Goal: Task Accomplishment & Management: Manage account settings

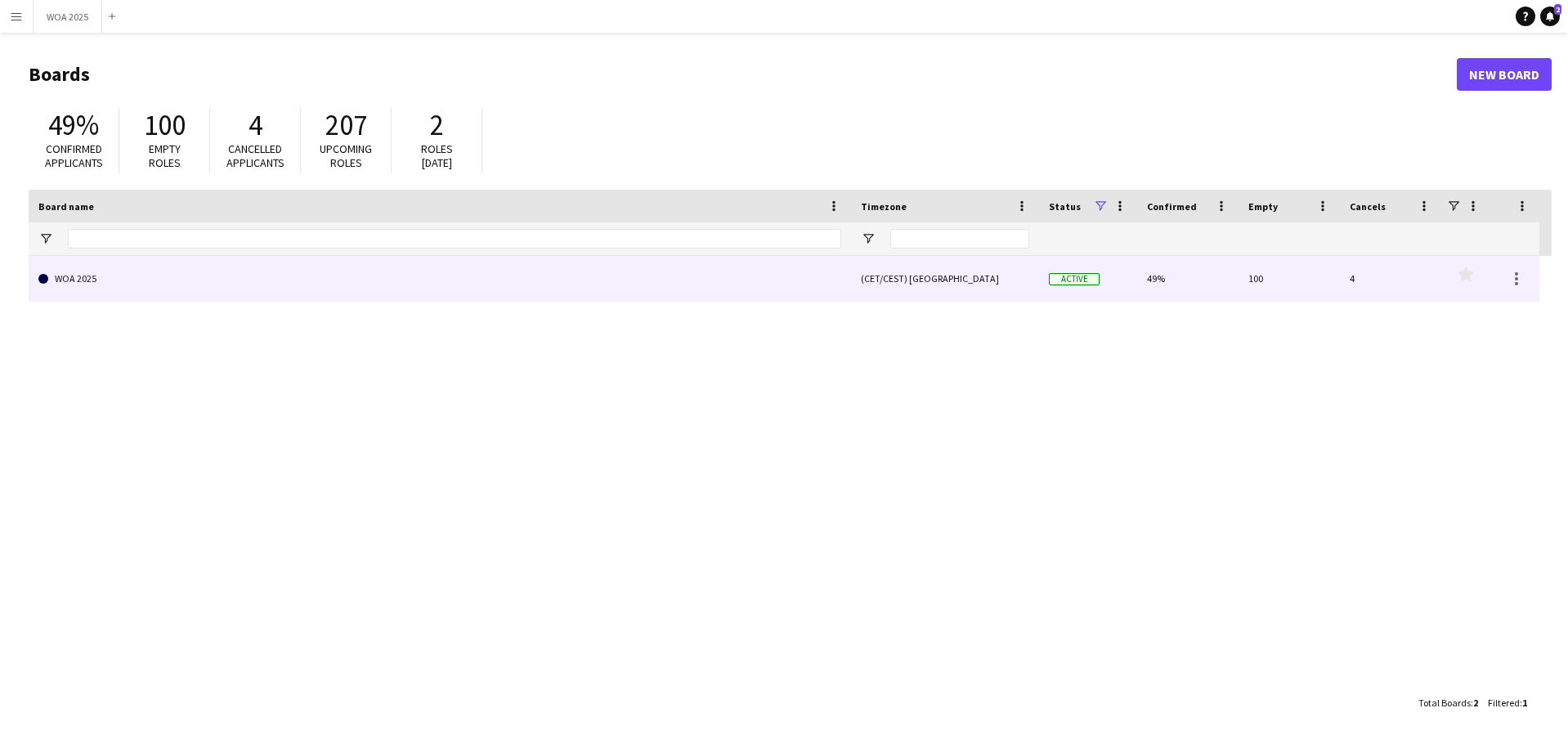
click at [317, 286] on link "WOA 2025" at bounding box center [440, 278] width 803 height 45
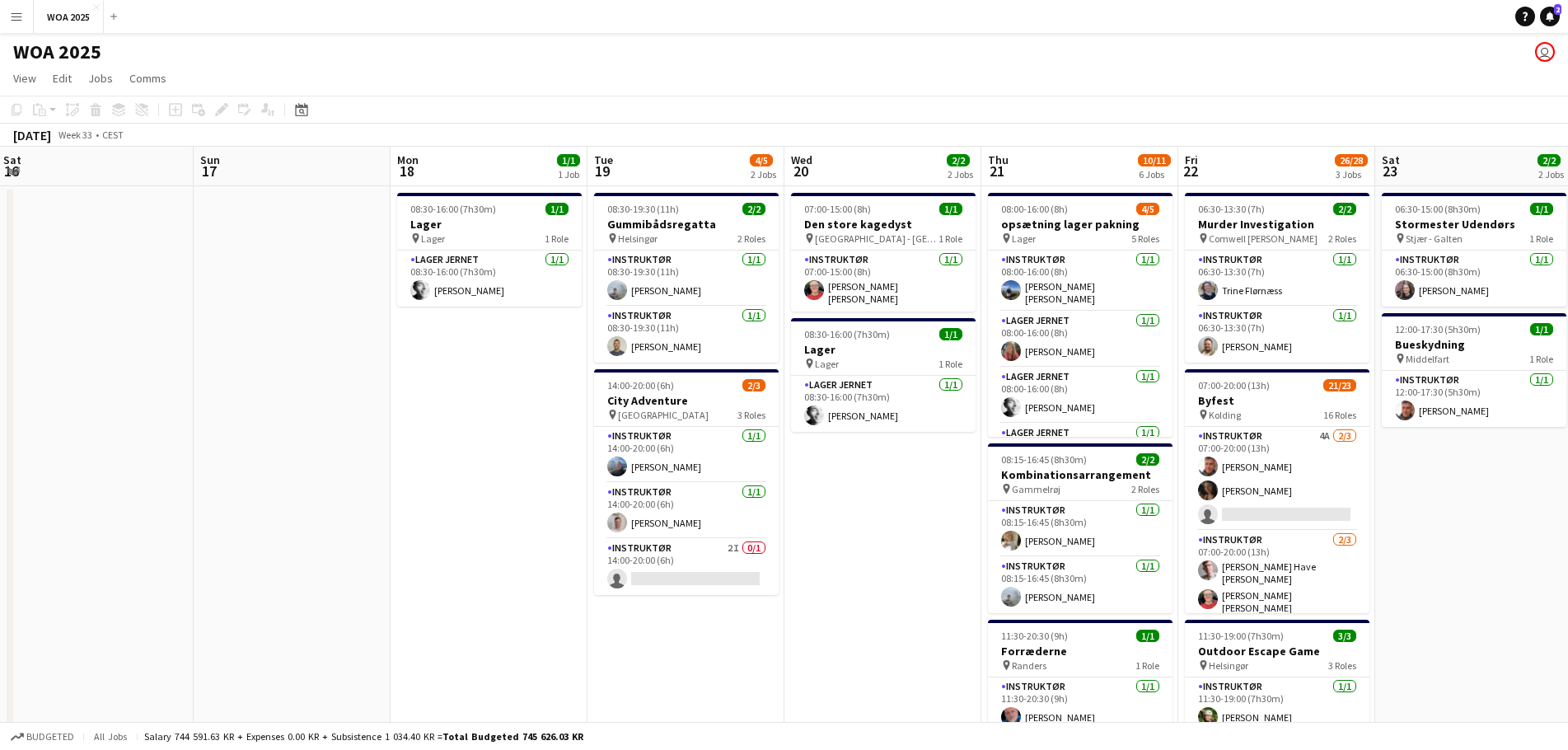
drag, startPoint x: 1112, startPoint y: 328, endPoint x: 248, endPoint y: 304, distance: 864.3
click at [248, 304] on app-calendar-viewport "Wed 13 2/2 2 Jobs Thu 14 2/2 1 Job Fri 15 6/6 3 Jobs Sat 16 Sun 17 Mon 18 1/1 1…" at bounding box center [784, 647] width 1568 height 1002
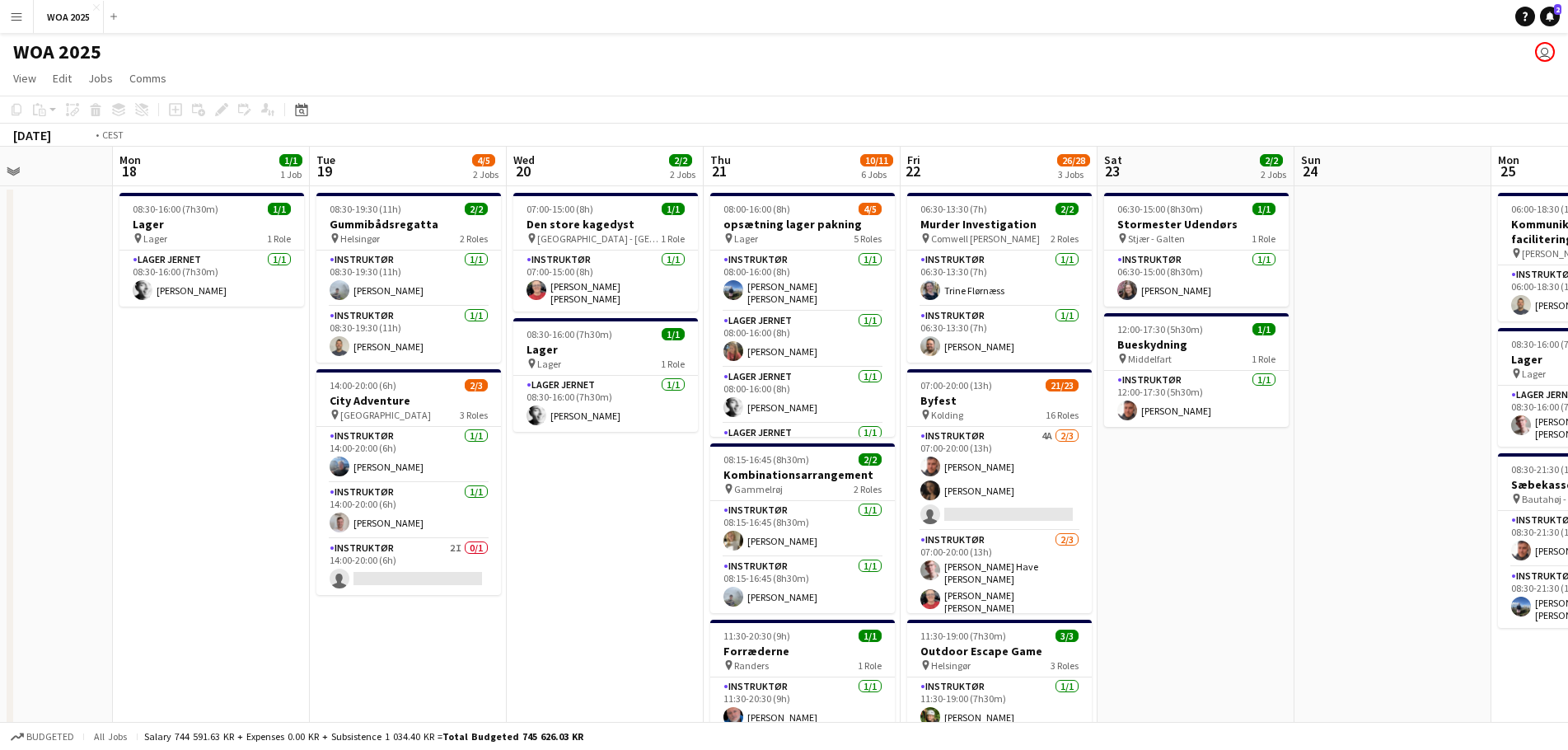
drag, startPoint x: 839, startPoint y: 476, endPoint x: 438, endPoint y: 458, distance: 401.4
click at [438, 458] on app-calendar-viewport "Fri 15 6/6 3 Jobs Sat 16 Sun 17 Mon 18 1/1 1 Job Tue 19 4/5 2 Jobs Wed 20 2/2 2…" at bounding box center [784, 647] width 1568 height 1002
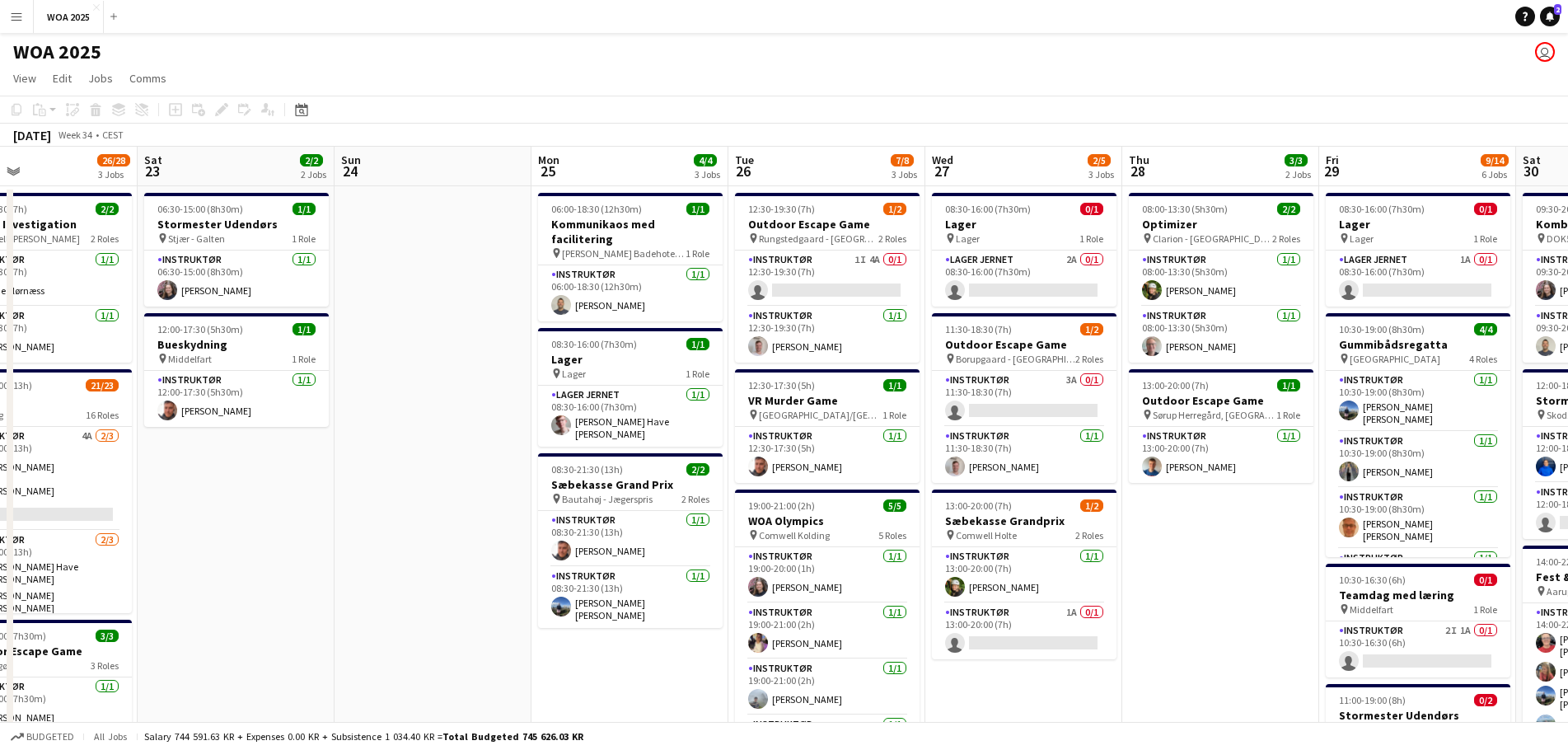
drag, startPoint x: 1162, startPoint y: 471, endPoint x: 396, endPoint y: 449, distance: 766.3
click at [396, 449] on app-calendar-viewport "Tue 19 4/5 2 Jobs Wed 20 2/2 2 Jobs Thu 21 10/11 6 Jobs Fri 22 26/28 3 Jobs Sat…" at bounding box center [784, 704] width 1568 height 1116
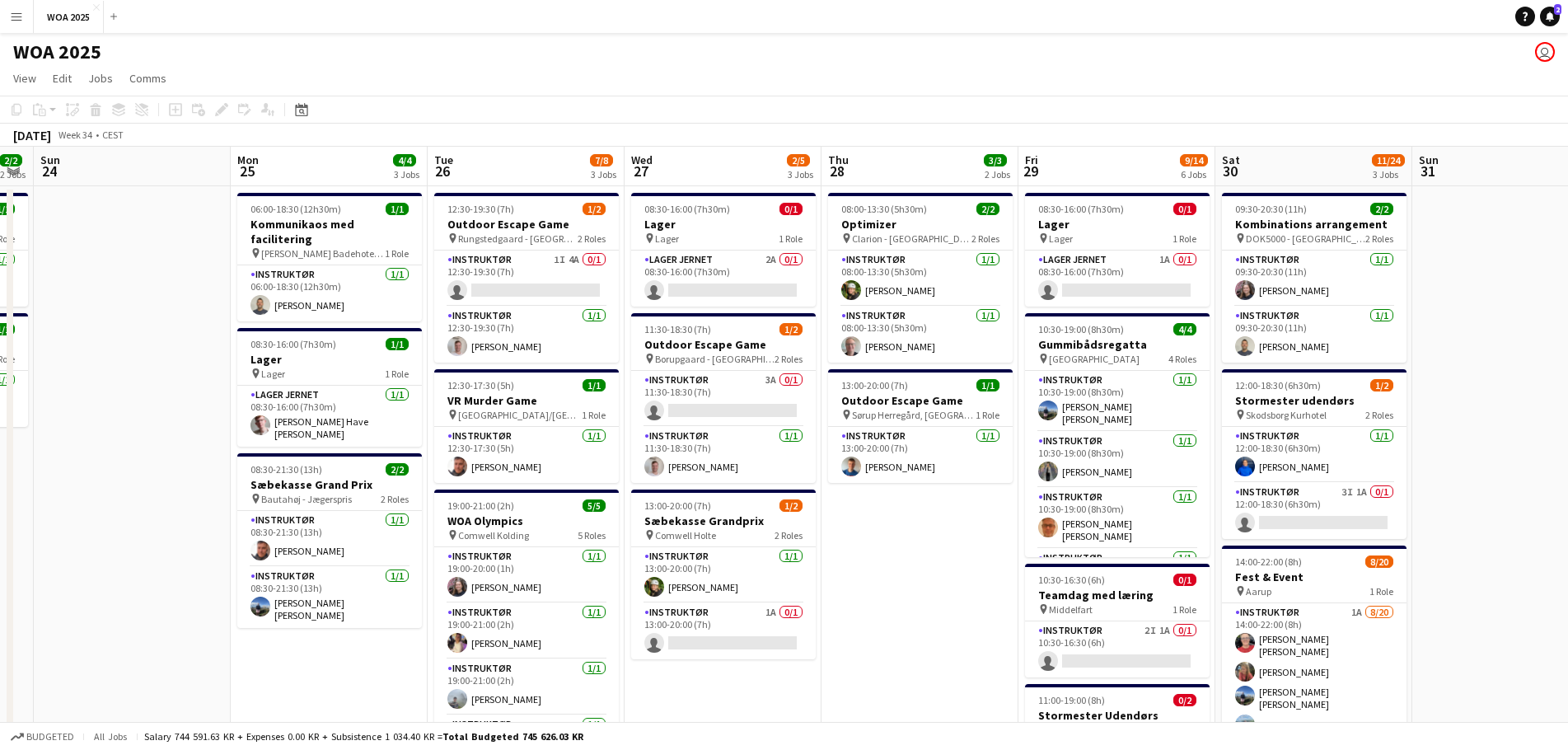
drag, startPoint x: 1240, startPoint y: 503, endPoint x: 951, endPoint y: 506, distance: 289.0
click at [941, 501] on app-calendar-viewport "Thu 21 10/11 6 Jobs Fri 22 26/28 3 Jobs Sat 23 2/2 2 Jobs Sun 24 Mon 25 4/4 3 J…" at bounding box center [784, 704] width 1568 height 1116
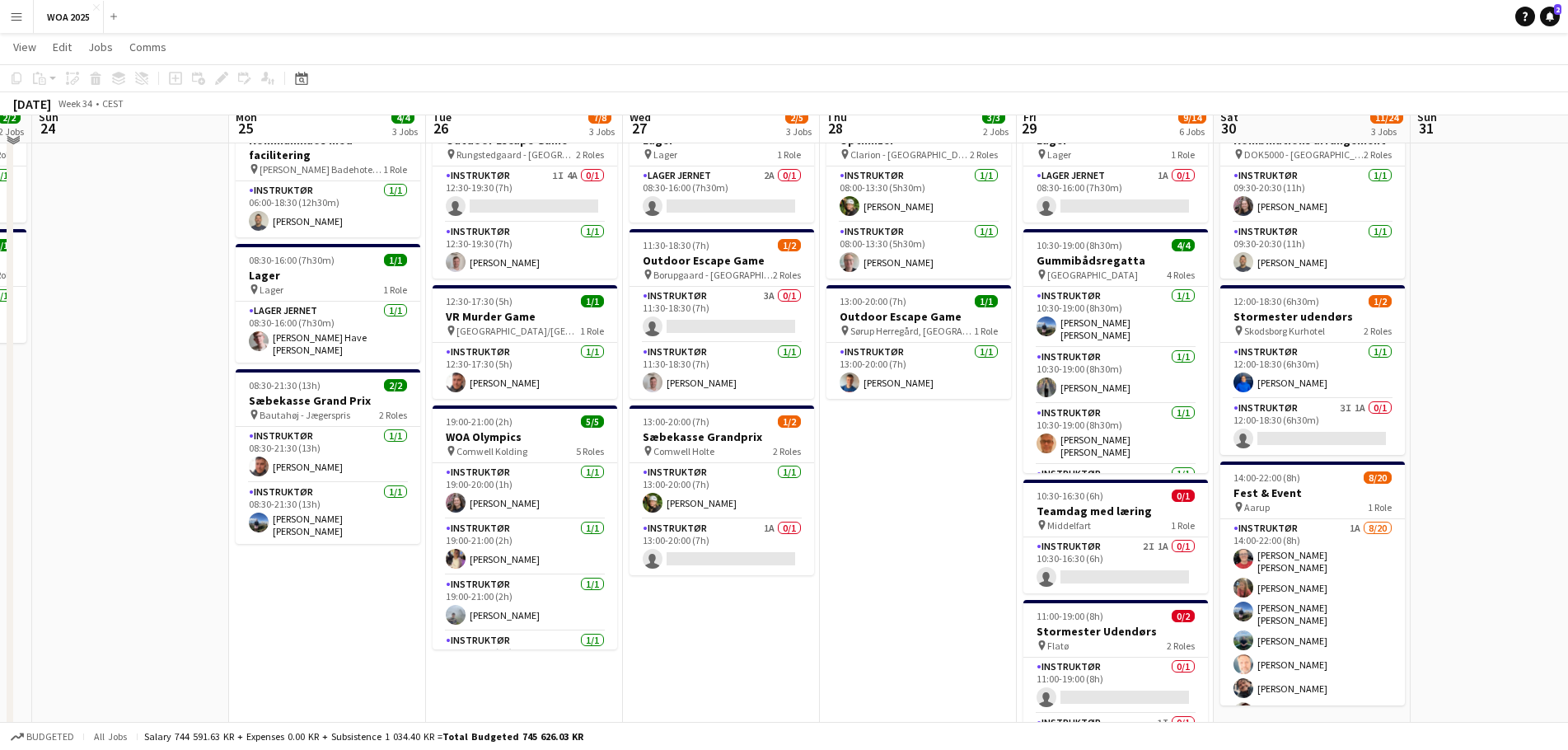
scroll to position [0, 0]
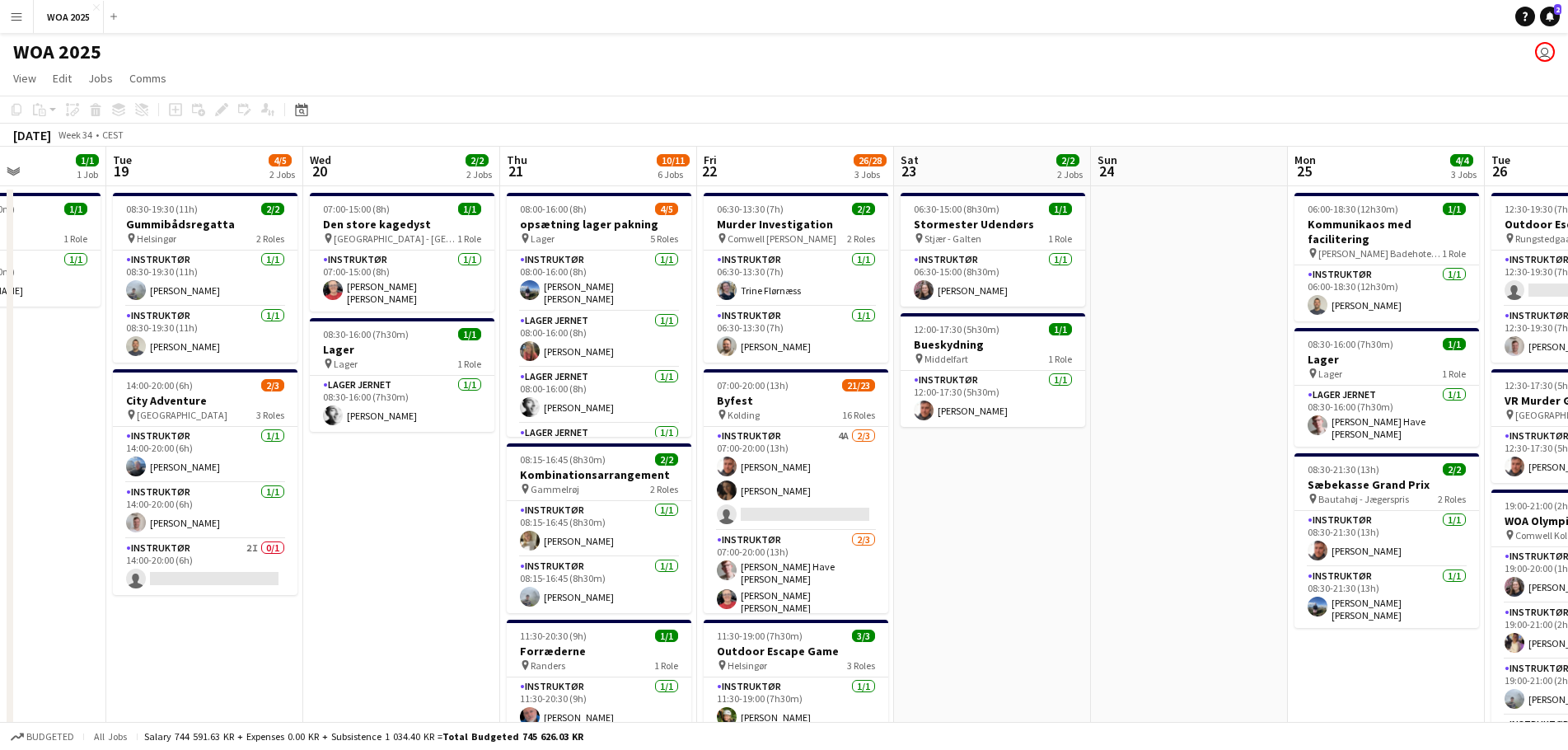
drag, startPoint x: 158, startPoint y: 401, endPoint x: 1071, endPoint y: 444, distance: 914.0
click at [1129, 431] on app-calendar-viewport "Sat 16 Sun 17 Mon 18 1/1 1 Job Tue 19 4/5 2 Jobs Wed 20 2/2 2 Jobs Thu 21 10/11…" at bounding box center [784, 704] width 1568 height 1116
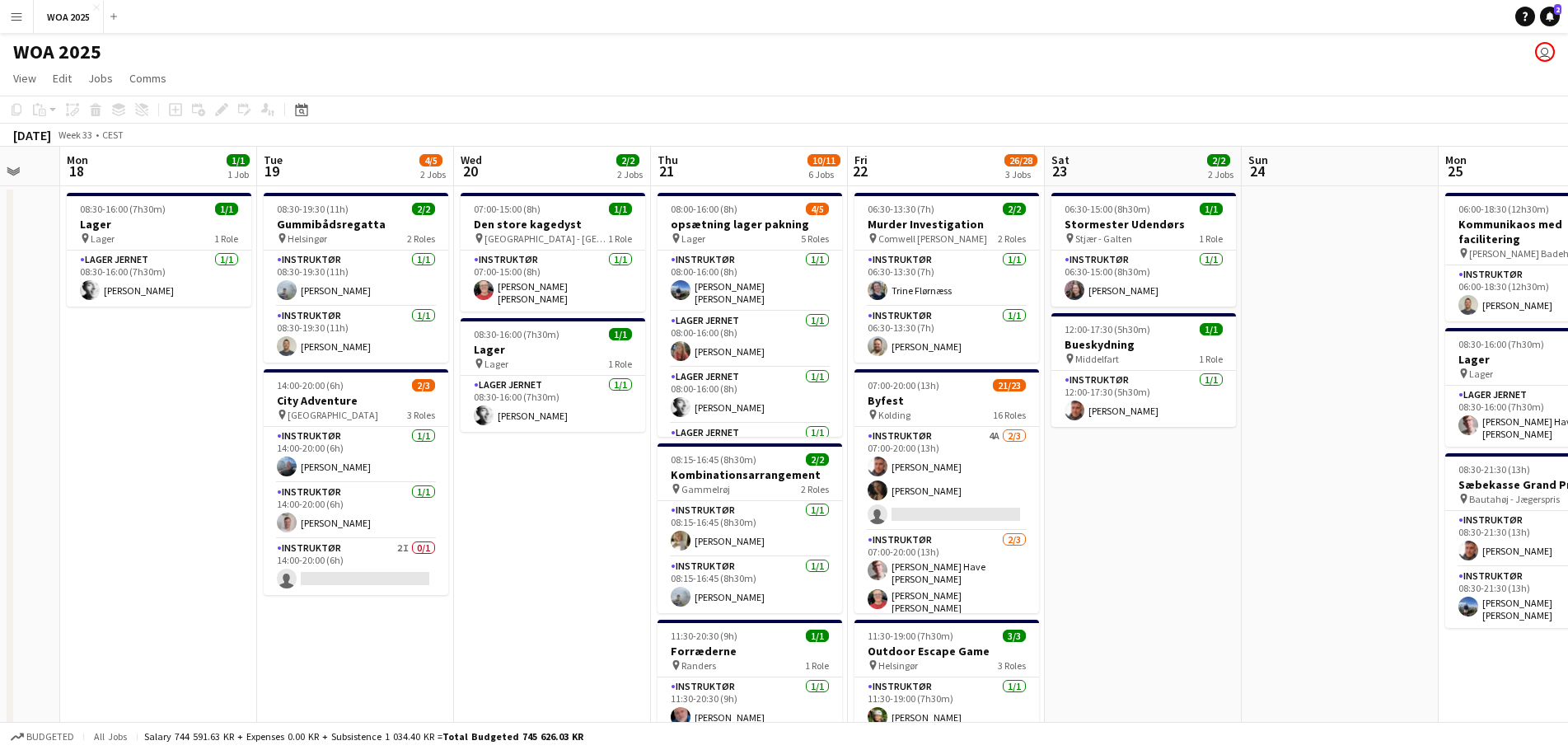
drag, startPoint x: 943, startPoint y: 451, endPoint x: 1422, endPoint y: 419, distance: 480.1
click at [1422, 419] on app-calendar-viewport "Sat 16 Sun 17 Mon 18 1/1 1 Job Tue 19 4/5 2 Jobs Wed 20 2/2 2 Jobs Thu 21 10/11…" at bounding box center [784, 704] width 1568 height 1116
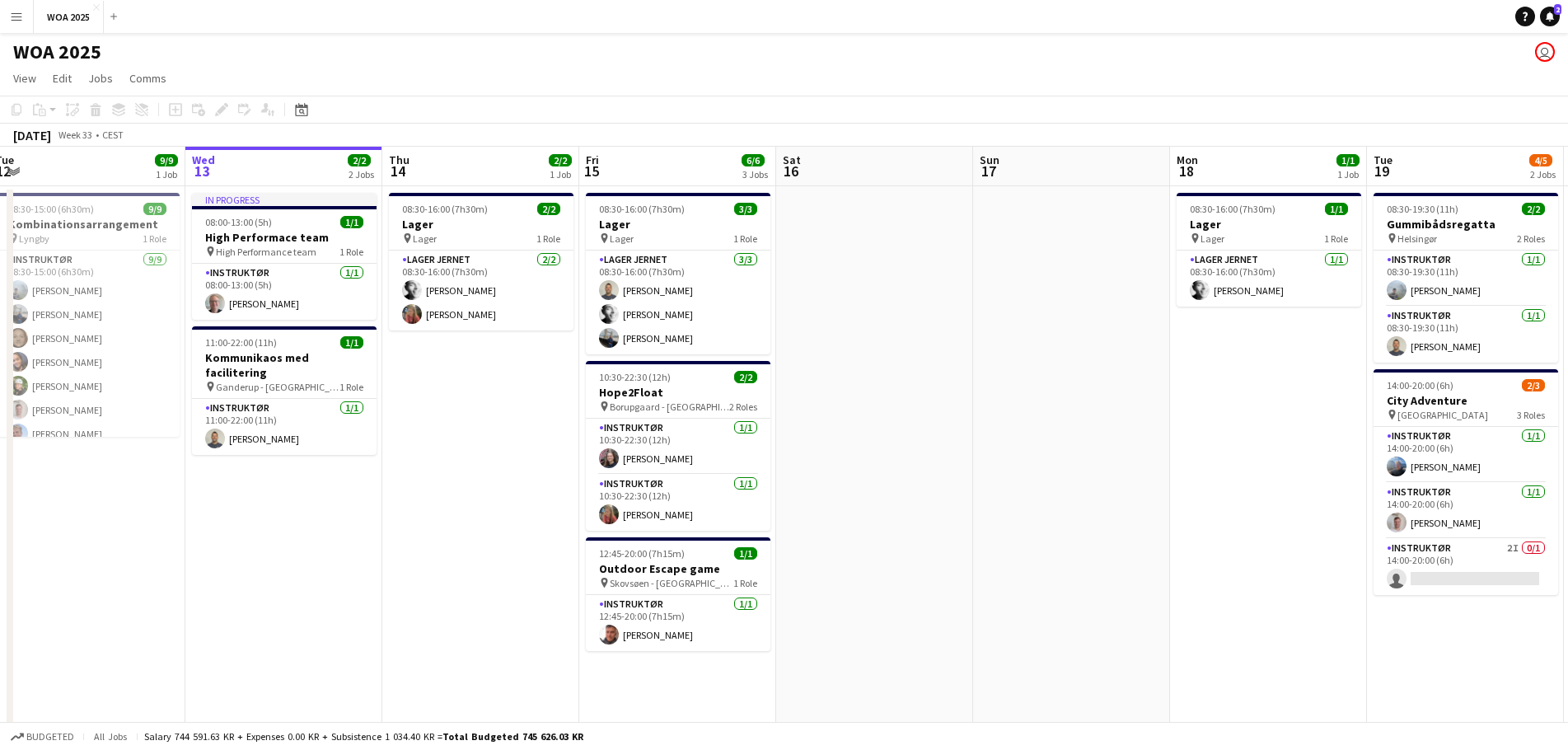
scroll to position [0, 403]
drag, startPoint x: 371, startPoint y: 442, endPoint x: 1227, endPoint y: 435, distance: 856.0
click at [1227, 435] on app-calendar-viewport "Sun 10 Mon 11 1/1 1 Job Tue 12 9/9 1 Job Wed 13 2/2 2 Jobs Thu 14 2/2 1 Job Fri…" at bounding box center [784, 704] width 1568 height 1116
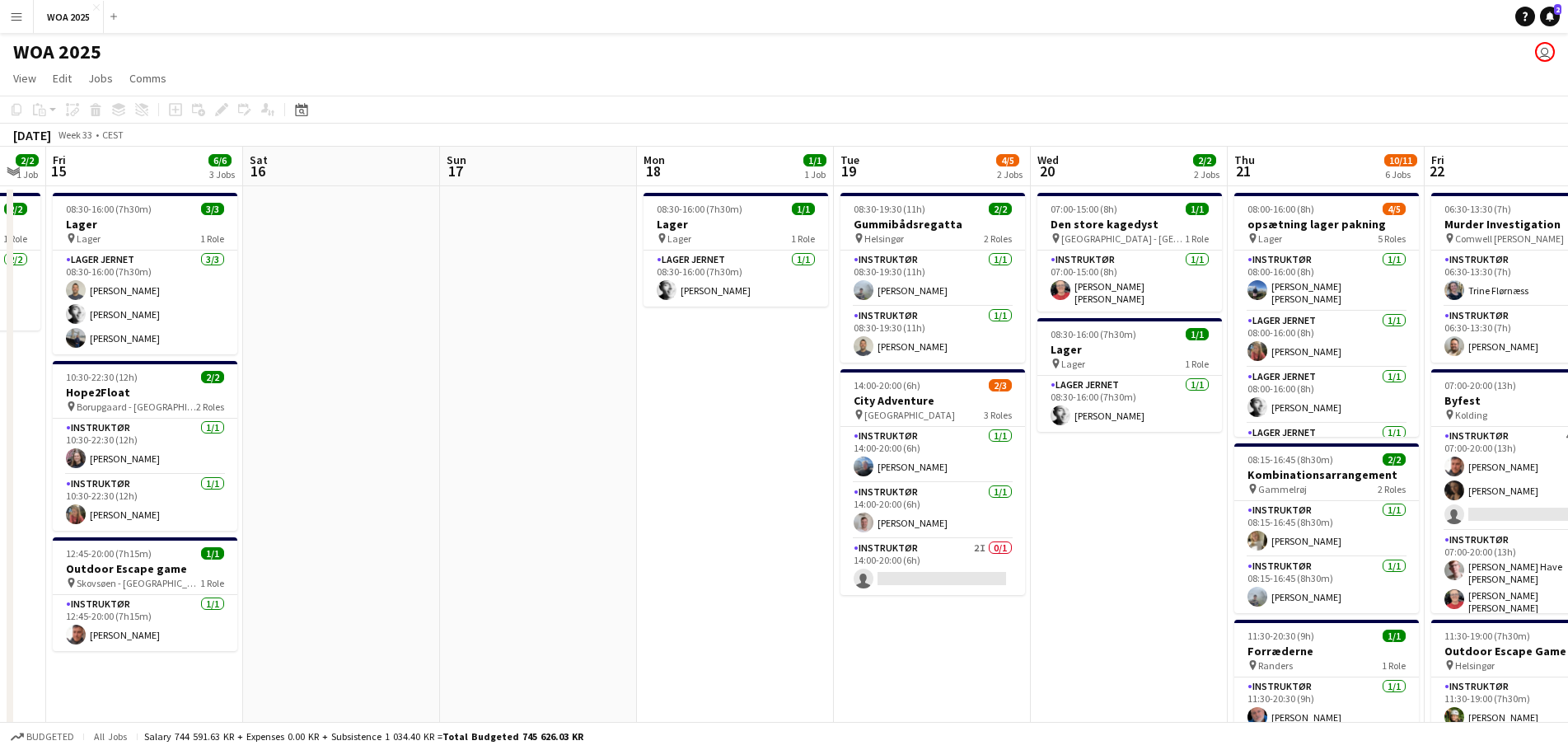
drag, startPoint x: 1135, startPoint y: 403, endPoint x: 400, endPoint y: 375, distance: 735.5
click at [400, 375] on app-calendar-viewport "Tue 12 9/9 1 Job Wed 13 2/2 2 Jobs Thu 14 2/2 1 Job Fri 15 6/6 3 Jobs Sat 16 Su…" at bounding box center [784, 704] width 1568 height 1116
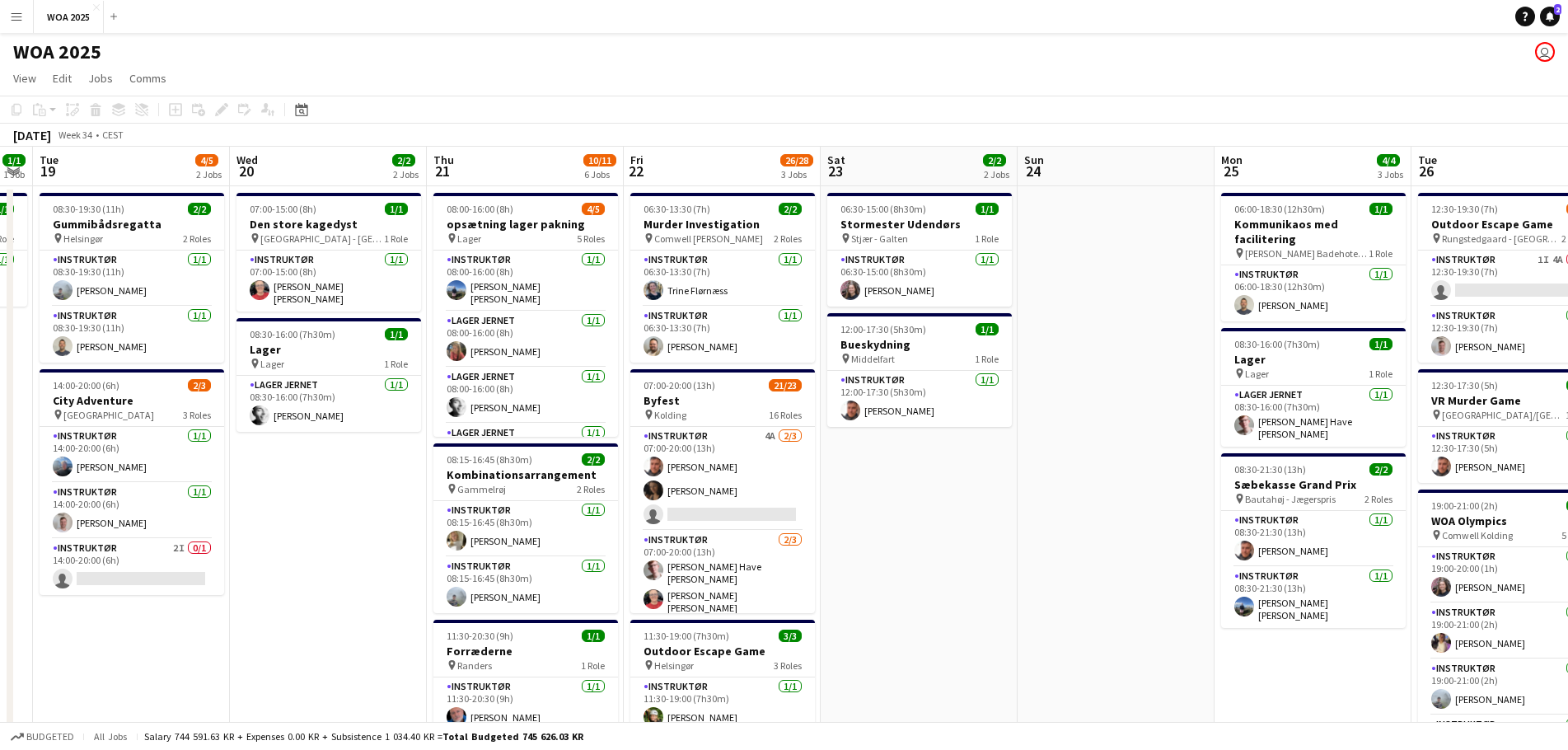
drag, startPoint x: 1010, startPoint y: 521, endPoint x: 405, endPoint y: 458, distance: 608.3
click at [402, 457] on app-calendar-viewport "Sat 16 Sun 17 Mon 18 1/1 1 Job Tue 19 4/5 2 Jobs Wed 20 2/2 2 Jobs Thu 21 10/11…" at bounding box center [784, 704] width 1568 height 1116
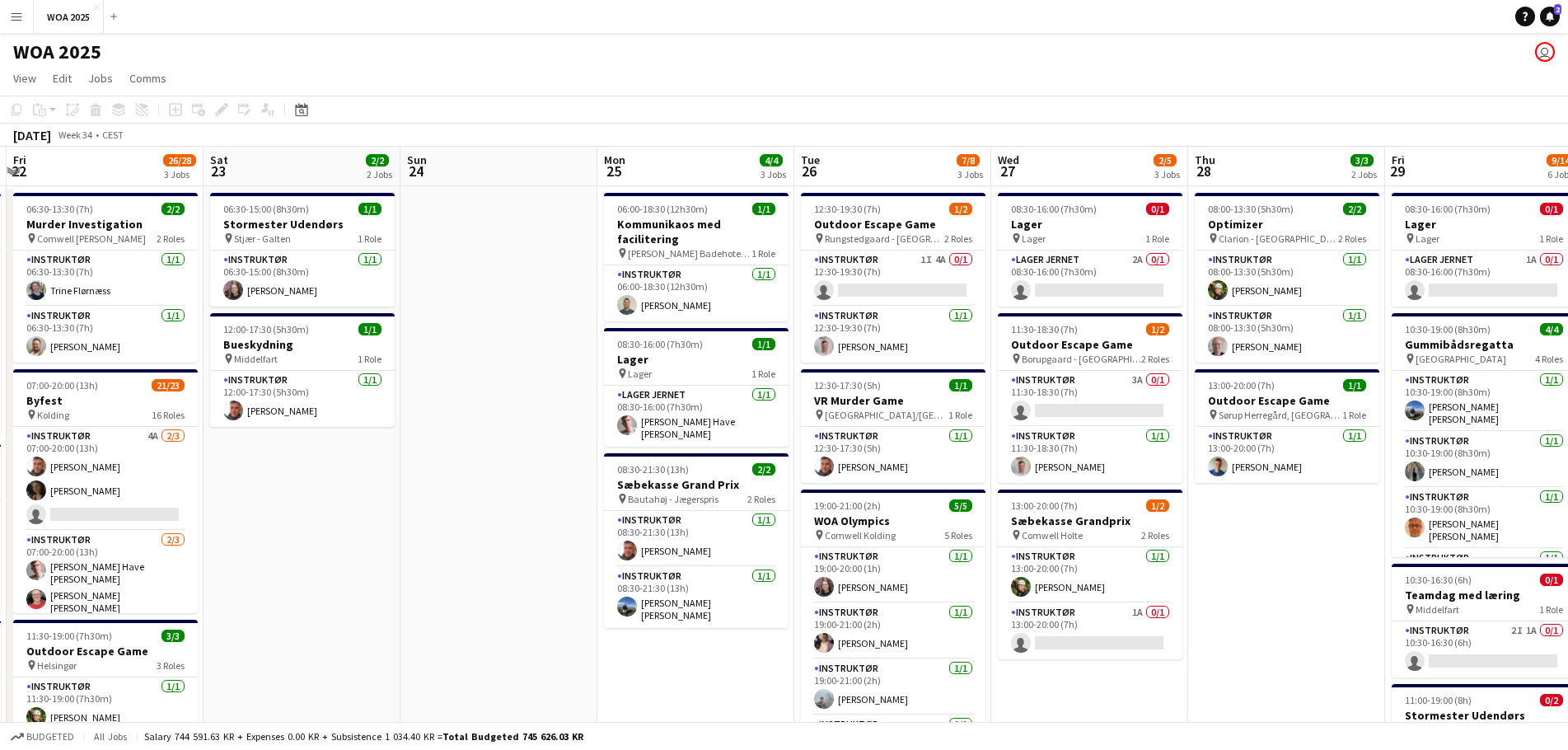
drag, startPoint x: 1042, startPoint y: 518, endPoint x: 389, endPoint y: 451, distance: 656.4
click at [389, 451] on app-calendar-viewport "Tue 19 4/5 2 Jobs Wed 20 2/2 2 Jobs Thu 21 10/11 6 Jobs Fri 22 26/28 3 Jobs Sat…" at bounding box center [784, 704] width 1568 height 1116
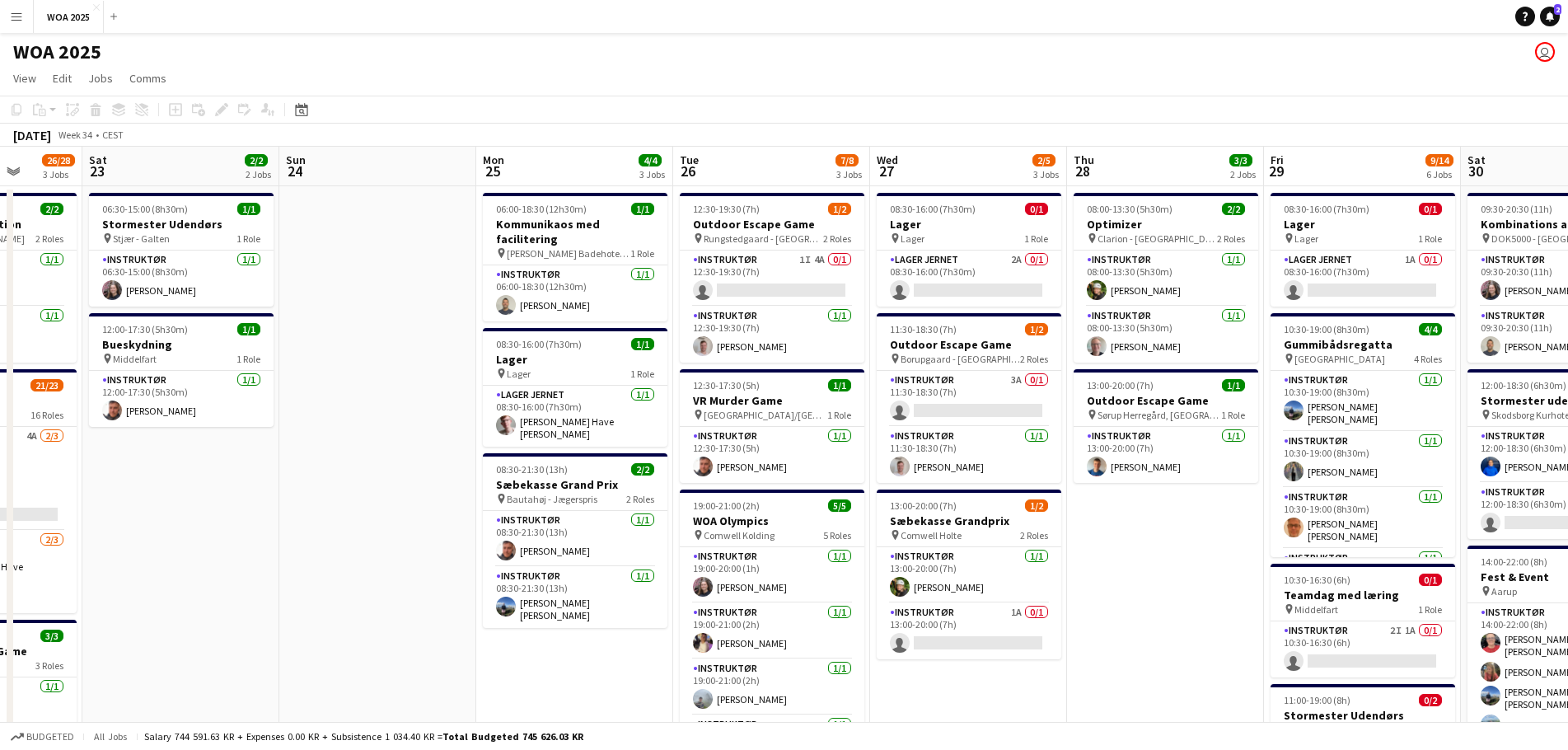
drag, startPoint x: 1282, startPoint y: 582, endPoint x: 1230, endPoint y: 566, distance: 54.4
click at [1236, 566] on app-calendar-viewport "Wed 20 2/2 2 Jobs Thu 21 10/11 6 Jobs Fri 22 26/28 3 Jobs Sat 23 2/2 2 Jobs Sun…" at bounding box center [784, 704] width 1568 height 1116
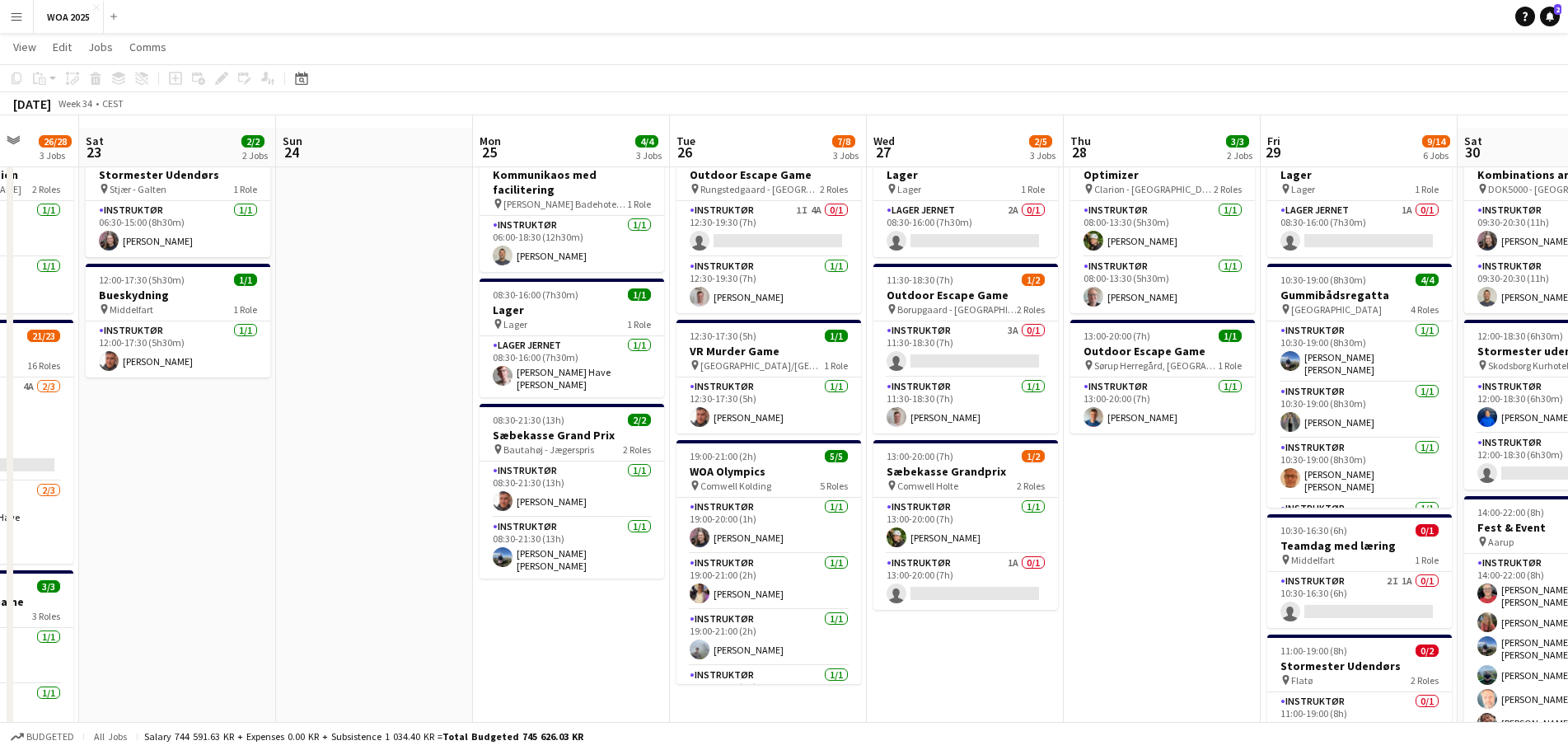
scroll to position [82, 0]
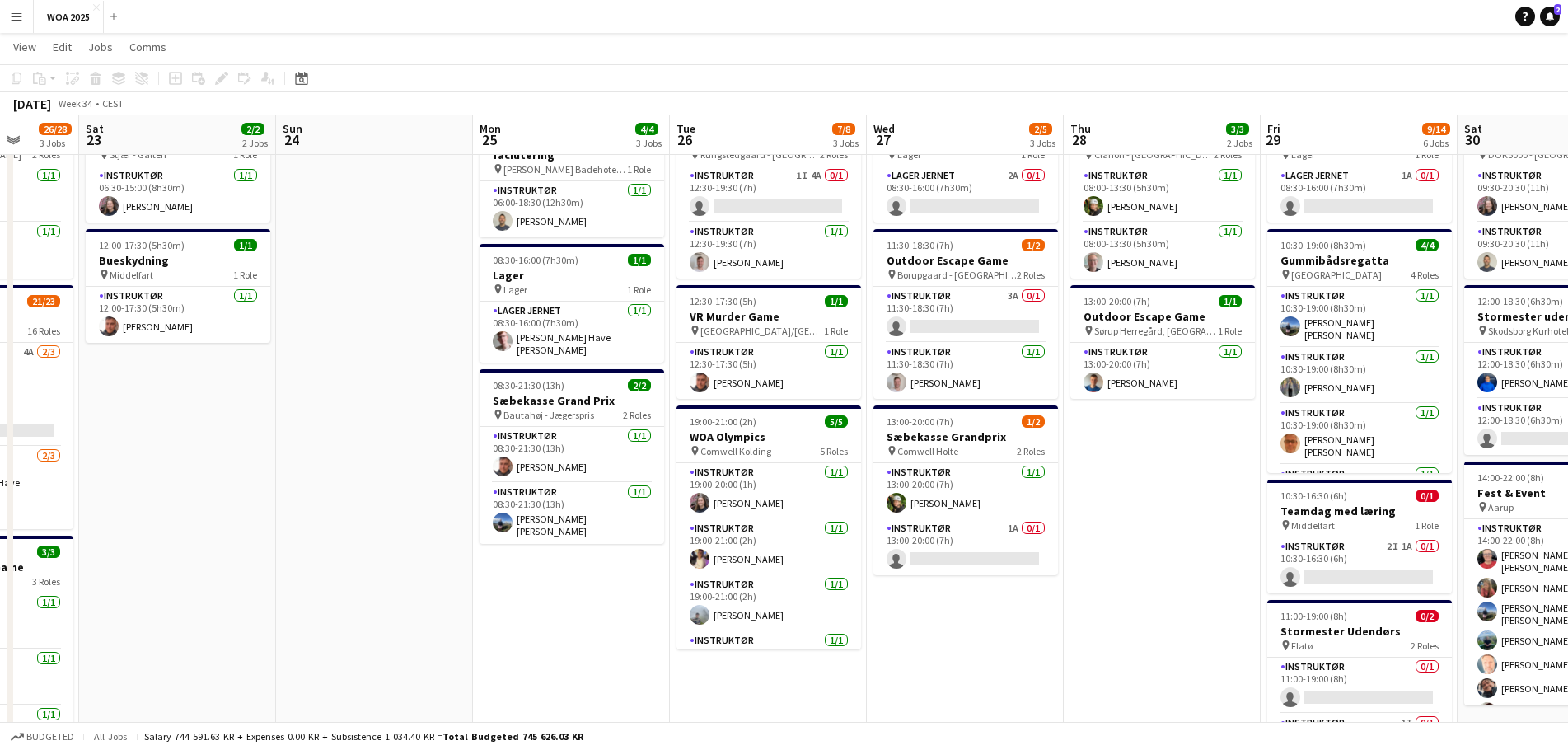
click at [1010, 612] on app-date-cell "08:30-16:00 (7h30m) 0/1 Lager pin Lager 1 Role Lager Jernet 2A 0/1 08:30-16:00 …" at bounding box center [966, 640] width 197 height 1076
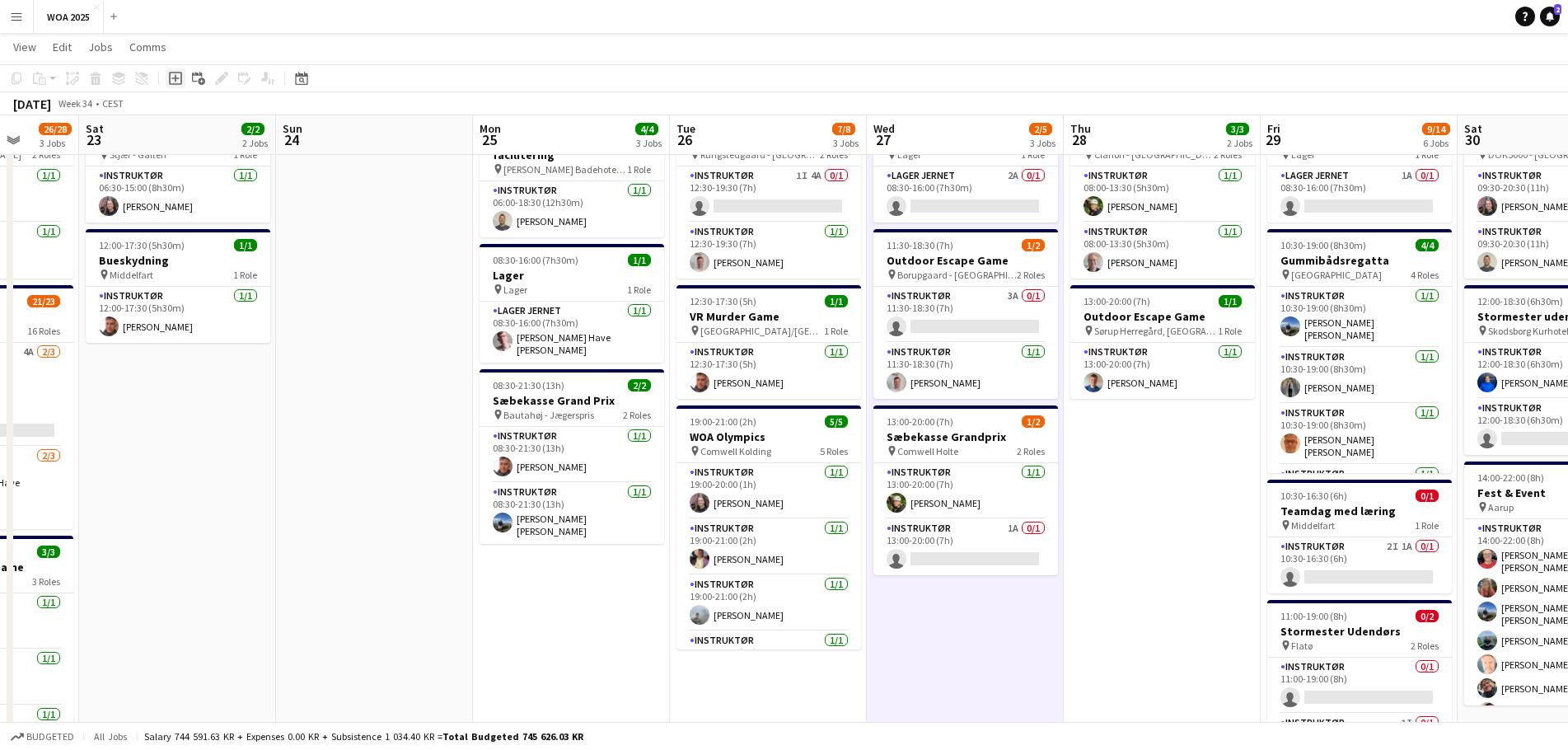
click at [170, 75] on icon at bounding box center [175, 78] width 13 height 13
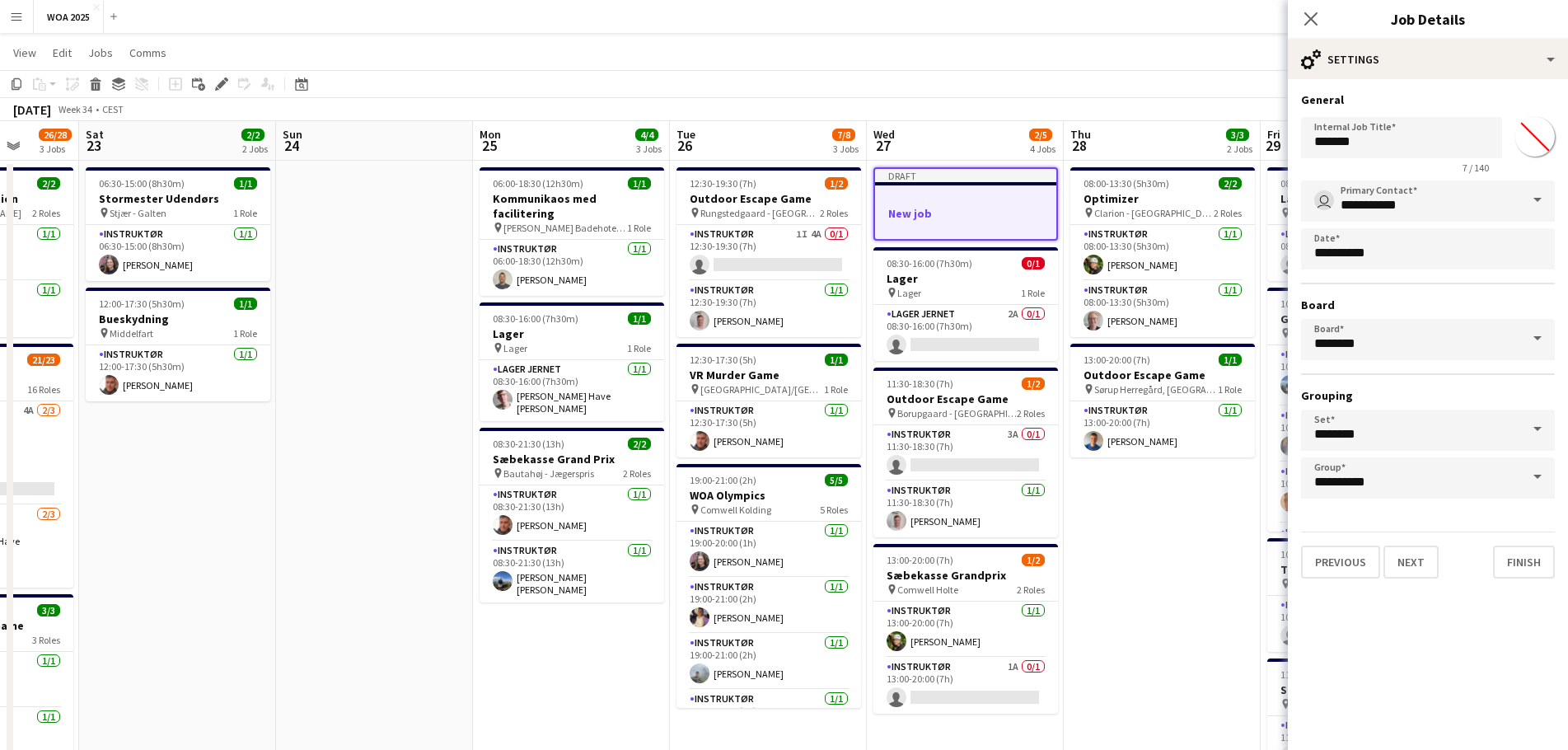
scroll to position [0, 0]
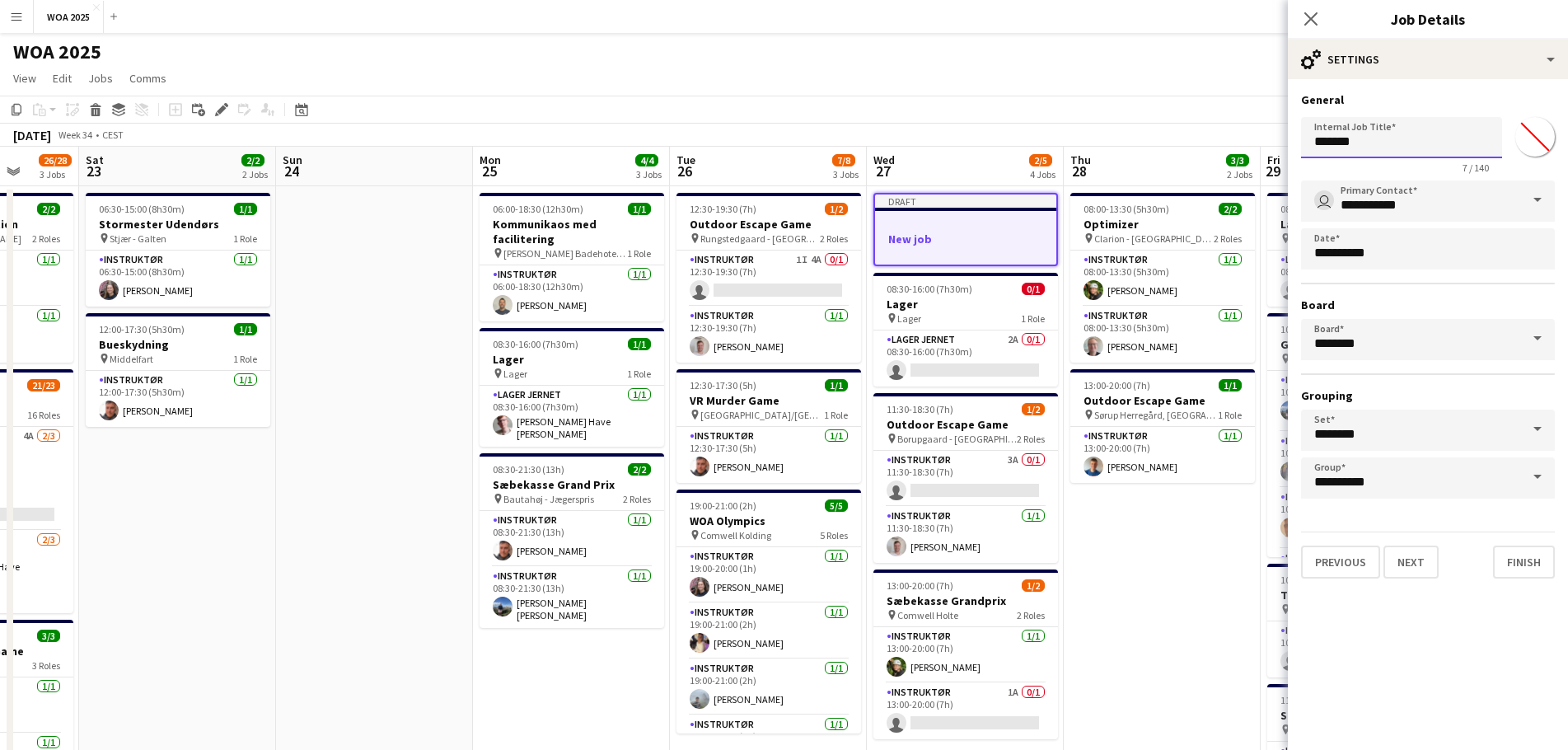
click at [1384, 148] on input "*******" at bounding box center [1401, 138] width 201 height 41
drag, startPoint x: 1382, startPoint y: 145, endPoint x: 1275, endPoint y: 144, distance: 107.0
click at [1275, 143] on body "Menu Boards Boards Boards All jobs Status Workforce Workforce My Workforce Recr…" at bounding box center [784, 646] width 1568 height 1291
type input "**********"
click at [1426, 565] on button "Next" at bounding box center [1411, 562] width 55 height 33
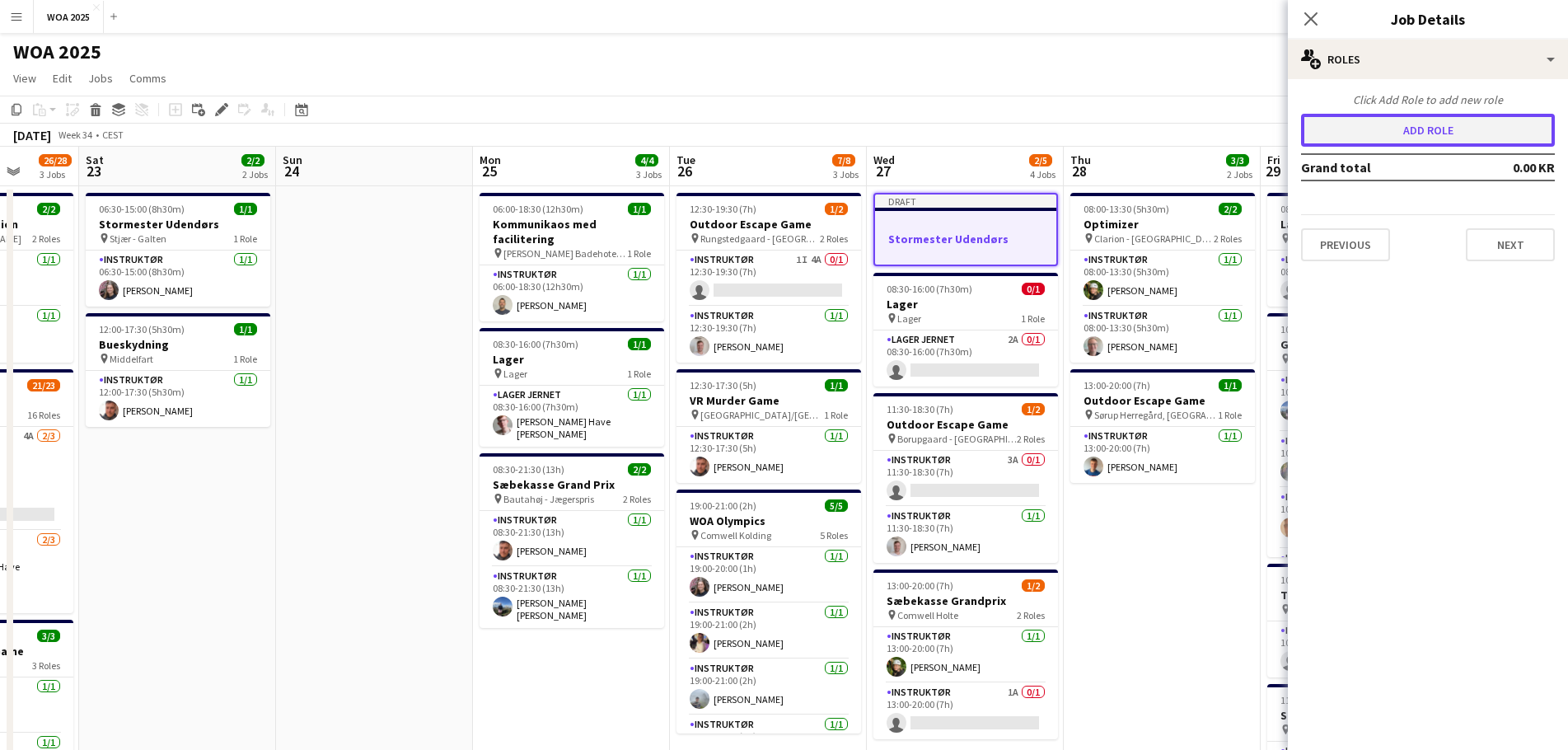
click at [1389, 129] on button "Add role" at bounding box center [1428, 130] width 254 height 33
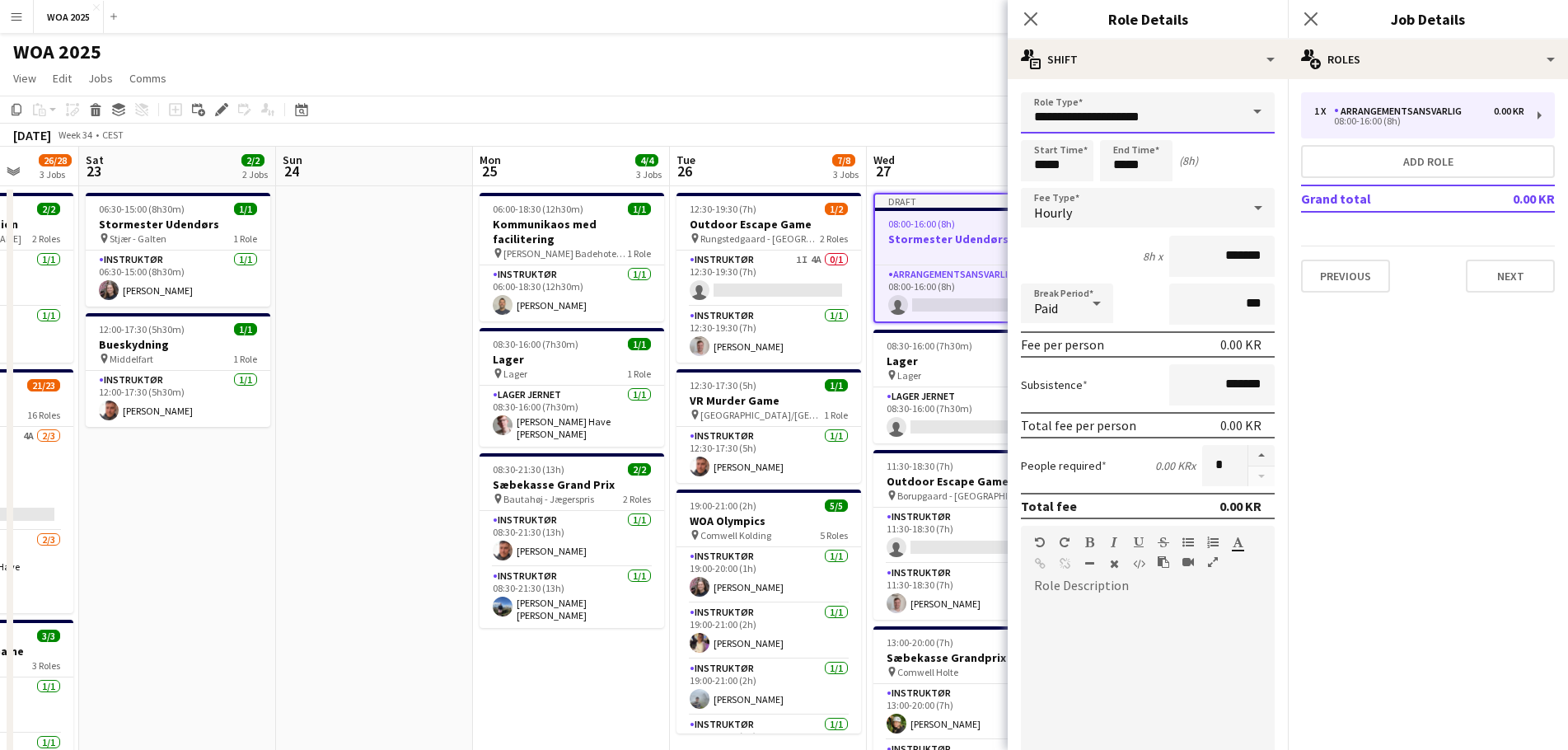
click at [1199, 114] on input "**********" at bounding box center [1148, 113] width 254 height 41
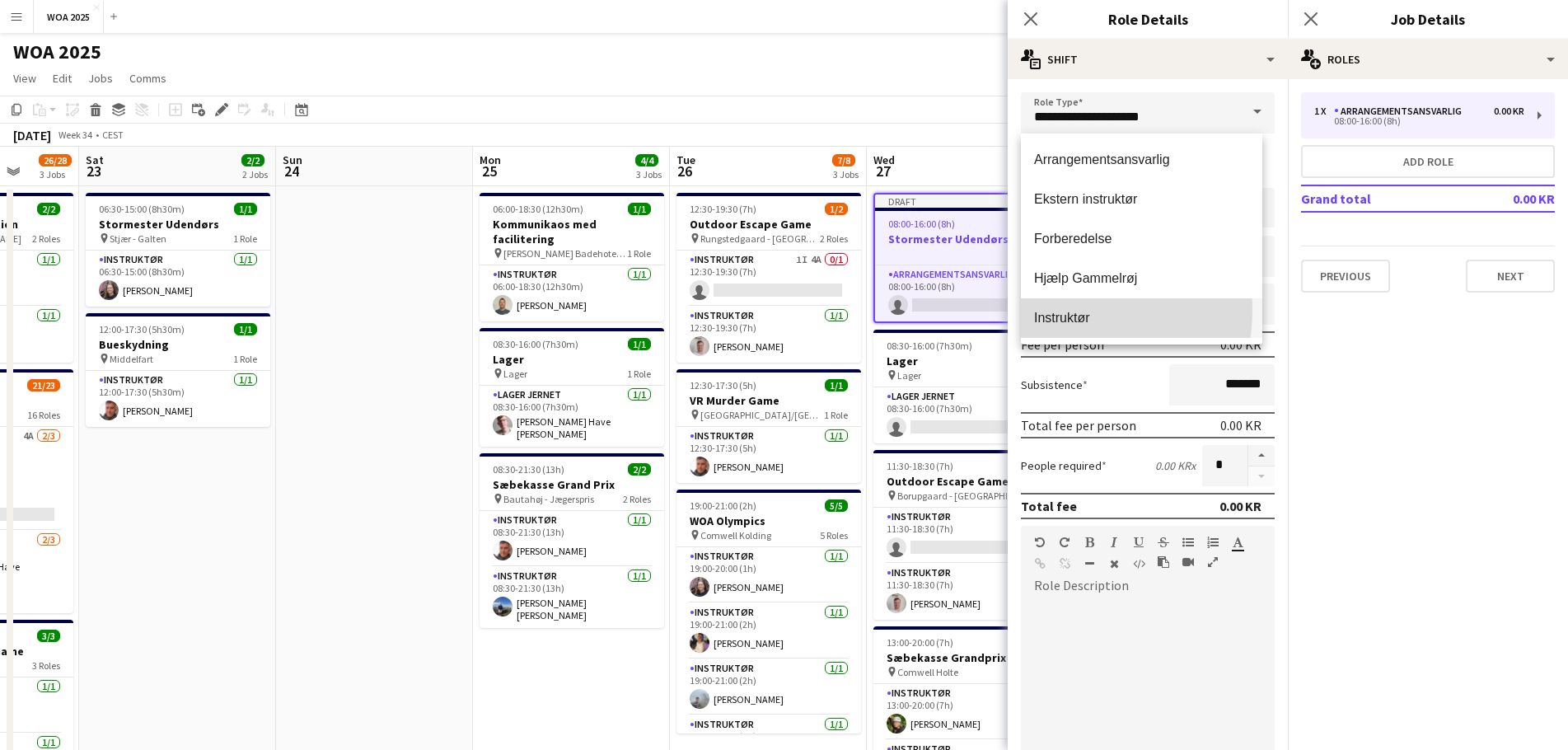
click at [1062, 311] on span "Instruktør" at bounding box center [1142, 318] width 215 height 16
type input "**********"
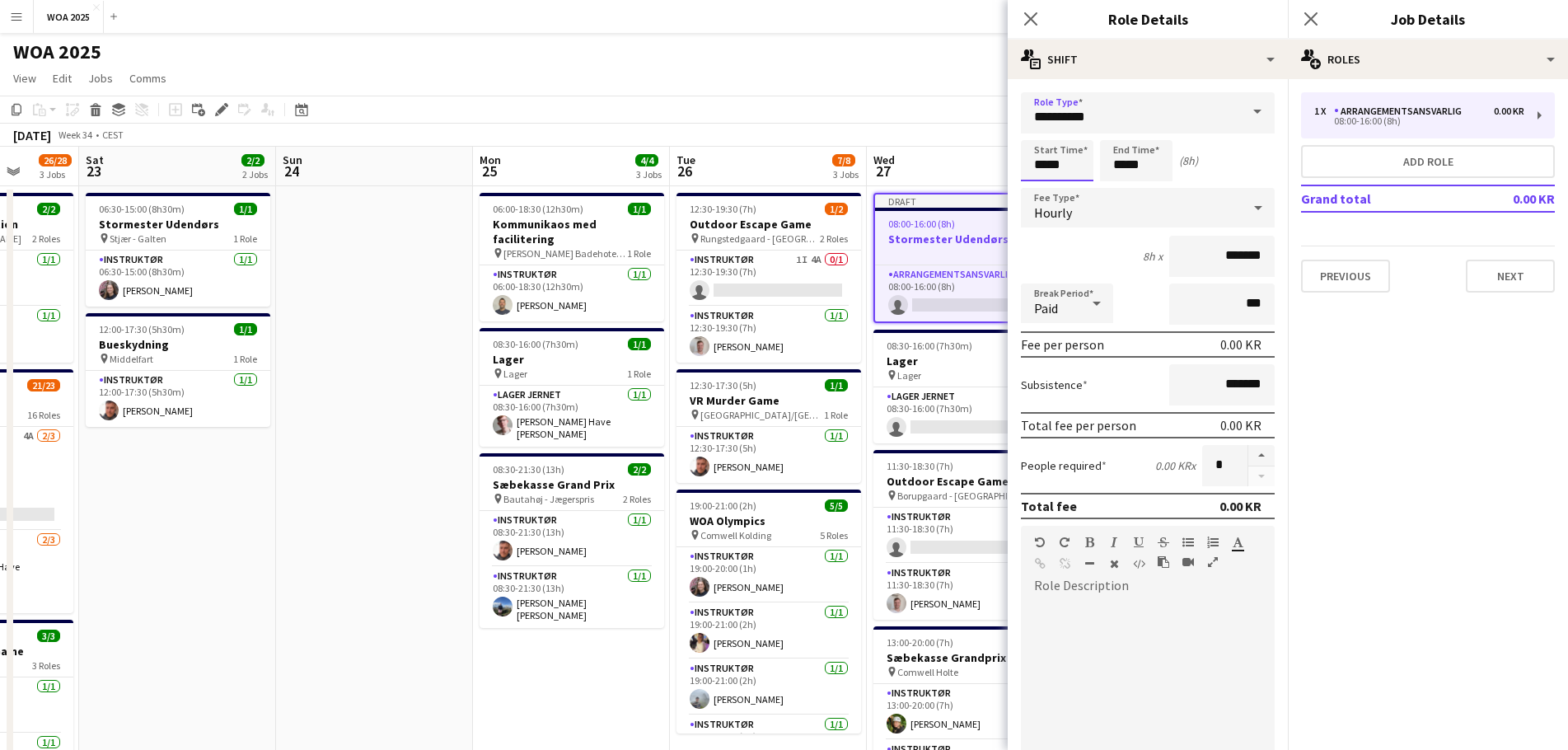
drag, startPoint x: 1074, startPoint y: 167, endPoint x: 1019, endPoint y: 161, distance: 55.3
click at [1019, 161] on form "**********" at bounding box center [1148, 581] width 280 height 977
drag, startPoint x: 1071, startPoint y: 172, endPoint x: 1054, endPoint y: 168, distance: 17.5
click at [1054, 168] on input "*****" at bounding box center [1057, 161] width 72 height 41
type input "*****"
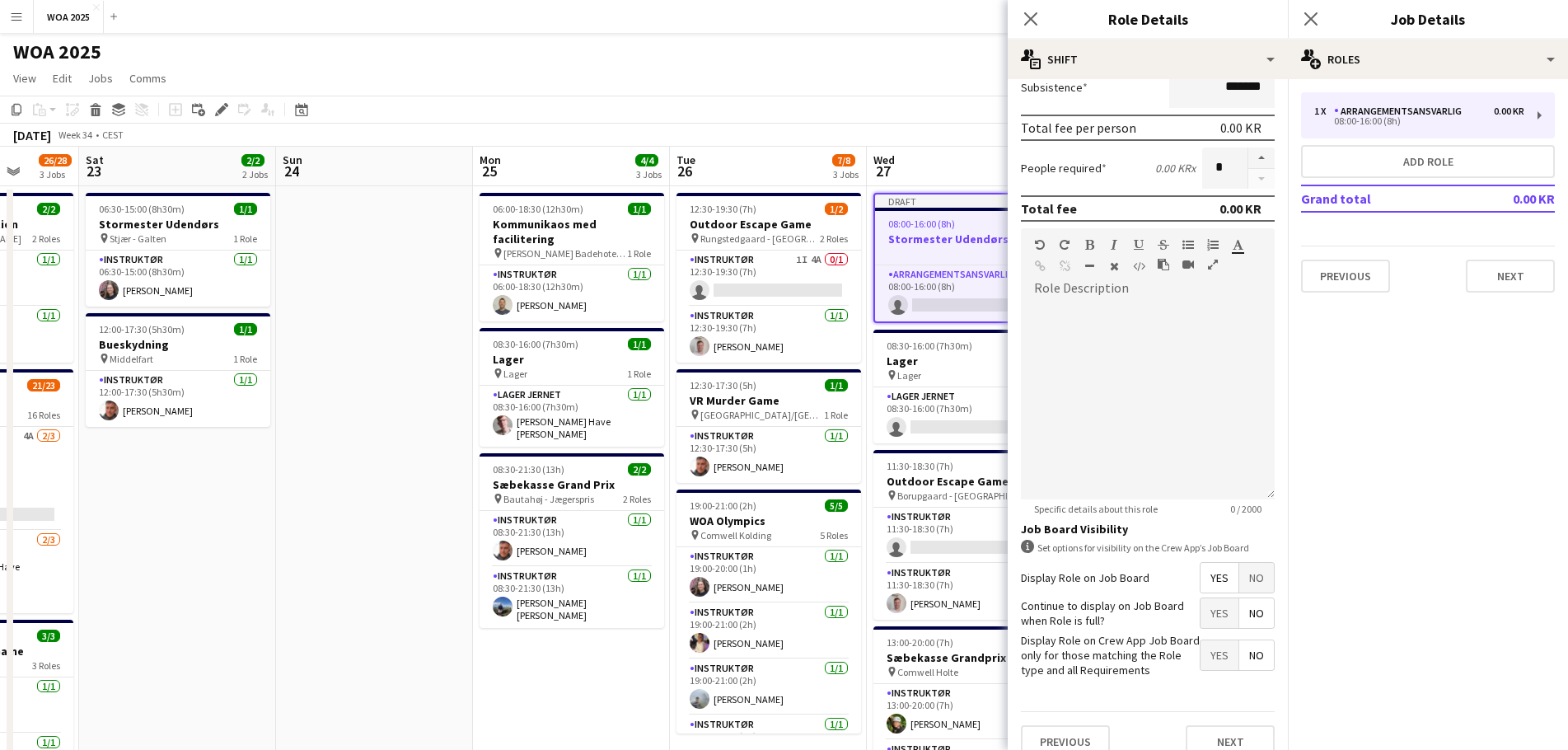
scroll to position [319, 0]
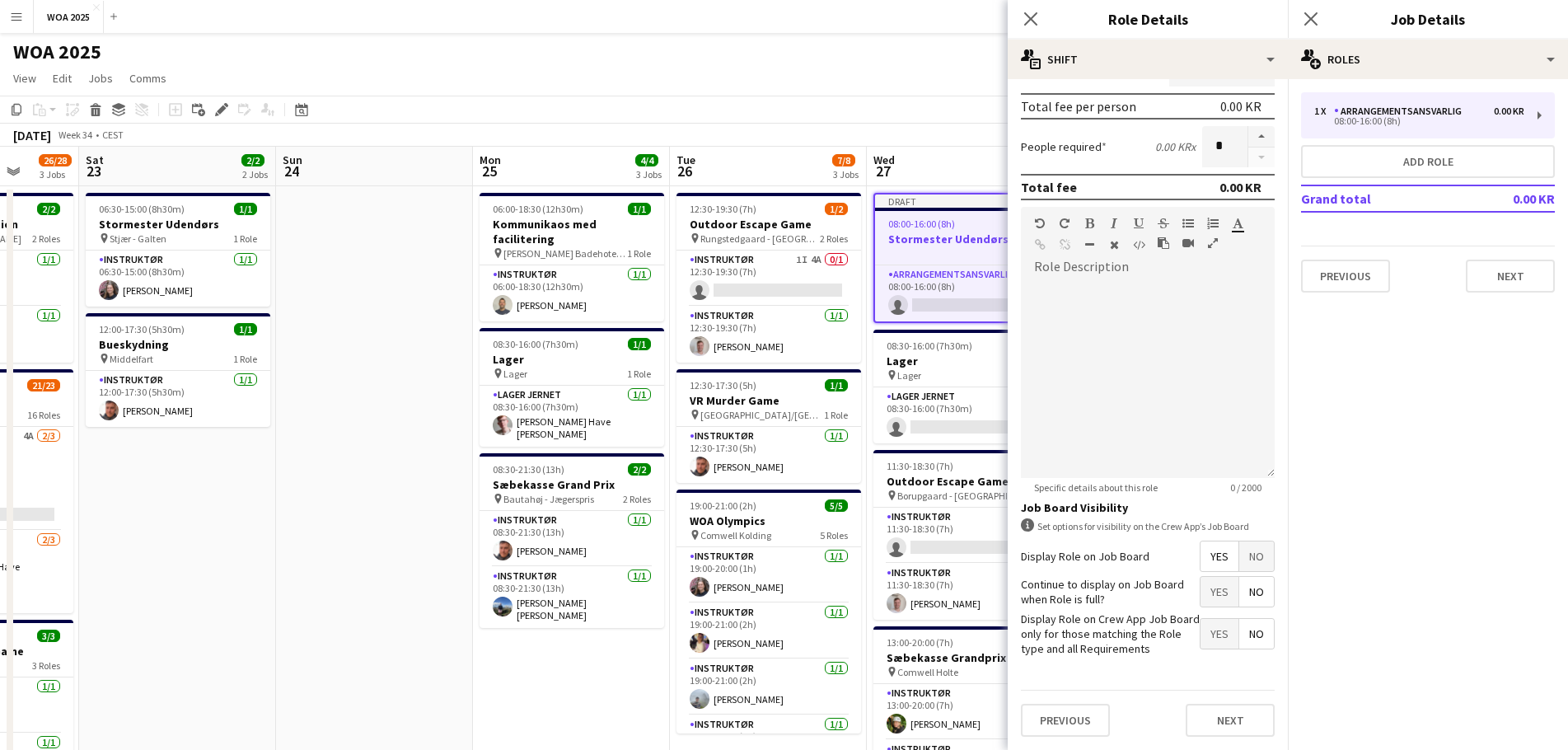
type input "*****"
click at [1201, 592] on span "Yes" at bounding box center [1219, 591] width 38 height 29
click at [1225, 723] on button "Next" at bounding box center [1230, 721] width 89 height 33
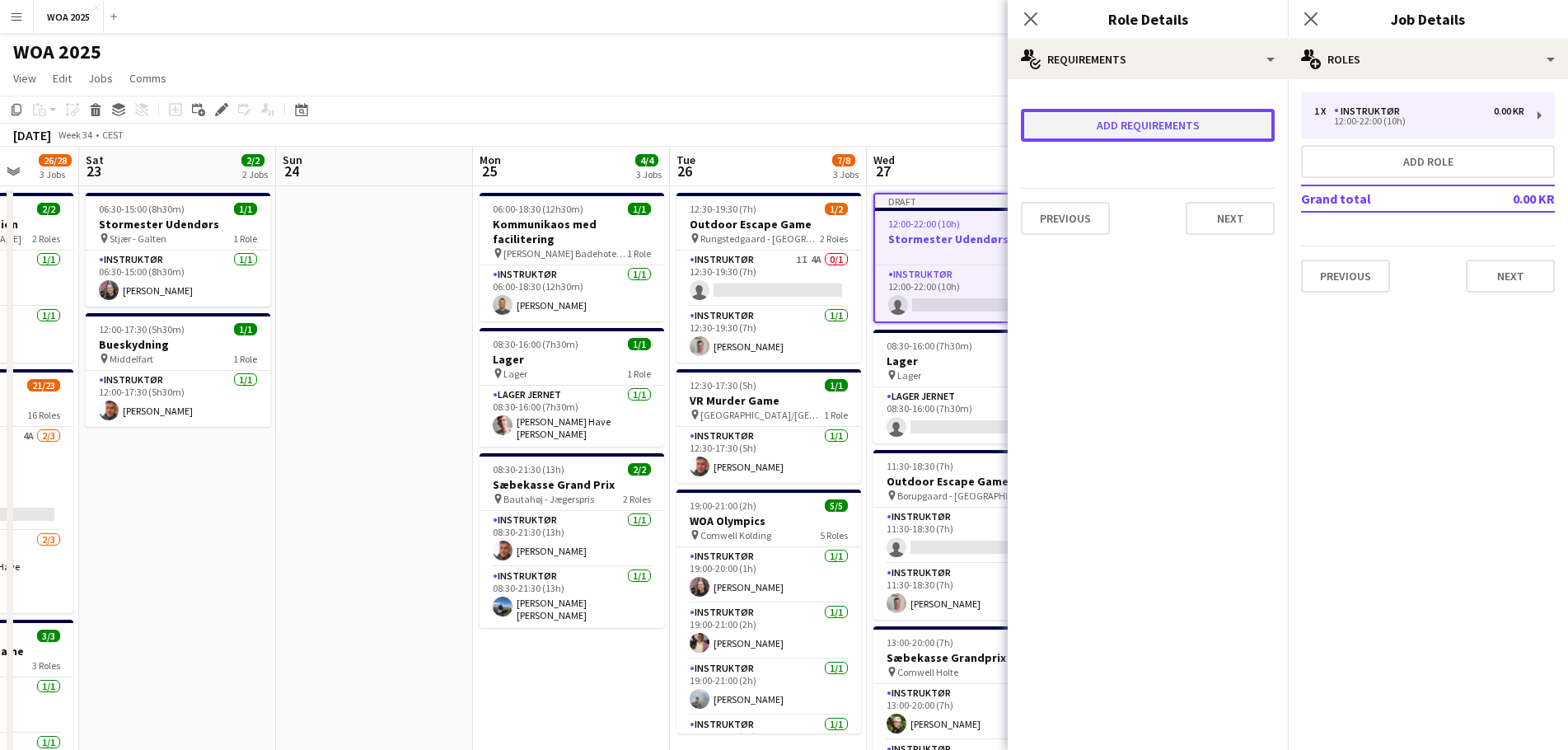
click at [1160, 136] on button "Add requirements" at bounding box center [1148, 125] width 254 height 33
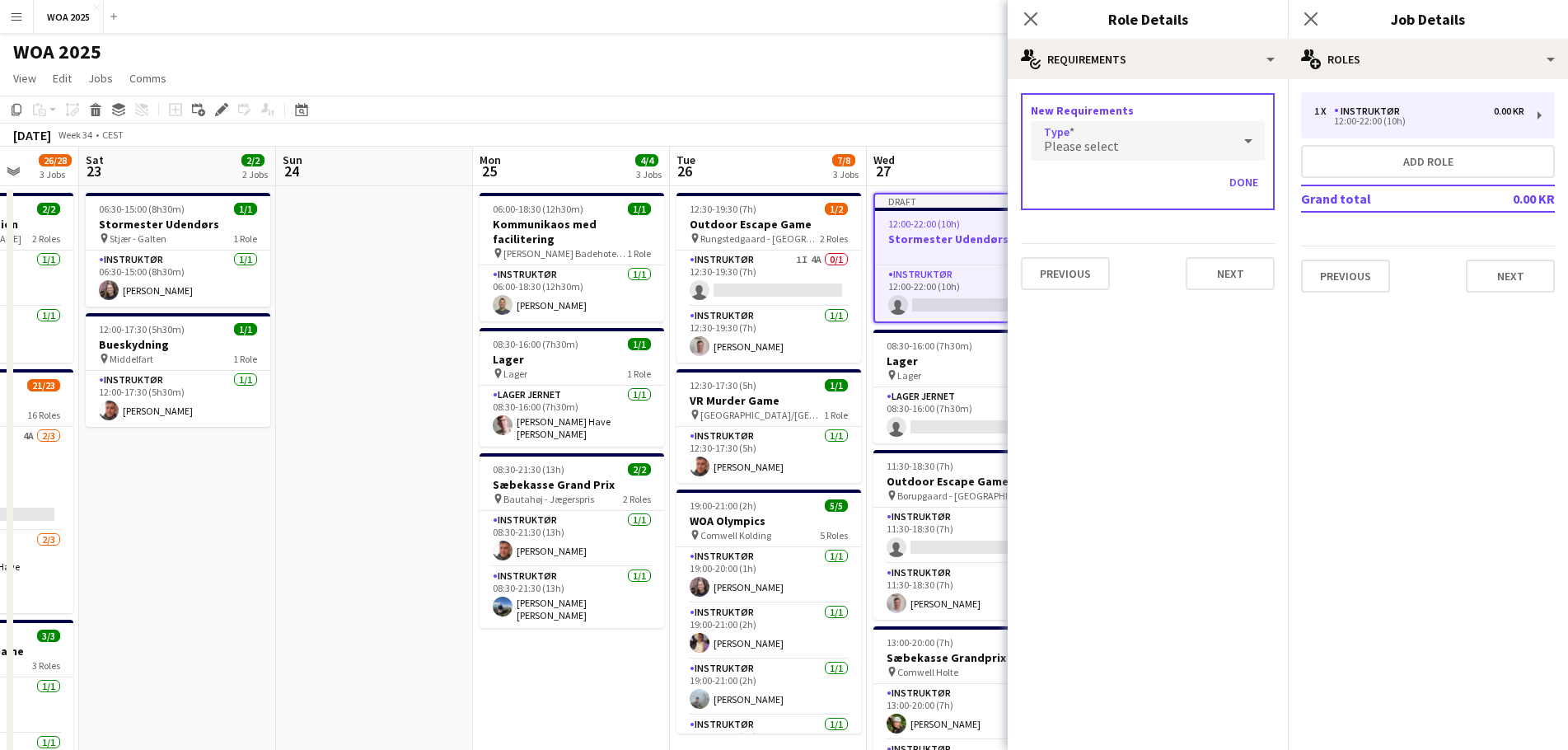
click at [1143, 149] on div "Please select" at bounding box center [1131, 141] width 201 height 40
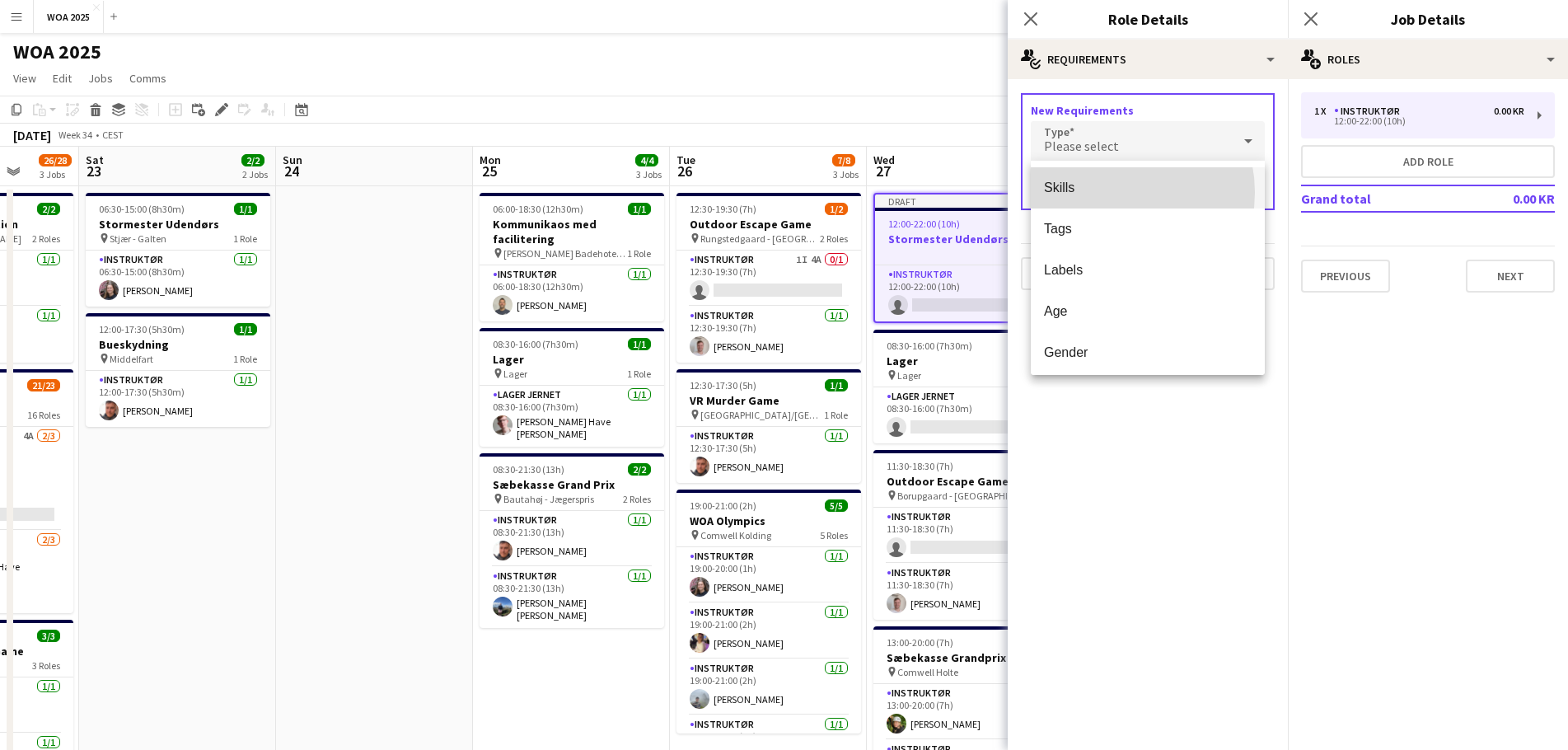
click at [1106, 192] on span "Skills" at bounding box center [1148, 187] width 208 height 16
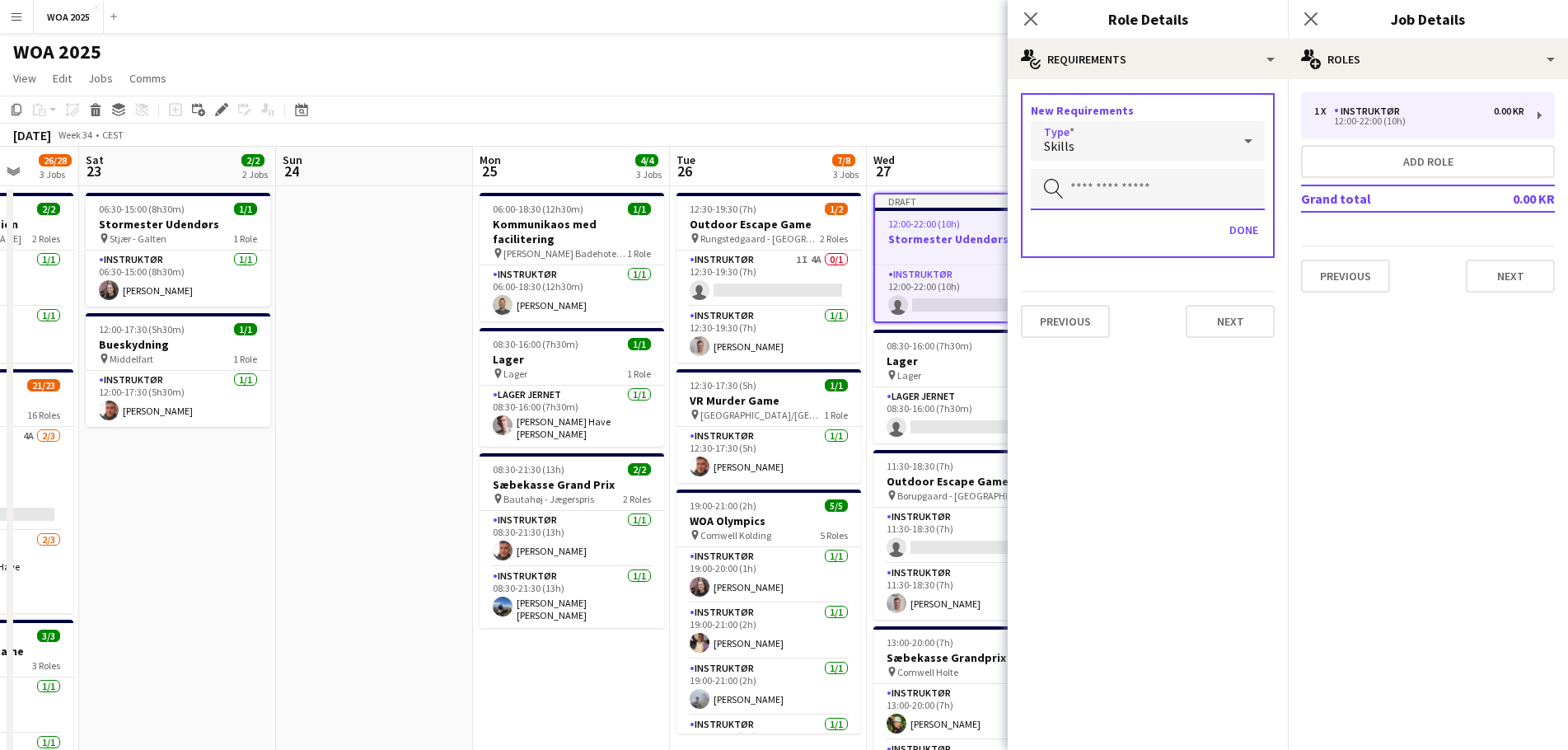
click at [1127, 204] on input "text" at bounding box center [1148, 190] width 234 height 41
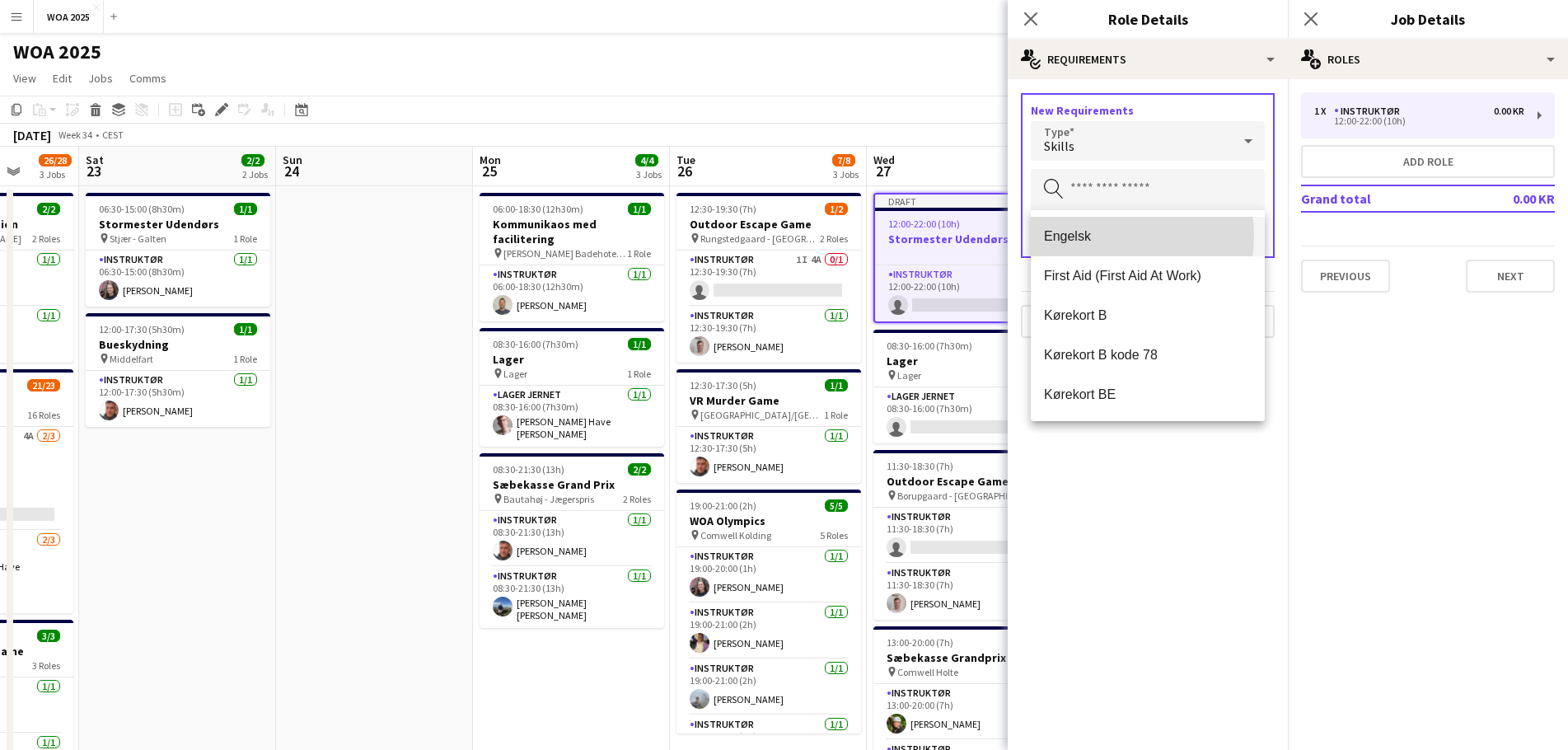
click at [1107, 236] on span "Engelsk" at bounding box center [1148, 236] width 208 height 16
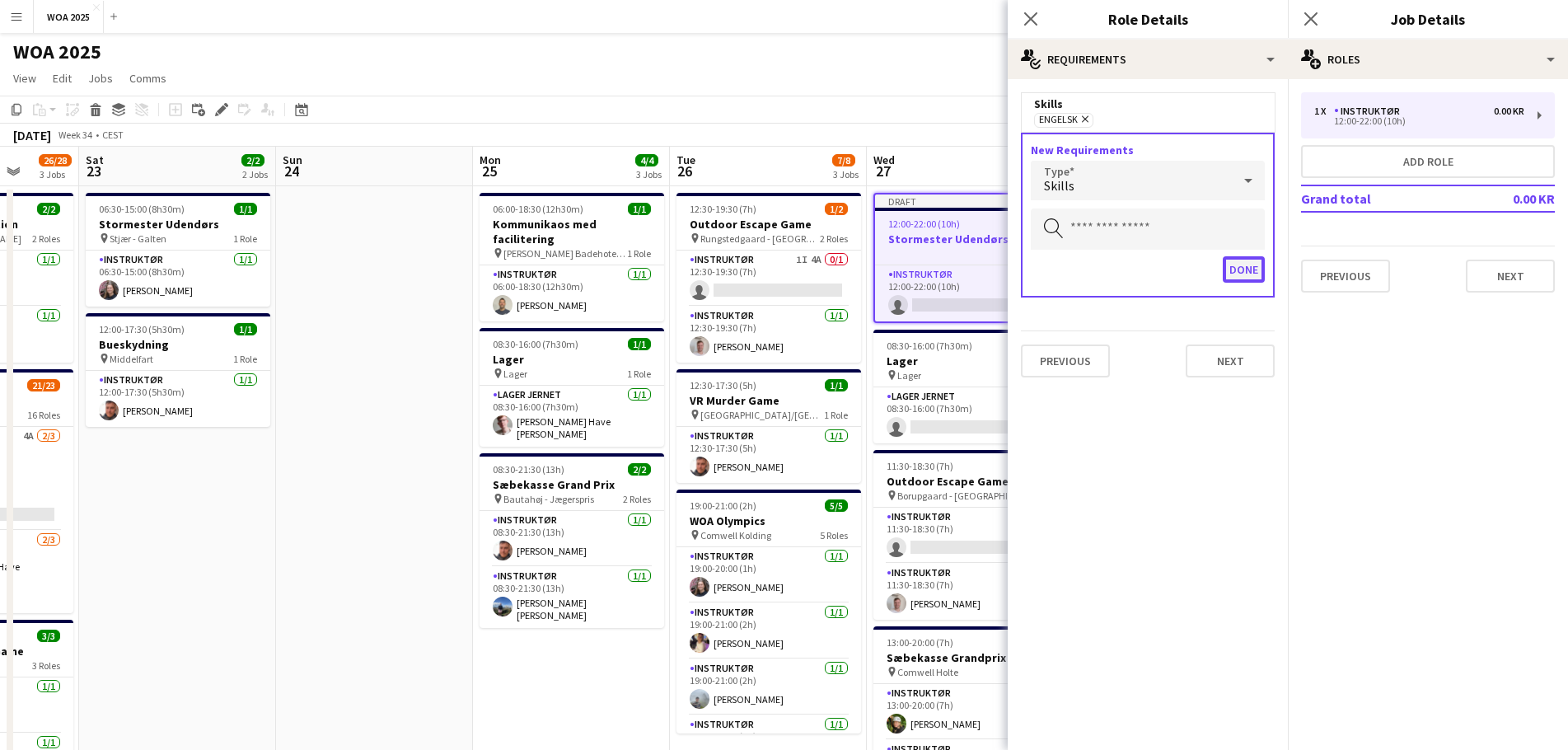
click at [1241, 271] on button "Done" at bounding box center [1244, 269] width 42 height 27
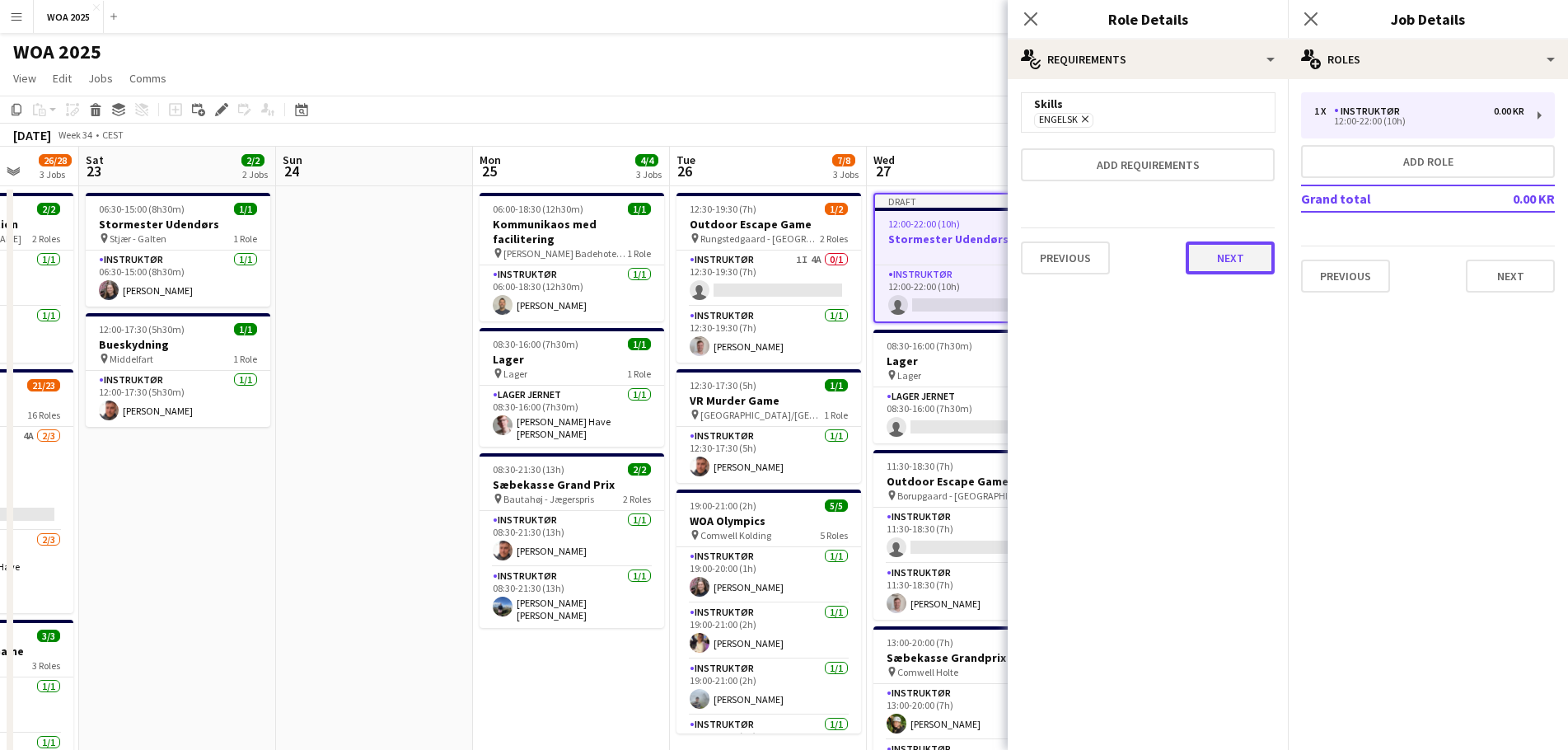
click at [1223, 262] on button "Next" at bounding box center [1230, 258] width 89 height 33
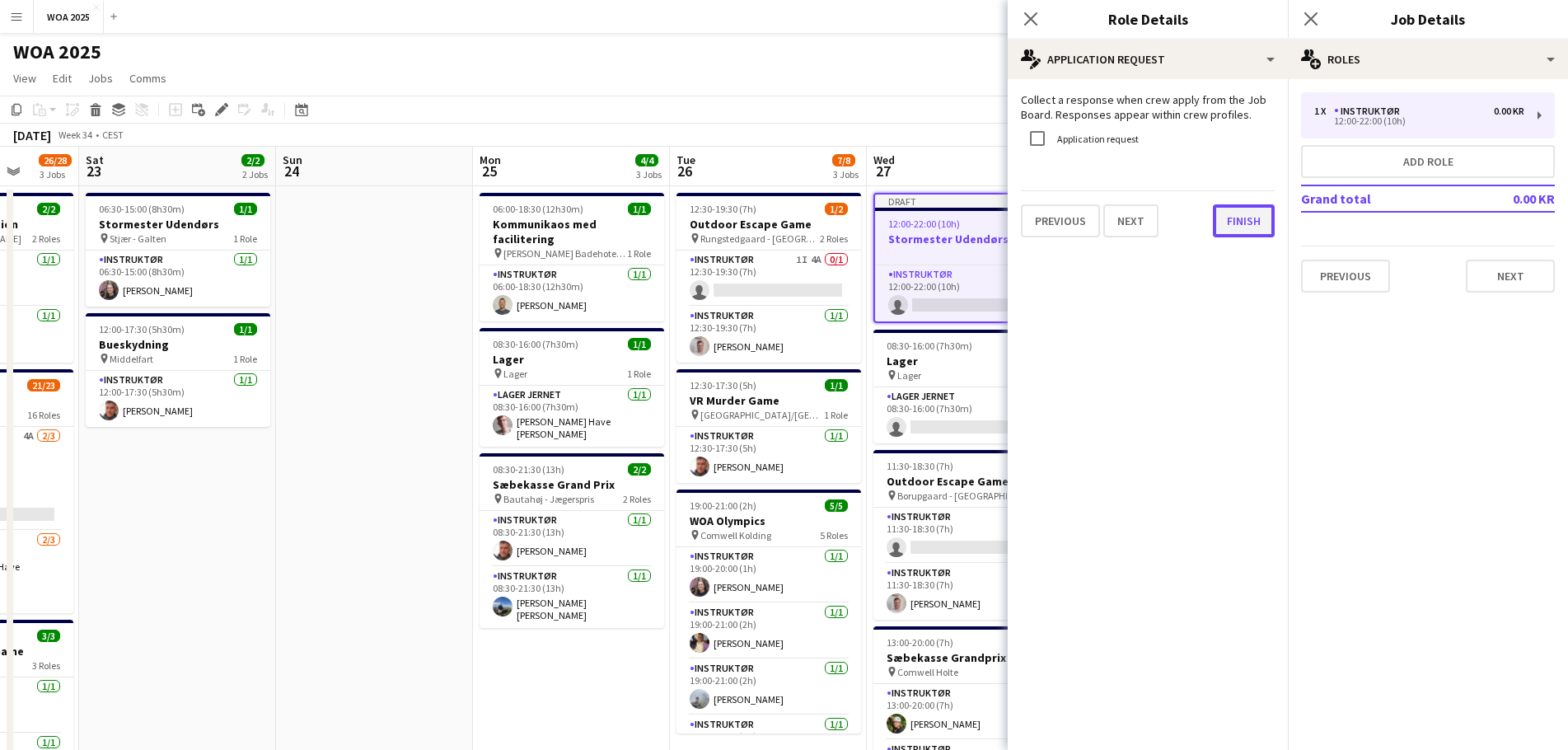
click at [1239, 222] on button "Finish" at bounding box center [1244, 221] width 62 height 33
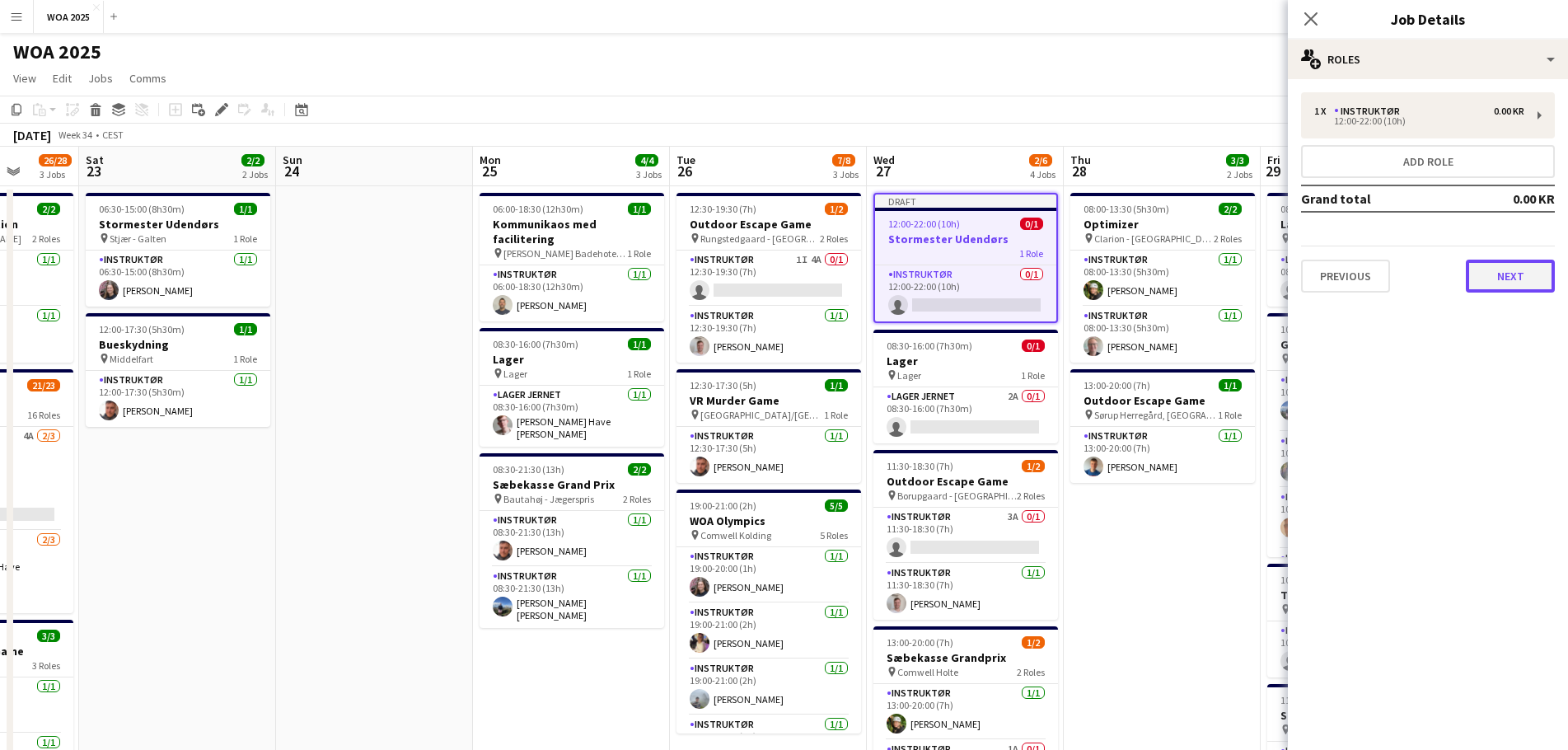
click at [1489, 282] on button "Next" at bounding box center [1510, 276] width 89 height 33
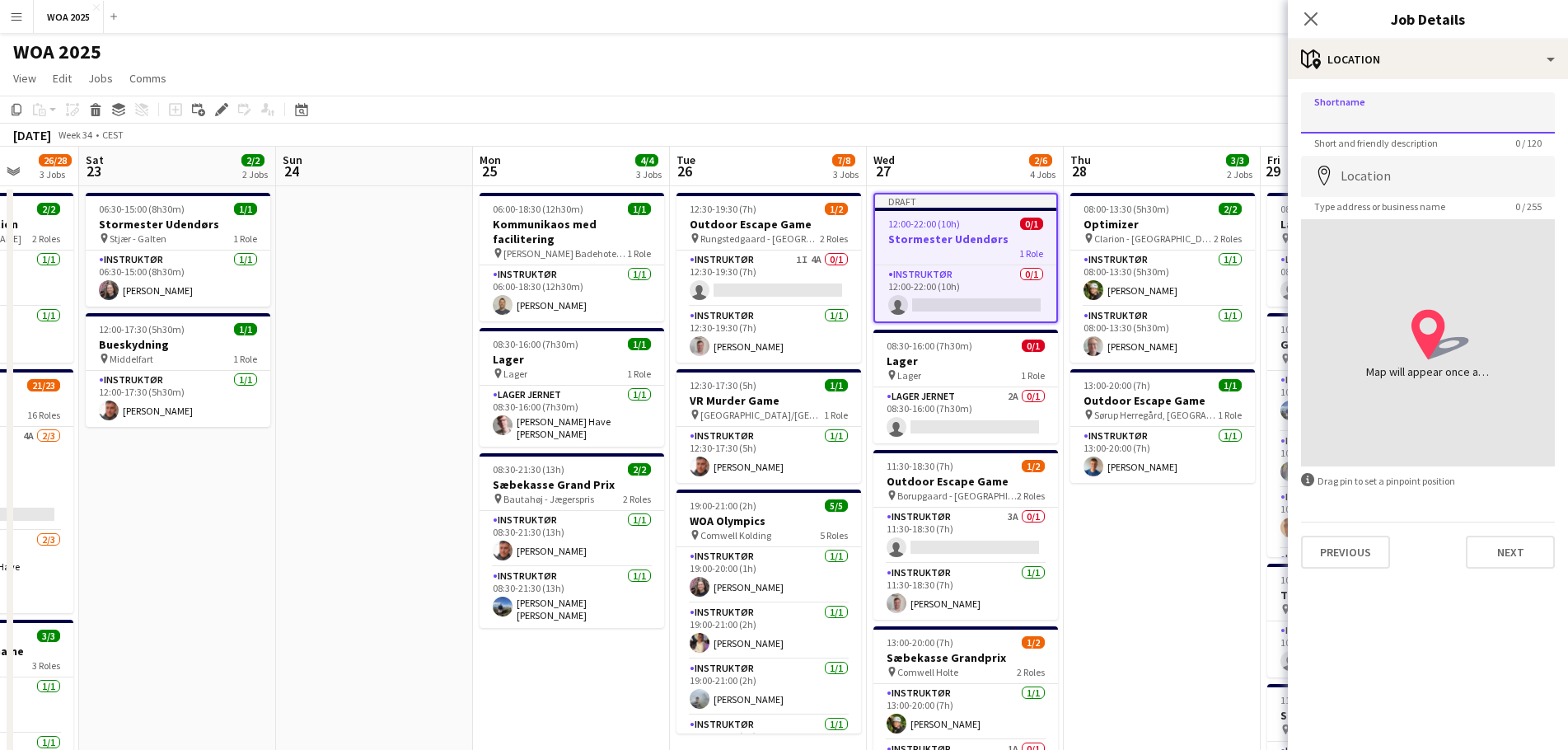
click at [1396, 117] on input "Shortname" at bounding box center [1428, 113] width 254 height 41
paste input "**********"
type input "**********"
click at [1410, 174] on input "Location" at bounding box center [1428, 176] width 254 height 41
drag, startPoint x: 1432, startPoint y: 115, endPoint x: 1289, endPoint y: 118, distance: 143.0
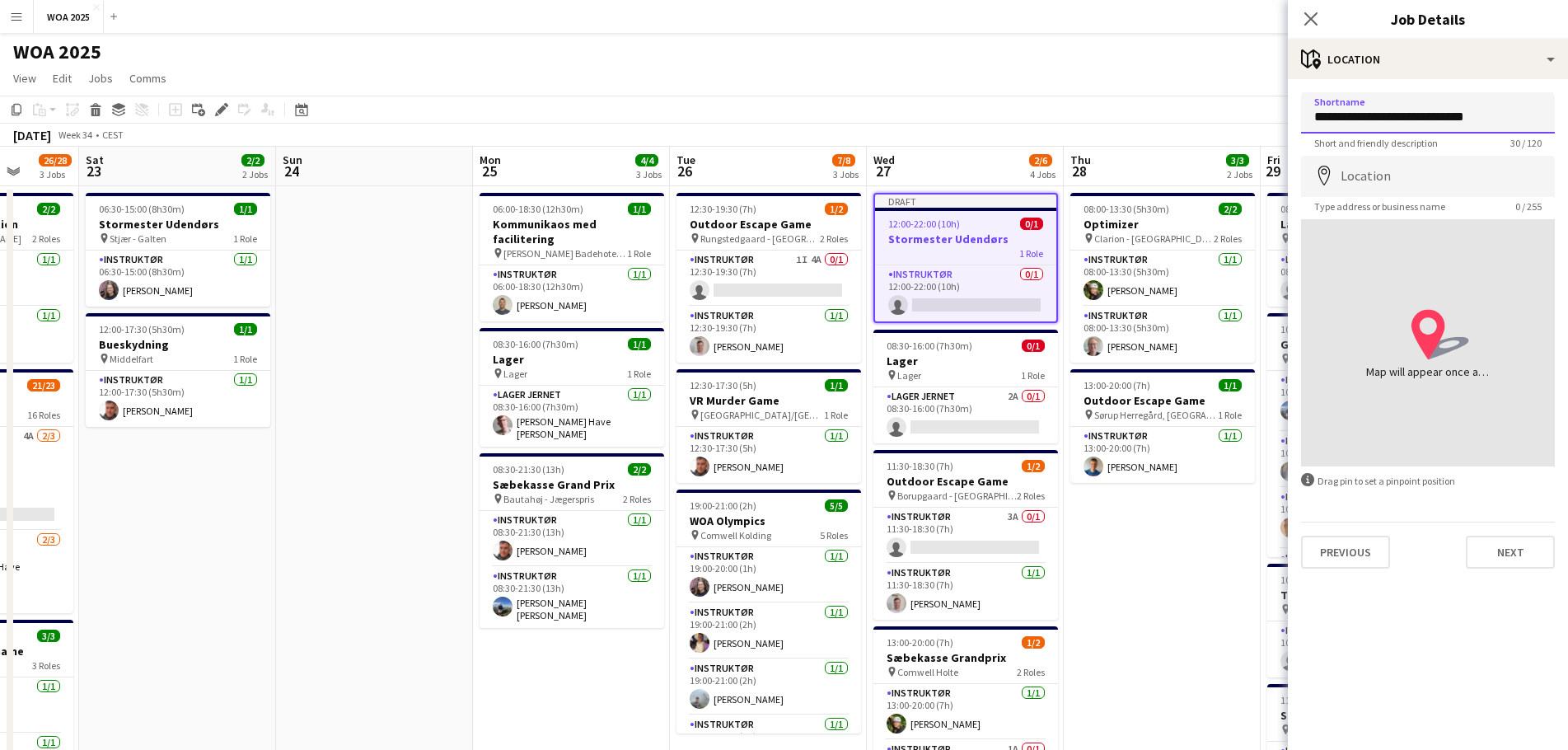
click at [1289, 118] on form "**********" at bounding box center [1428, 331] width 280 height 476
click at [1468, 187] on input "Location" at bounding box center [1428, 176] width 254 height 41
paste input "**********"
type input "**********"
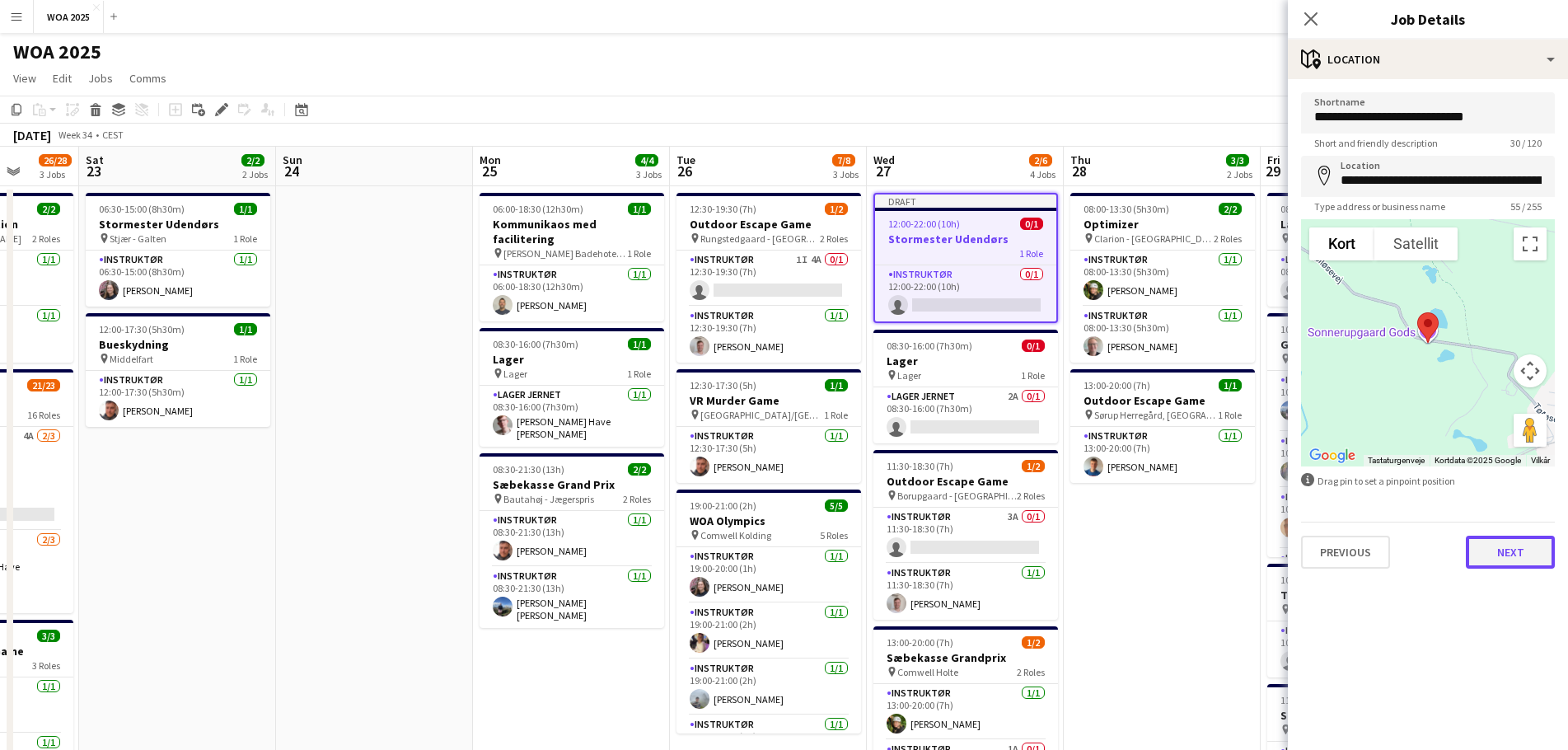
click at [1503, 552] on button "Next" at bounding box center [1510, 552] width 89 height 33
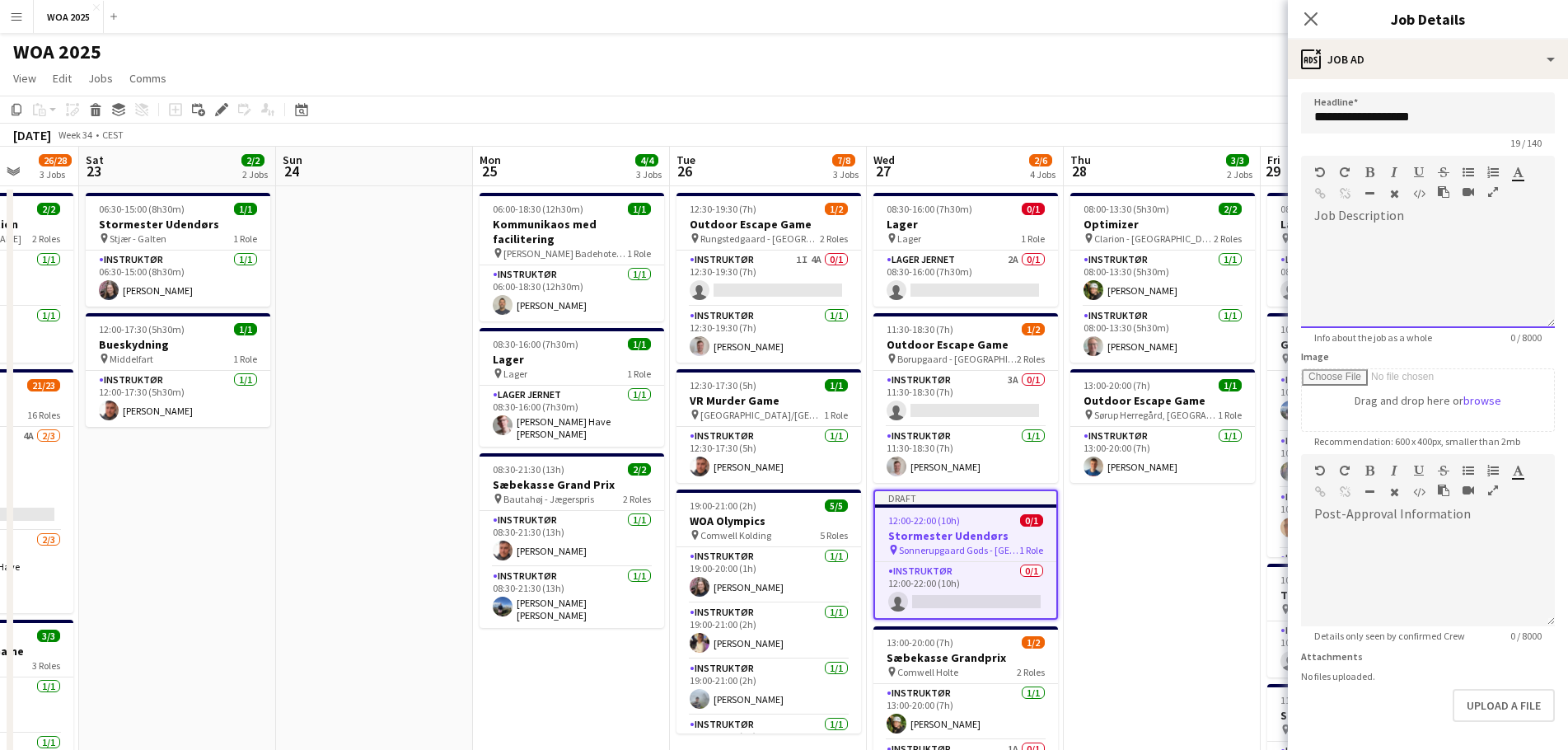
click at [1414, 238] on div at bounding box center [1428, 278] width 254 height 99
click at [1387, 238] on div "**********" at bounding box center [1422, 278] width 242 height 99
click at [1456, 237] on div "**********" at bounding box center [1422, 278] width 242 height 99
click at [1449, 271] on div "**********" at bounding box center [1421, 270] width 215 height 16
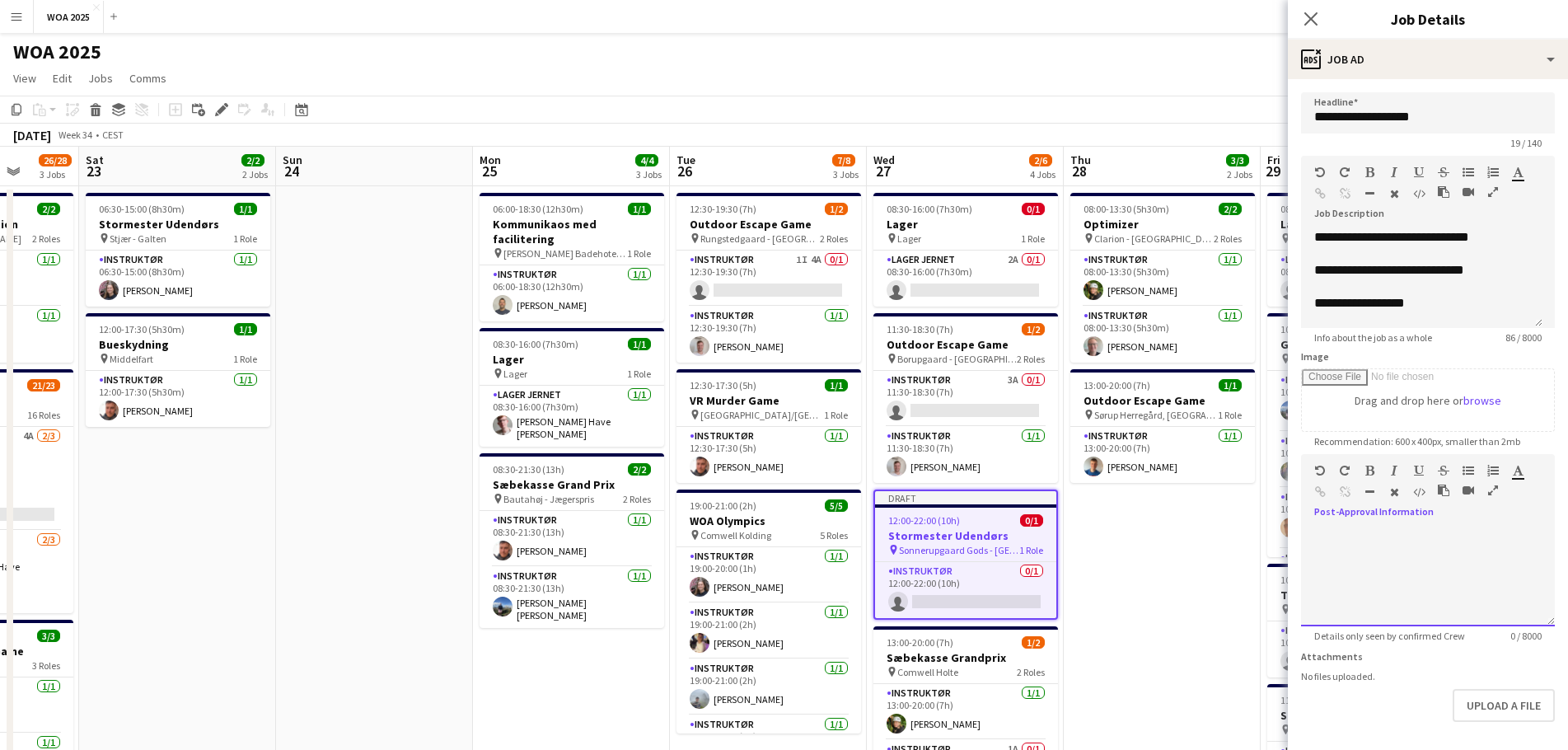
click at [1415, 562] on div at bounding box center [1428, 577] width 254 height 99
paste div
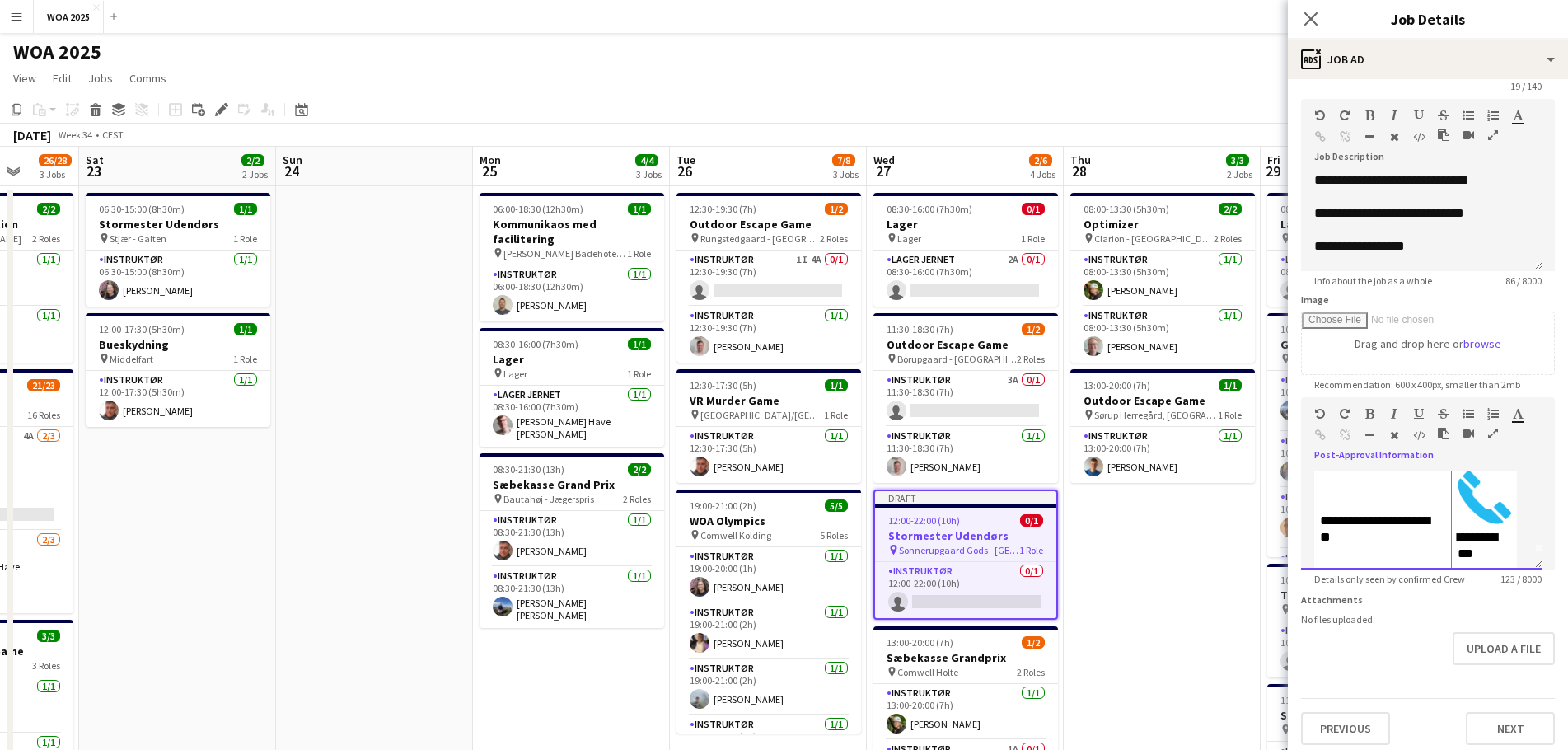
scroll to position [78, 0]
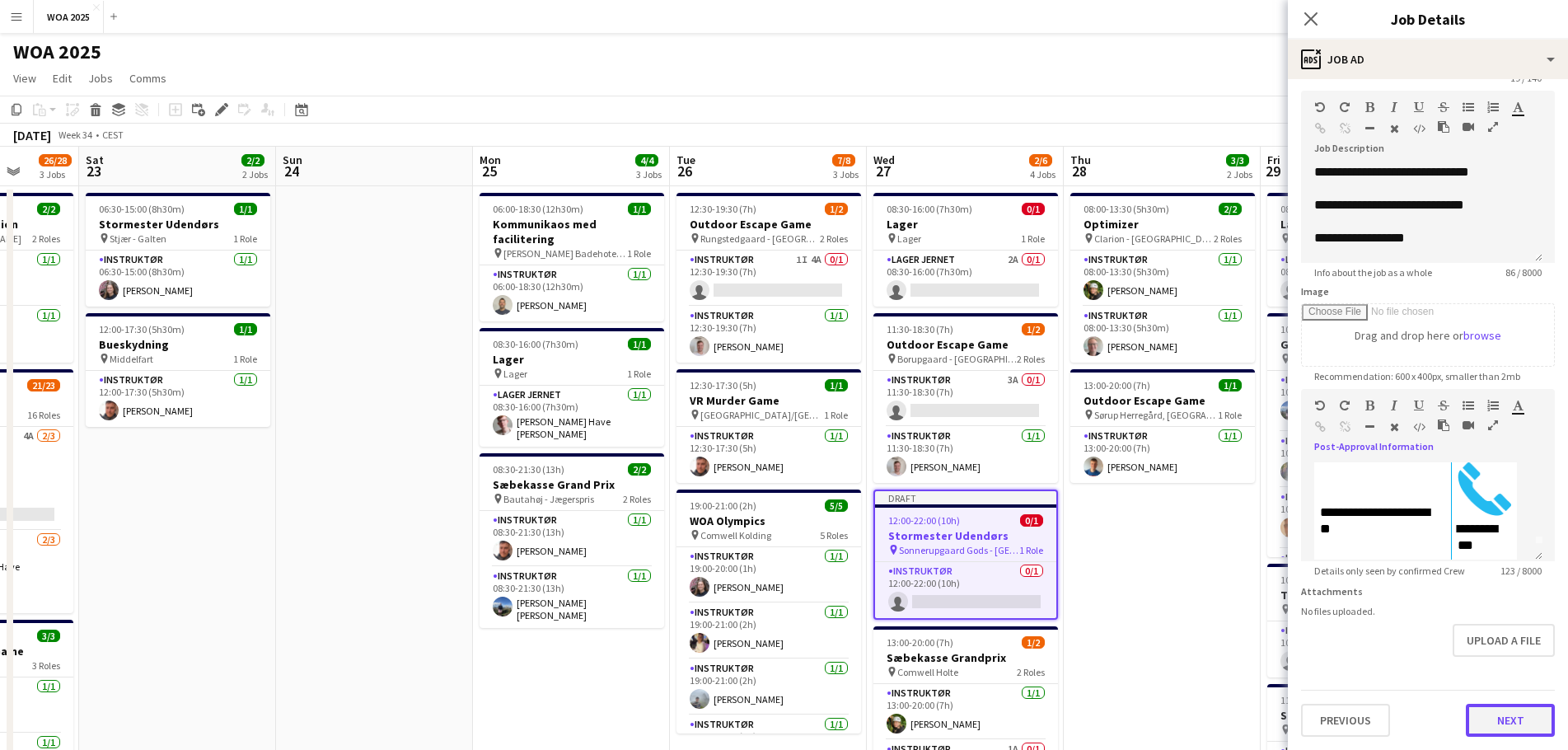
click at [1481, 705] on button "Next" at bounding box center [1510, 721] width 89 height 33
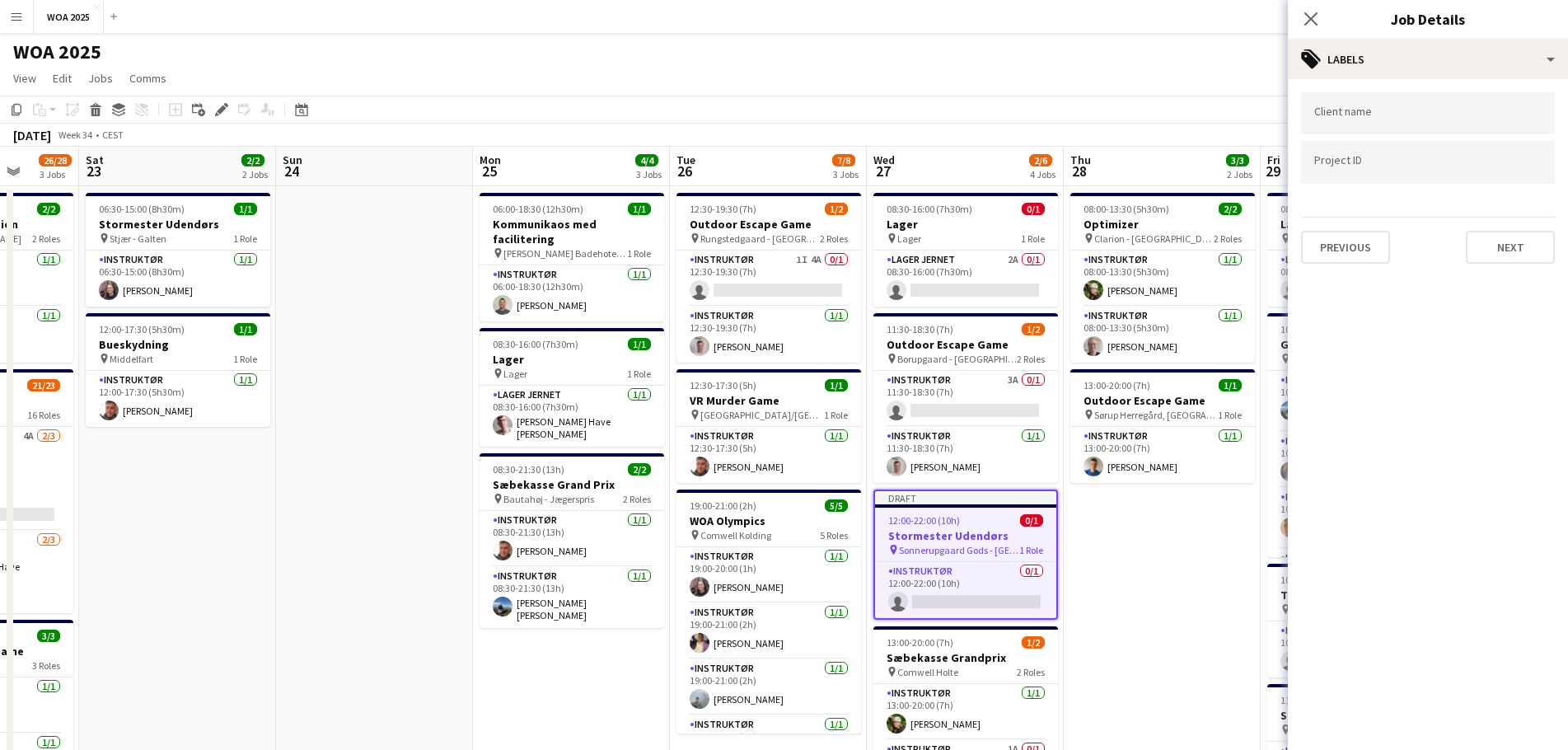
scroll to position [0, 0]
click at [1497, 256] on button "Next" at bounding box center [1510, 247] width 89 height 33
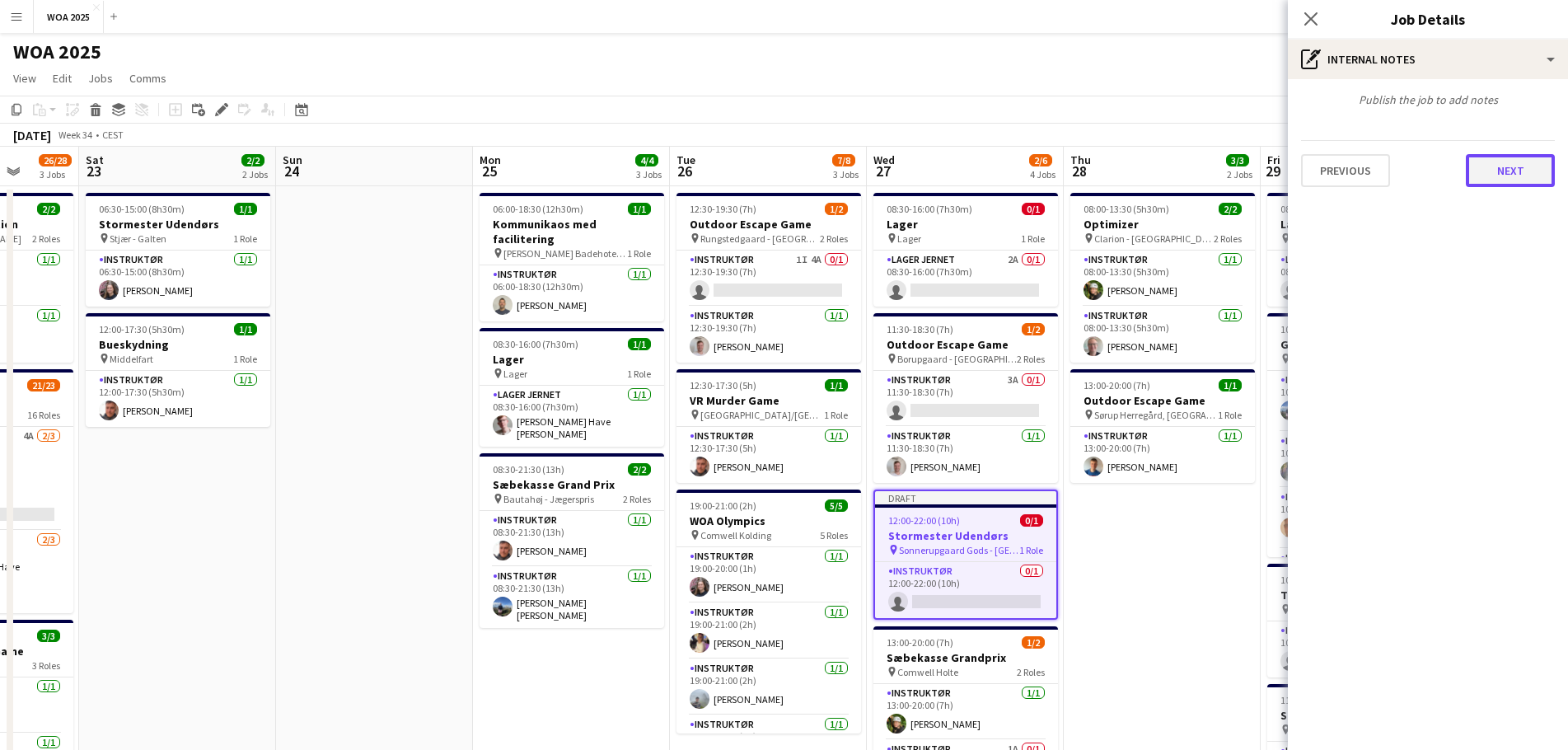
click at [1506, 182] on button "Next" at bounding box center [1510, 171] width 89 height 33
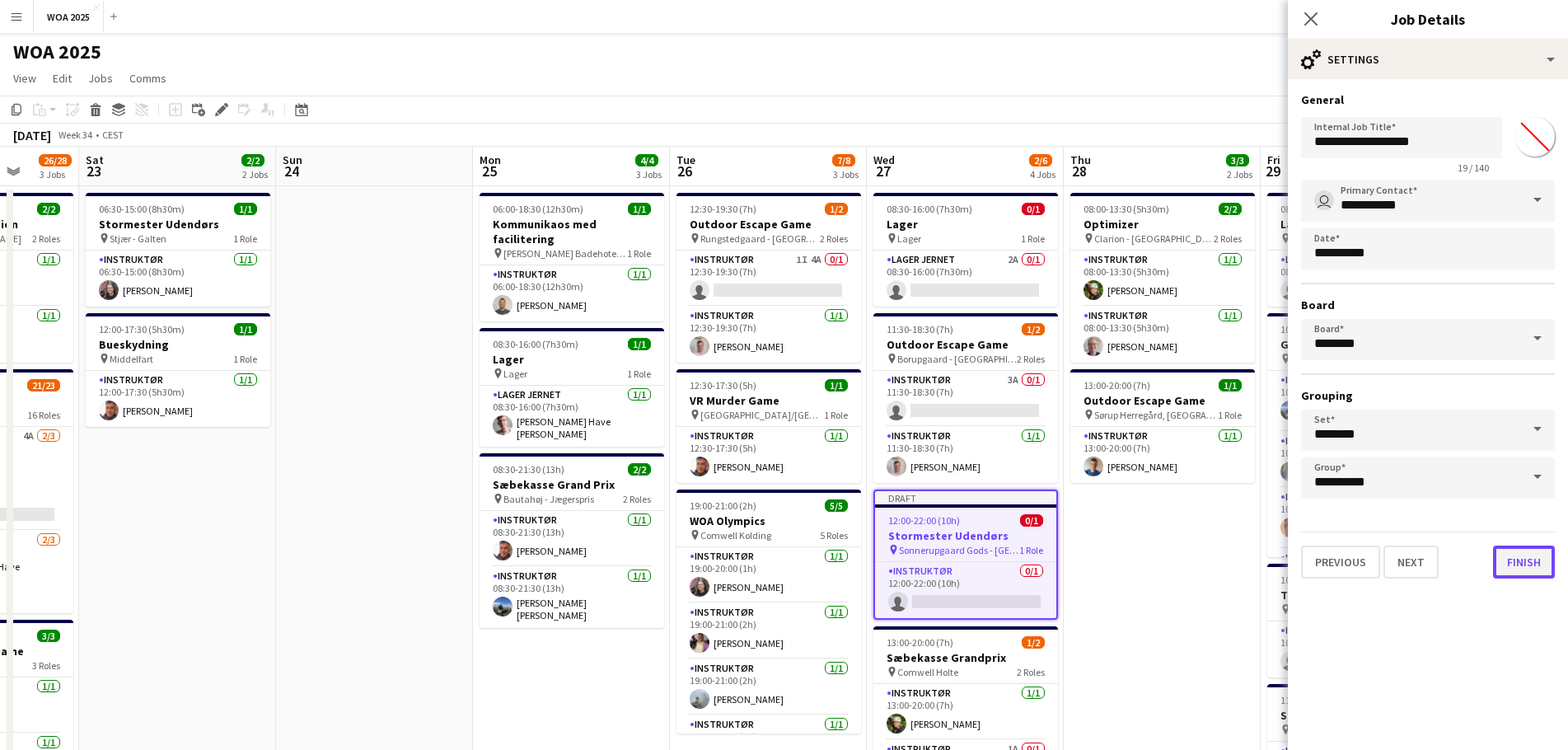
click at [1509, 563] on button "Finish" at bounding box center [1524, 562] width 62 height 33
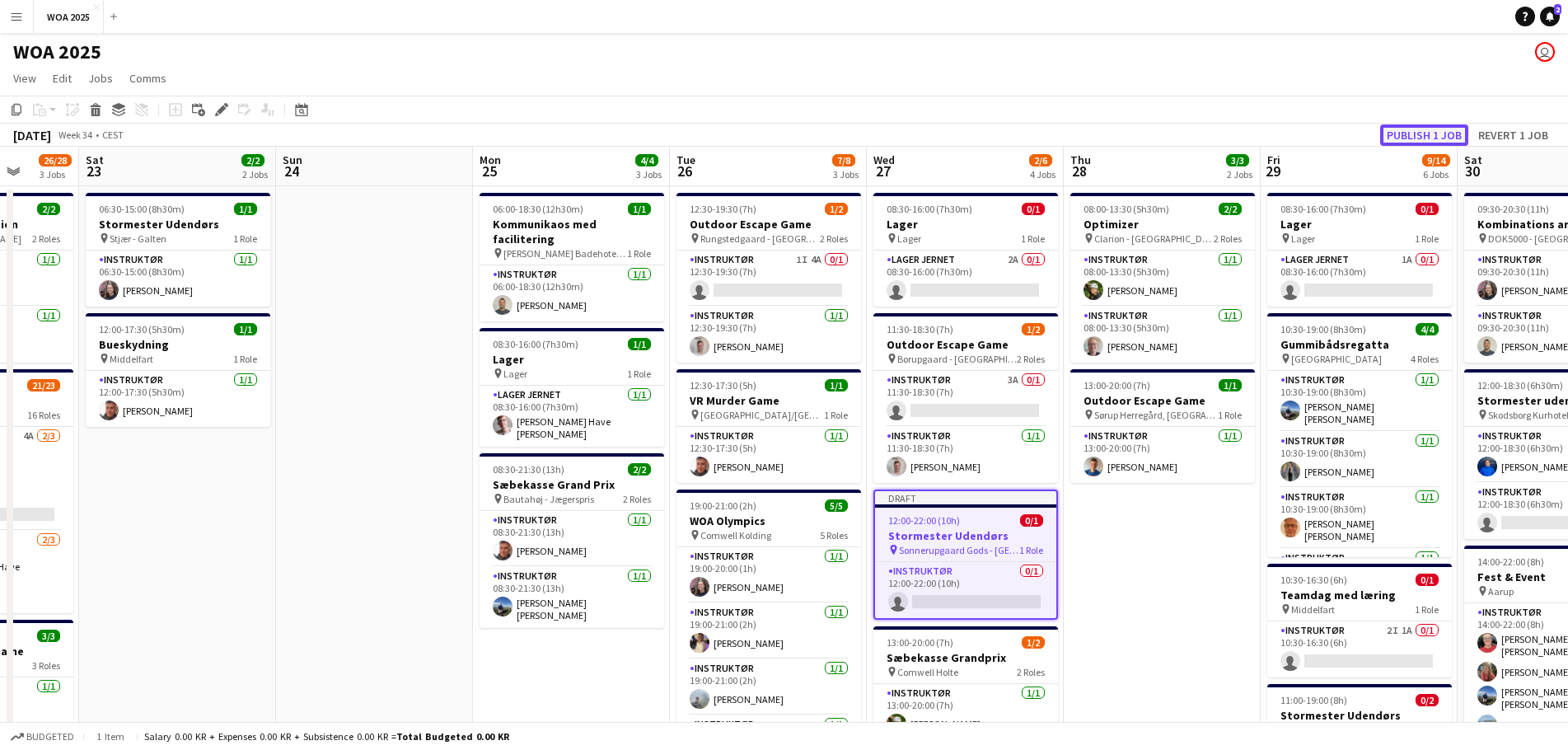
click at [1430, 129] on button "Publish 1 job" at bounding box center [1425, 135] width 88 height 22
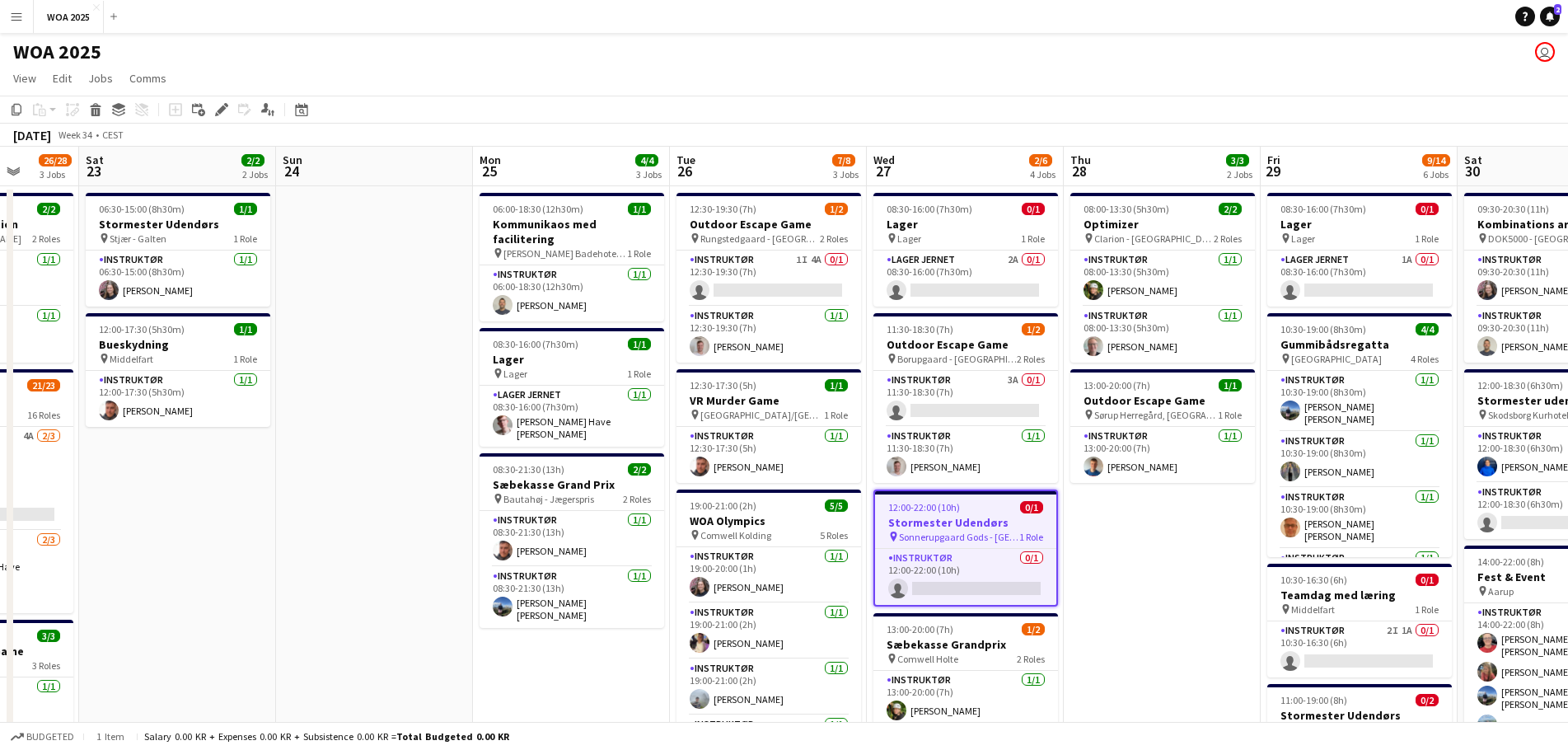
click at [1127, 577] on app-date-cell "08:00-13:30 (5h30m) 2/2 Optimizer pin Clarion - [GEOGRAPHIC_DATA] 2 Roles Instr…" at bounding box center [1162, 724] width 197 height 1076
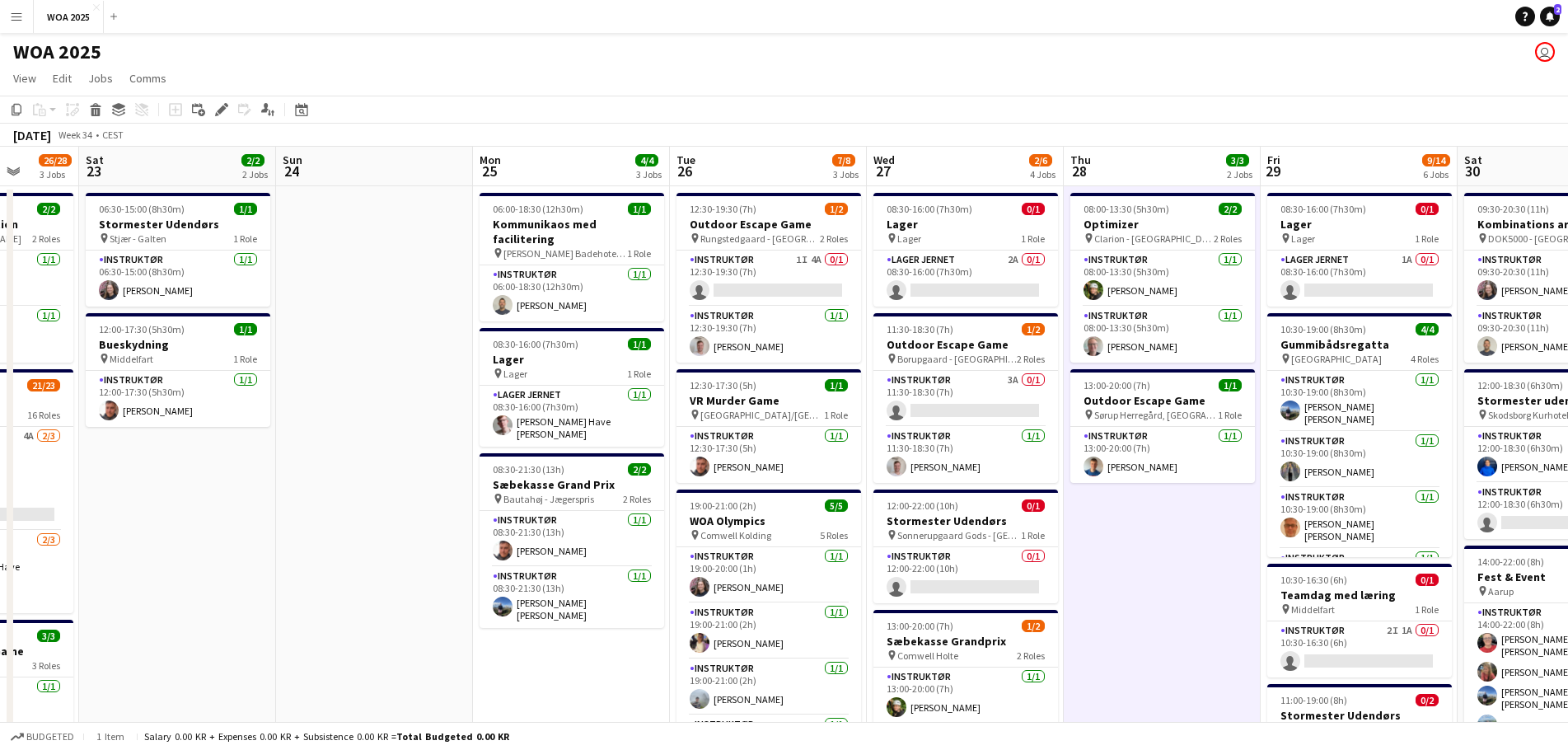
scroll to position [0, 511]
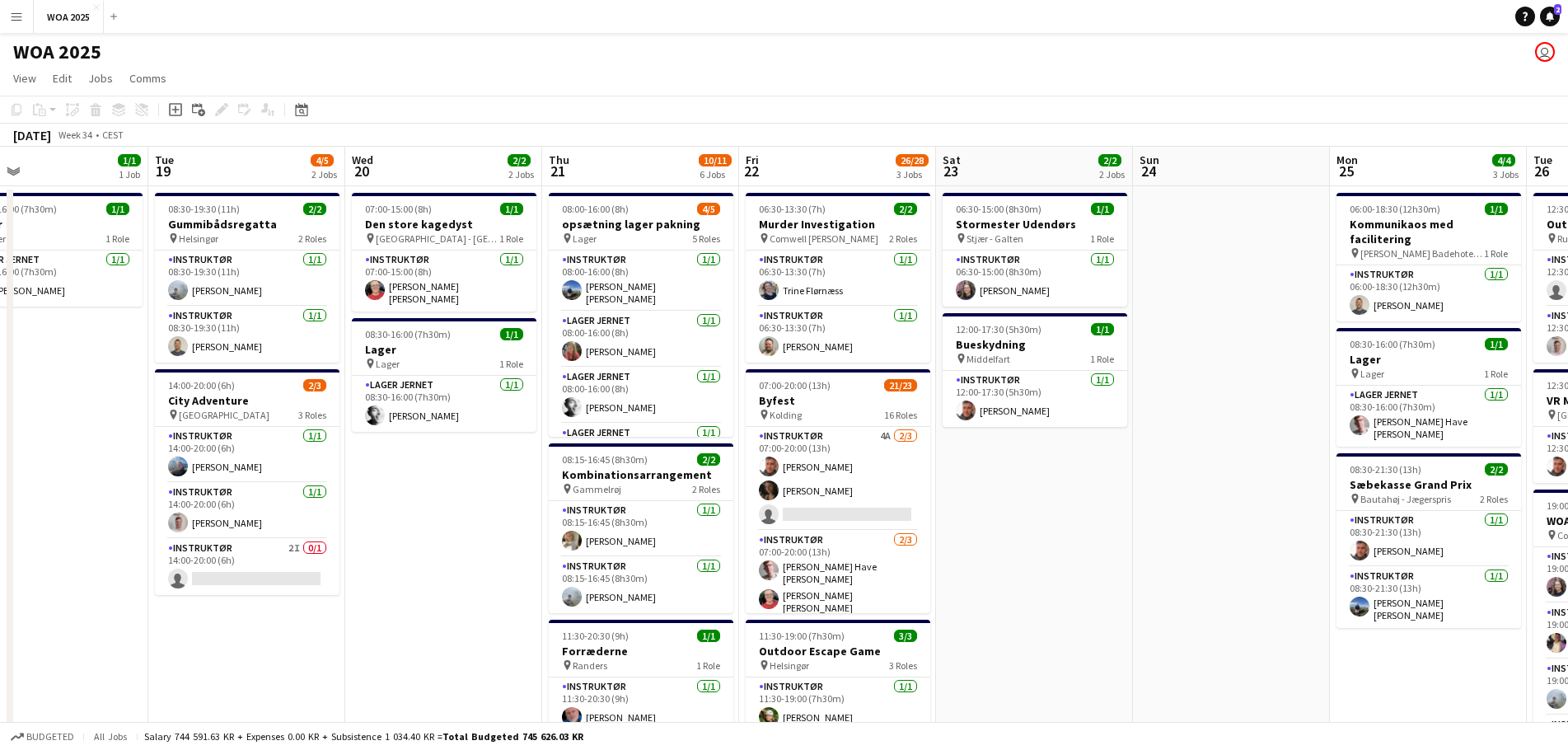
drag, startPoint x: 356, startPoint y: 442, endPoint x: 1224, endPoint y: 419, distance: 868.3
click at [1224, 419] on app-calendar-viewport "Sat 16 Sun 17 Mon 18 1/1 1 Job Tue 19 4/5 2 Jobs Wed 20 2/2 2 Jobs Thu 21 10/11…" at bounding box center [784, 704] width 1568 height 1116
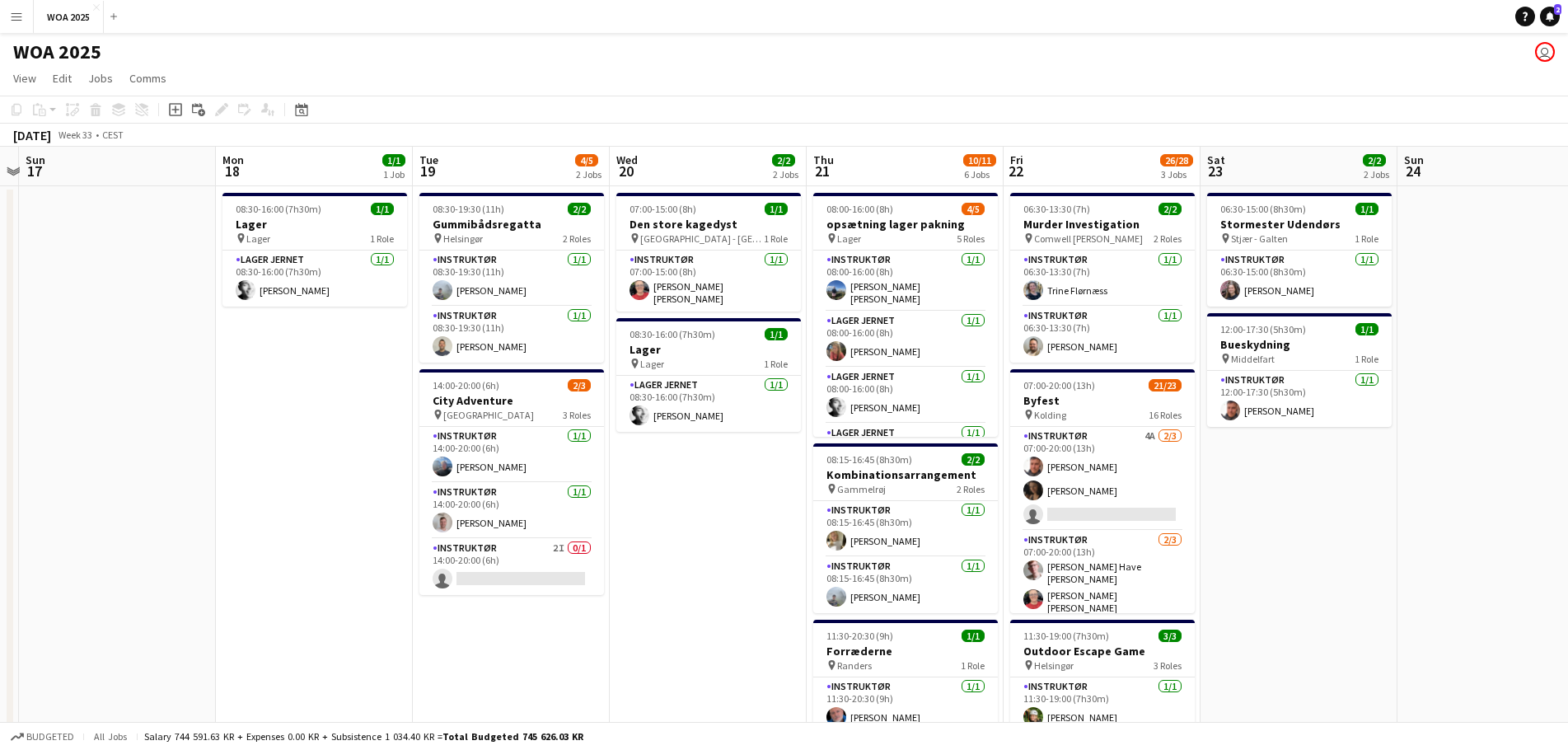
scroll to position [0, 375]
drag, startPoint x: 472, startPoint y: 534, endPoint x: 705, endPoint y: 533, distance: 233.0
click at [705, 533] on app-calendar-viewport "Fri 15 6/6 3 Jobs Sat 16 Sun 17 Mon 18 1/1 1 Job Tue 19 4/5 2 Jobs Wed 20 2/2 2…" at bounding box center [784, 704] width 1568 height 1116
click at [1098, 439] on app-card-role "Instruktør 4A [DATE] 07:00-20:00 (13h) [PERSON_NAME] [PERSON_NAME] single-neutr…" at bounding box center [1104, 479] width 185 height 104
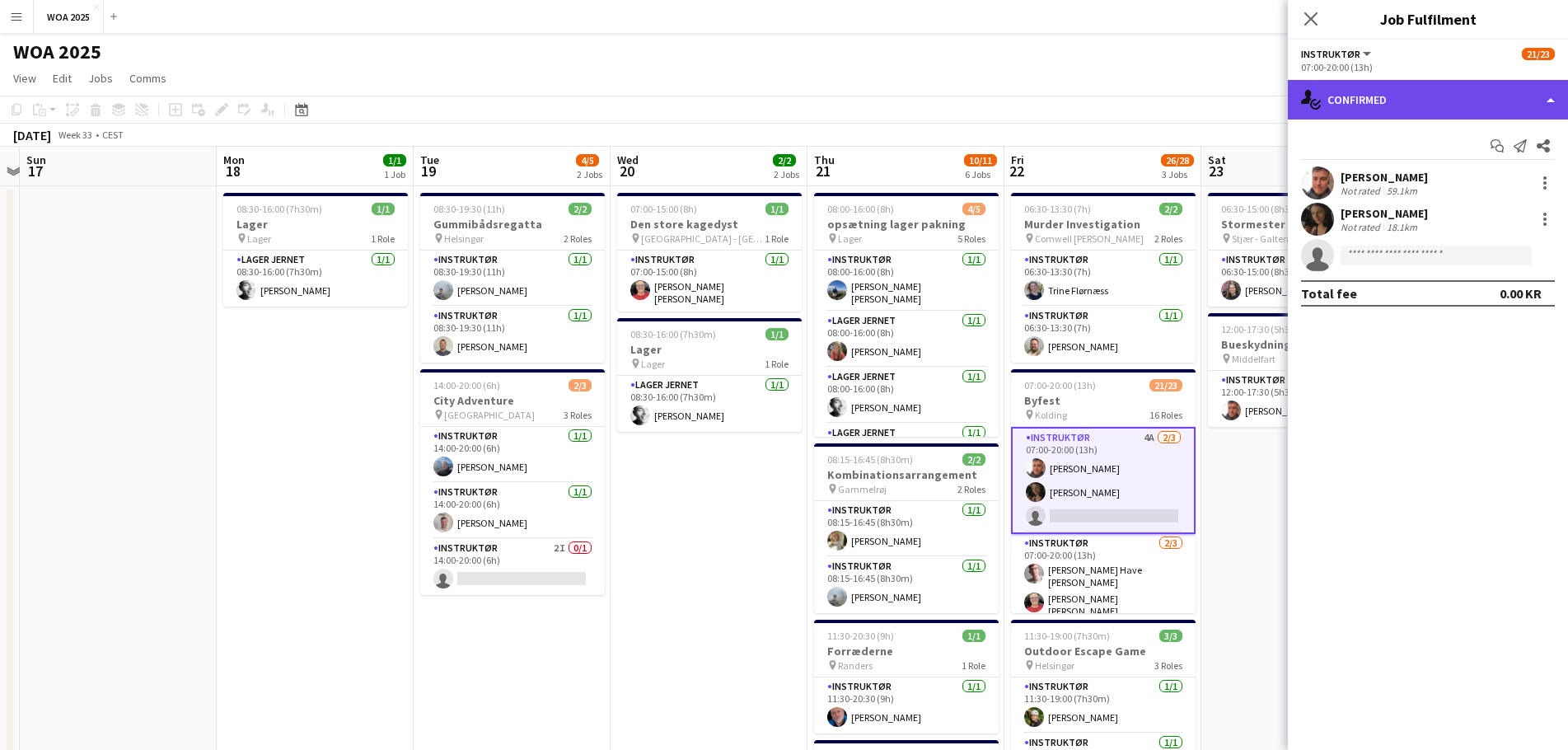
click at [1438, 98] on div "single-neutral-actions-check-2 Confirmed" at bounding box center [1428, 100] width 280 height 40
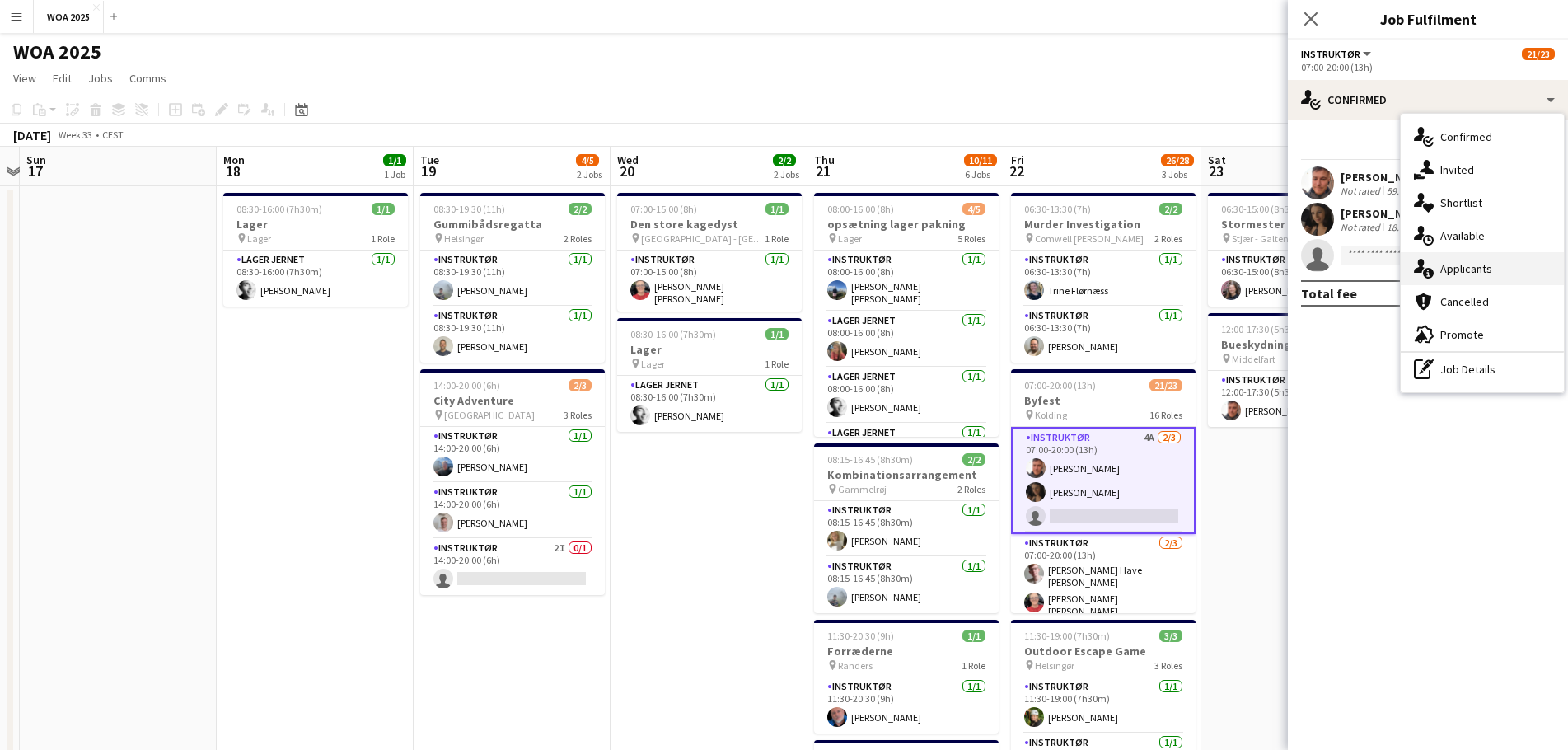
click at [1462, 266] on div "single-neutral-actions-information Applicants" at bounding box center [1482, 268] width 163 height 33
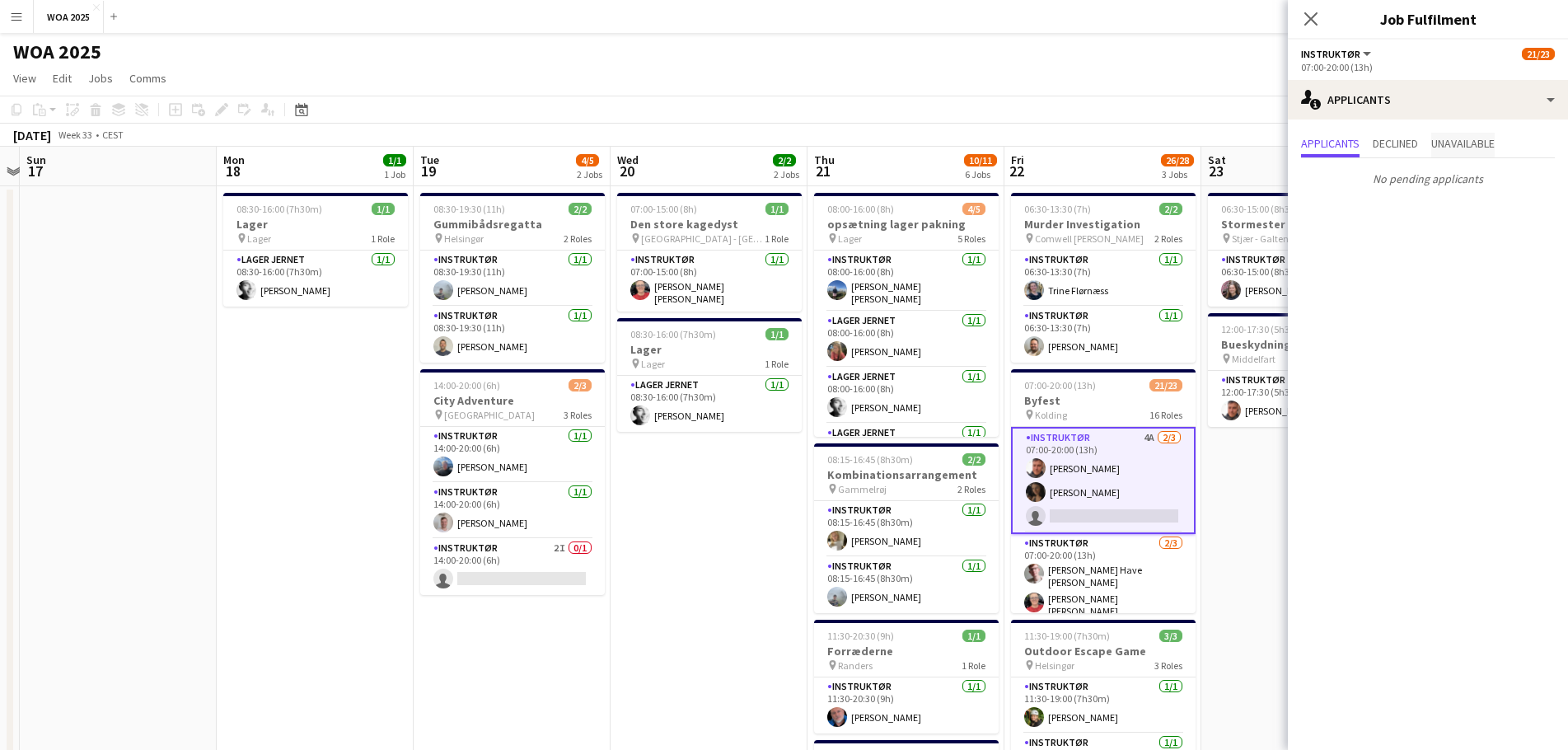
click at [1460, 148] on span "Unavailable" at bounding box center [1464, 142] width 64 height 11
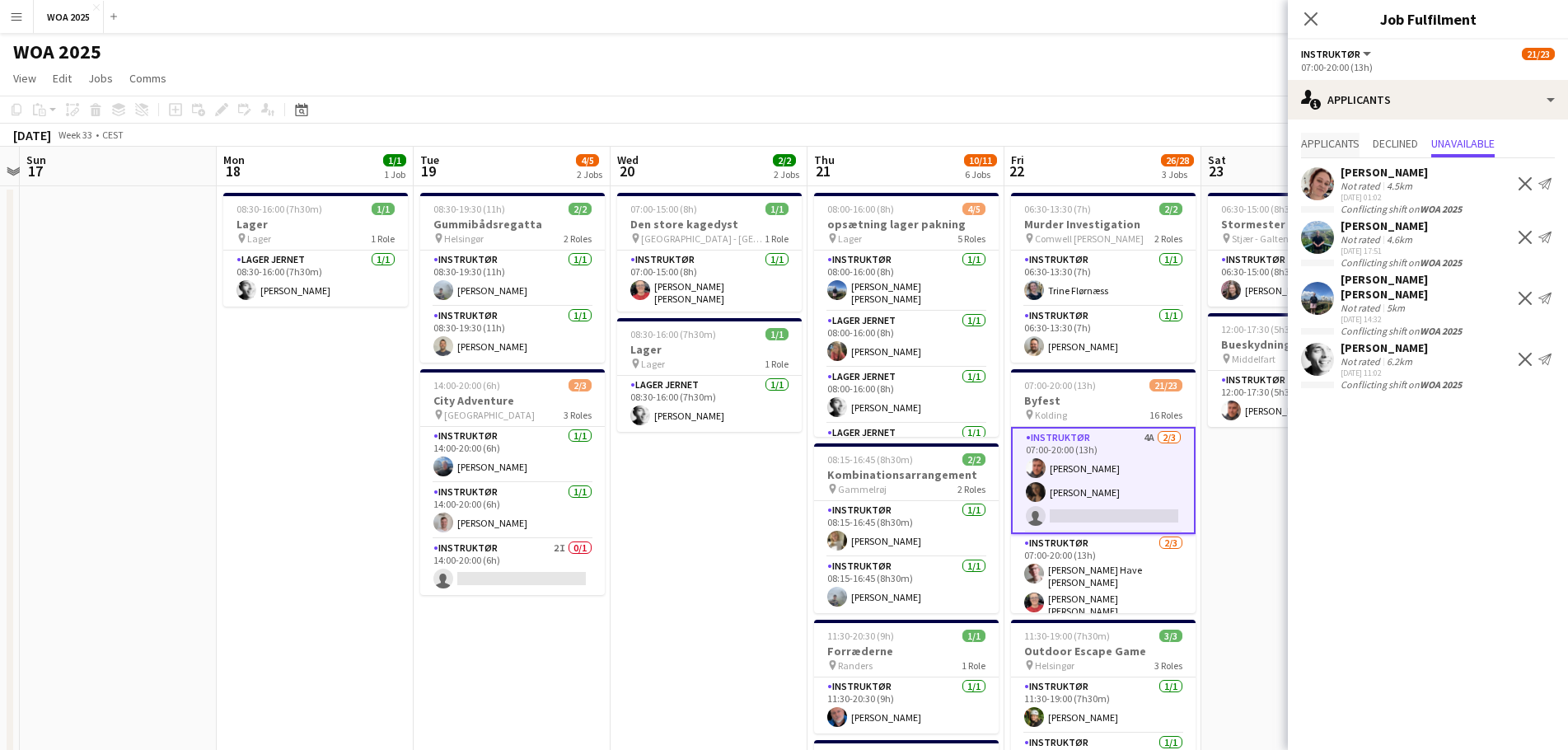
click at [1343, 144] on span "Applicants" at bounding box center [1331, 142] width 59 height 11
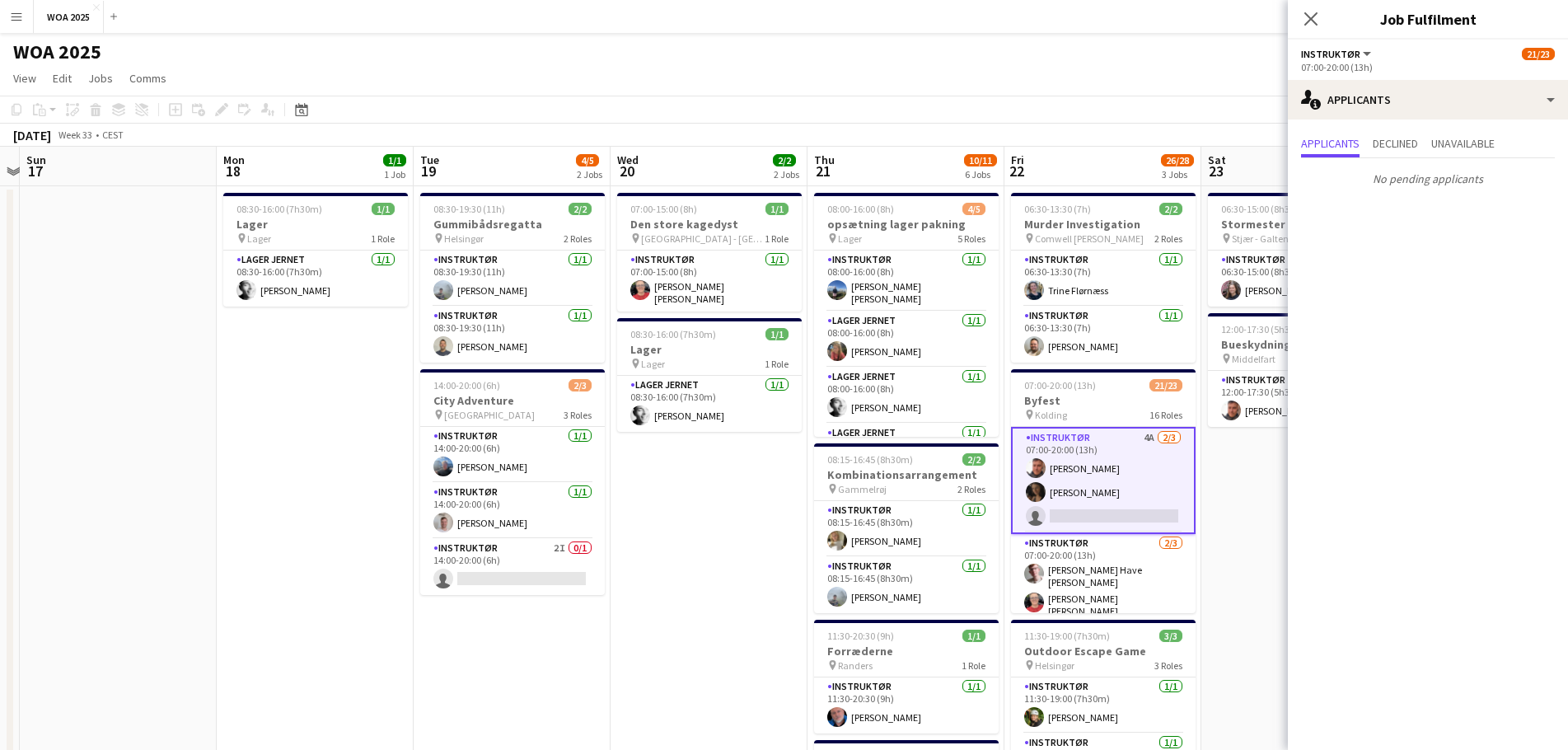
click at [692, 528] on app-date-cell "07:00-15:00 (8h) 1/1 Den store kagedyst pin Højbjerg - [GEOGRAPHIC_DATA] 1 Role…" at bounding box center [709, 724] width 197 height 1076
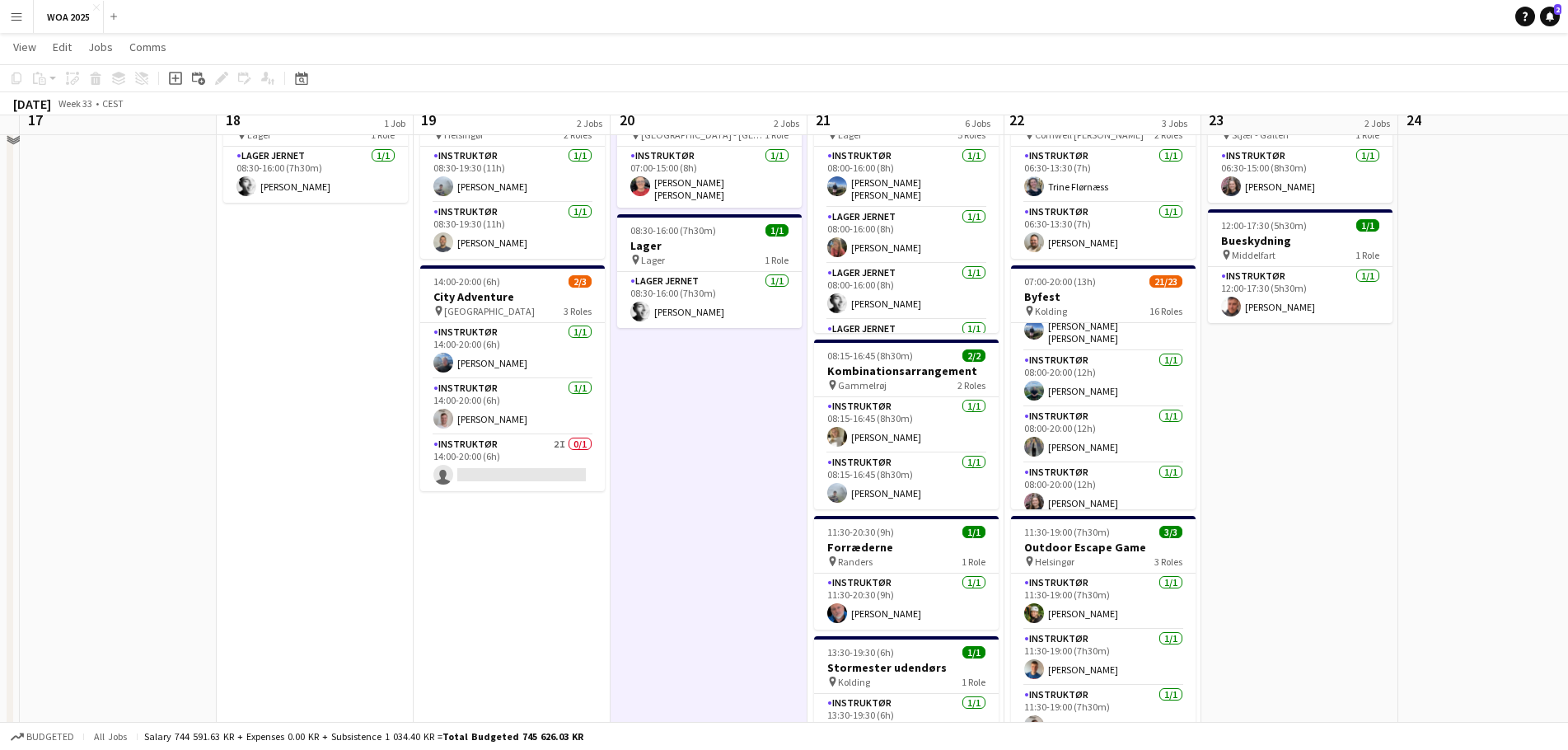
scroll to position [82, 0]
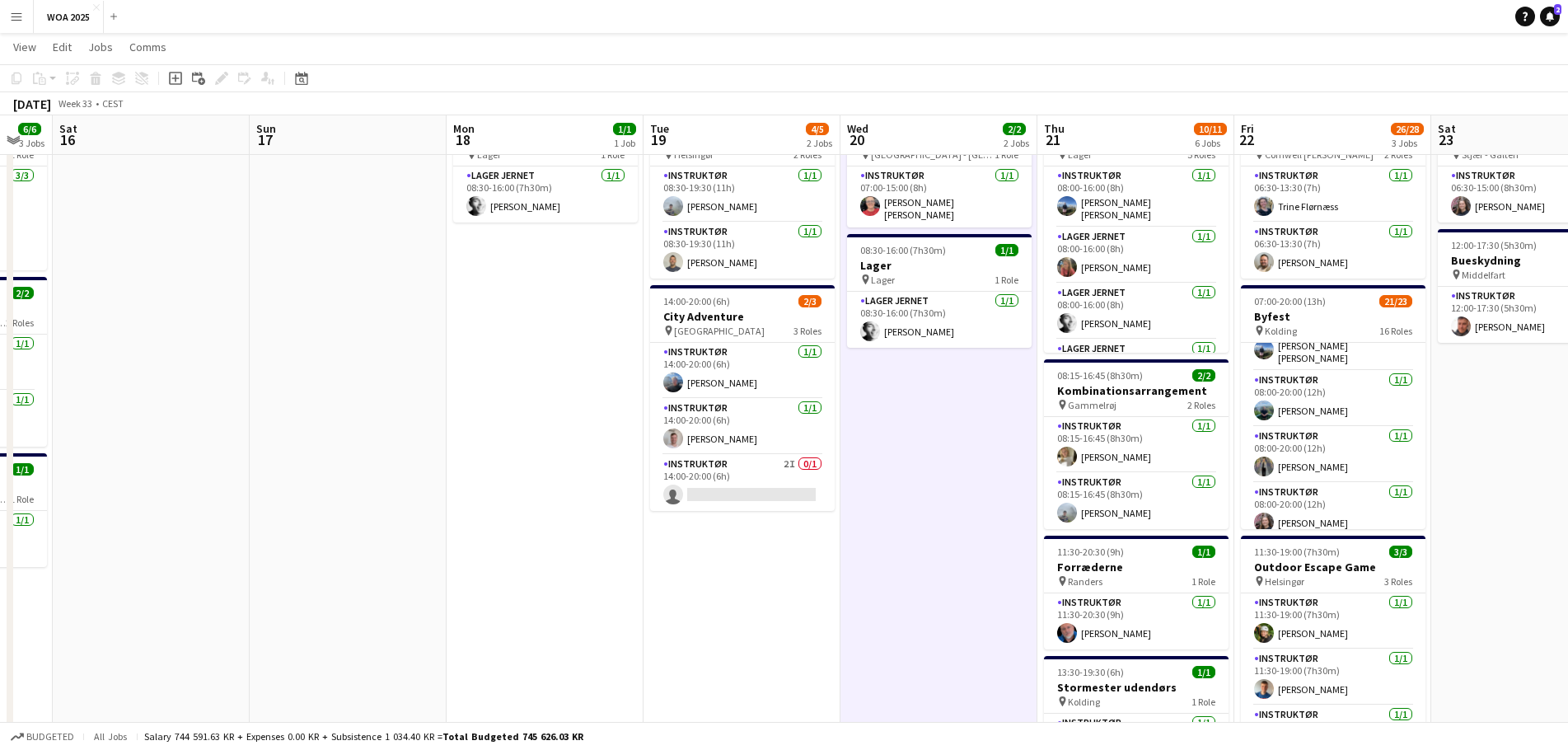
drag, startPoint x: 449, startPoint y: 578, endPoint x: 681, endPoint y: 617, distance: 235.3
click at [680, 618] on app-calendar-viewport "Thu 14 2/2 1 Job Fri 15 6/6 3 Jobs Sat 16 Sun 17 Mon 18 1/1 1 Job Tue 19 4/5 2 …" at bounding box center [784, 580] width 1568 height 1197
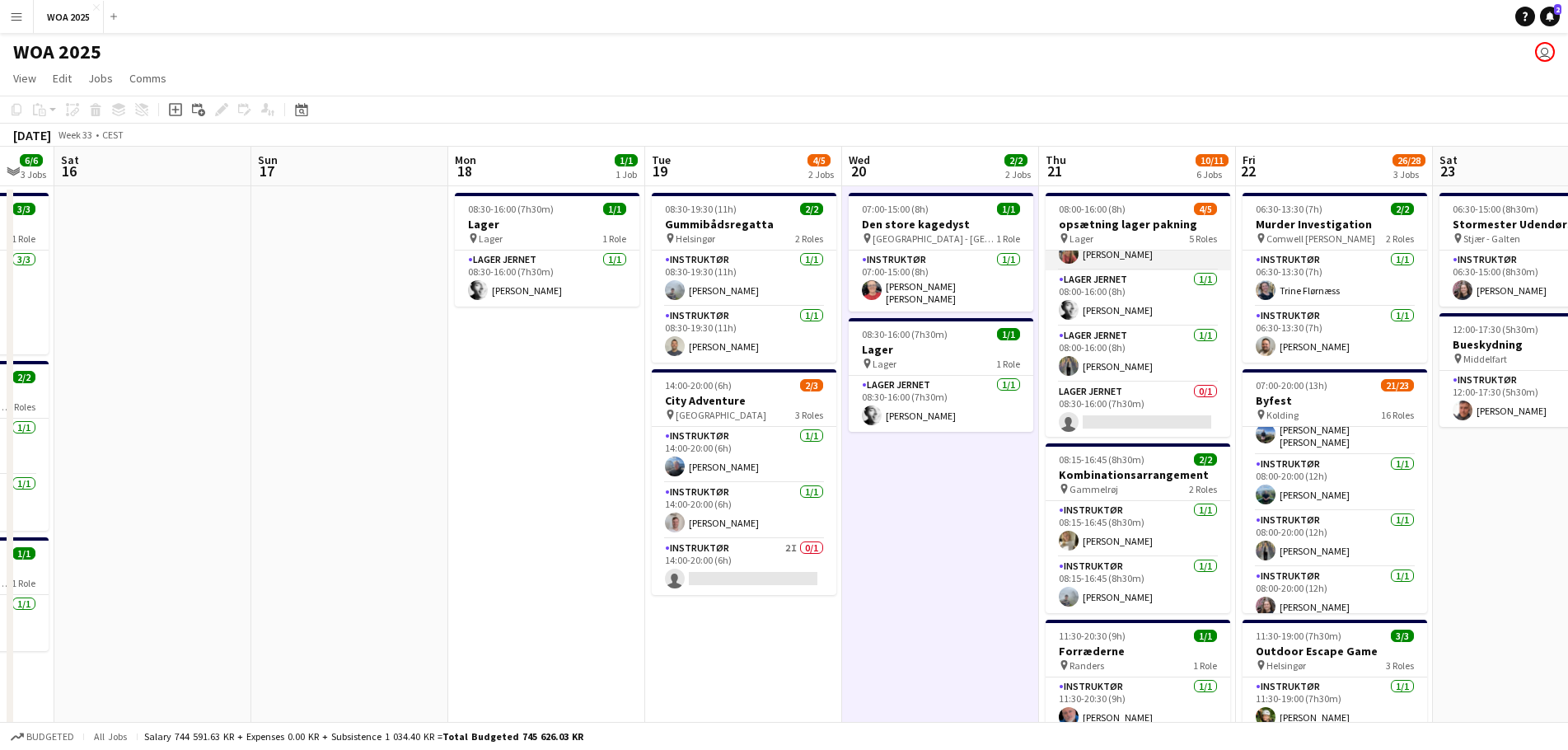
scroll to position [99, 0]
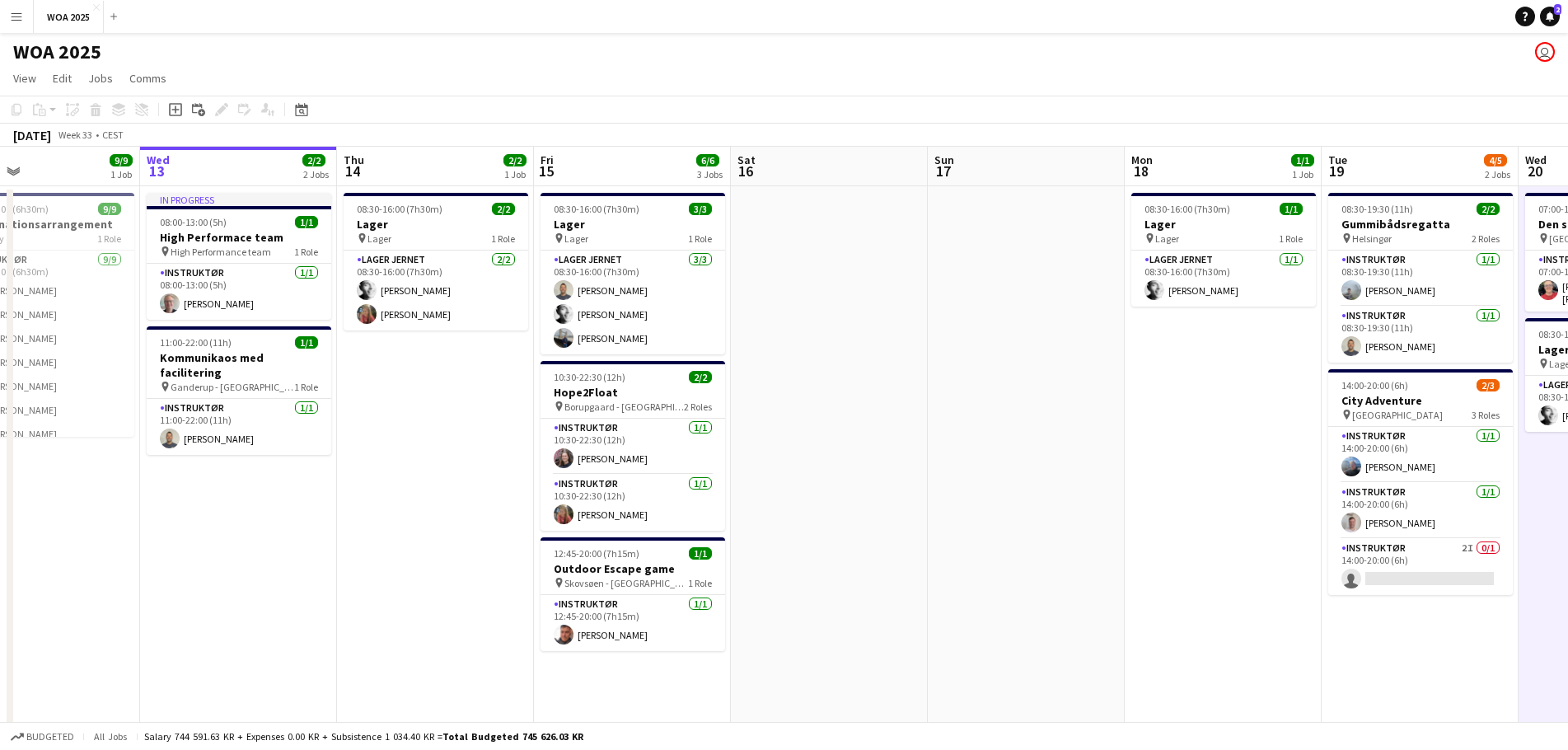
drag, startPoint x: 509, startPoint y: 506, endPoint x: 1232, endPoint y: 484, distance: 723.3
click at [1232, 484] on app-calendar-viewport "Sun 10 Mon 11 1/1 1 Job Tue 12 9/9 1 Job Wed 13 2/2 2 Jobs Thu 14 2/2 1 Job Fri…" at bounding box center [784, 704] width 1568 height 1116
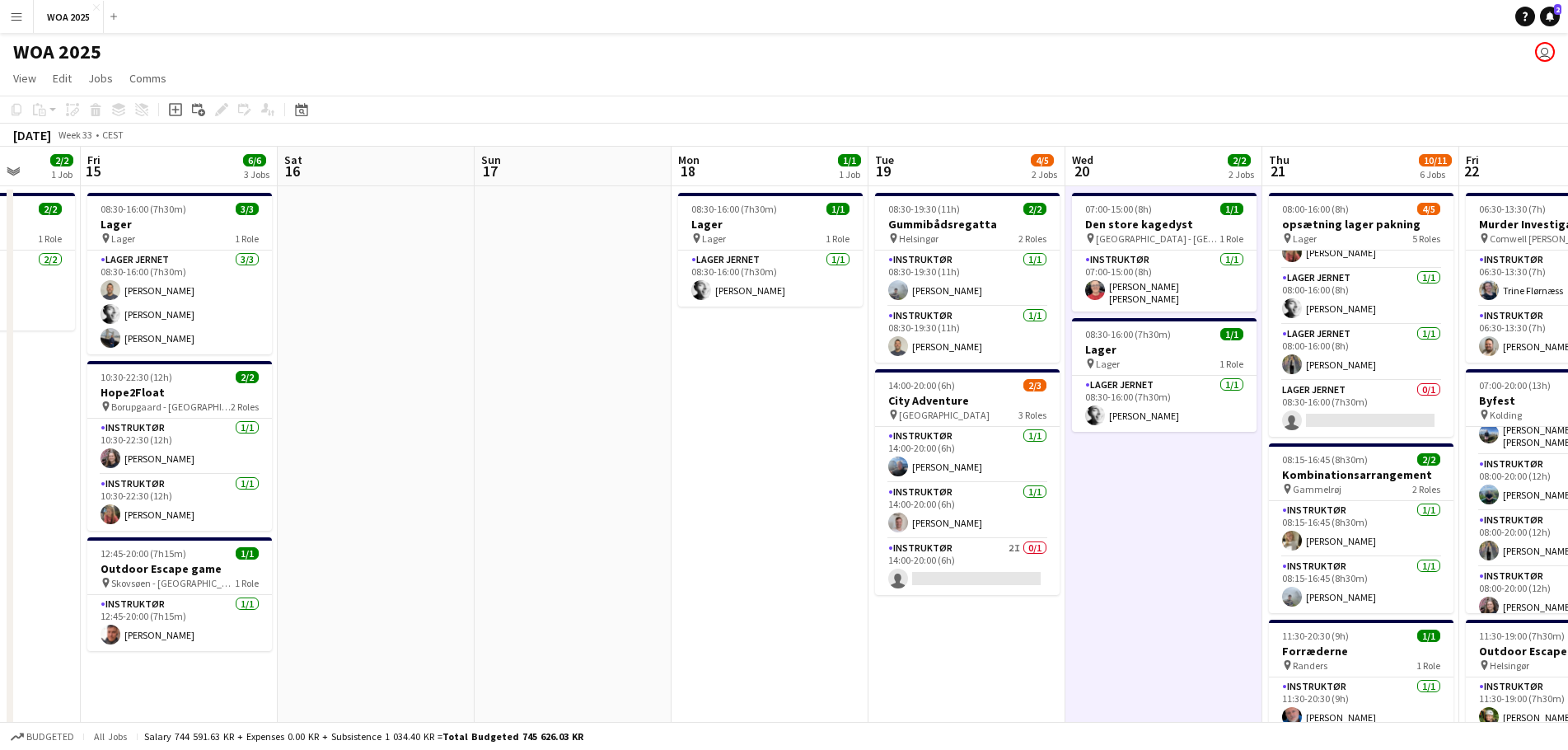
drag, startPoint x: 1147, startPoint y: 362, endPoint x: 412, endPoint y: 341, distance: 735.3
click at [394, 321] on app-calendar-viewport "Tue 12 9/9 1 Job Wed 13 2/2 2 Jobs Thu 14 2/2 1 Job Fri 15 6/6 3 Jobs Sat 16 Su…" at bounding box center [784, 704] width 1568 height 1116
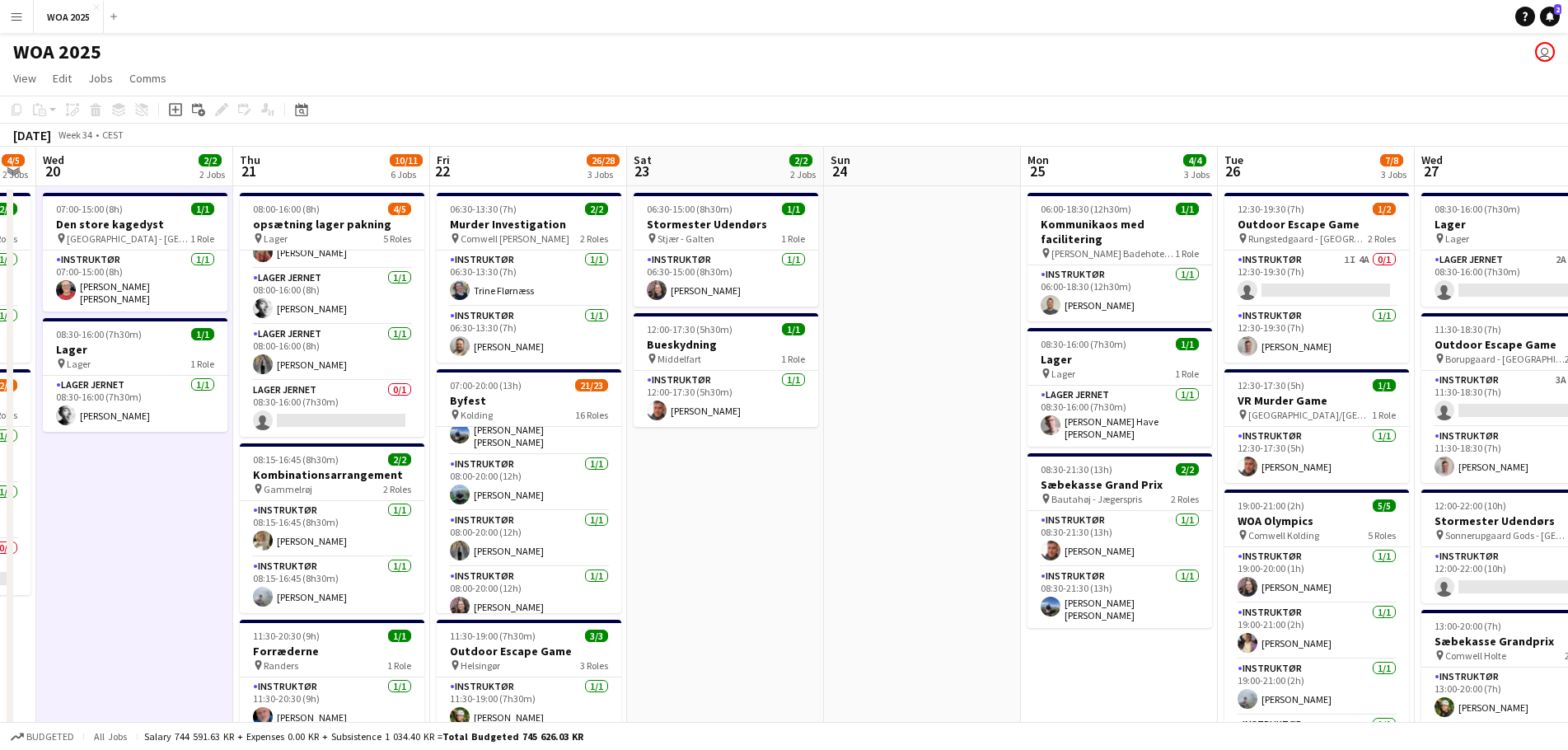
drag, startPoint x: 992, startPoint y: 407, endPoint x: 318, endPoint y: 359, distance: 675.7
click at [320, 359] on app-calendar-viewport "Sun 17 Mon 18 1/1 1 Job Tue 19 4/5 2 Jobs Wed 20 2/2 2 Jobs Thu 21 10/11 6 Jobs…" at bounding box center [784, 704] width 1568 height 1116
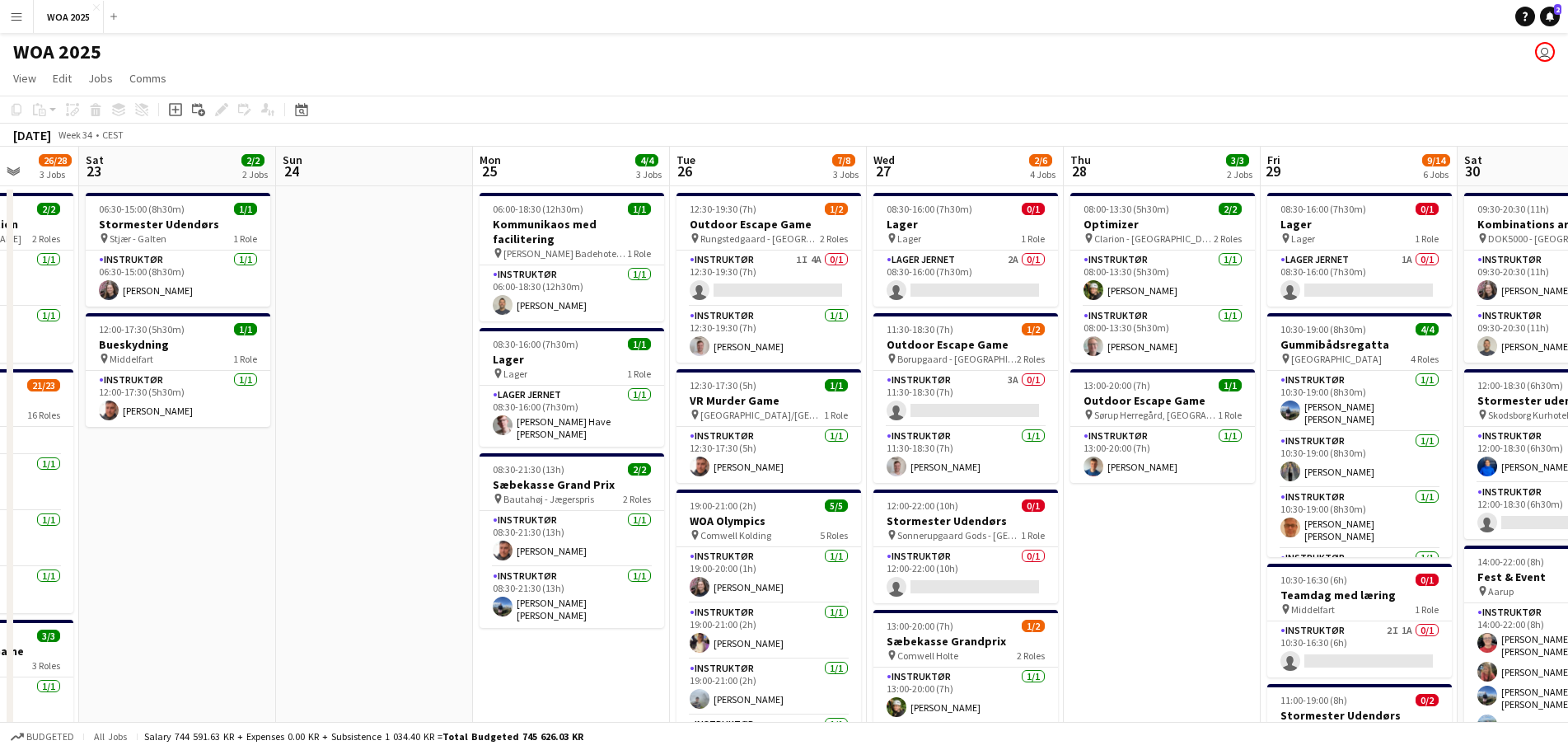
scroll to position [0, 528]
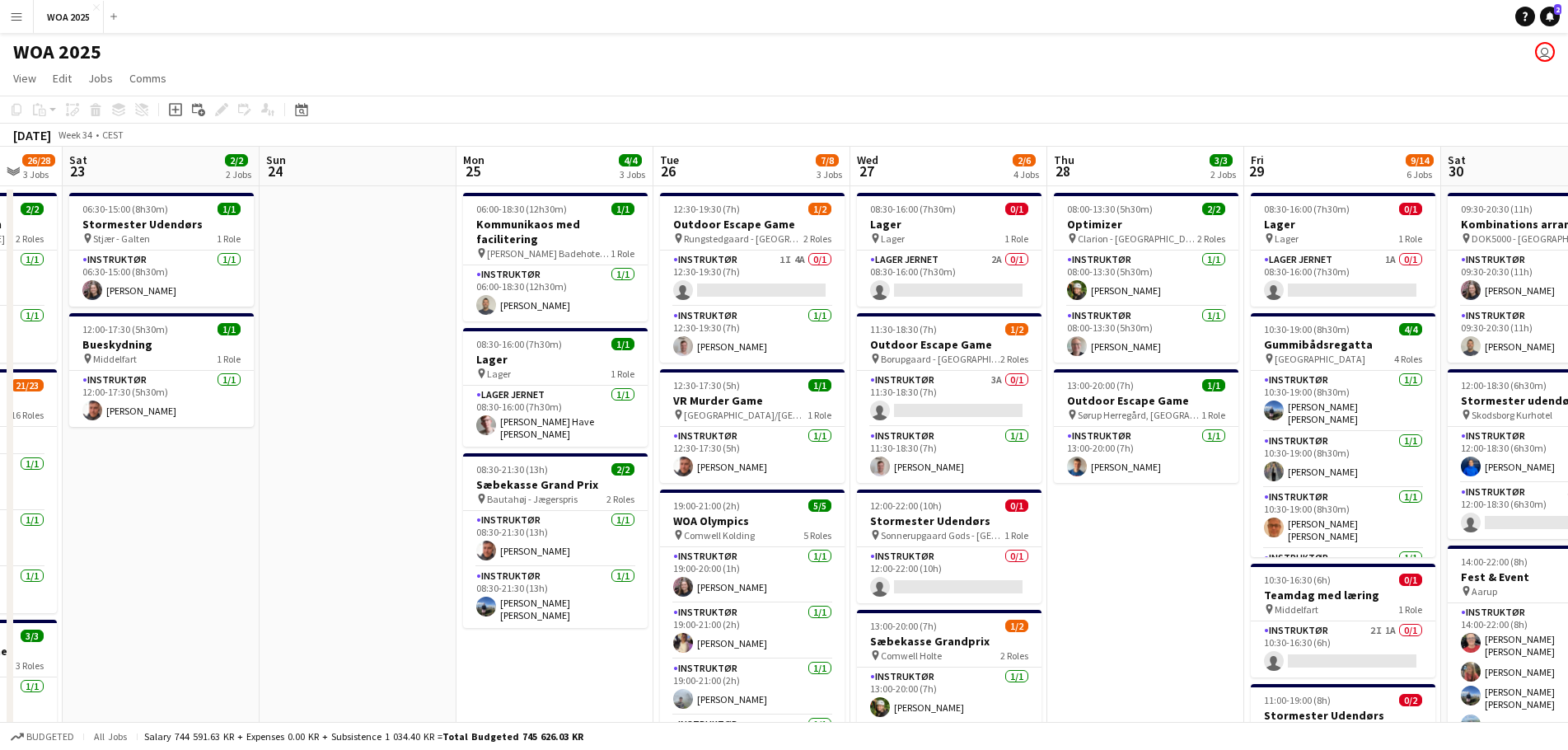
drag, startPoint x: 805, startPoint y: 293, endPoint x: 300, endPoint y: 262, distance: 506.0
click at [300, 262] on app-calendar-viewport "Wed 20 2/2 2 Jobs Thu 21 10/11 6 Jobs Fri 22 26/28 3 Jobs Sat 23 2/2 2 Jobs Sun…" at bounding box center [784, 704] width 1568 height 1116
click at [554, 511] on app-card-role "Instruktør [DATE] 08:30-21:30 (13h) [PERSON_NAME]" at bounding box center [556, 539] width 185 height 56
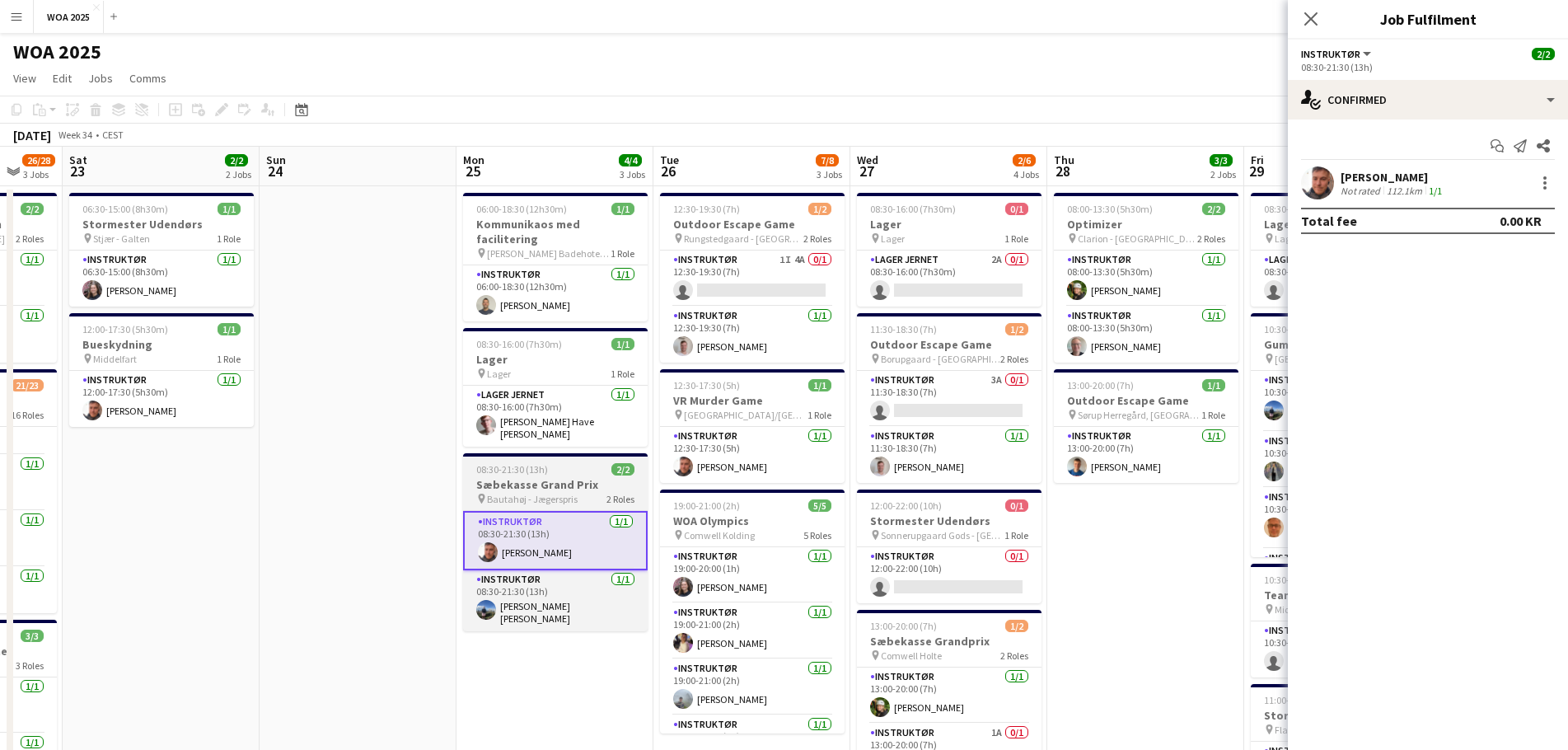
click at [566, 488] on app-job-card "08:30-21:30 (13h) 2/2 Sæbekasse Grand Prix pin Bautahøj - Jægerspris 2 Roles In…" at bounding box center [556, 542] width 185 height 178
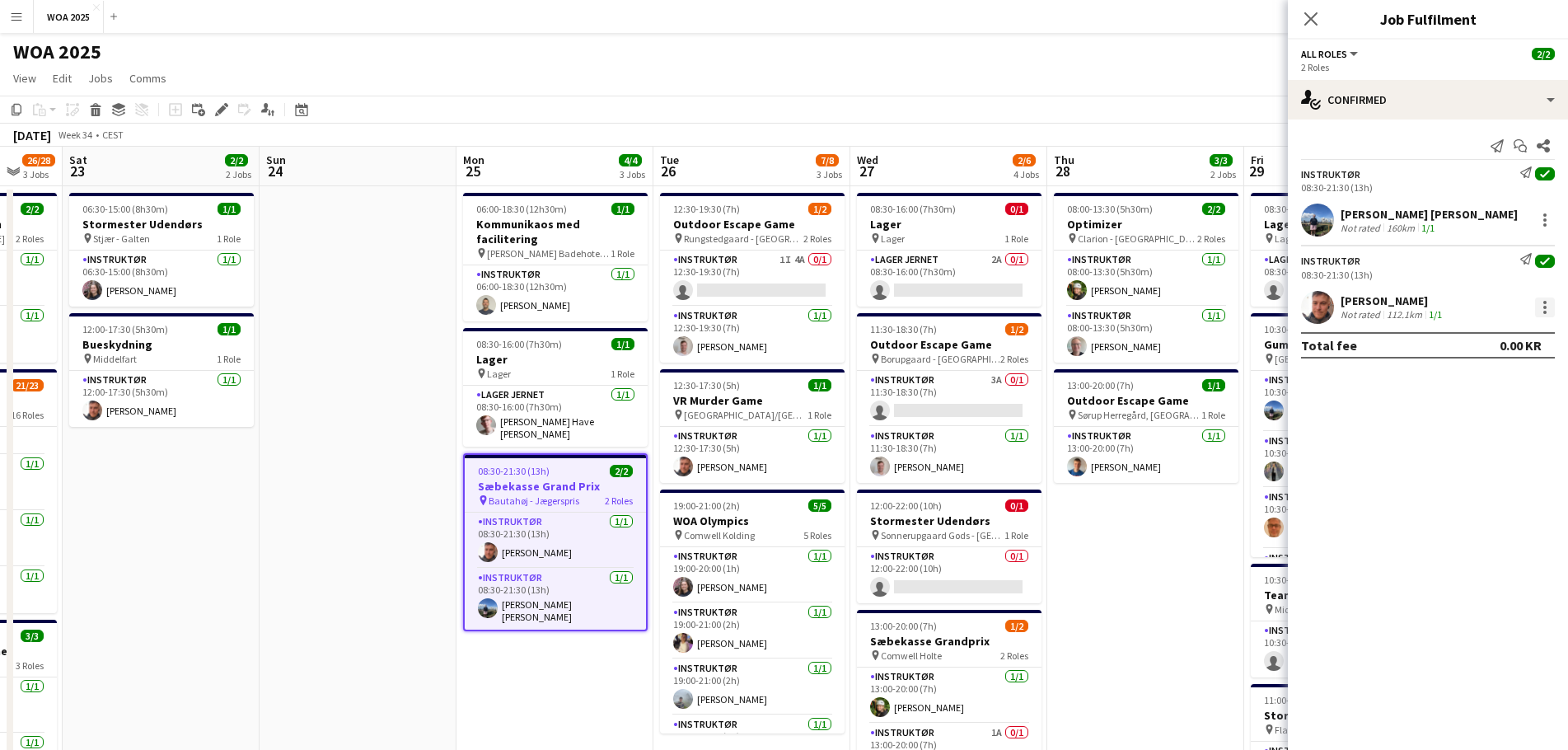
click at [1546, 306] on div at bounding box center [1546, 307] width 3 height 3
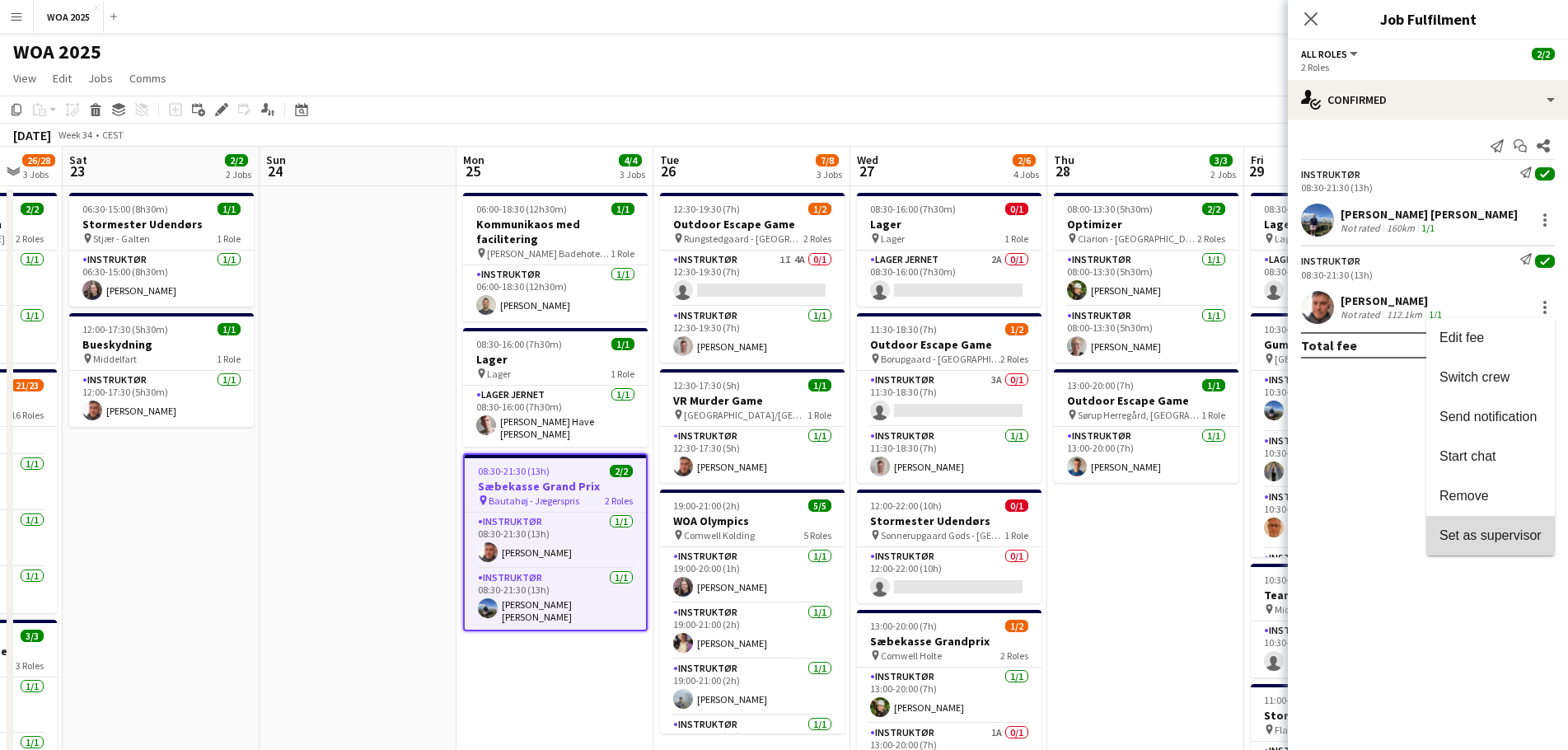
click at [1487, 520] on button "Set as supervisor" at bounding box center [1490, 536] width 129 height 40
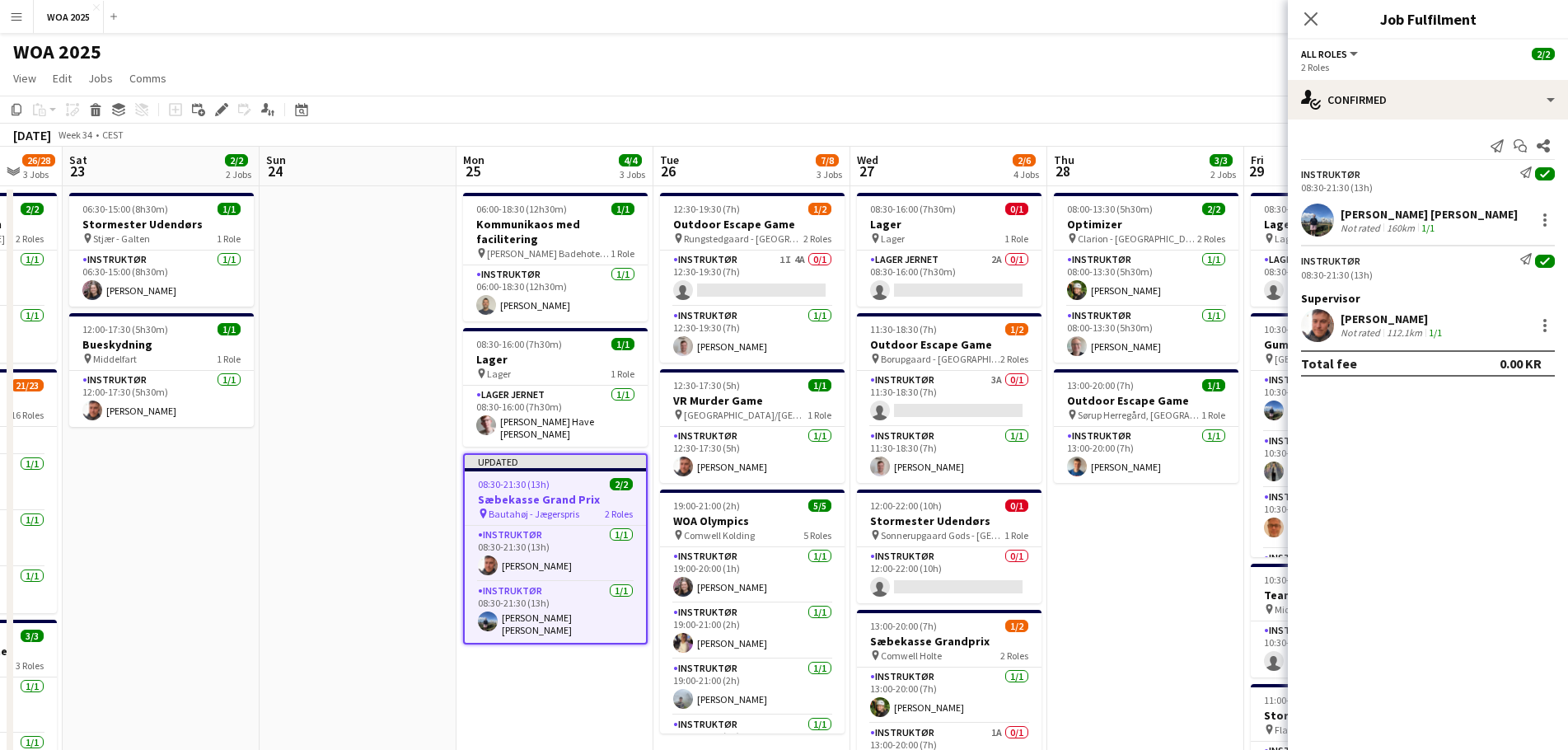
click at [580, 646] on app-date-cell "06:00-18:30 (12h30m) 1/1 Kommunikaos med facilitering pin [PERSON_NAME] Badehot…" at bounding box center [555, 724] width 197 height 1076
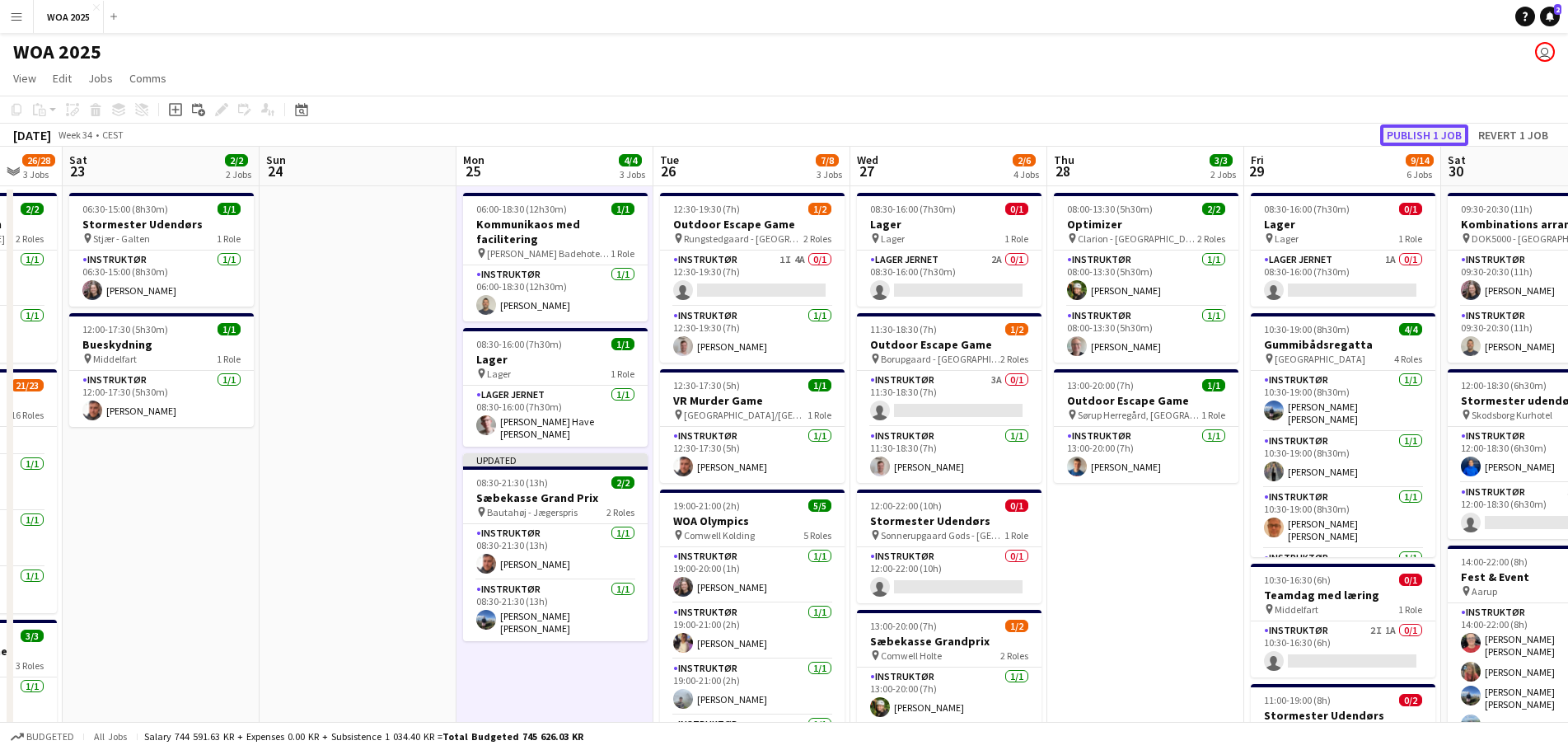
click at [1419, 128] on button "Publish 1 job" at bounding box center [1425, 135] width 88 height 22
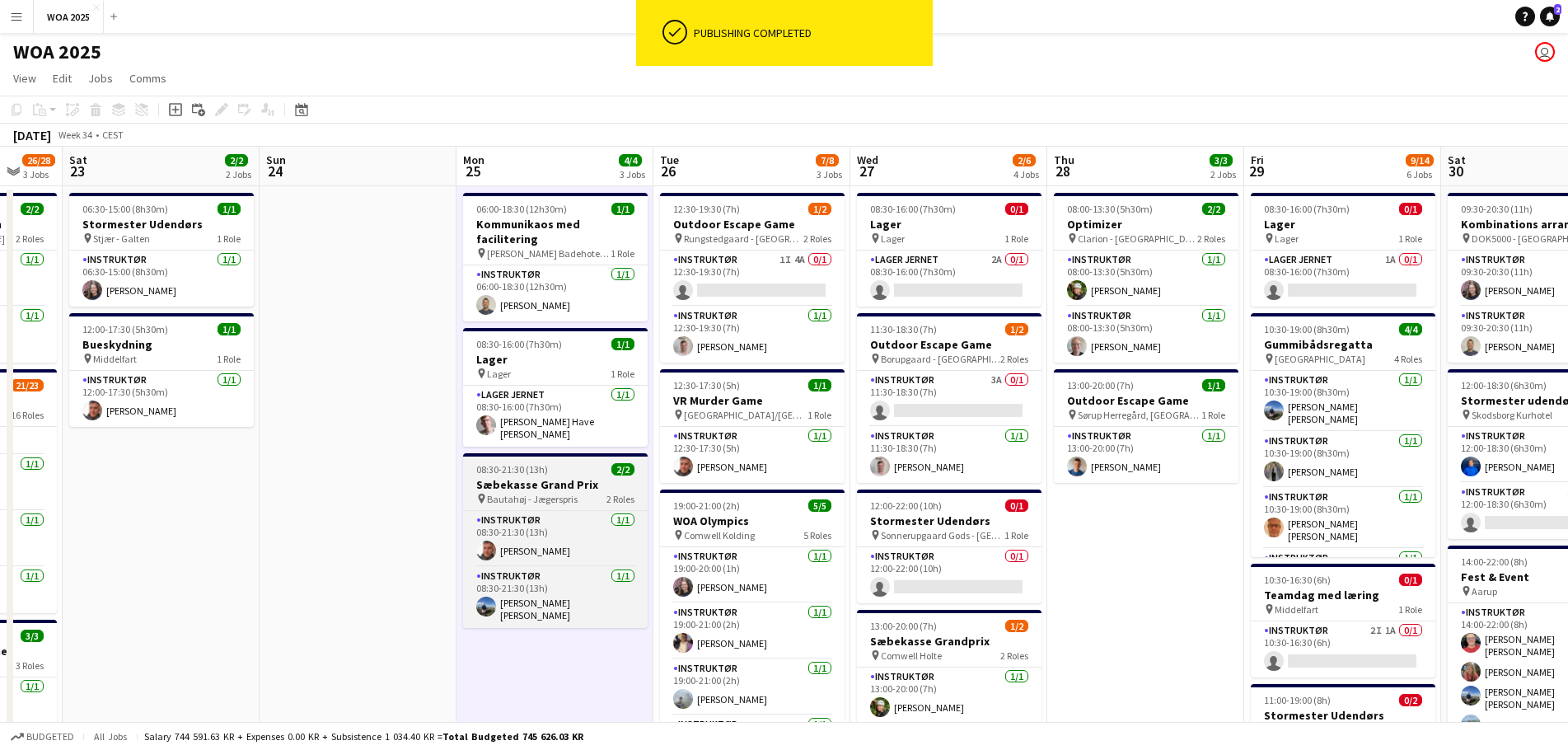
click at [576, 477] on h3 "Sæbekasse Grand Prix" at bounding box center [556, 484] width 185 height 15
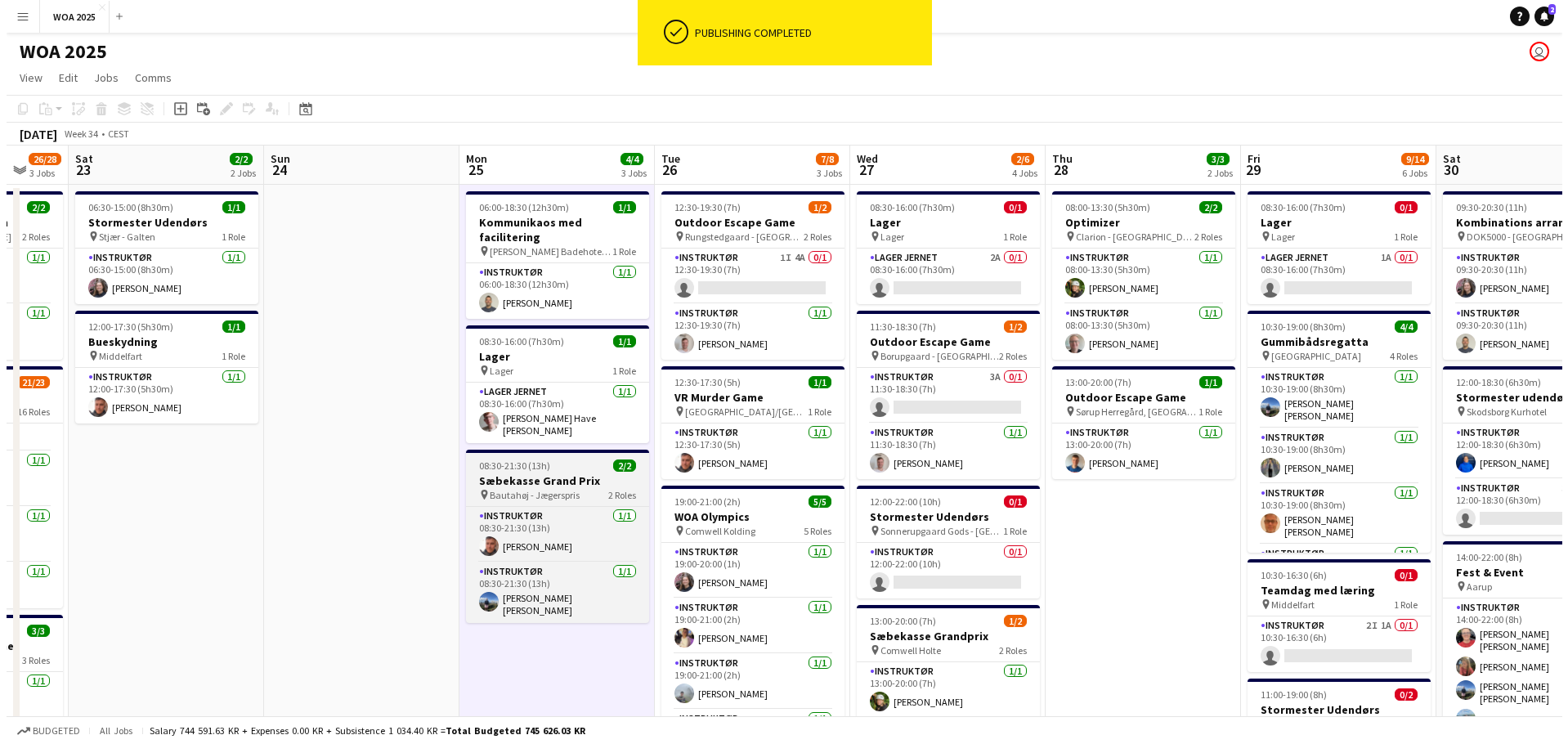
scroll to position [0, 523]
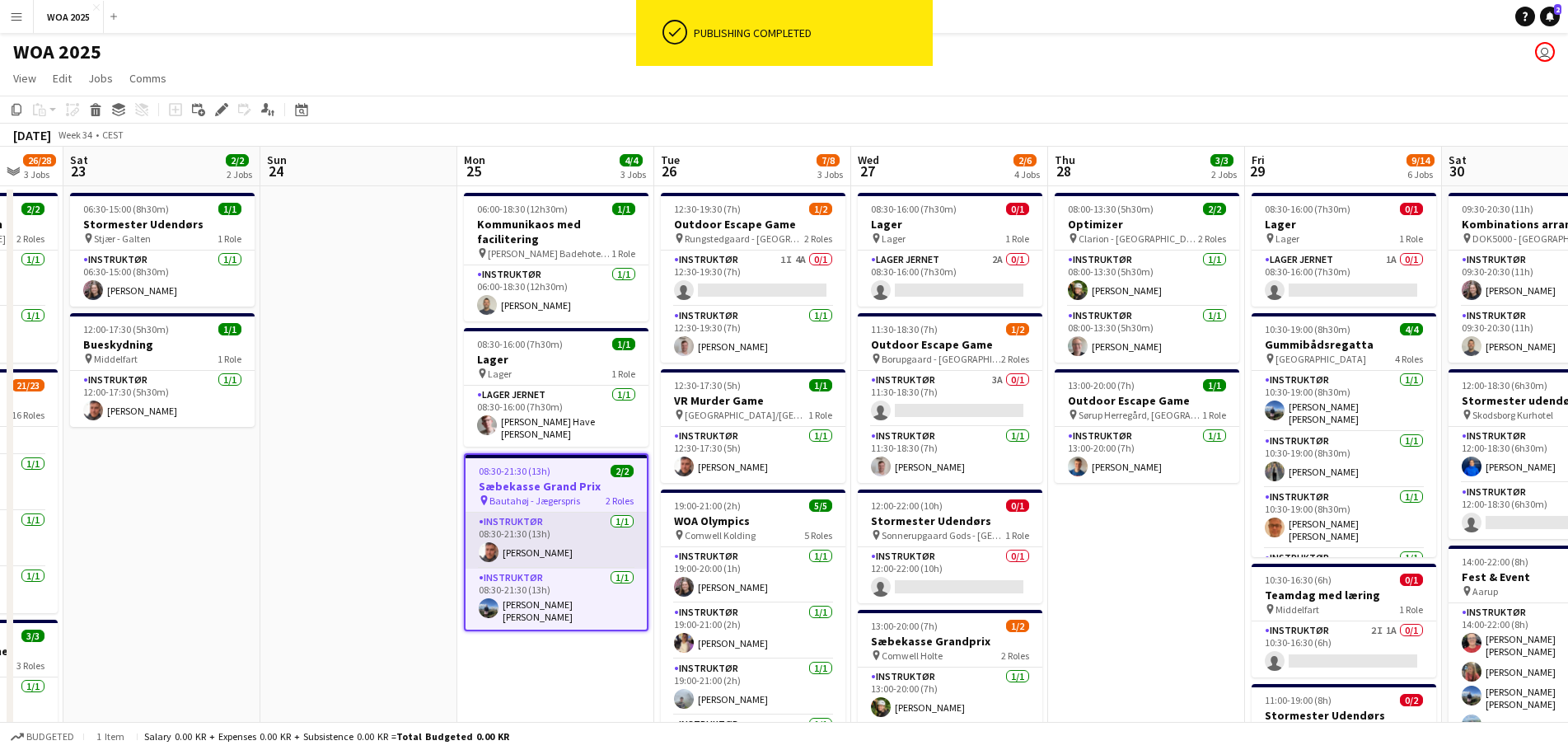
click at [557, 525] on app-card-role "Instruktør [DATE] 08:30-21:30 (13h) [PERSON_NAME]" at bounding box center [557, 540] width 181 height 56
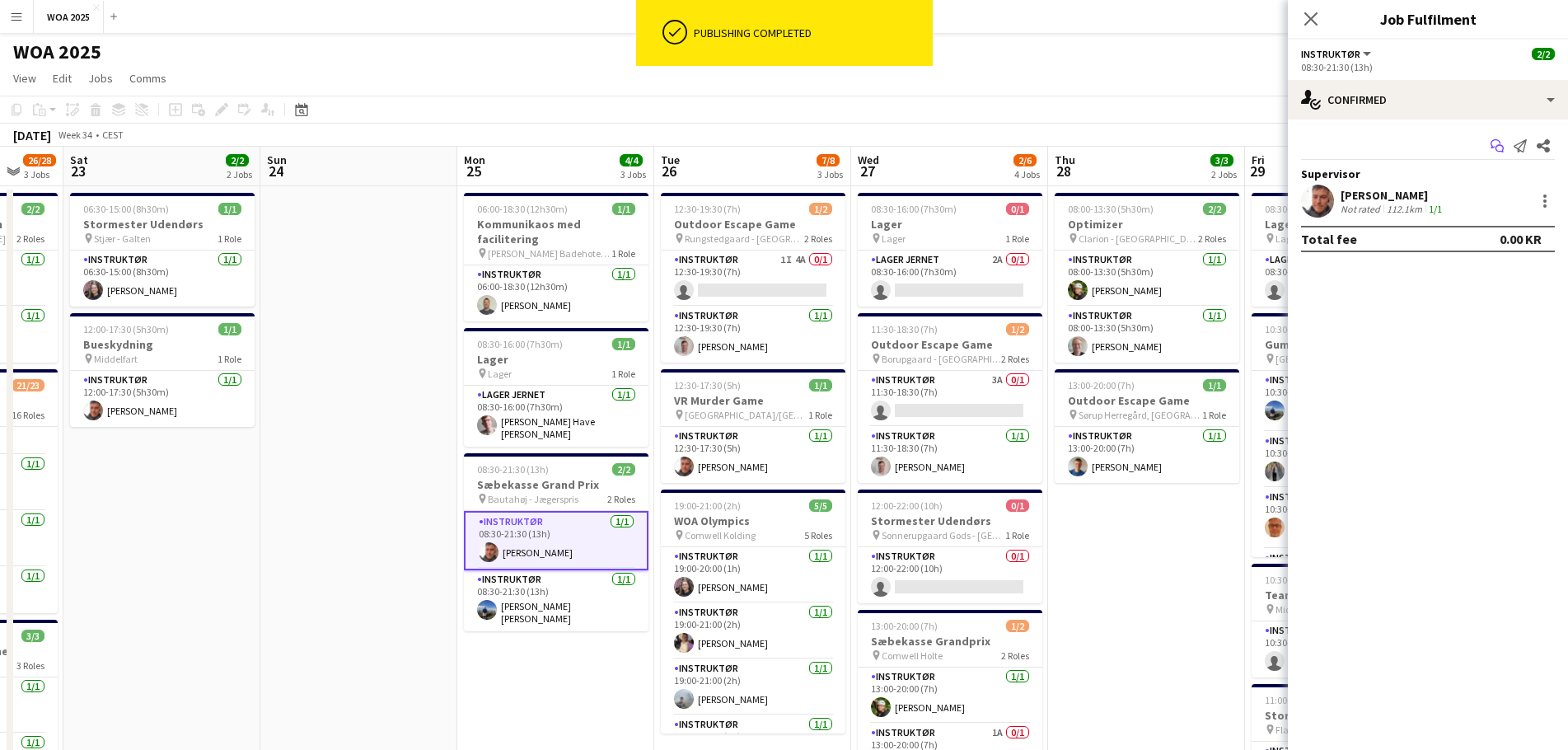
click at [1496, 150] on icon "Start chat" at bounding box center [1497, 145] width 13 height 13
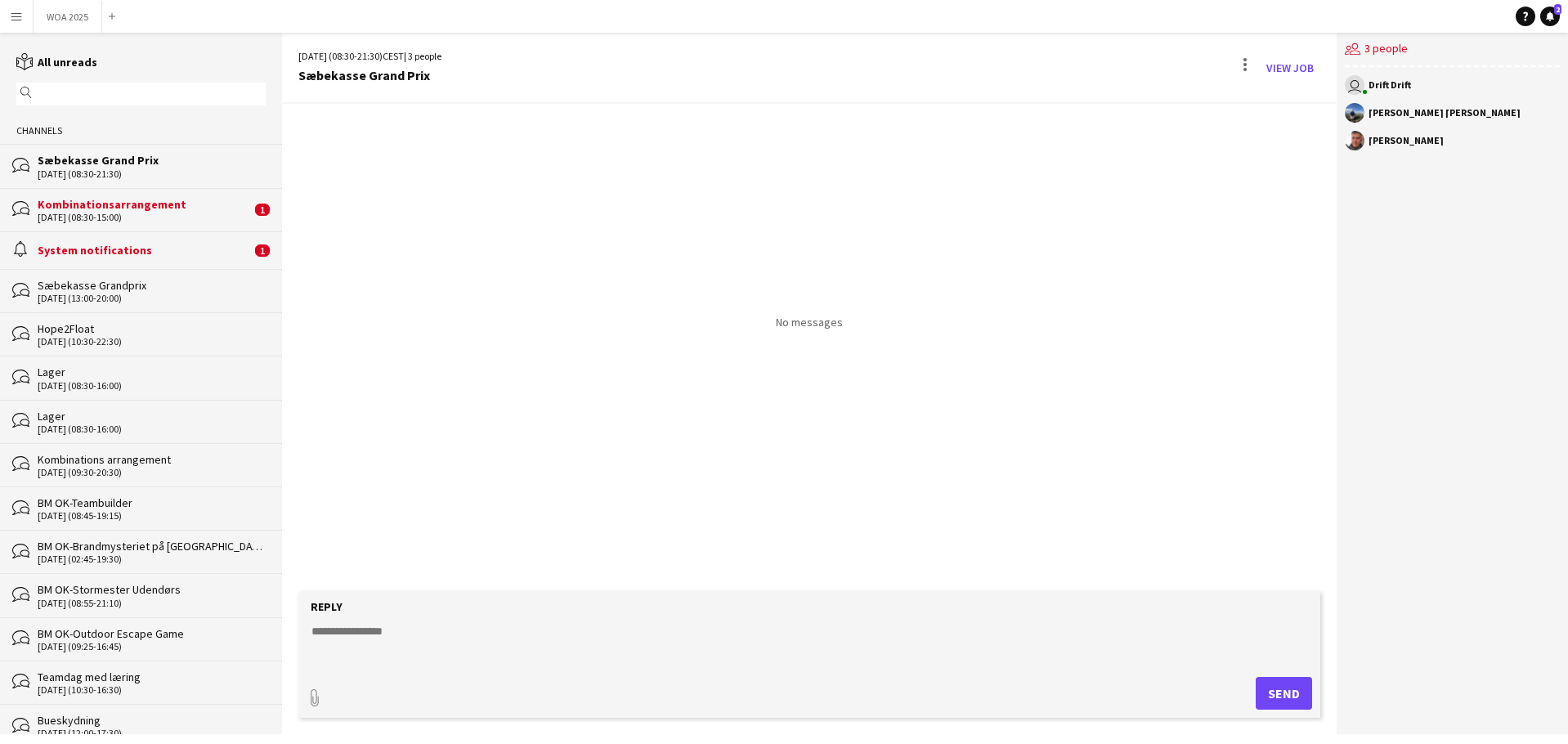
drag, startPoint x: 558, startPoint y: 590, endPoint x: 559, endPoint y: 598, distance: 8.1
click at [558, 592] on div "[DATE] (08:30-21:30) CEST | 3 people Sæbekasse Grand Prix View Job No messages …" at bounding box center [809, 383] width 1054 height 701
click at [559, 613] on div "Reply" at bounding box center [809, 606] width 1006 height 15
click at [561, 626] on textarea at bounding box center [812, 645] width 1006 height 43
type textarea "*"
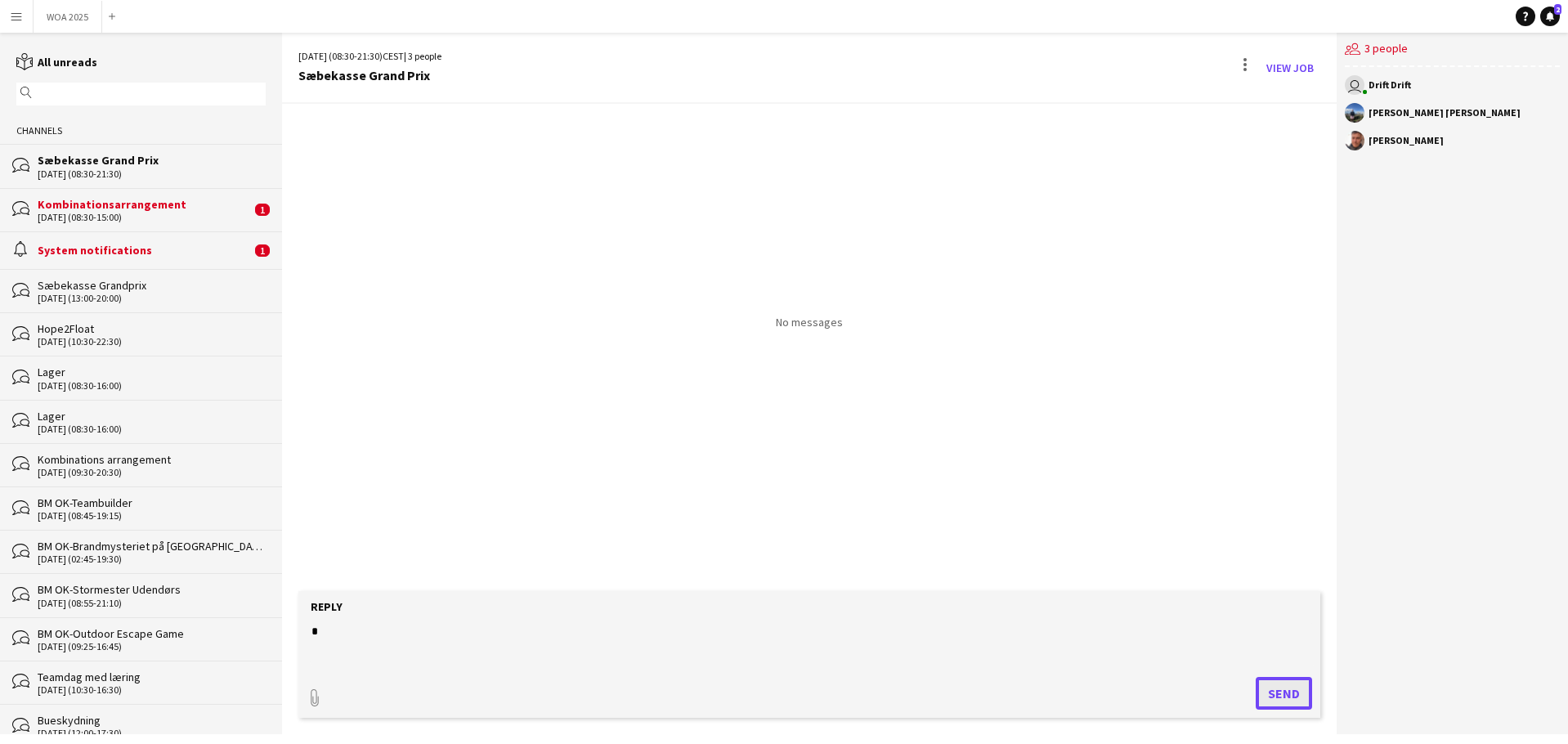
click at [1288, 694] on button "Send" at bounding box center [1284, 693] width 56 height 33
click at [73, 14] on button "WOA 2025 Close" at bounding box center [68, 16] width 68 height 32
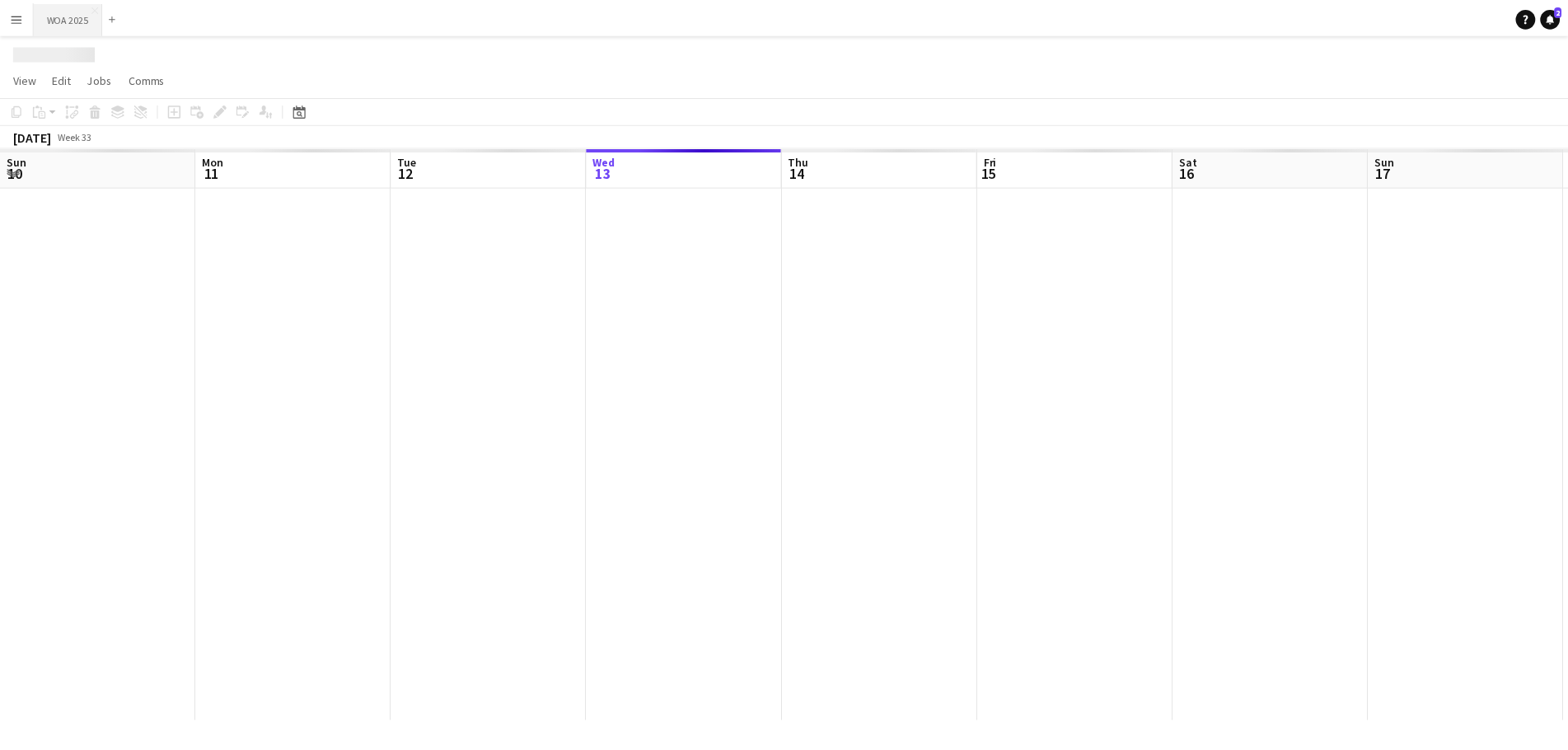
scroll to position [0, 394]
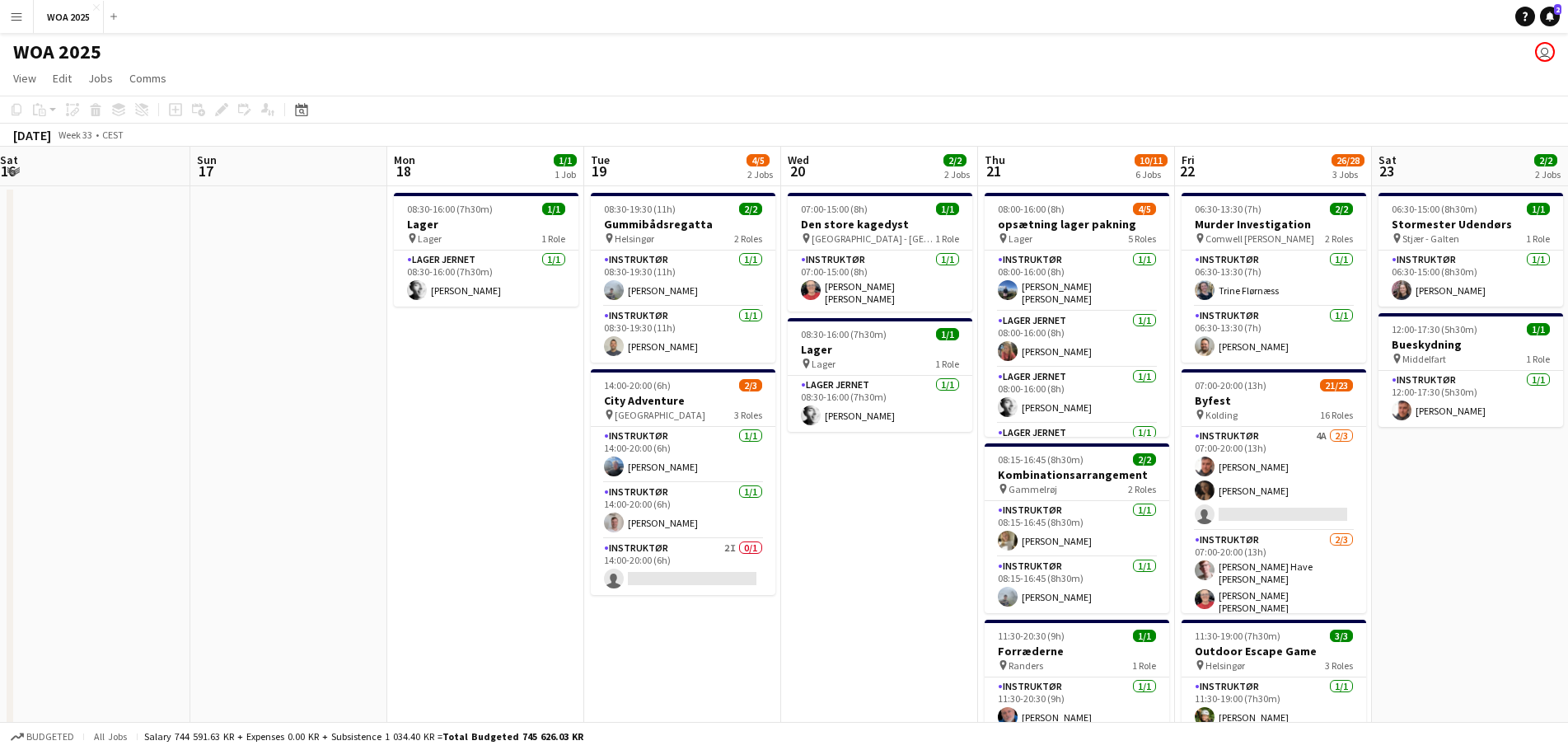
drag, startPoint x: 1189, startPoint y: 340, endPoint x: 406, endPoint y: 302, distance: 783.9
click at [406, 302] on app-calendar-viewport "Wed 13 2/2 2 Jobs Thu 14 2/2 1 Job Fri 15 6/6 3 Jobs Sat 16 Sun 17 Mon 18 1/1 1…" at bounding box center [784, 647] width 1568 height 1002
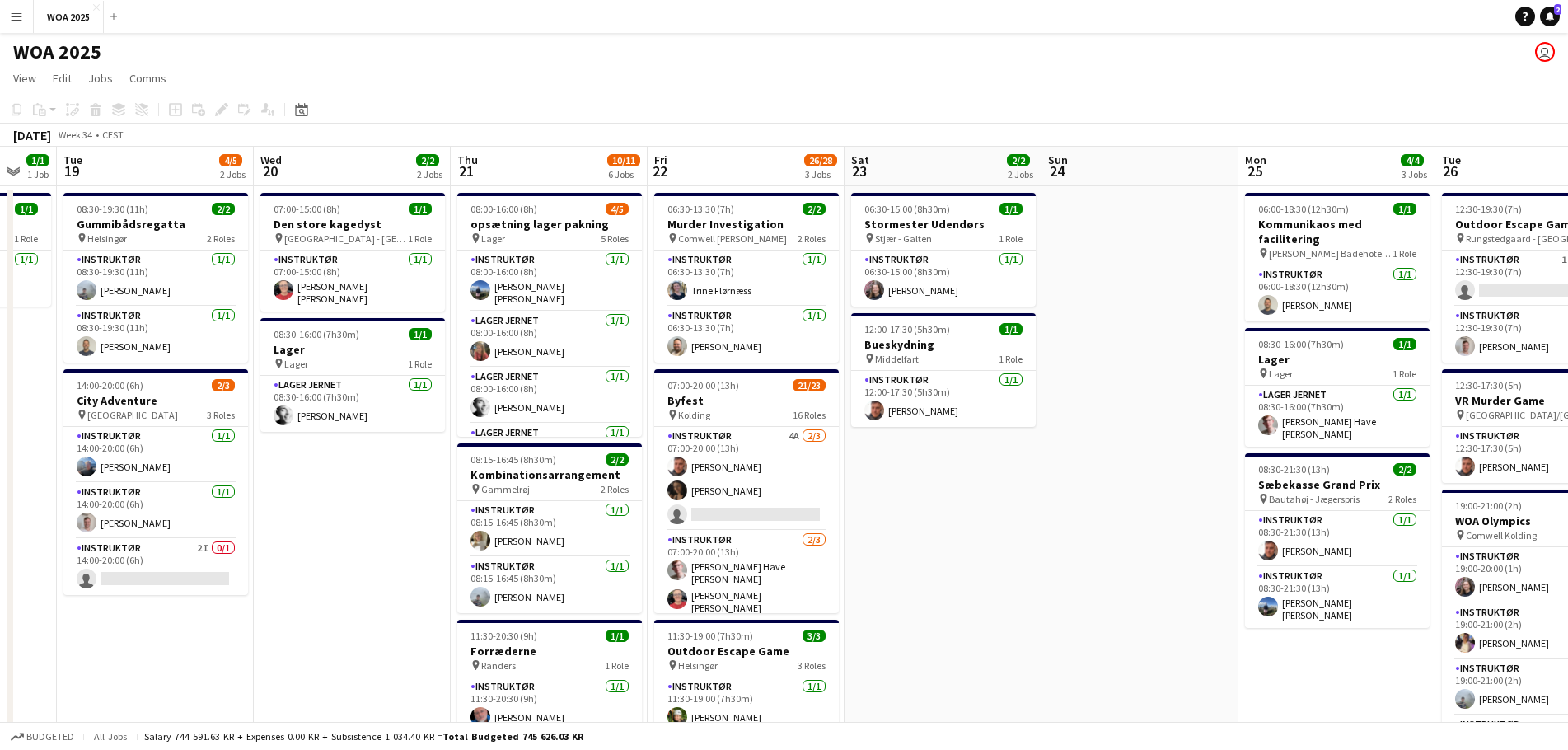
scroll to position [0, 544]
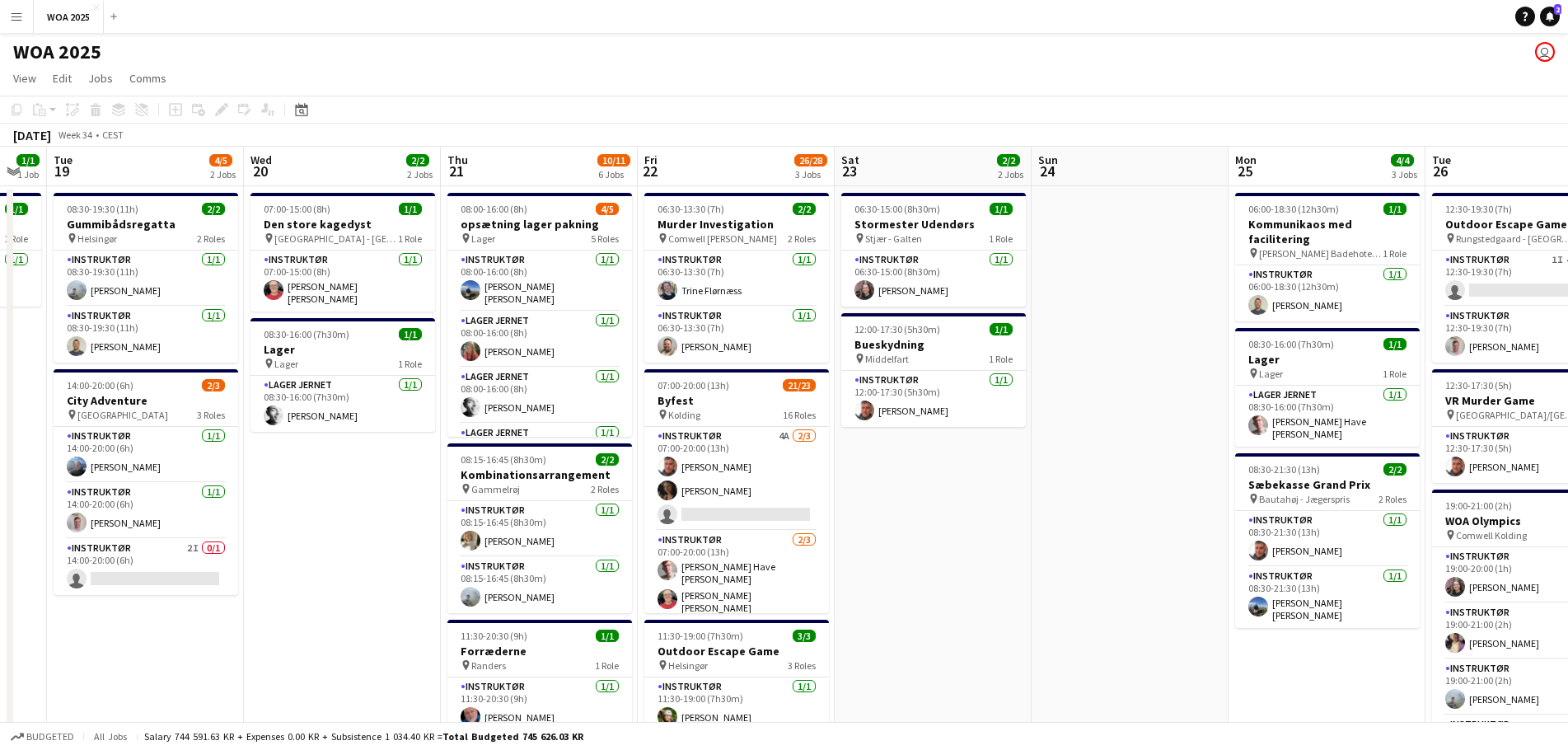
drag, startPoint x: 1219, startPoint y: 294, endPoint x: 683, endPoint y: 282, distance: 536.1
click at [683, 282] on app-calendar-viewport "Sat 16 Sun 17 Mon 18 1/1 1 Job Tue 19 4/5 2 Jobs Wed 20 2/2 2 Jobs Thu 21 10/11…" at bounding box center [784, 647] width 1568 height 1002
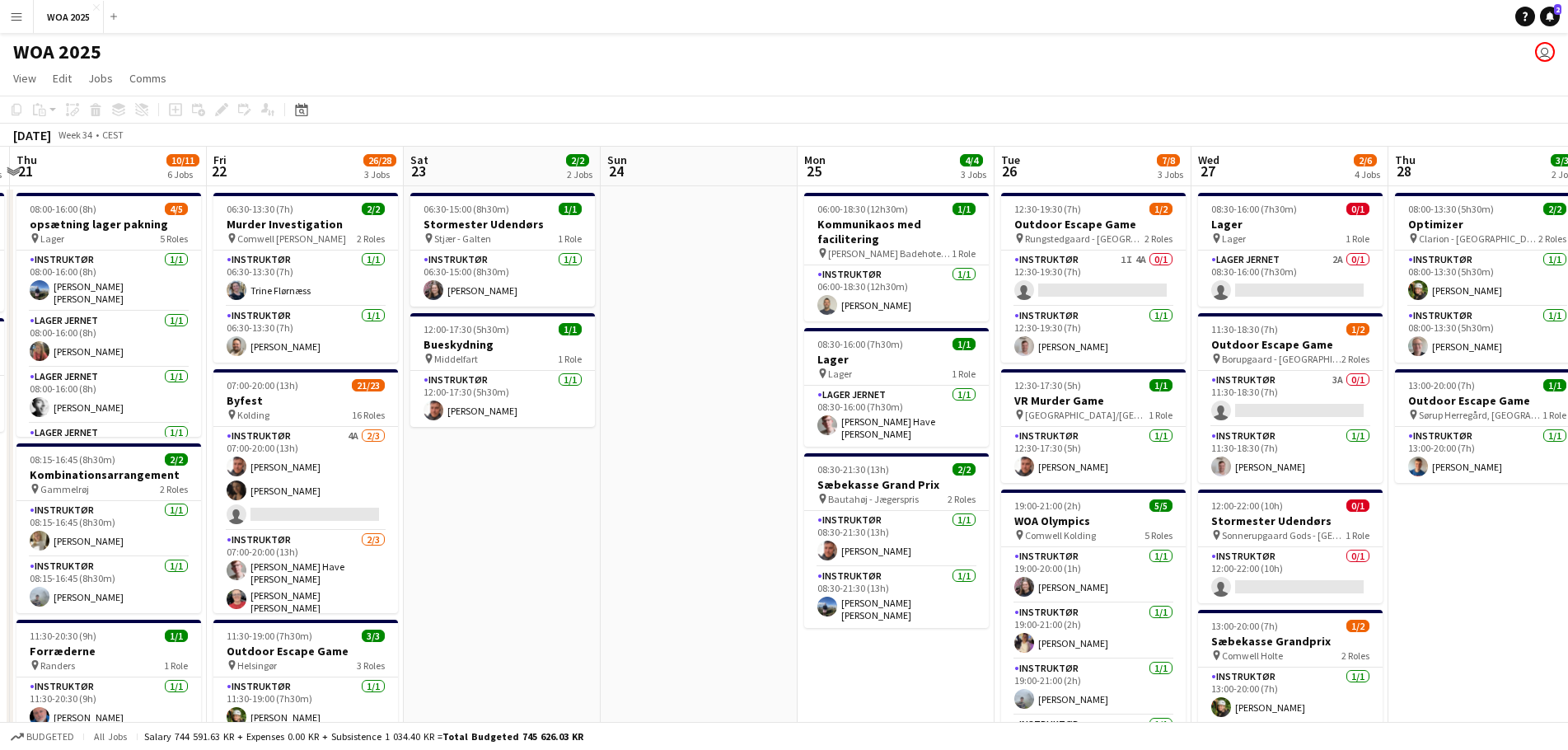
scroll to position [0, 588]
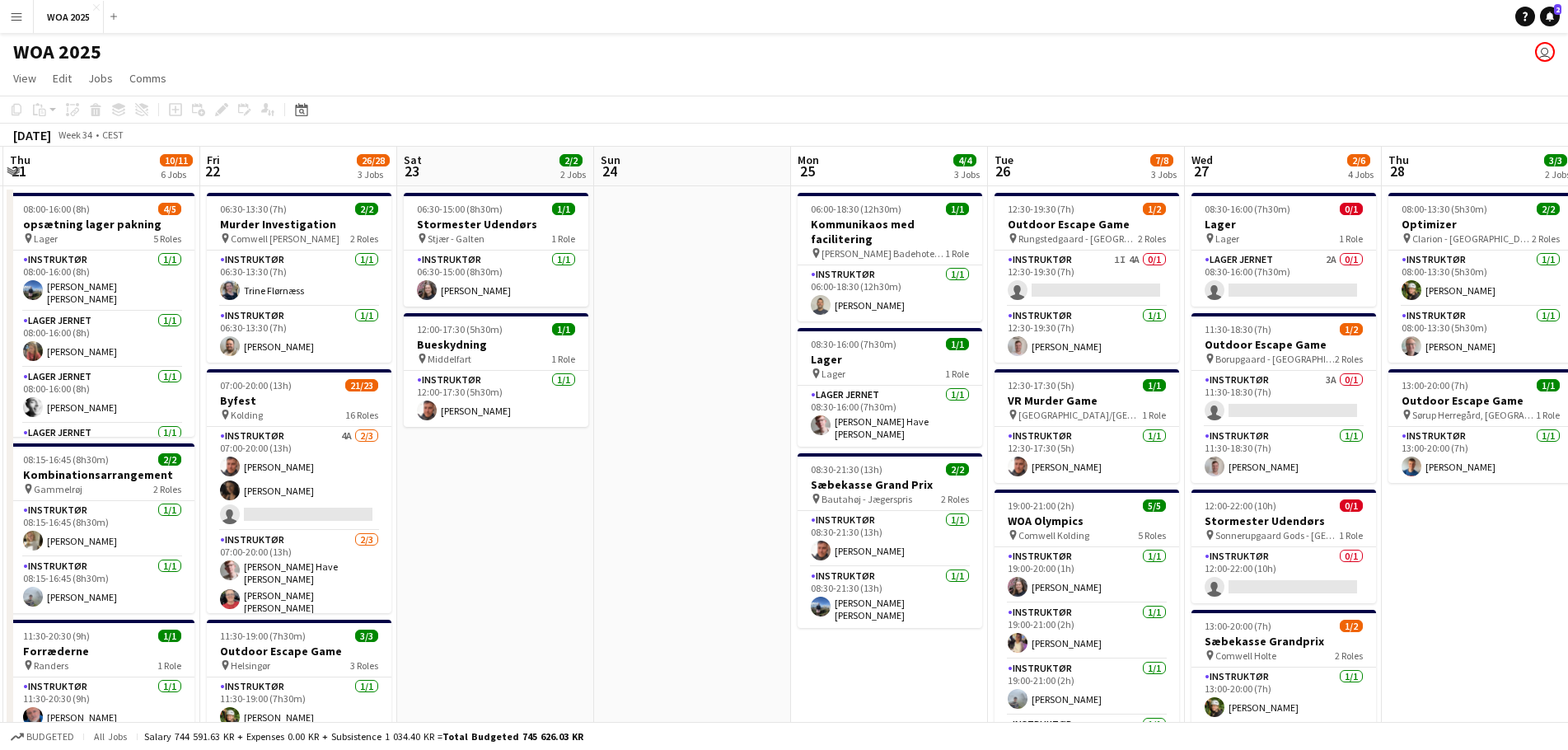
drag, startPoint x: 1162, startPoint y: 343, endPoint x: 725, endPoint y: 292, distance: 440.0
click at [725, 292] on app-calendar-viewport "Mon 18 1/1 1 Job Tue 19 4/5 2 Jobs Wed 20 2/2 2 Jobs Thu 21 10/11 6 Jobs Fri 22…" at bounding box center [784, 704] width 1568 height 1116
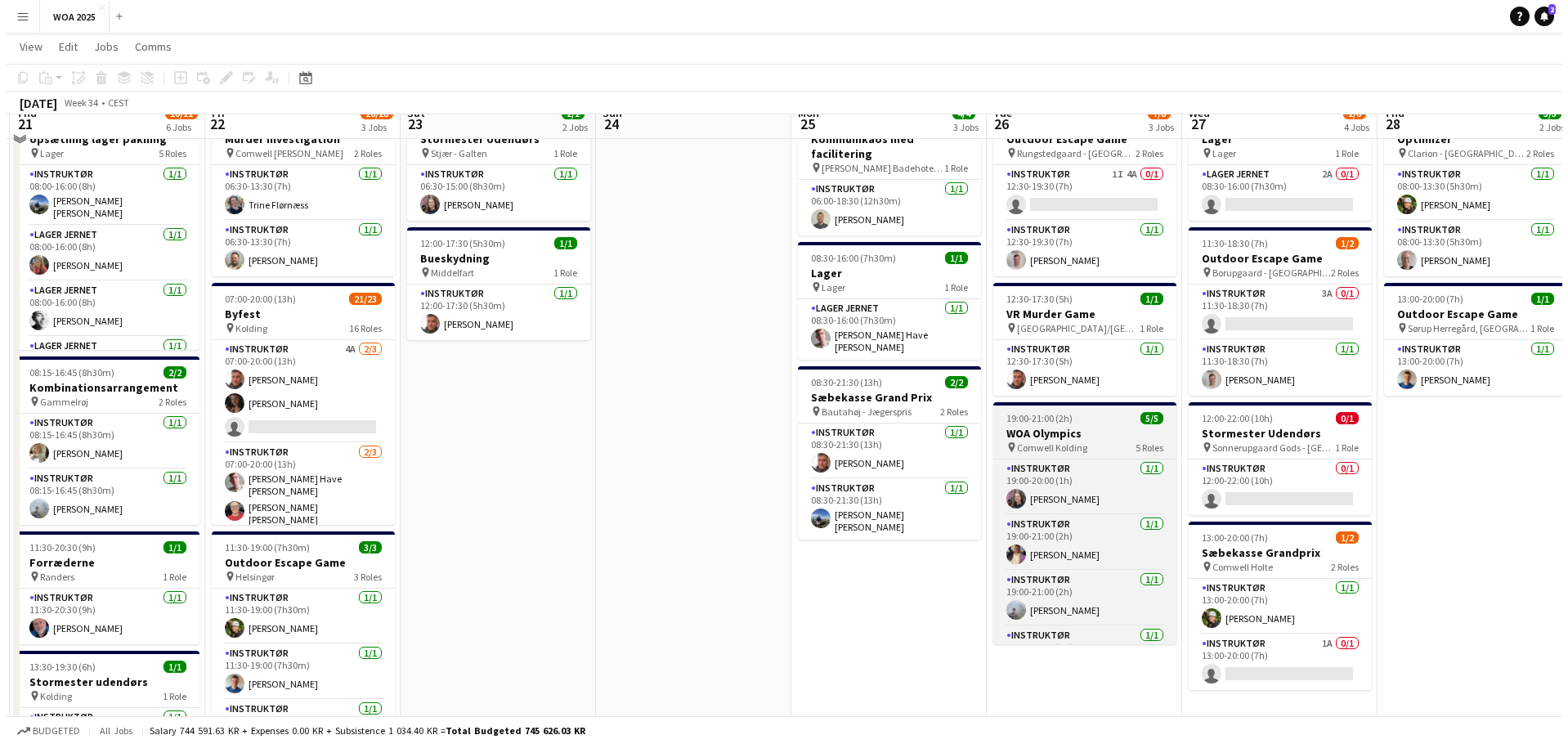
scroll to position [0, 0]
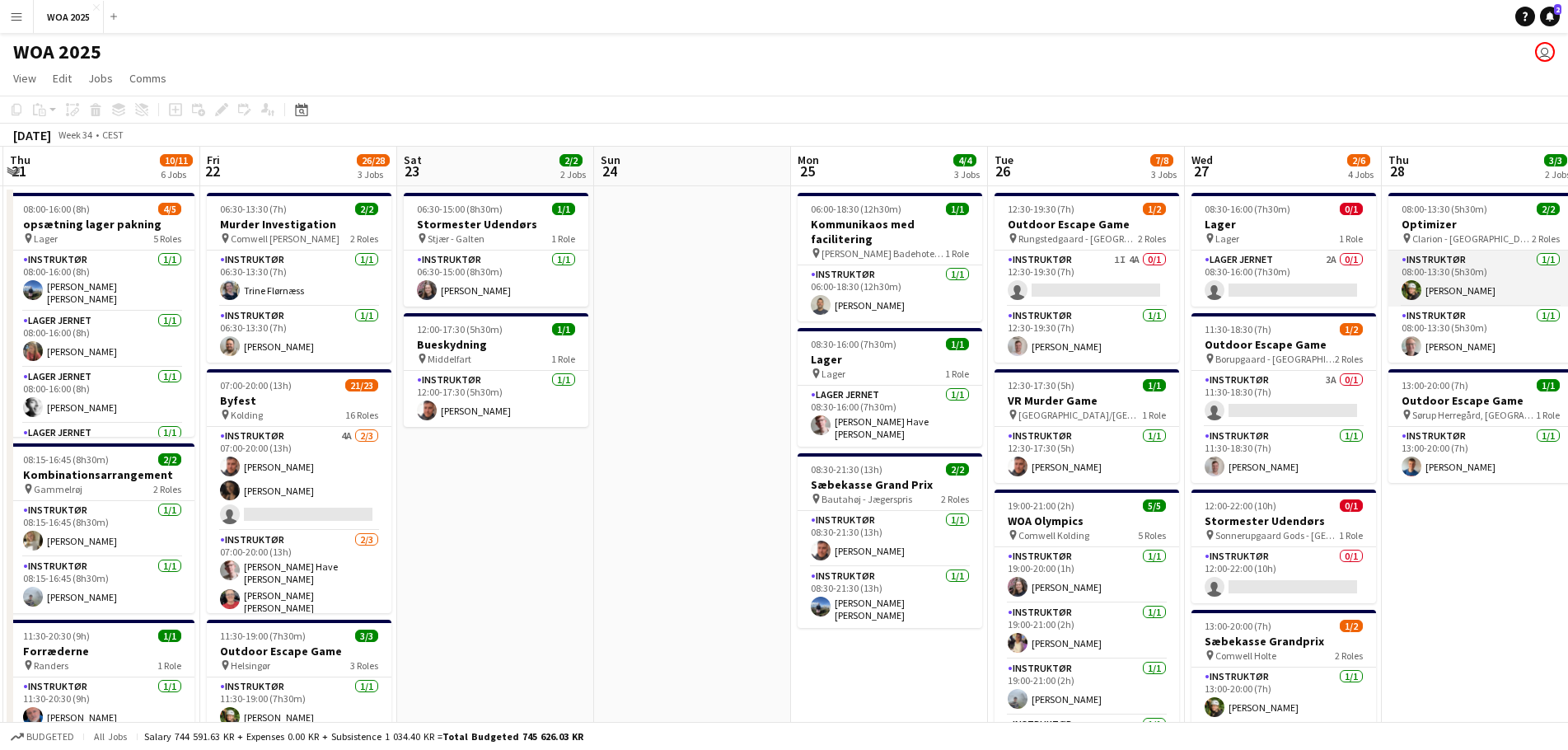
click at [1478, 269] on app-card-role "Instruktør [DATE] 08:00-13:30 (5h30m) [PERSON_NAME]" at bounding box center [1481, 278] width 185 height 56
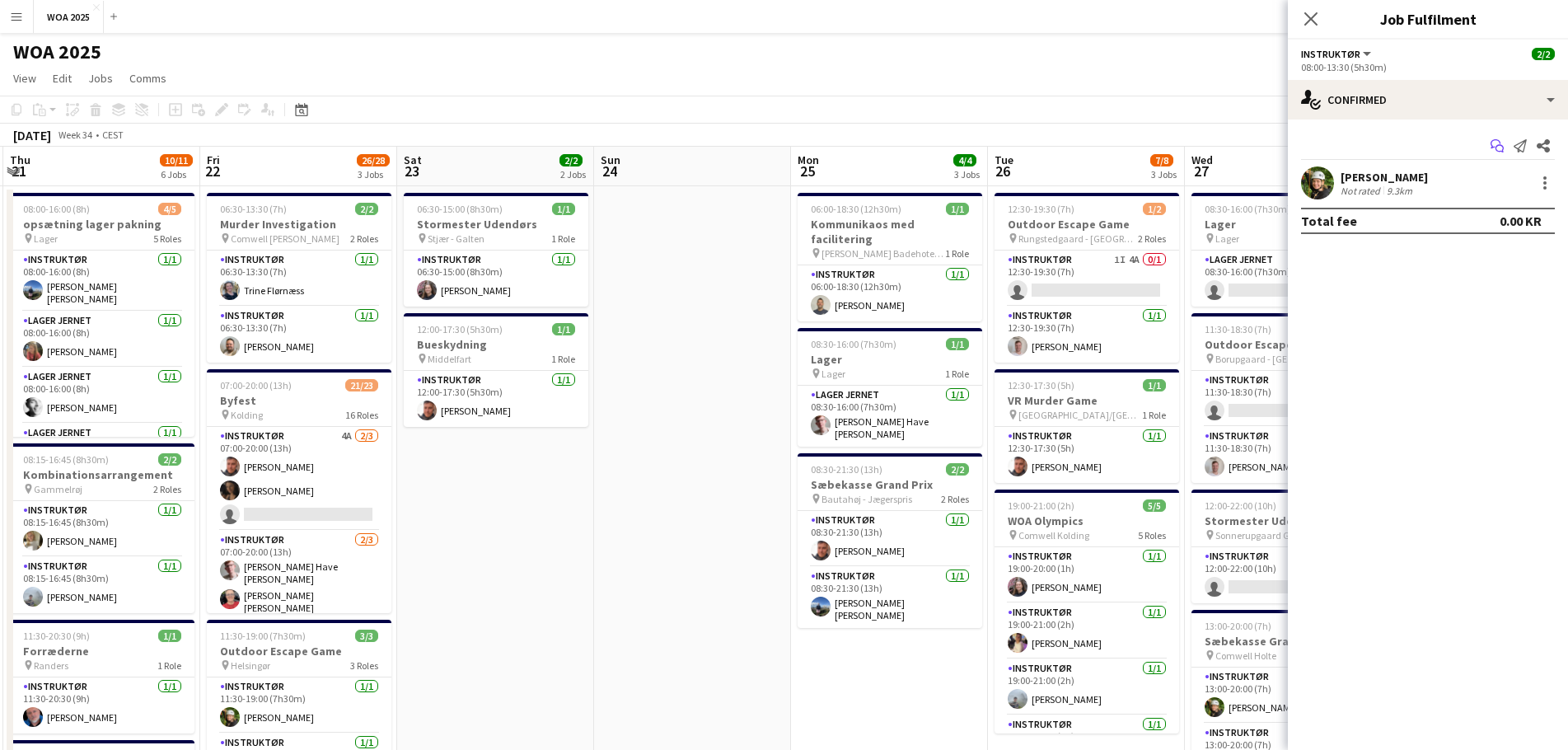
click at [1502, 148] on icon "Start chat" at bounding box center [1497, 145] width 13 height 13
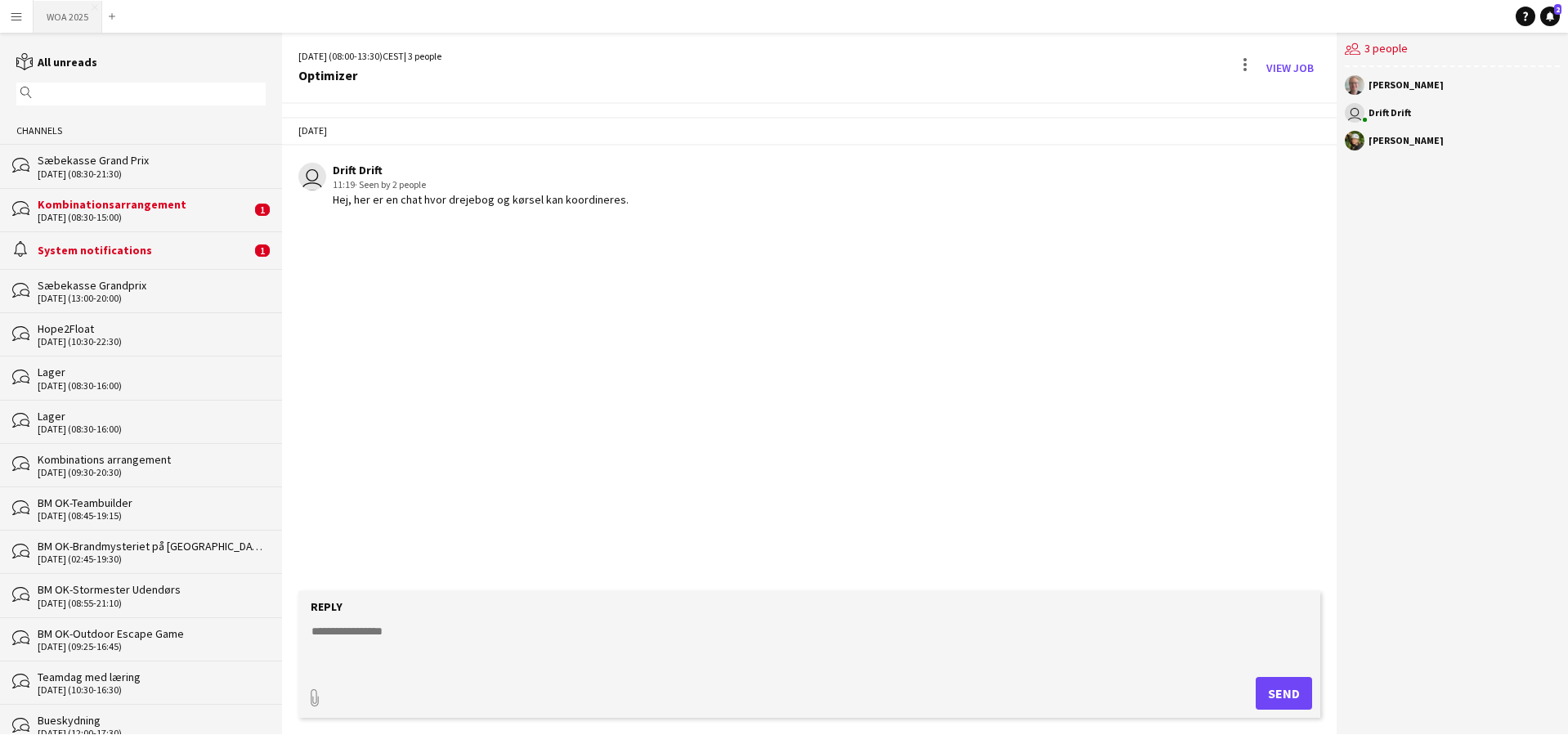
click at [72, 16] on button "WOA 2025 Close" at bounding box center [68, 16] width 68 height 32
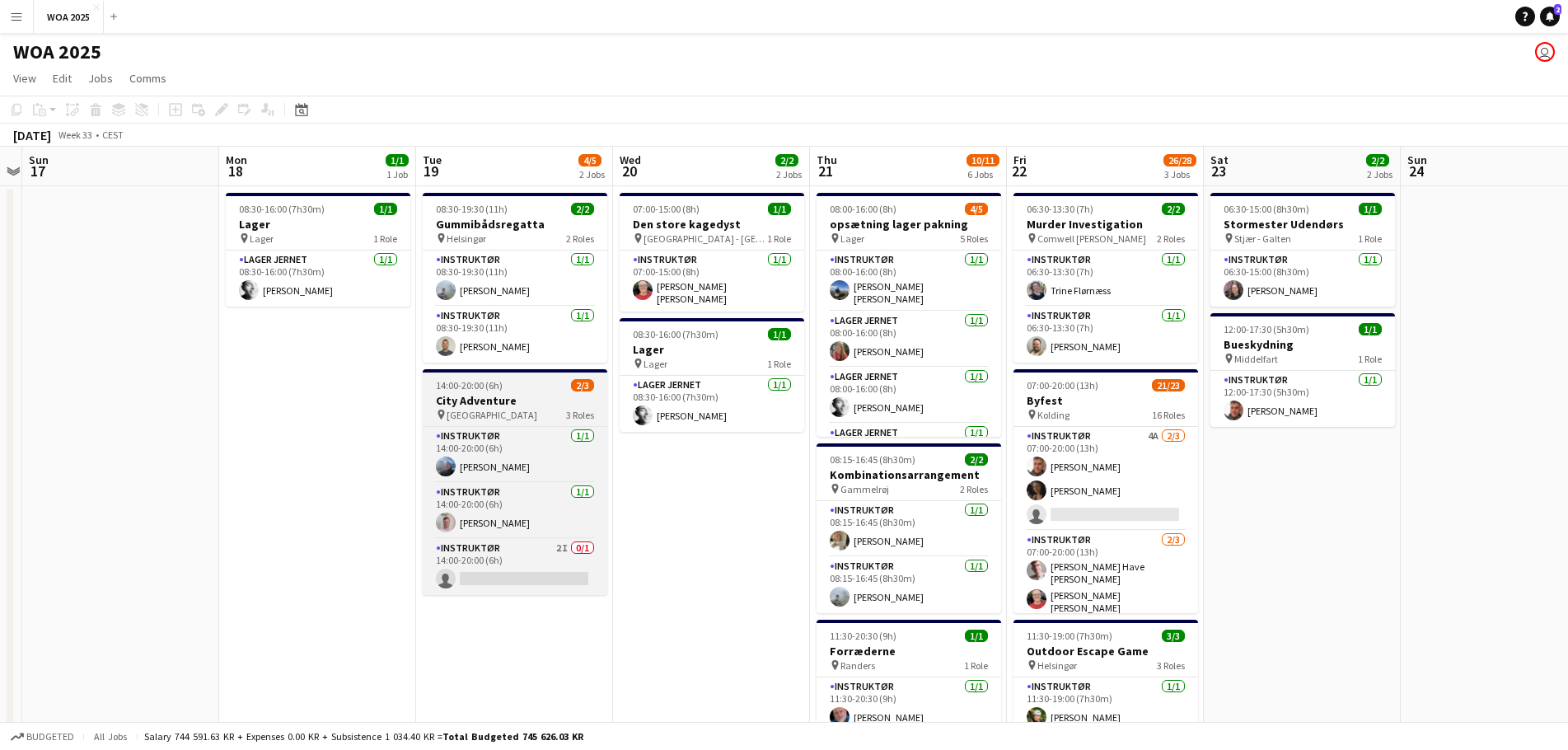
drag, startPoint x: 1530, startPoint y: 393, endPoint x: 315, endPoint y: 376, distance: 1215.1
click at [343, 373] on app-calendar-viewport "Thu 14 2/2 1 Job Fri 15 6/6 3 Jobs Sat 16 Sun 17 Mon 18 1/1 1 Job Tue 19 4/5 2 …" at bounding box center [784, 647] width 1568 height 1002
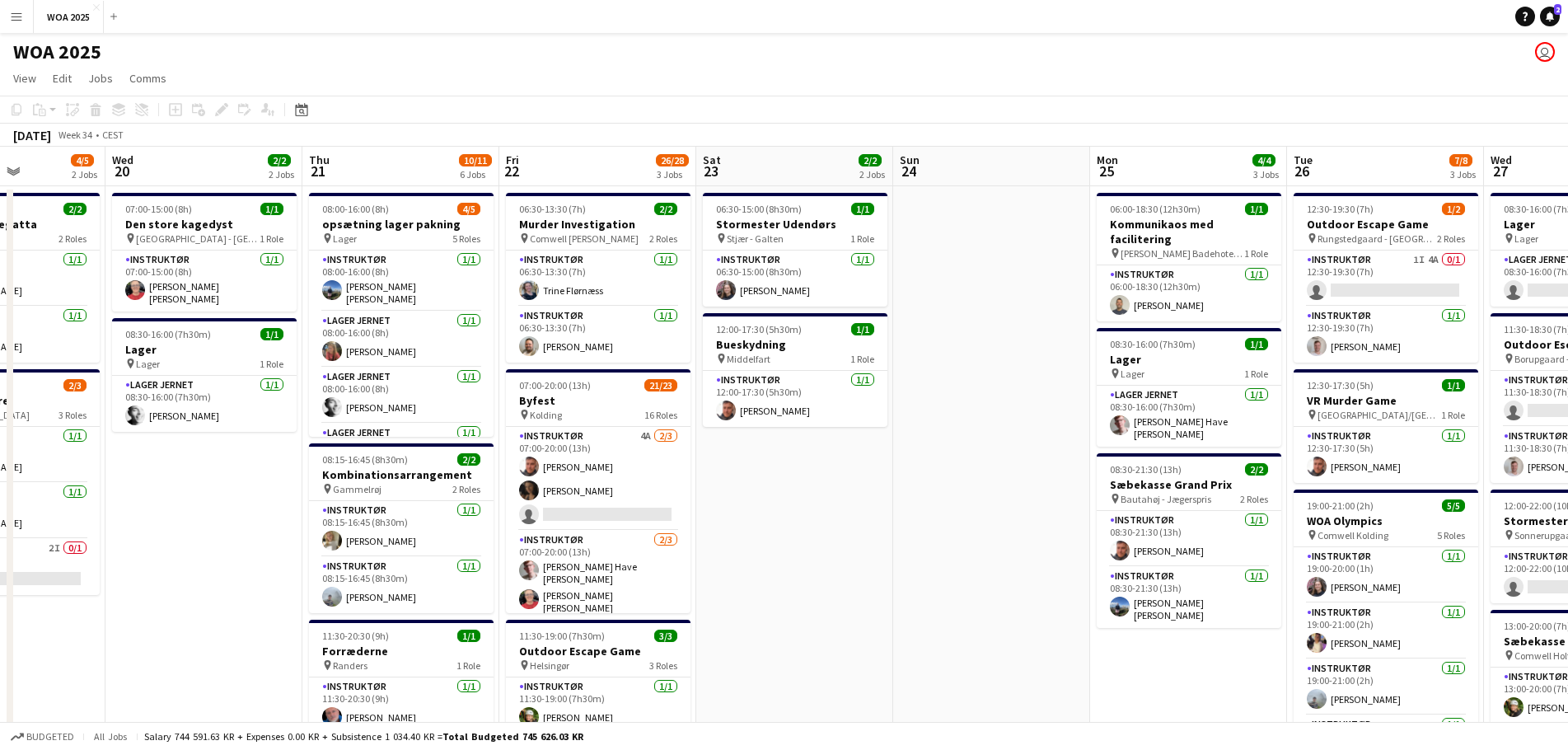
drag, startPoint x: 1007, startPoint y: 411, endPoint x: 469, endPoint y: 375, distance: 539.2
click at [473, 375] on app-calendar-viewport "Sat 16 Sun 17 Mon 18 1/1 1 Job Tue 19 4/5 2 Jobs Wed 20 2/2 2 Jobs Thu 21 10/11…" at bounding box center [784, 647] width 1568 height 1002
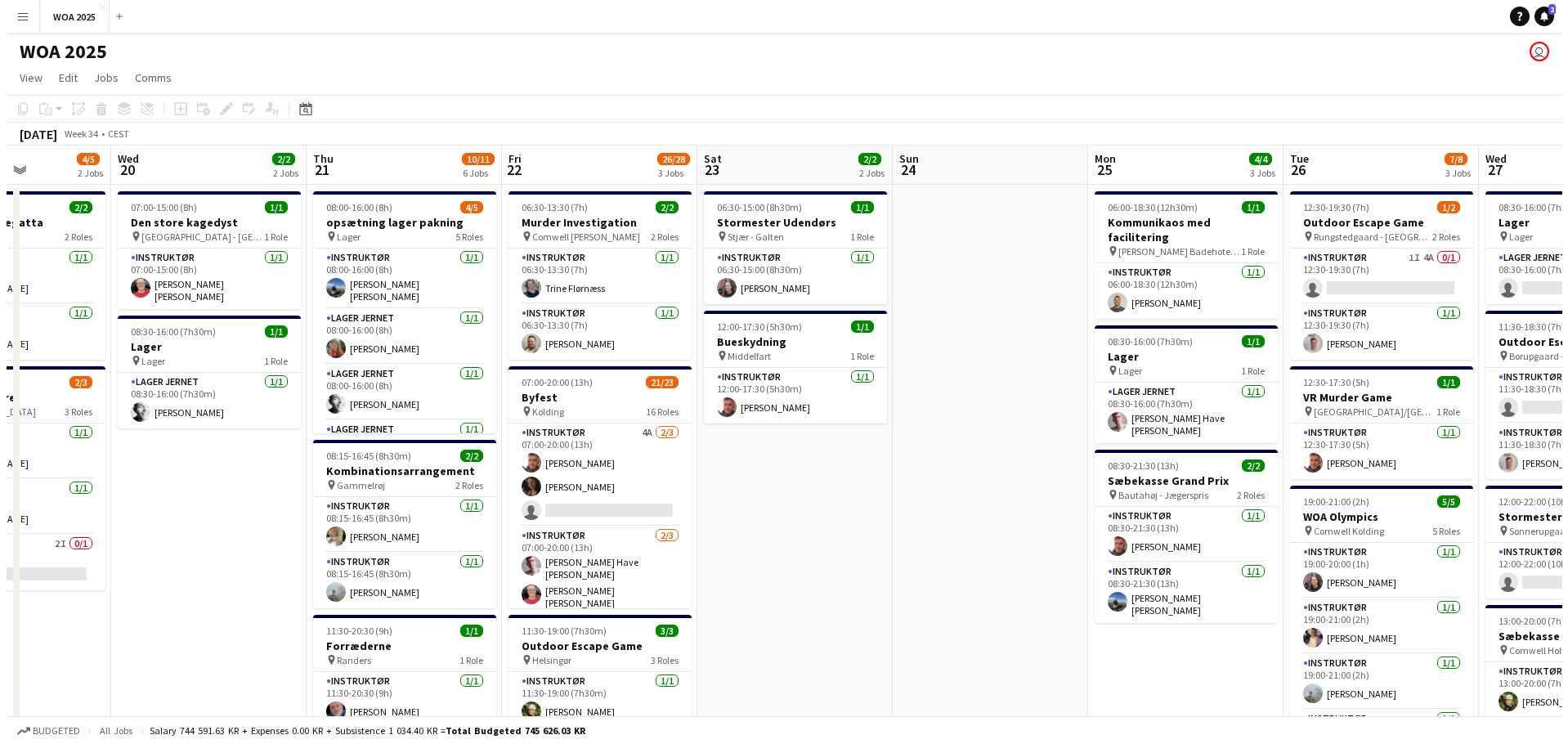
scroll to position [0, 618]
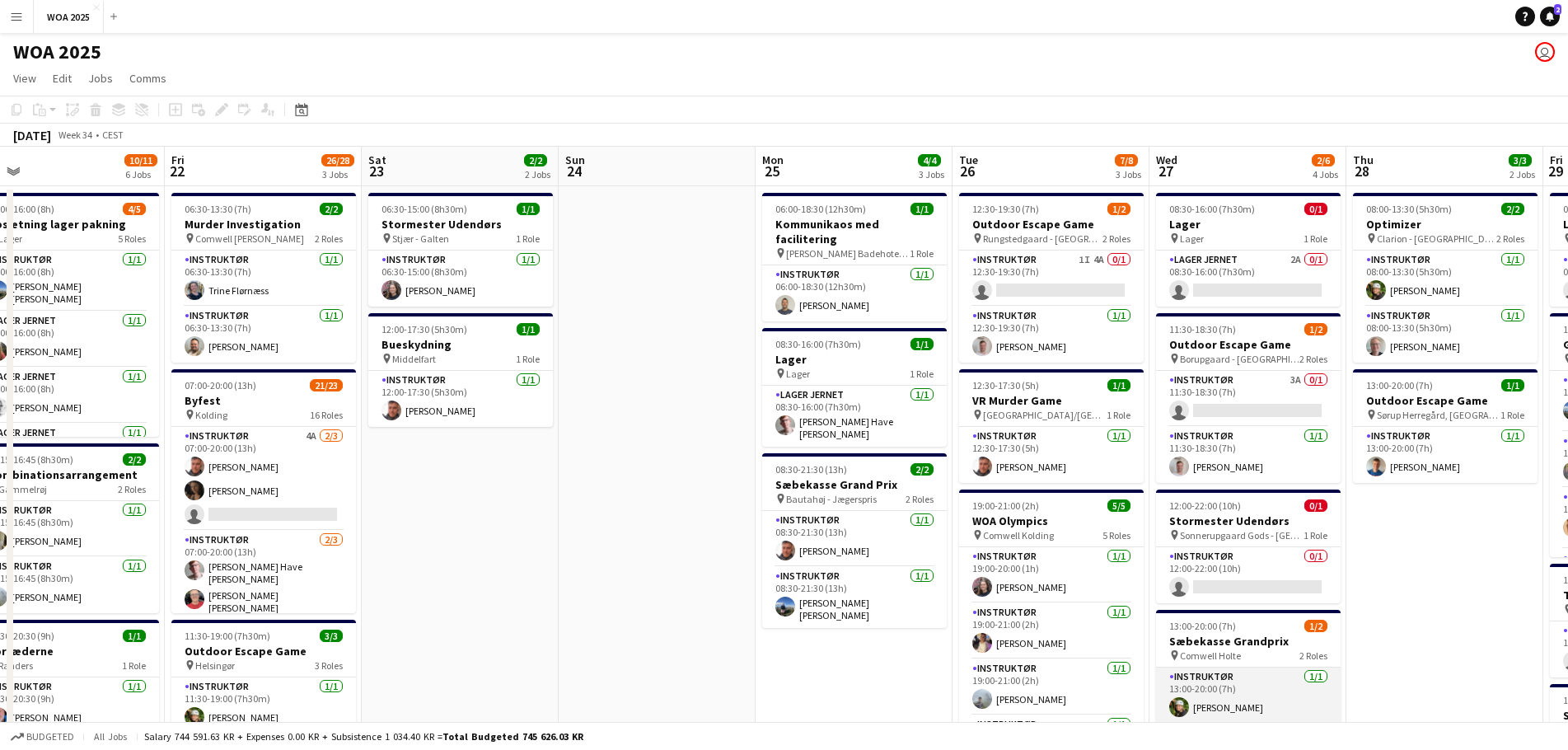
click at [1227, 676] on app-card-role "Instruktør [DATE] 13:00-20:00 (7h) [PERSON_NAME]" at bounding box center [1249, 696] width 185 height 56
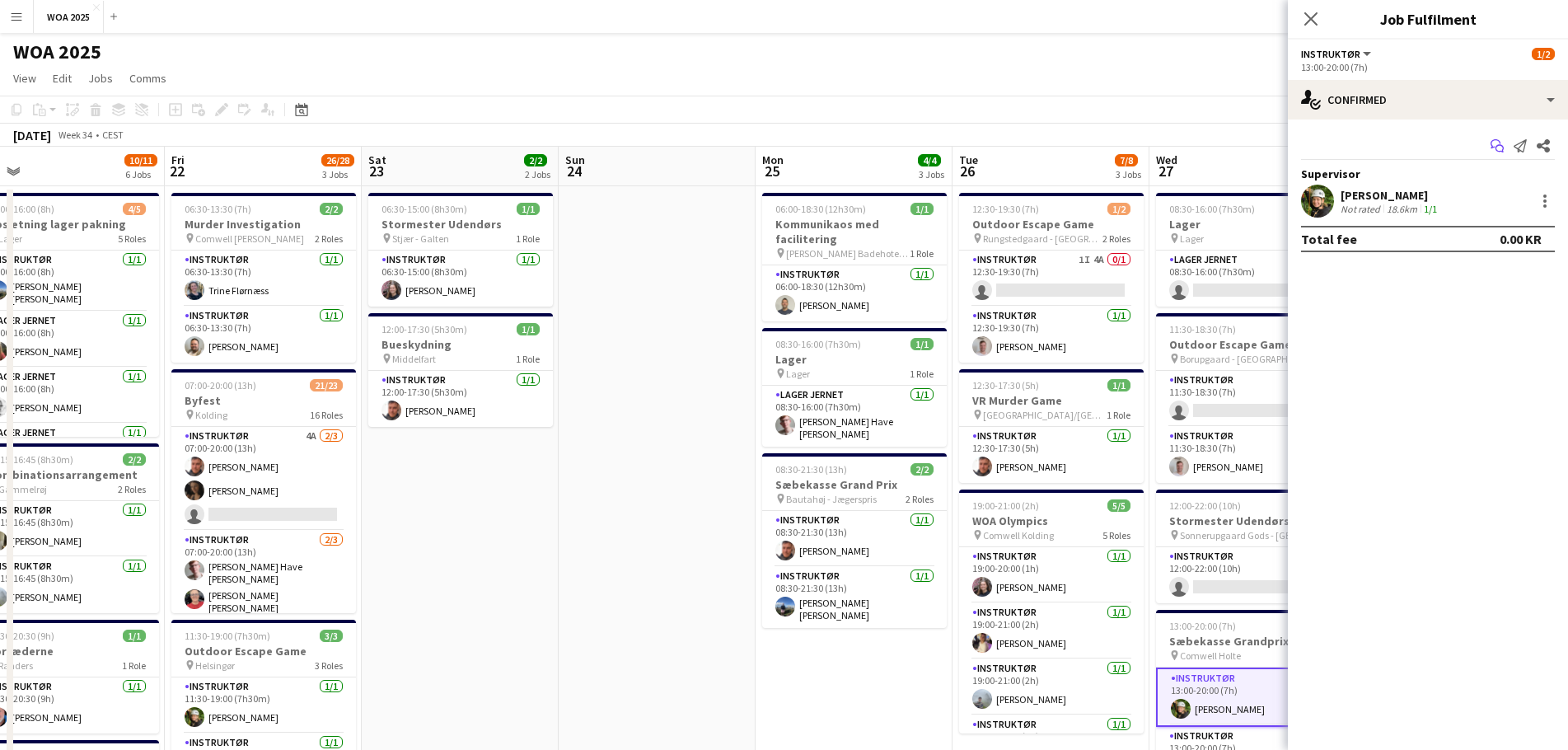
click at [1493, 151] on icon "Start chat" at bounding box center [1497, 145] width 13 height 13
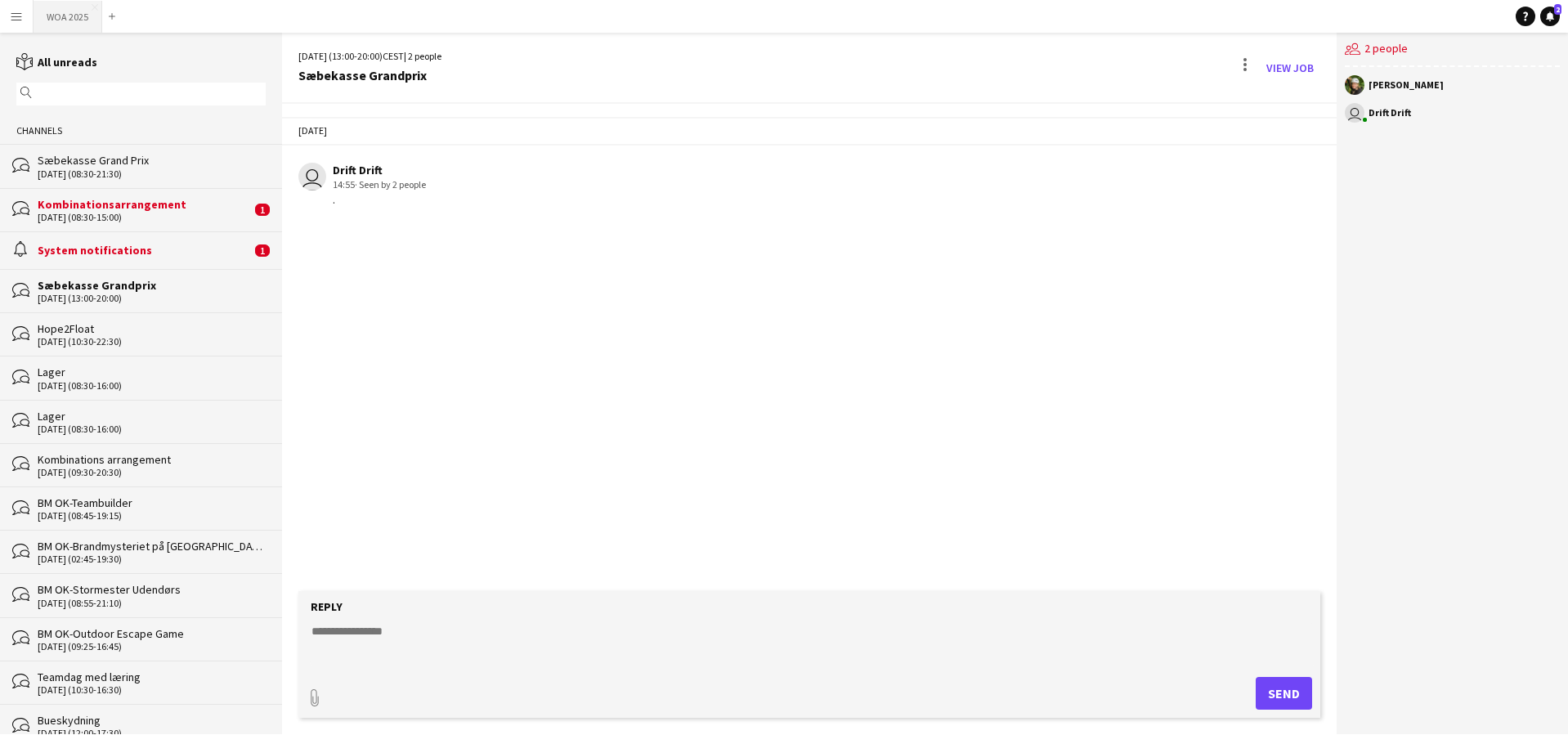
click at [60, 15] on button "WOA 2025 Close" at bounding box center [68, 16] width 68 height 32
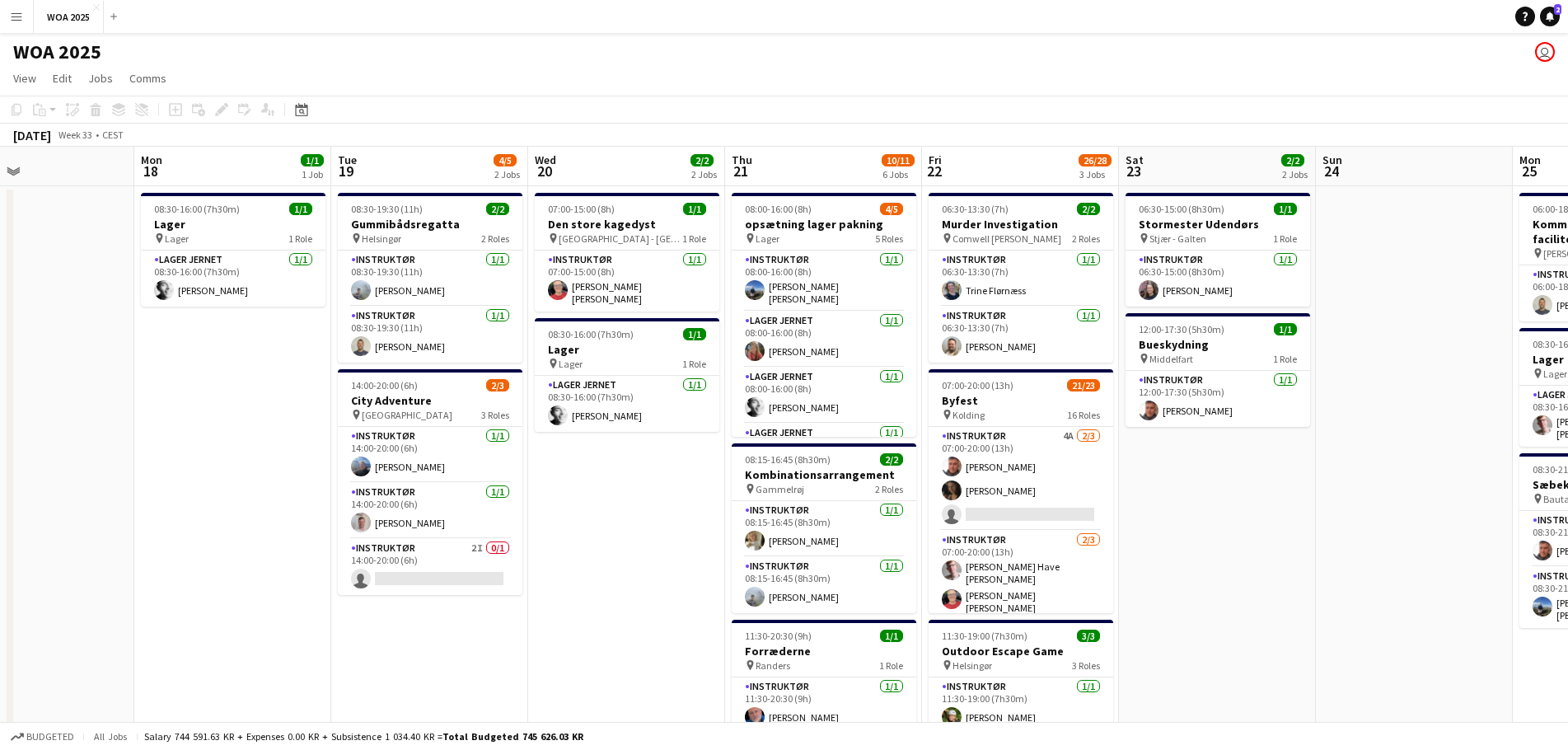
drag, startPoint x: 1245, startPoint y: 471, endPoint x: 765, endPoint y: 456, distance: 480.2
click at [487, 428] on app-calendar-viewport "Thu 14 2/2 1 Job Fri 15 6/6 3 Jobs Sat 16 Sun 17 Mon 18 1/1 1 Job Tue 19 4/5 2 …" at bounding box center [784, 647] width 1568 height 1002
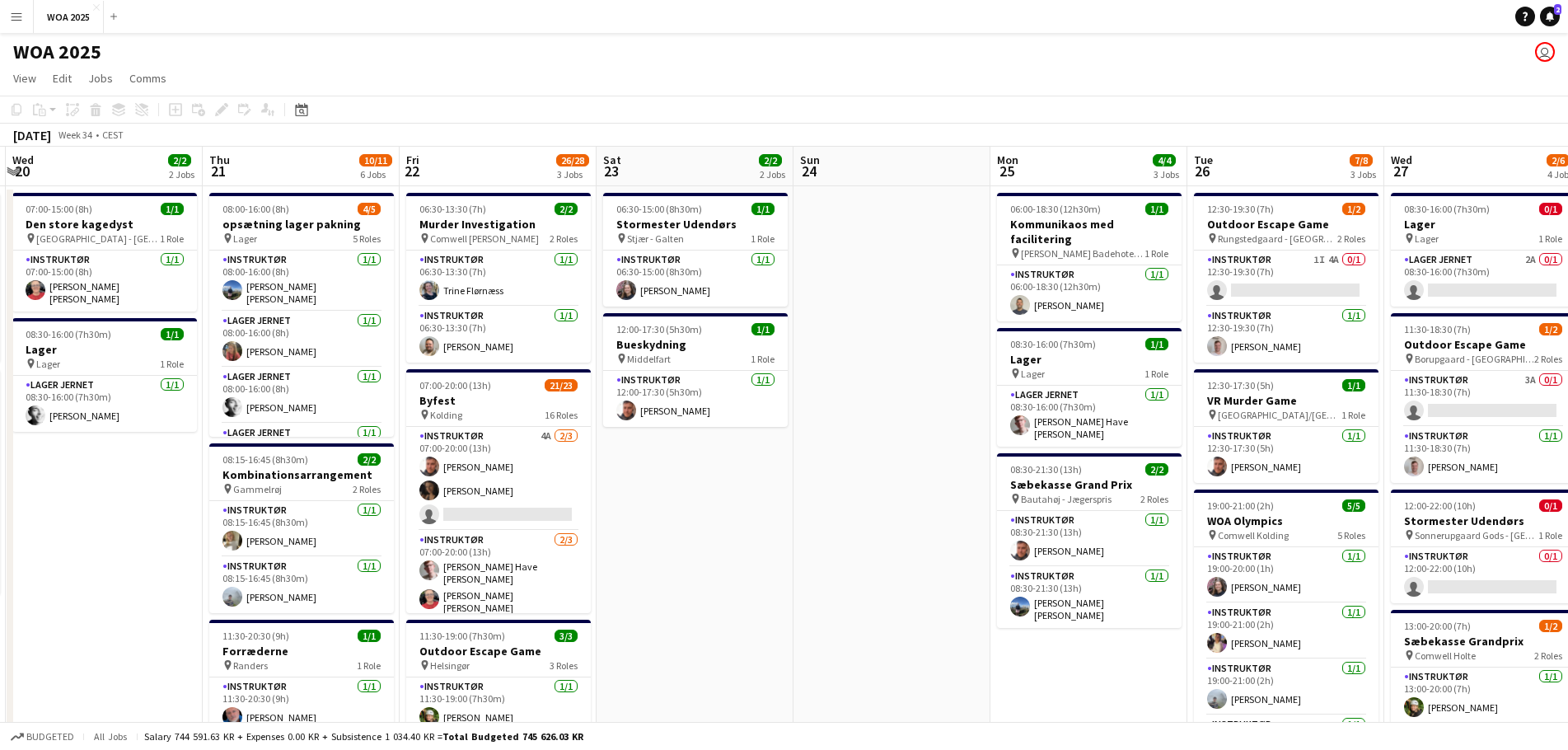
scroll to position [0, 584]
drag, startPoint x: 1146, startPoint y: 457, endPoint x: 455, endPoint y: 412, distance: 692.5
click at [455, 412] on app-calendar-viewport "Sun 17 Mon 18 1/1 1 Job Tue 19 4/5 2 Jobs Wed 20 2/2 2 Jobs Thu 21 10/11 6 Jobs…" at bounding box center [784, 704] width 1568 height 1116
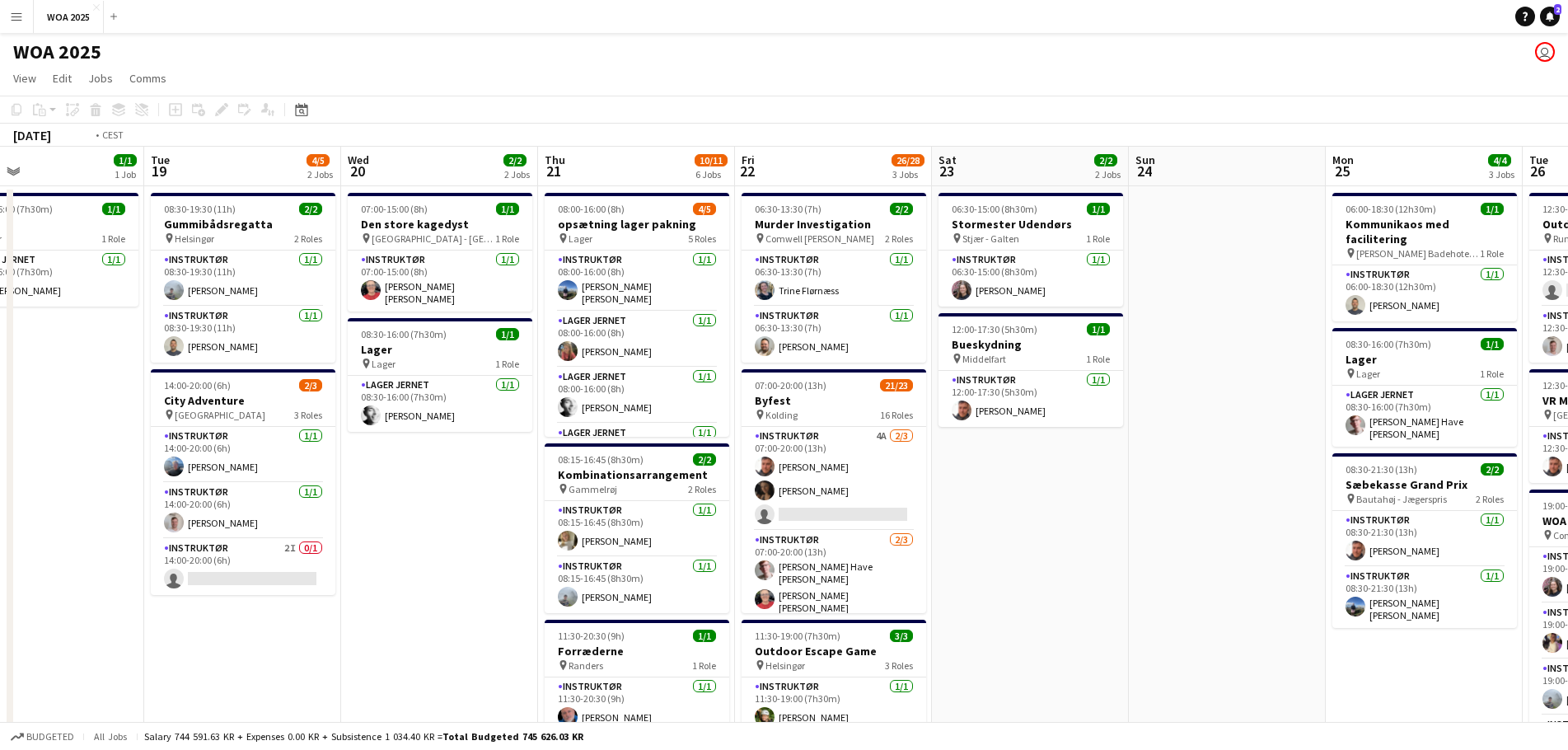
scroll to position [0, 393]
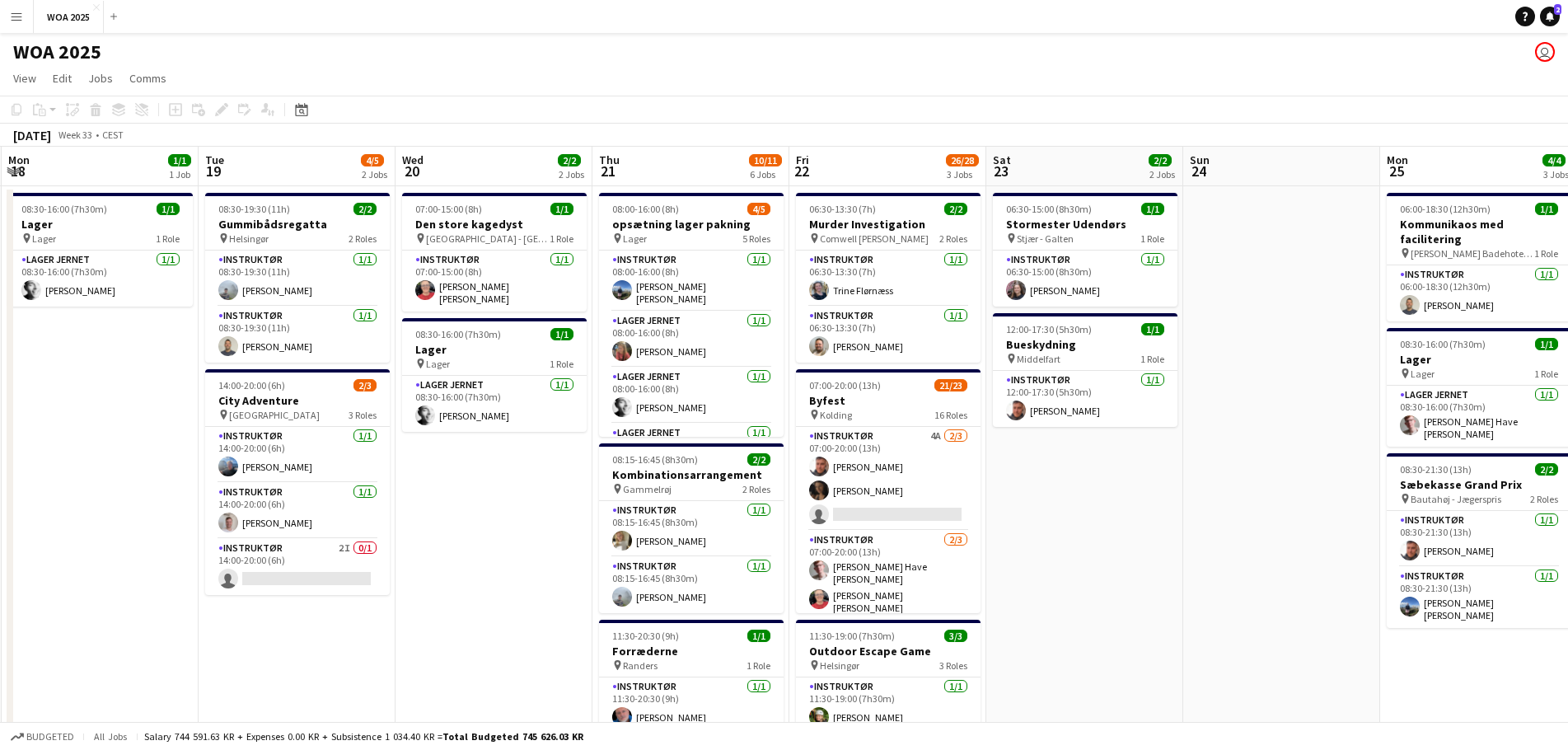
drag, startPoint x: 696, startPoint y: 514, endPoint x: 1068, endPoint y: 519, distance: 372.0
click at [1068, 519] on app-calendar-viewport "Sat 16 Sun 17 Mon 18 1/1 1 Job Tue 19 4/5 2 Jobs Wed 20 2/2 2 Jobs Thu 21 10/11…" at bounding box center [784, 704] width 1568 height 1116
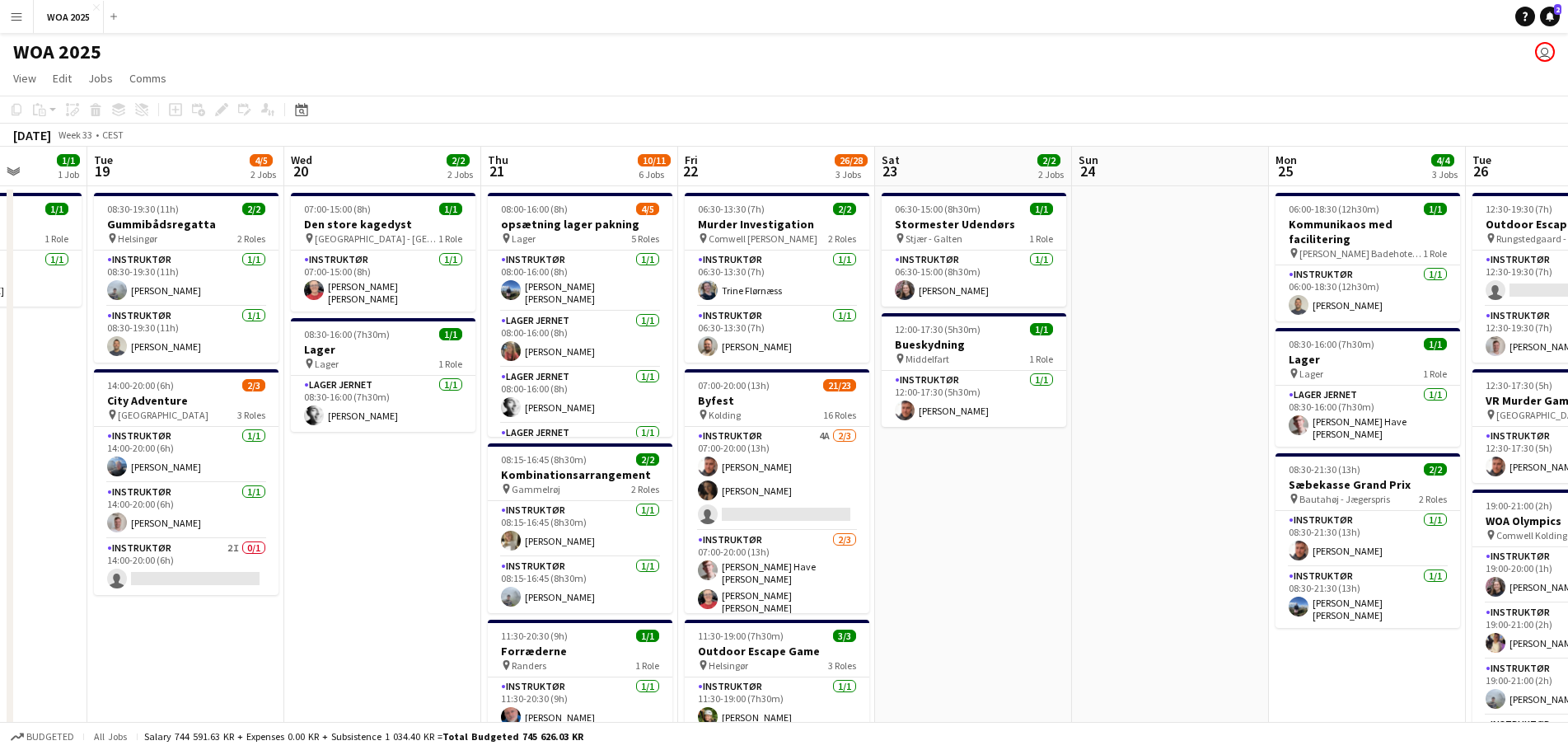
scroll to position [0, 489]
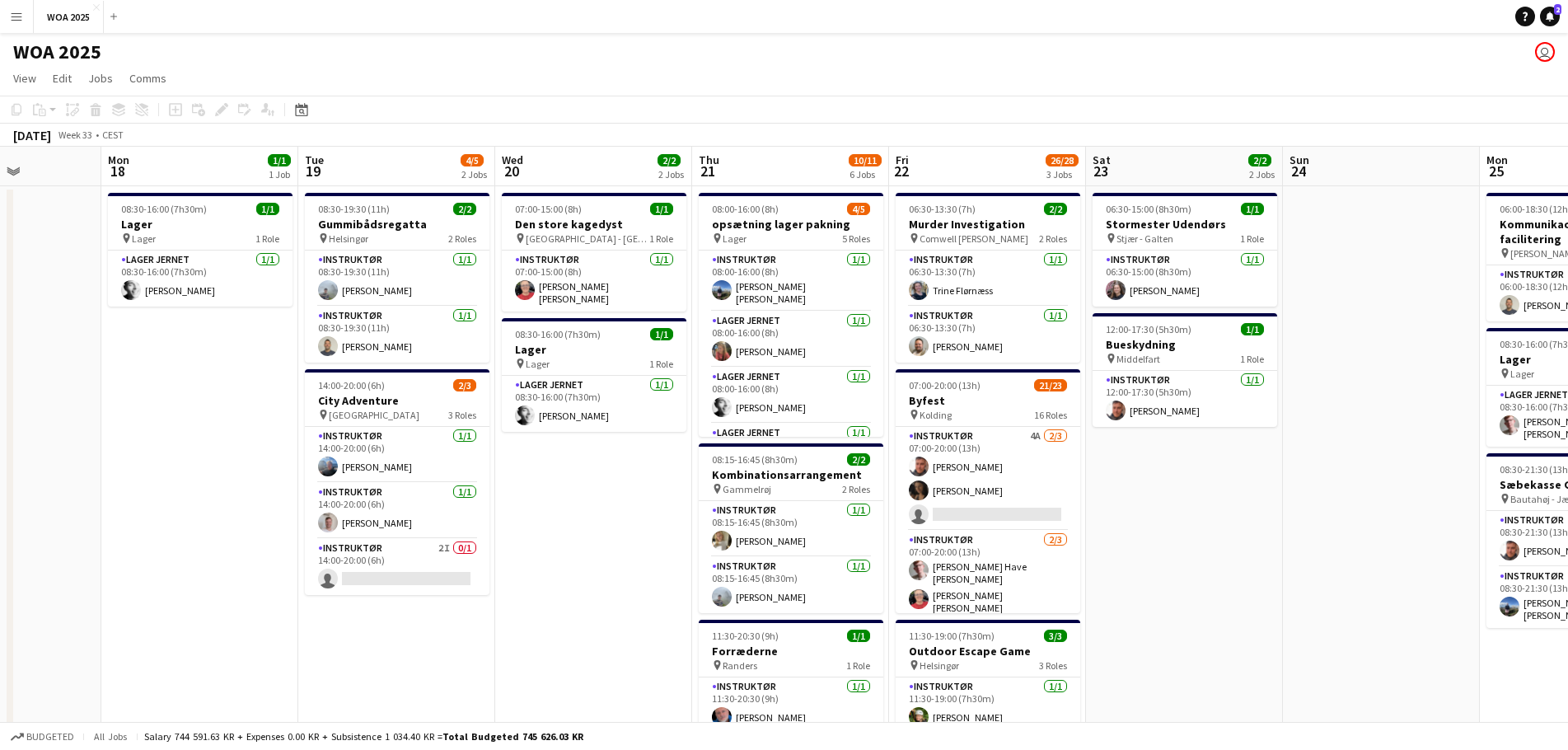
drag, startPoint x: 489, startPoint y: 524, endPoint x: 589, endPoint y: 527, distance: 100.0
click at [589, 527] on app-calendar-viewport "Fri 15 6/6 3 Jobs Sat 16 Sun 17 Mon 18 1/1 1 Job Tue 19 4/5 2 Jobs Wed 20 2/2 2…" at bounding box center [784, 704] width 1568 height 1116
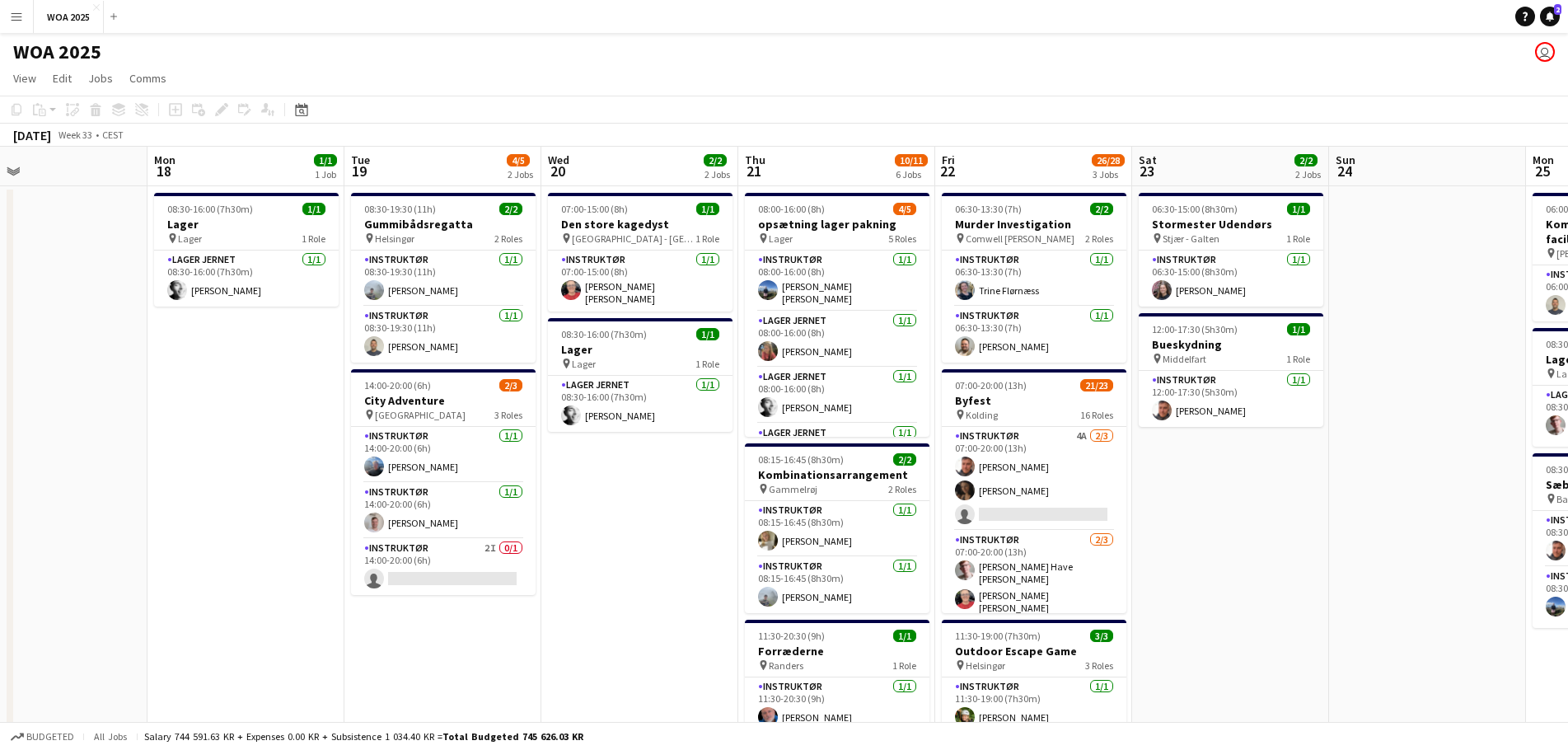
drag, startPoint x: 558, startPoint y: 515, endPoint x: 605, endPoint y: 519, distance: 47.2
click at [605, 519] on app-calendar-viewport "Fri 15 6/6 3 Jobs Sat 16 Sun 17 Mon 18 1/1 1 Job Tue 19 4/5 2 Jobs Wed 20 2/2 2…" at bounding box center [784, 704] width 1568 height 1116
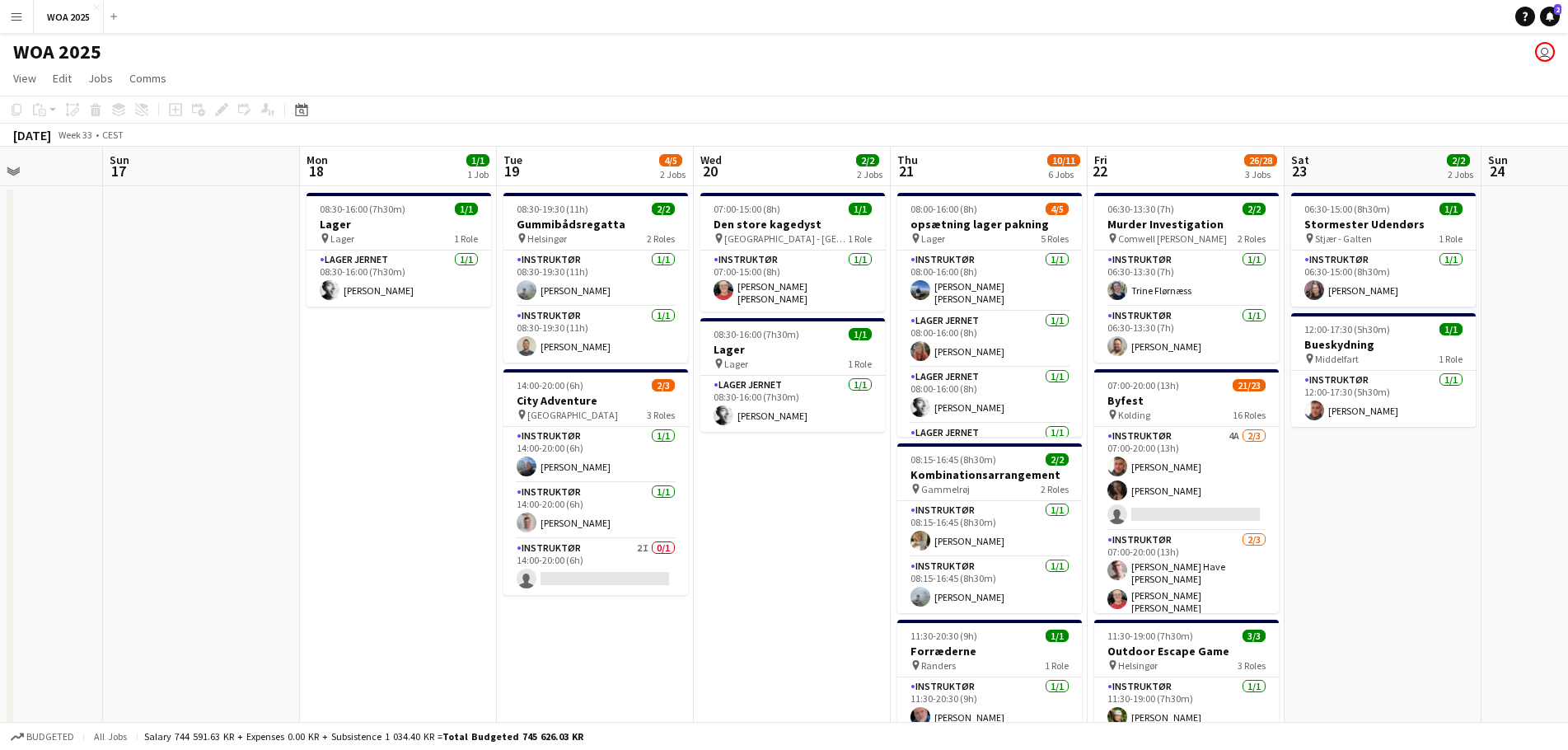
scroll to position [0, 476]
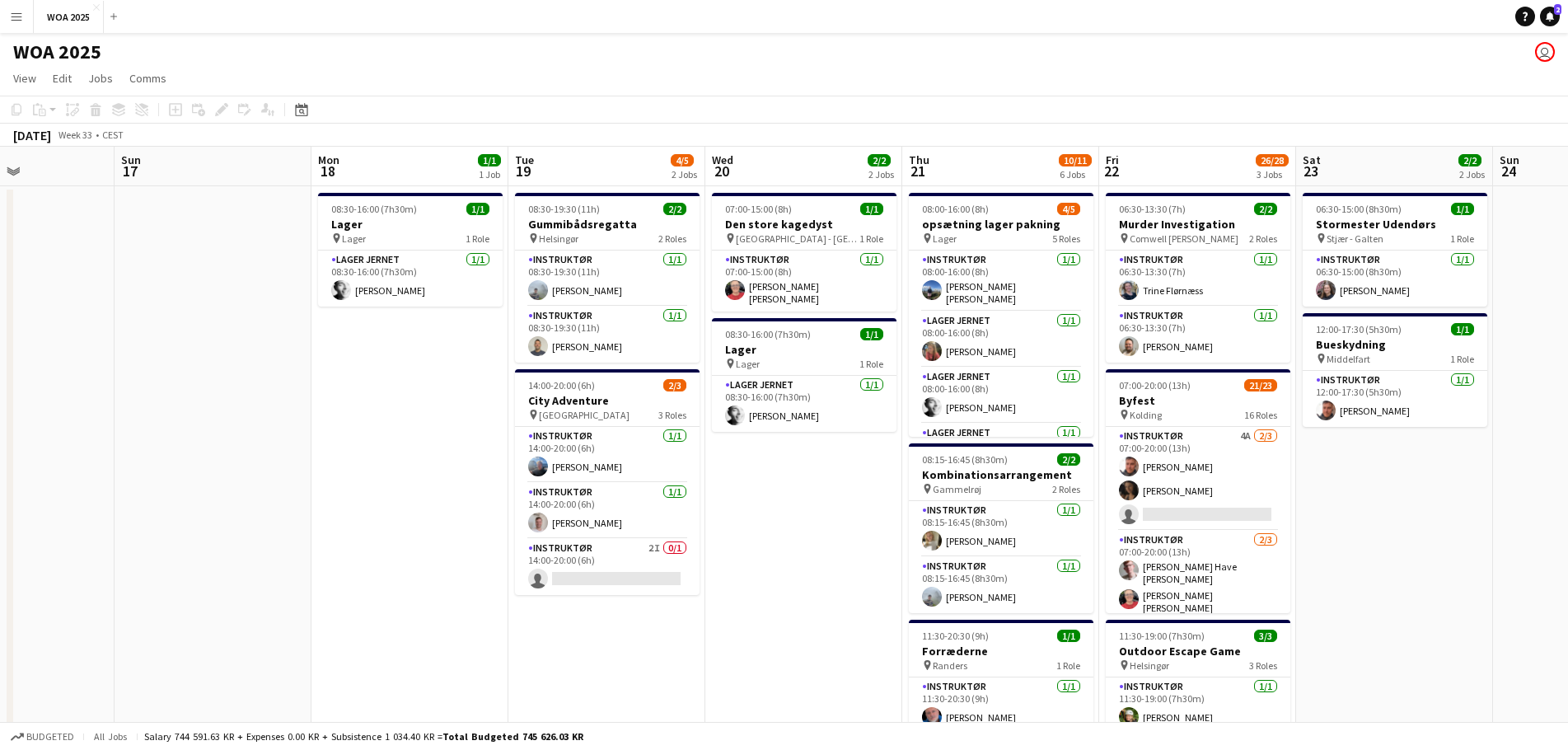
drag, startPoint x: 676, startPoint y: 470, endPoint x: 835, endPoint y: 449, distance: 160.4
click at [835, 449] on app-calendar-viewport "Thu 14 2/2 1 Job Fri 15 6/6 3 Jobs Sat 16 Sun 17 Mon 18 1/1 1 Job Tue 19 4/5 2 …" at bounding box center [784, 704] width 1568 height 1116
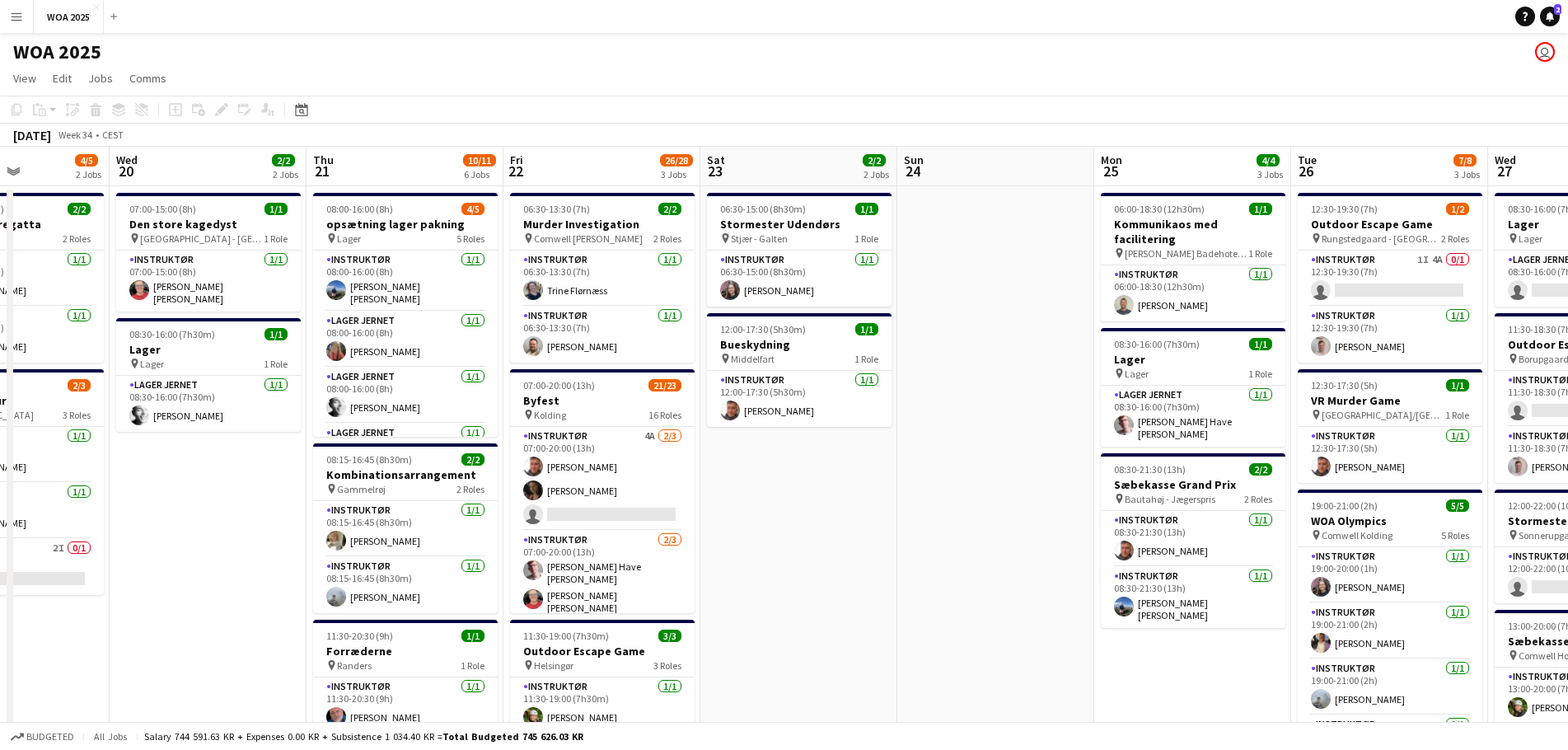
drag, startPoint x: 959, startPoint y: 512, endPoint x: 362, endPoint y: 476, distance: 598.1
click at [362, 476] on app-calendar-viewport "Sun 17 Mon 18 1/1 1 Job Tue 19 4/5 2 Jobs Wed 20 2/2 2 Jobs Thu 21 10/11 6 Jobs…" at bounding box center [784, 704] width 1568 height 1116
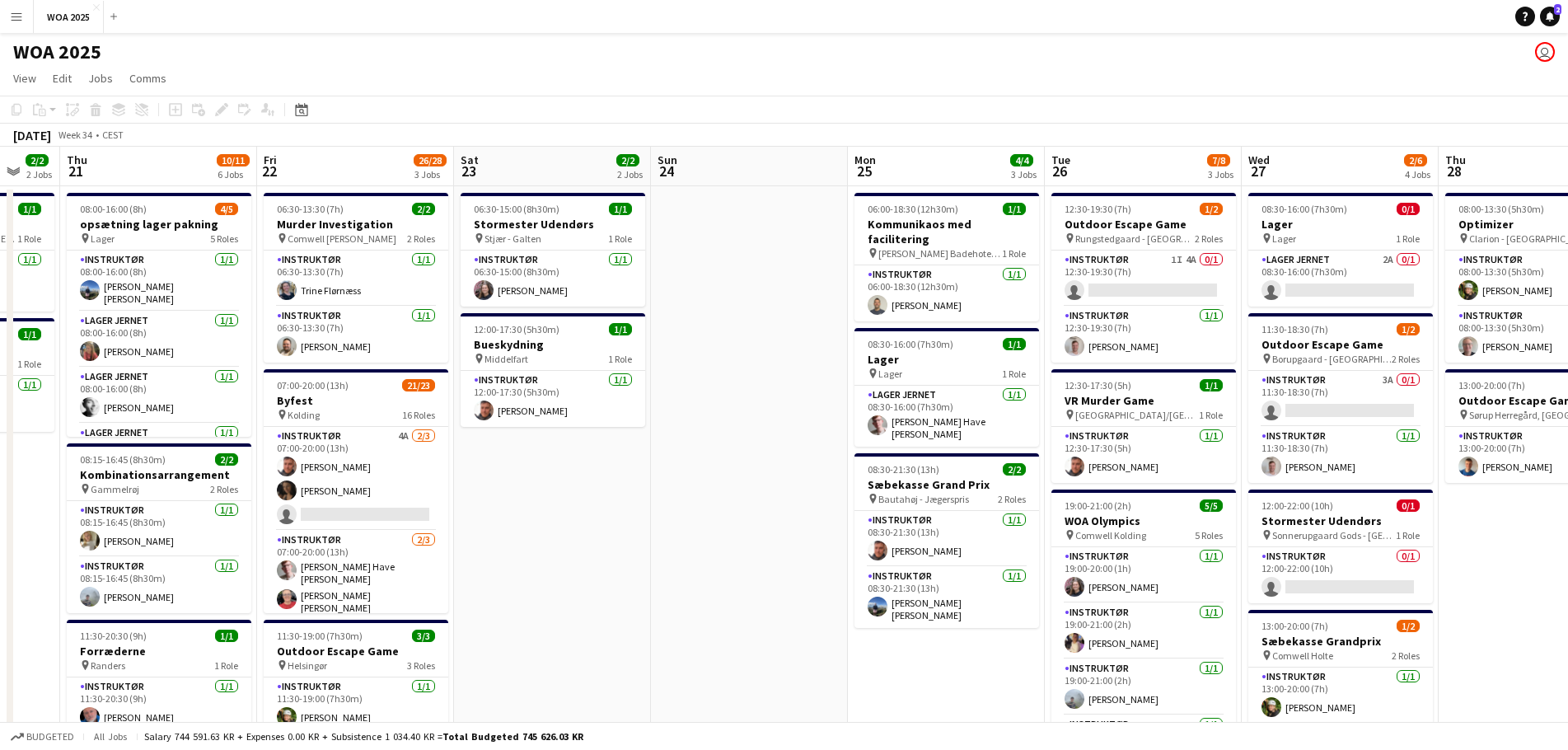
scroll to position [0, 538]
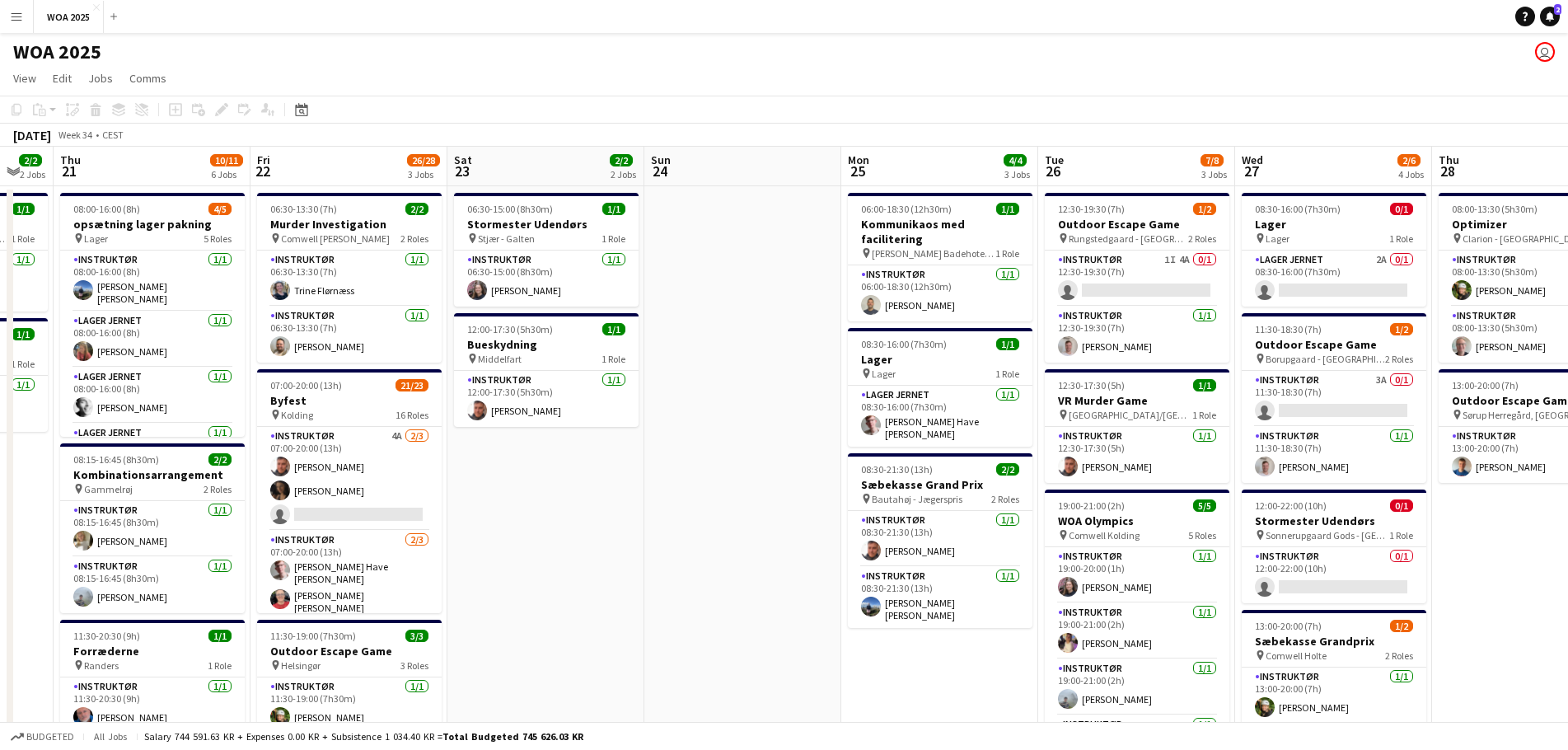
drag, startPoint x: 1020, startPoint y: 482, endPoint x: 782, endPoint y: 471, distance: 238.3
click at [782, 471] on app-calendar-viewport "Mon 18 1/1 1 Job Tue 19 4/5 2 Jobs Wed 20 2/2 2 Jobs Thu 21 10/11 6 Jobs Fri 22…" at bounding box center [784, 704] width 1568 height 1116
click at [1363, 269] on app-card-role "Lager Jernet 2A 0/1 08:30-16:00 (7h30m) single-neutral-actions" at bounding box center [1334, 278] width 185 height 56
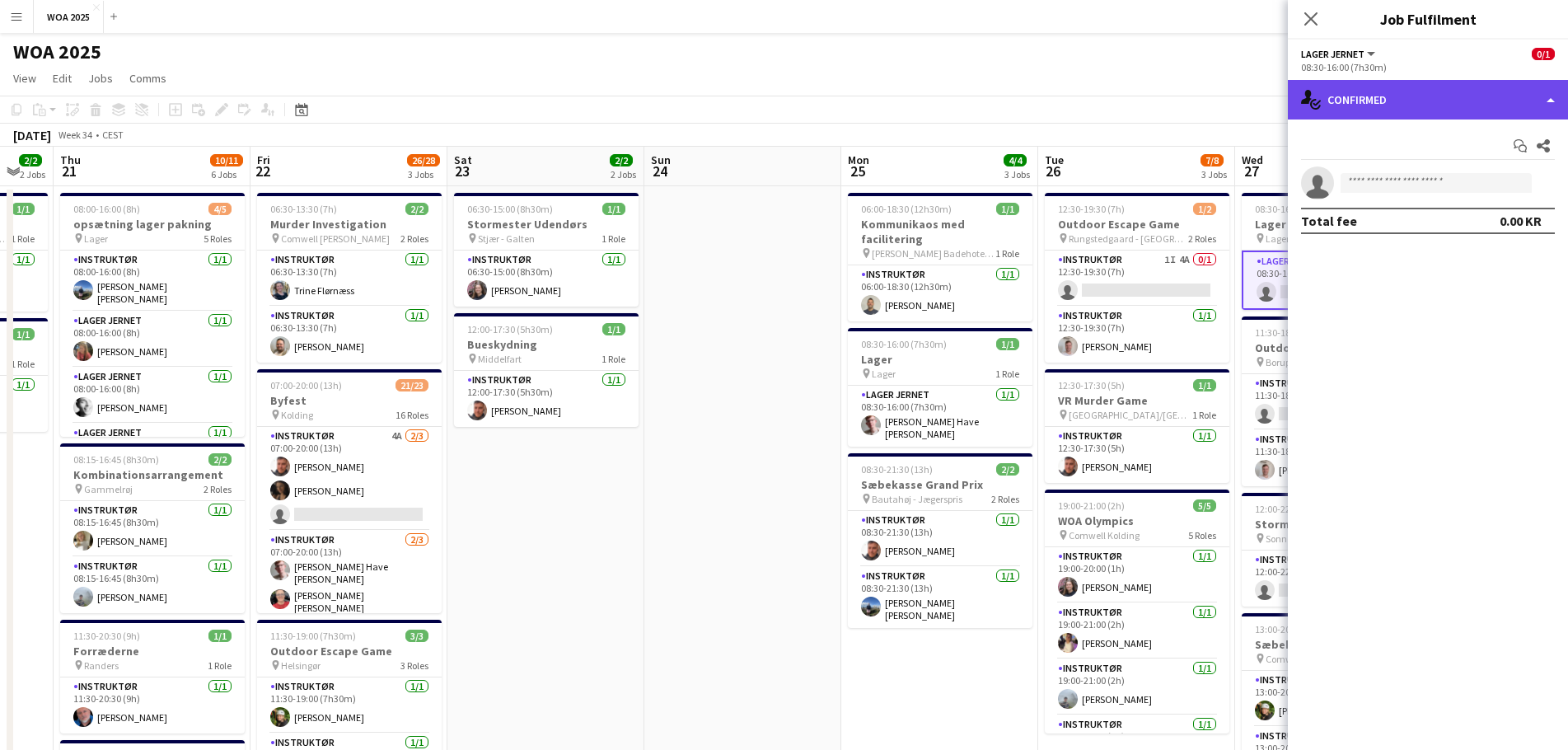
click at [1431, 107] on div "single-neutral-actions-check-2 Confirmed" at bounding box center [1428, 100] width 280 height 40
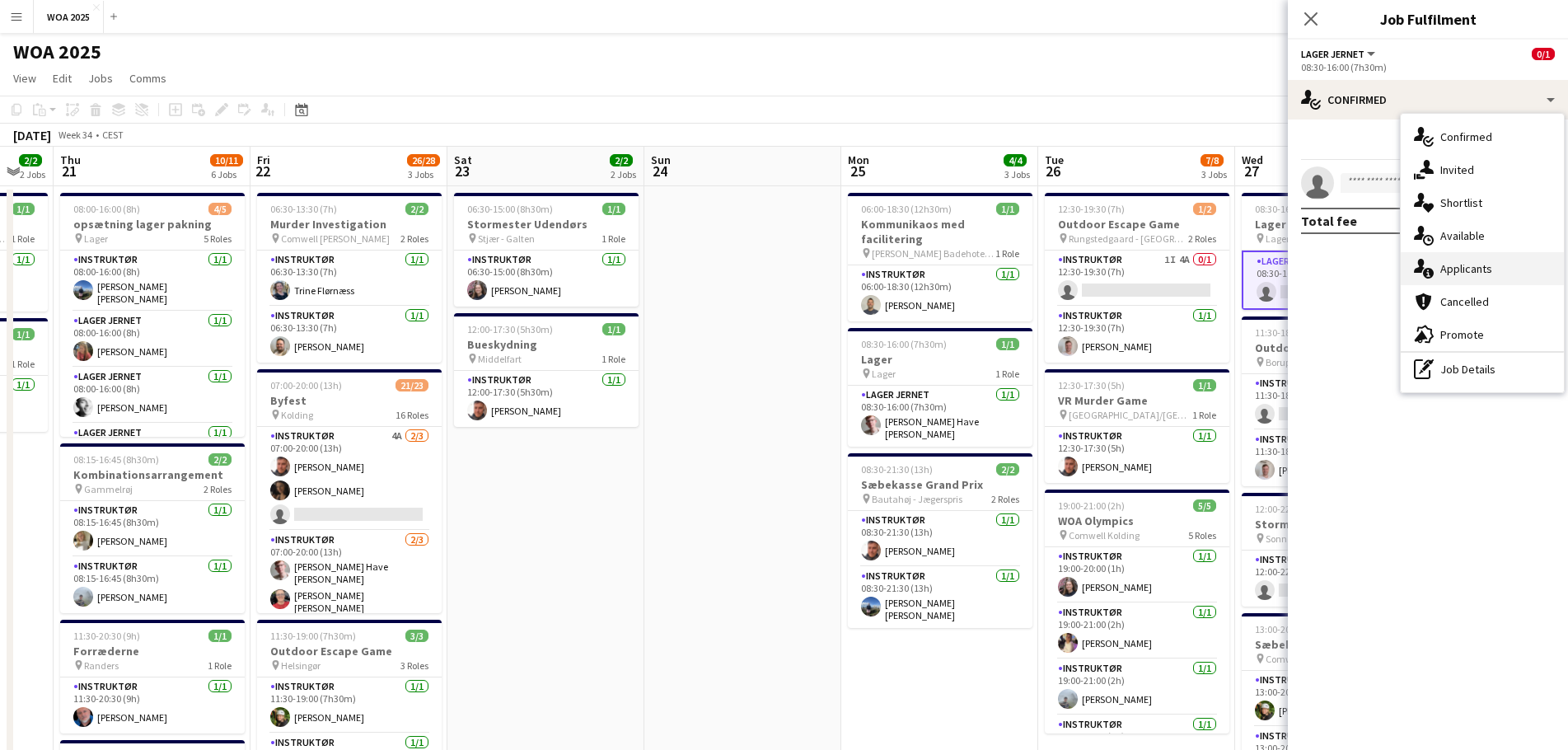
click at [1470, 275] on div "single-neutral-actions-information Applicants" at bounding box center [1482, 268] width 163 height 33
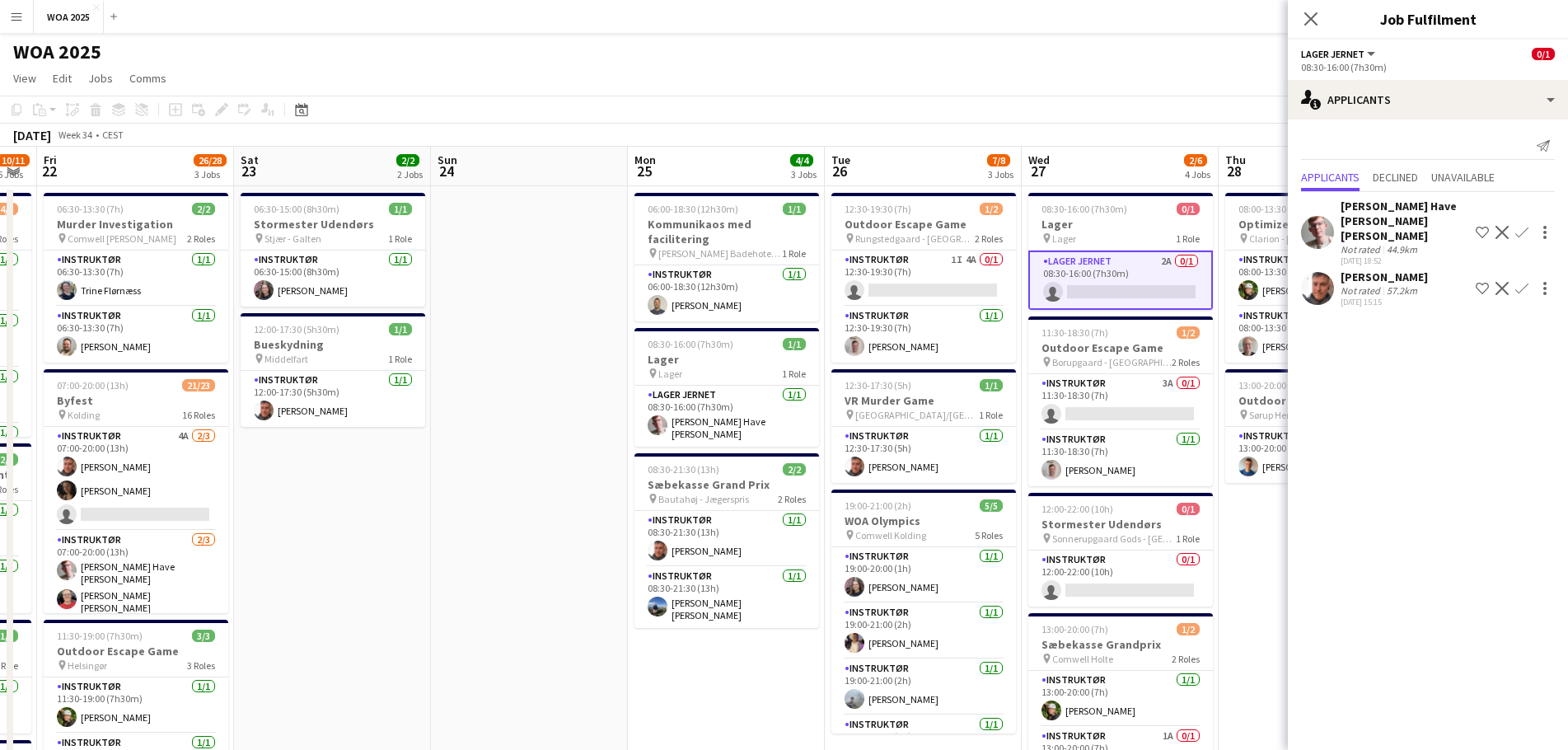
scroll to position [0, 562]
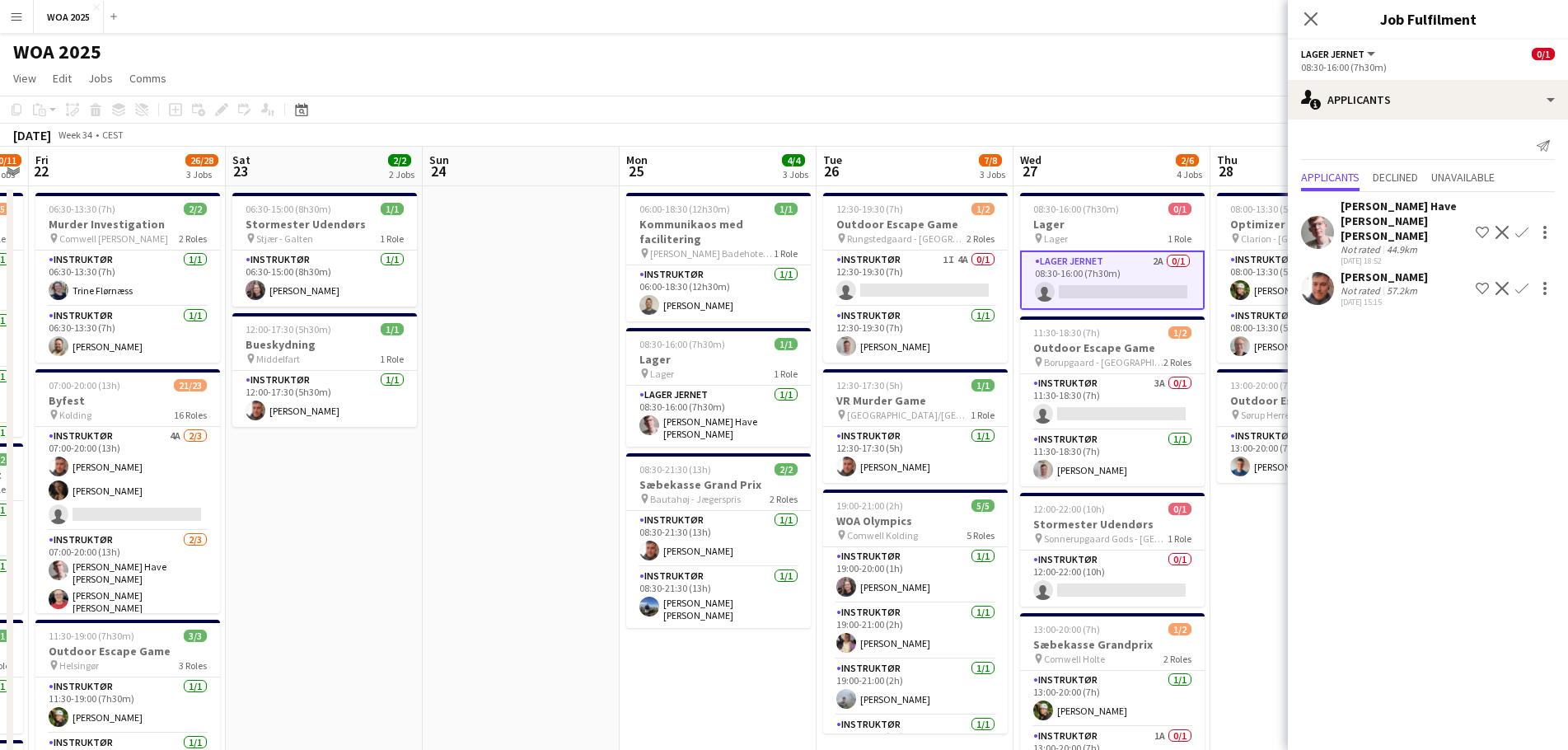
drag, startPoint x: 745, startPoint y: 395, endPoint x: 523, endPoint y: 364, distance: 224.2
click at [523, 364] on app-calendar-viewport "Tue 19 4/5 2 Jobs Wed 20 2/2 2 Jobs Thu 21 10/11 6 Jobs Fri 22 26/28 3 Jobs Sat…" at bounding box center [784, 704] width 1568 height 1116
click at [1525, 226] on app-icon "Confirm" at bounding box center [1521, 232] width 13 height 13
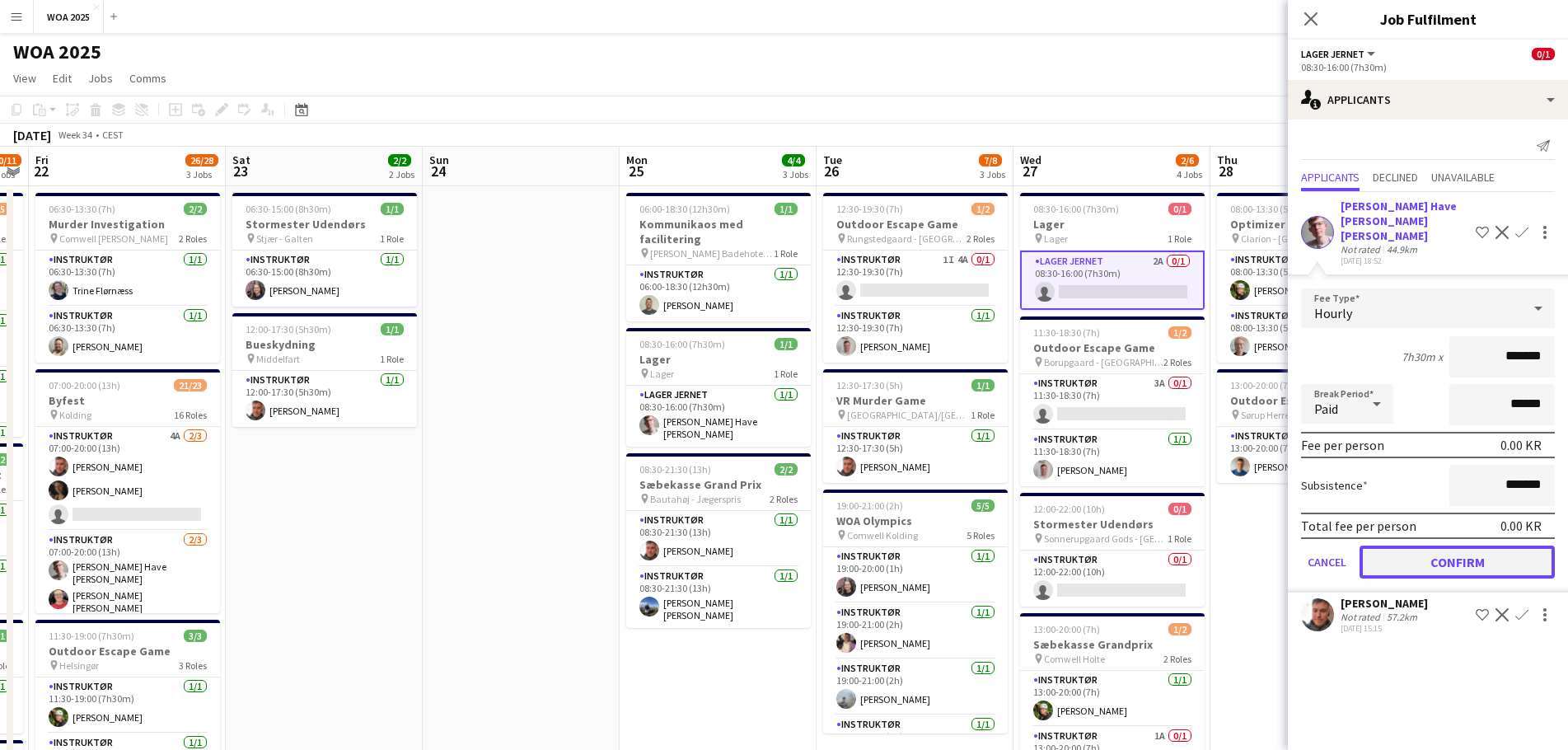
click at [1449, 545] on button "Confirm" at bounding box center [1458, 562] width 195 height 33
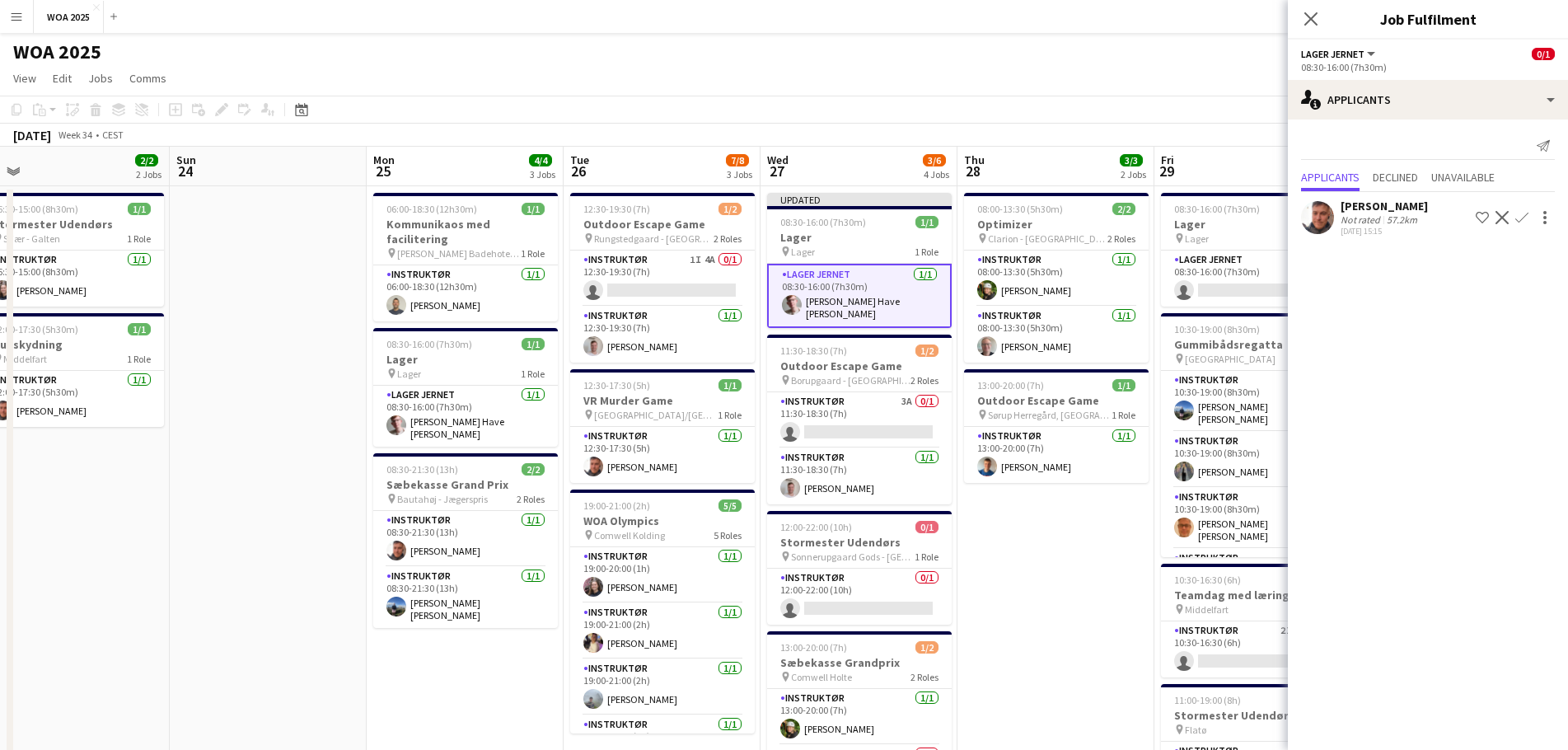
scroll to position [0, 640]
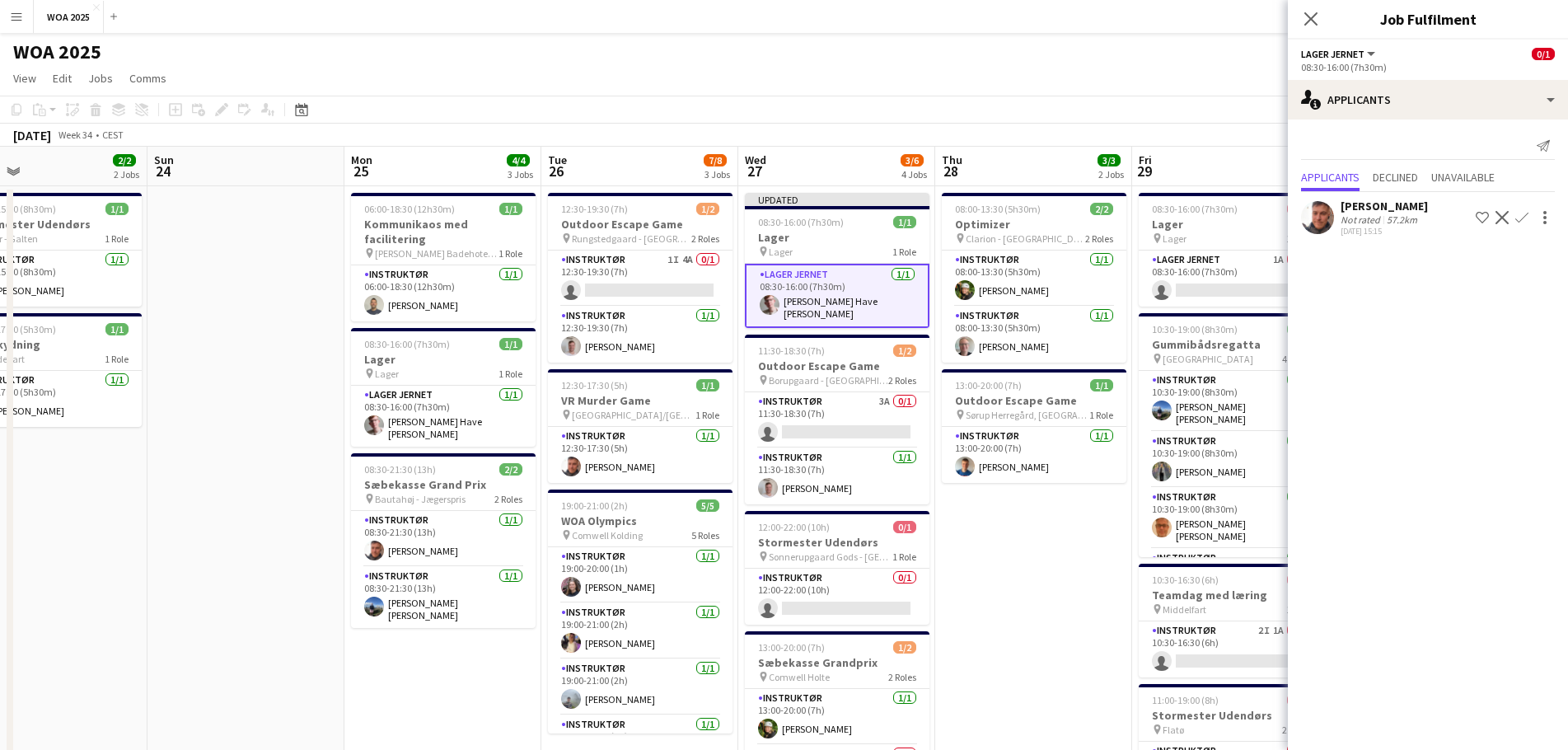
drag, startPoint x: 1144, startPoint y: 487, endPoint x: 888, endPoint y: 413, distance: 266.5
click at [888, 413] on app-calendar-viewport "Wed 20 2/2 2 Jobs Thu 21 10/11 6 Jobs Fri 22 26/28 3 Jobs Sat 23 2/2 2 Jobs Sun…" at bounding box center [784, 704] width 1568 height 1116
click at [836, 410] on app-card-role "Instruktør 3A 0/1 11:30-18:30 (7h) single-neutral-actions" at bounding box center [837, 420] width 185 height 56
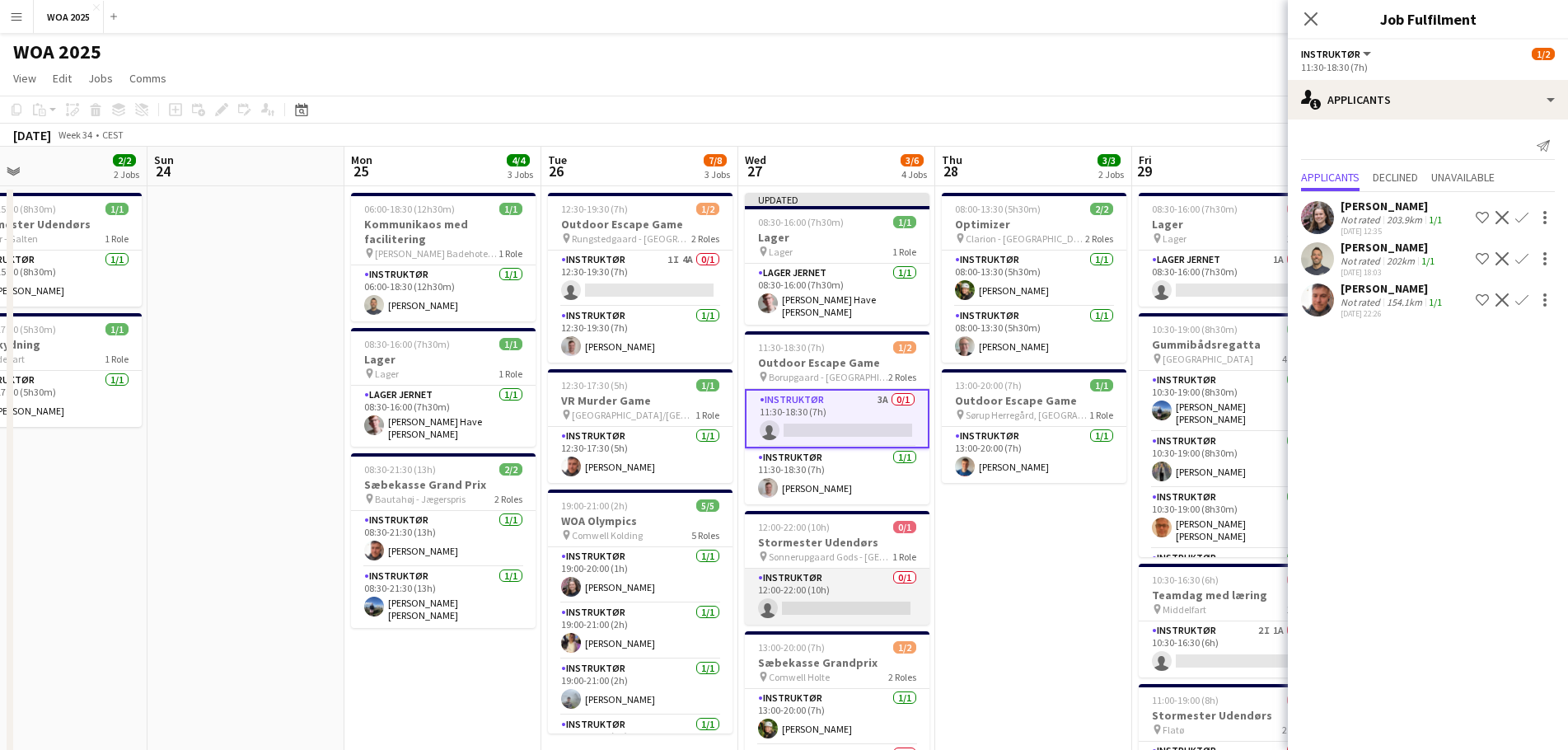
click at [853, 588] on app-card-role "Instruktør 0/1 12:00-22:00 (10h) single-neutral-actions" at bounding box center [837, 596] width 185 height 56
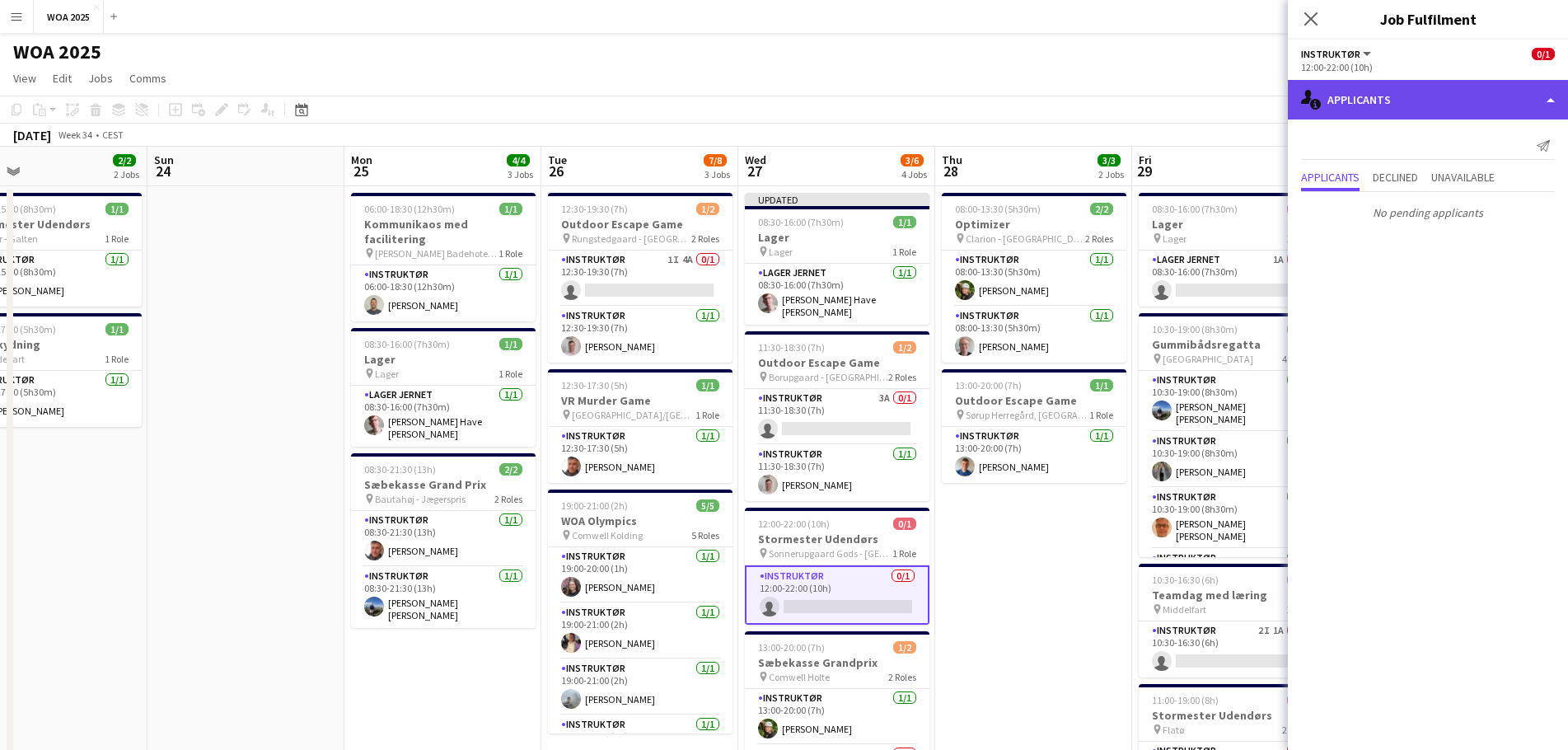
click at [1396, 95] on div "single-neutral-actions-information Applicants" at bounding box center [1428, 100] width 280 height 40
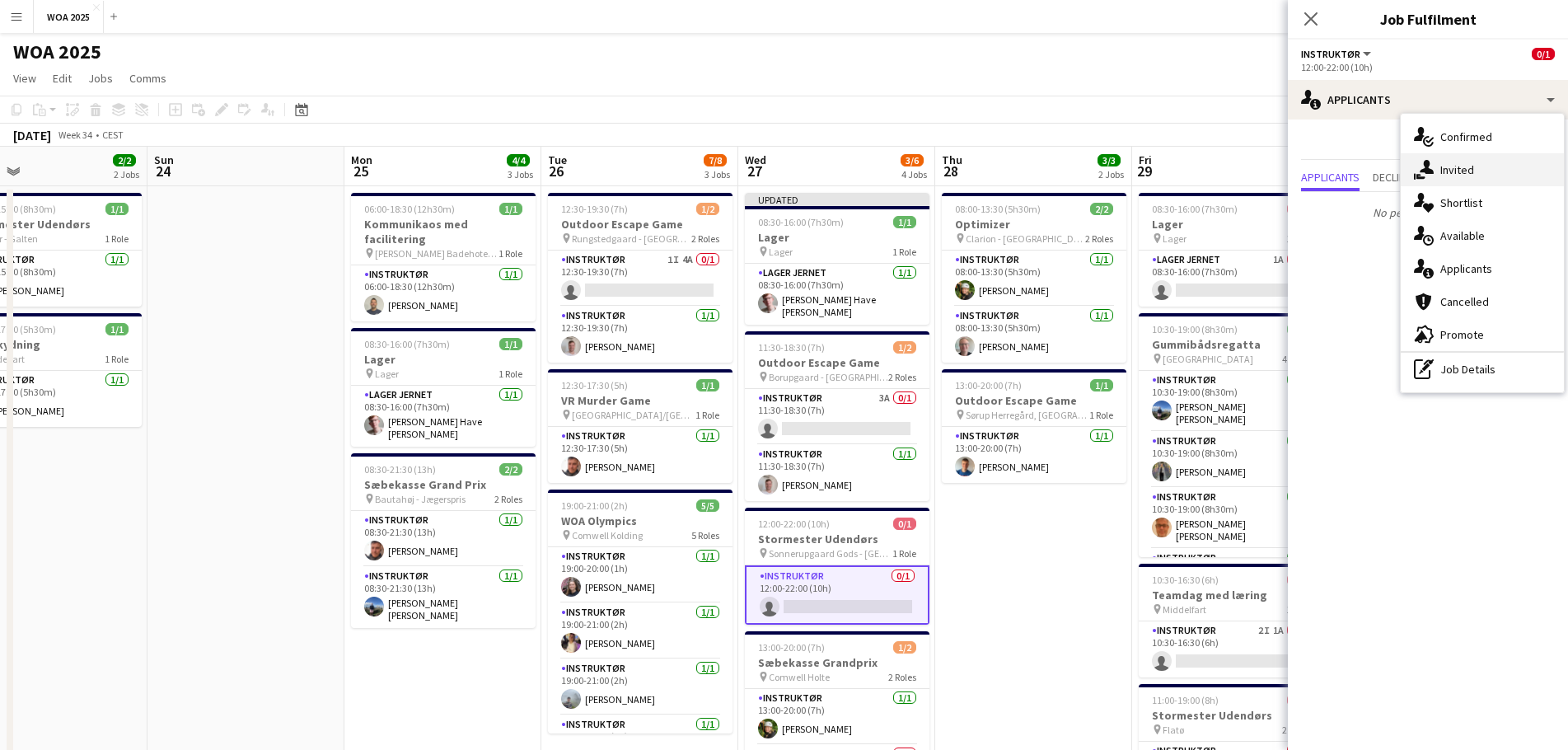
click at [1478, 179] on div "single-neutral-actions-share-1 Invited" at bounding box center [1482, 170] width 163 height 33
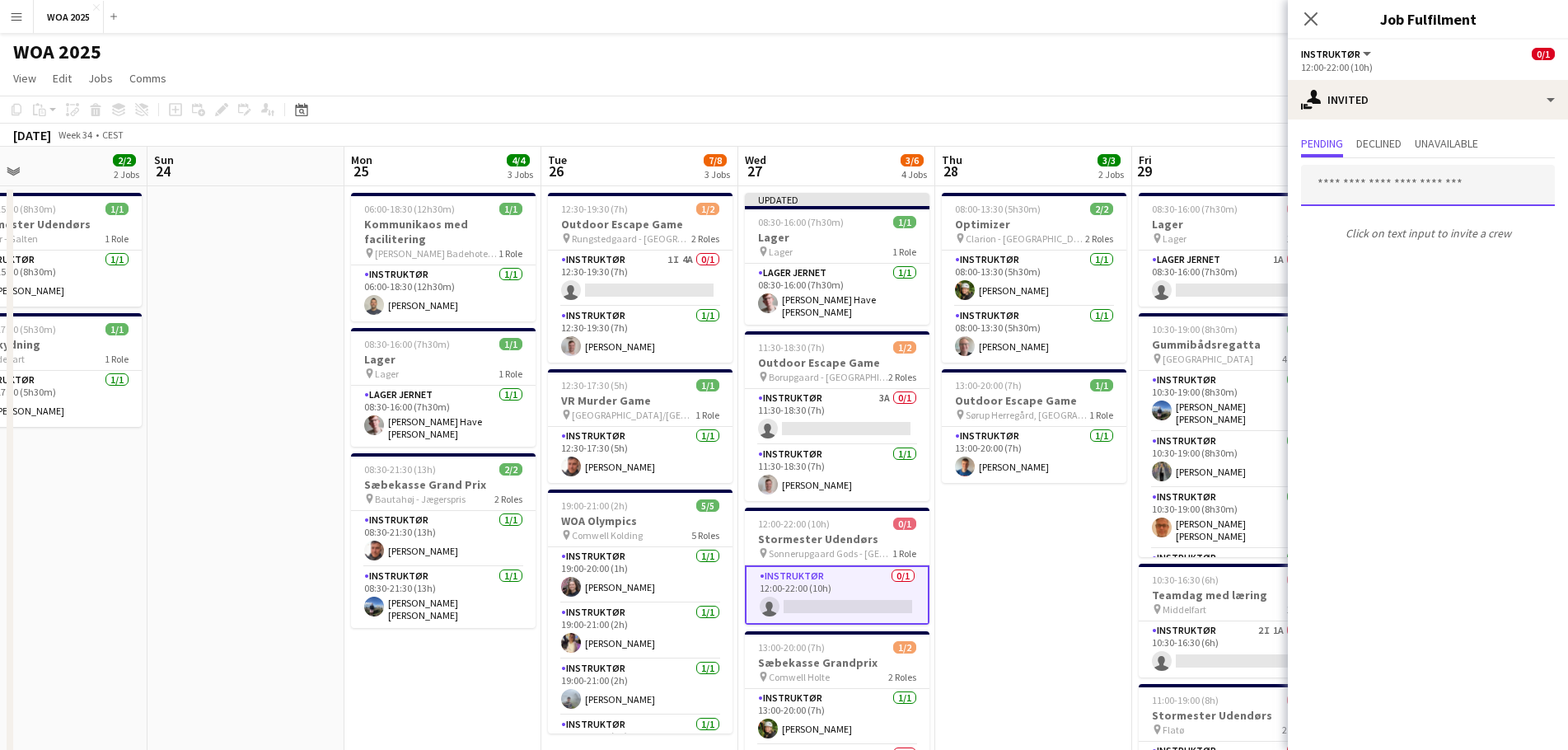
click at [1444, 191] on input "text" at bounding box center [1428, 186] width 254 height 41
type input "****"
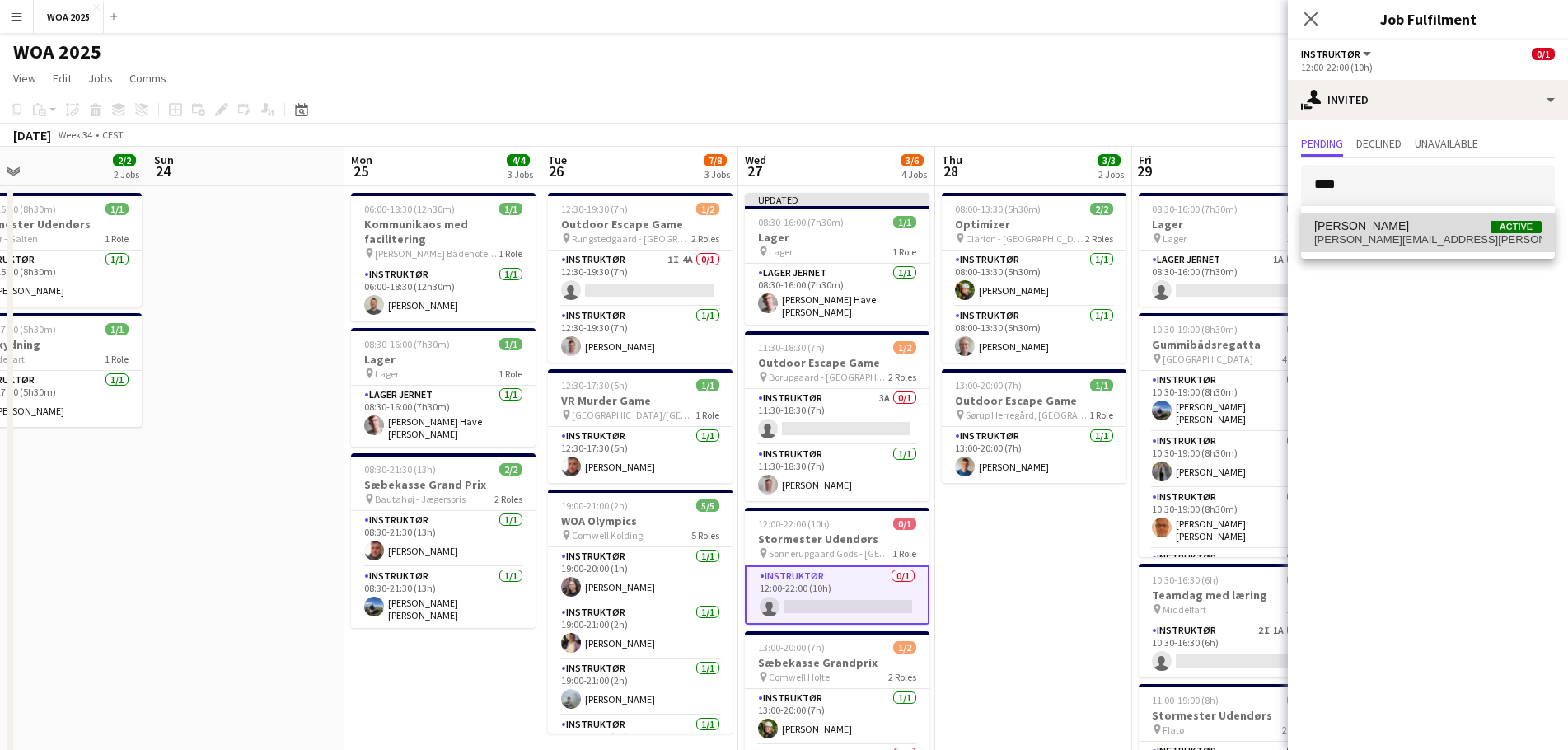
click at [1425, 229] on span "[PERSON_NAME] Active" at bounding box center [1428, 226] width 228 height 14
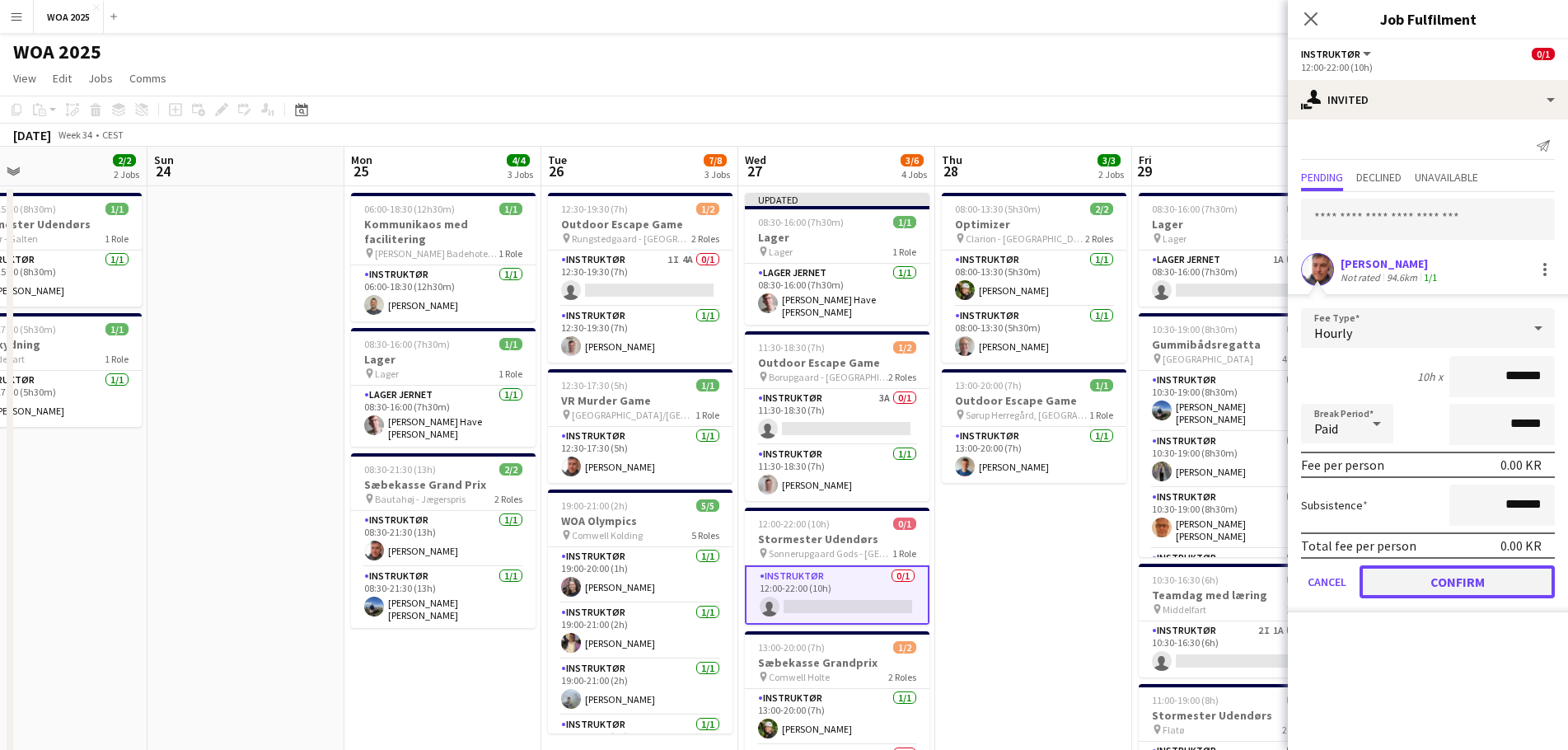
click at [1456, 577] on button "Confirm" at bounding box center [1458, 582] width 195 height 33
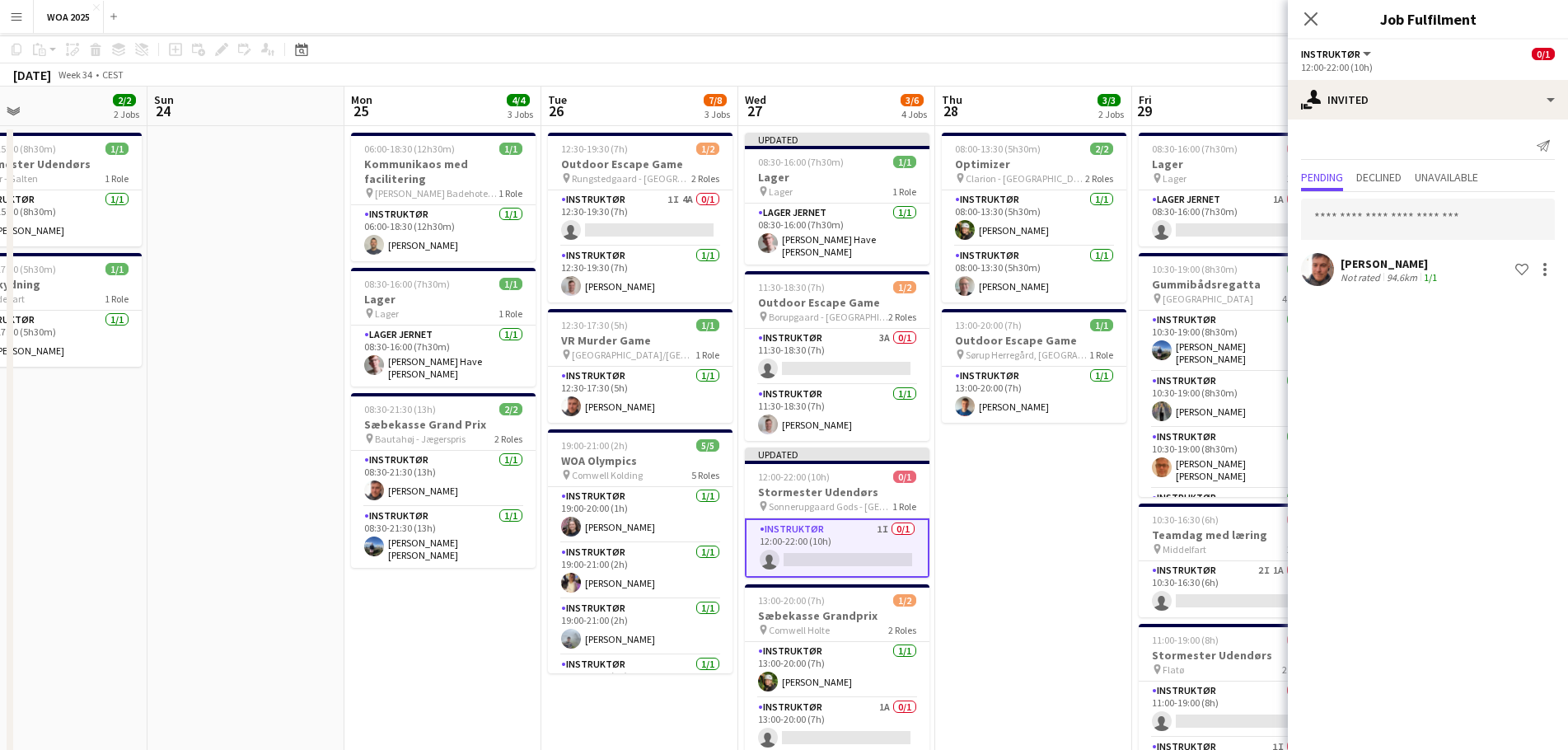
scroll to position [82, 0]
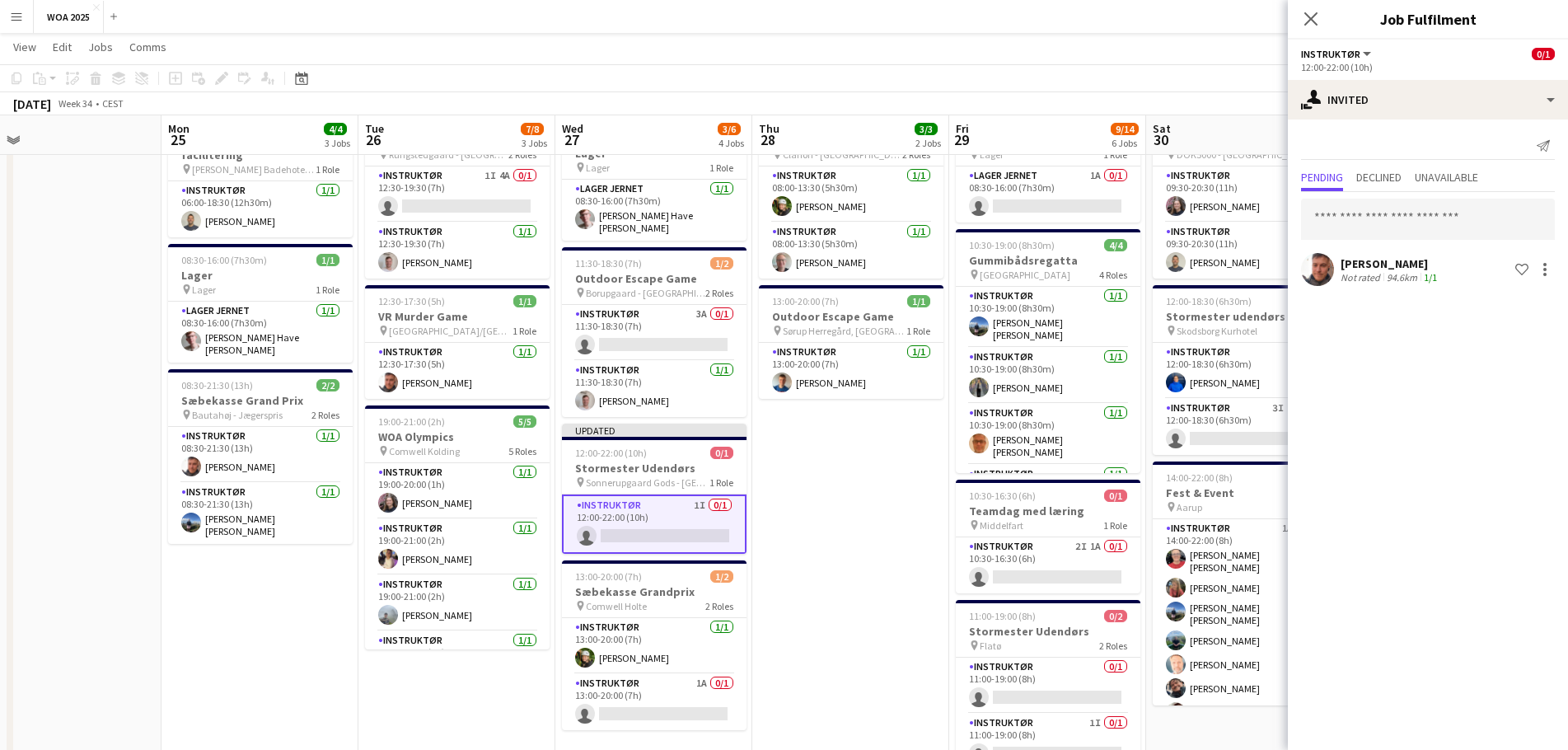
drag, startPoint x: 1074, startPoint y: 505, endPoint x: 886, endPoint y: 485, distance: 189.1
click at [888, 485] on app-calendar-viewport "Thu 21 10/11 6 Jobs Fri 22 26/28 3 Jobs Sat 23 2/2 2 Jobs Sun 24 Mon 25 4/4 3 J…" at bounding box center [784, 580] width 1568 height 1197
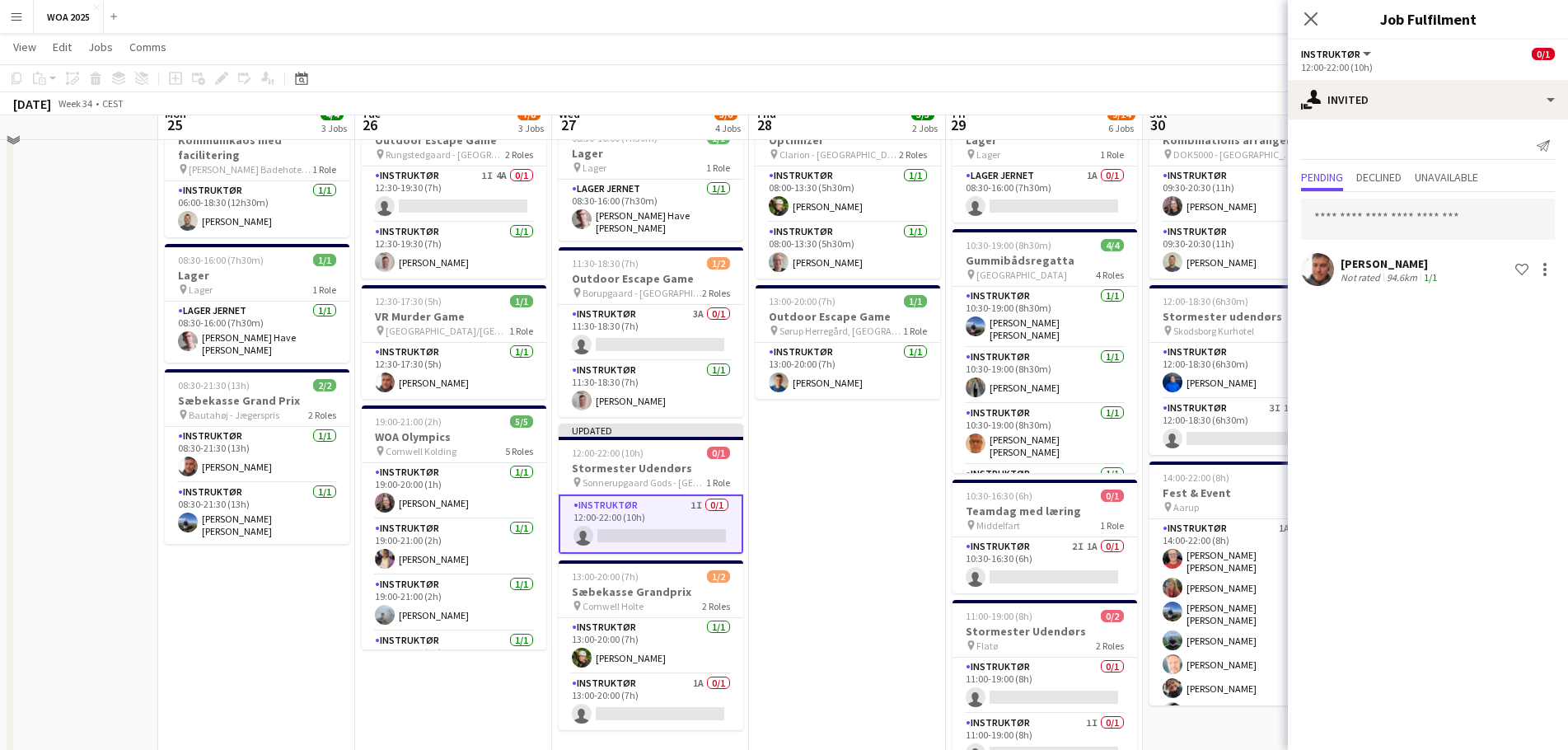
scroll to position [0, 0]
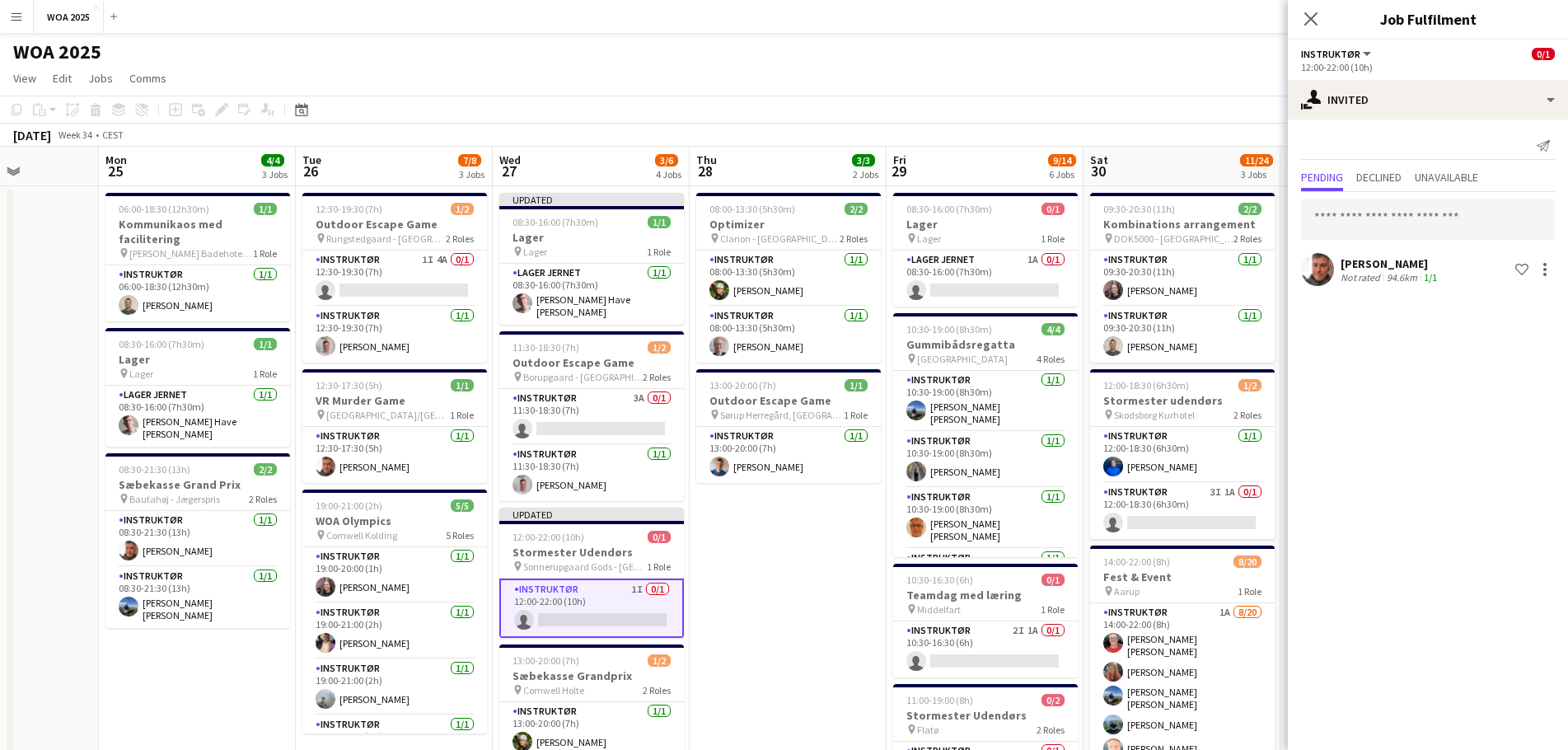
drag, startPoint x: 883, startPoint y: 533, endPoint x: 822, endPoint y: 519, distance: 62.6
click at [822, 519] on app-calendar-viewport "Fri 22 26/28 3 Jobs Sat 23 2/2 2 Jobs Sun 24 Mon 25 4/4 3 Jobs Tue 26 7/8 3 Job…" at bounding box center [784, 704] width 1568 height 1116
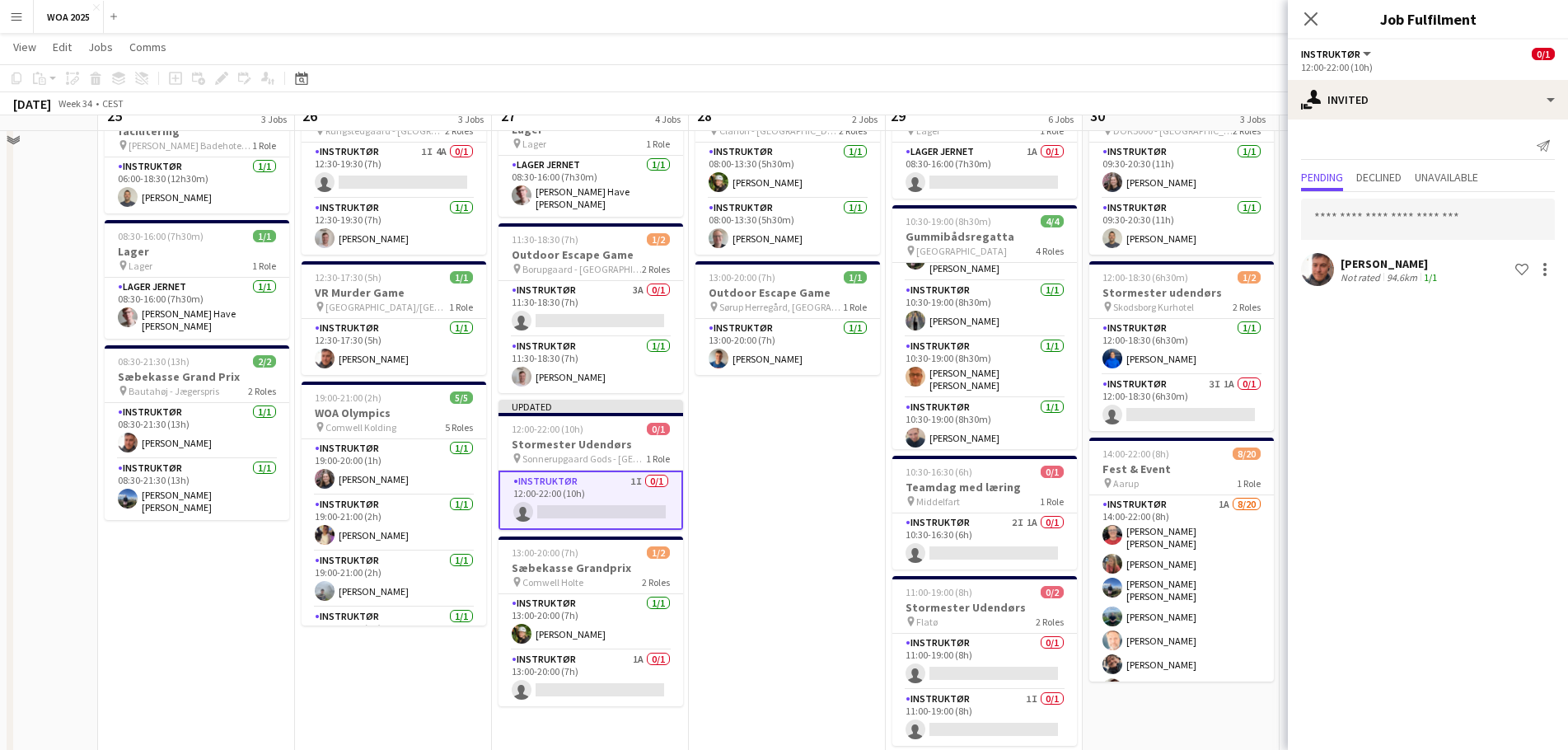
scroll to position [82, 0]
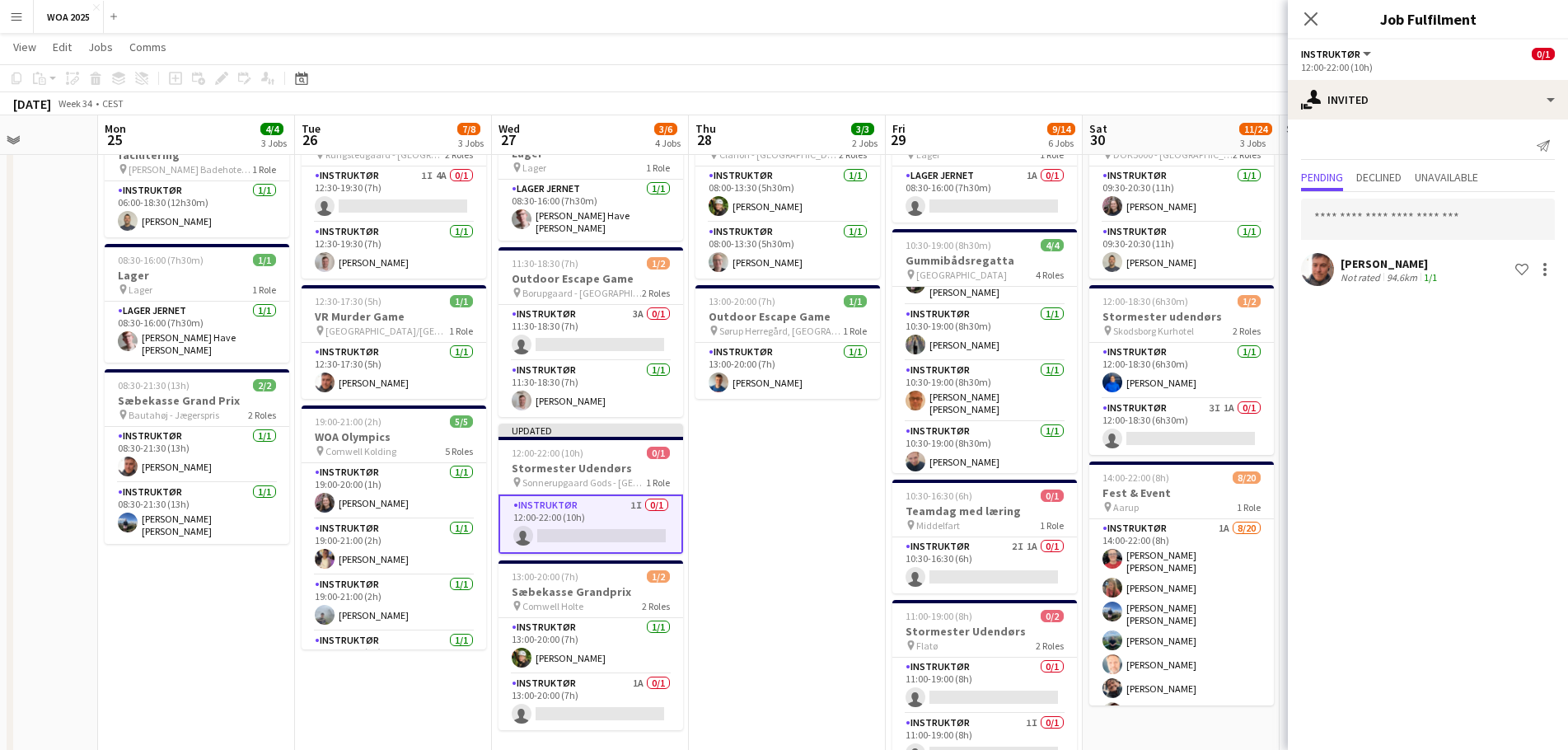
click at [836, 531] on app-date-cell "08:00-13:30 (5h30m) 2/2 Optimizer pin Clarion - [GEOGRAPHIC_DATA] 2 Roles Instr…" at bounding box center [787, 640] width 197 height 1076
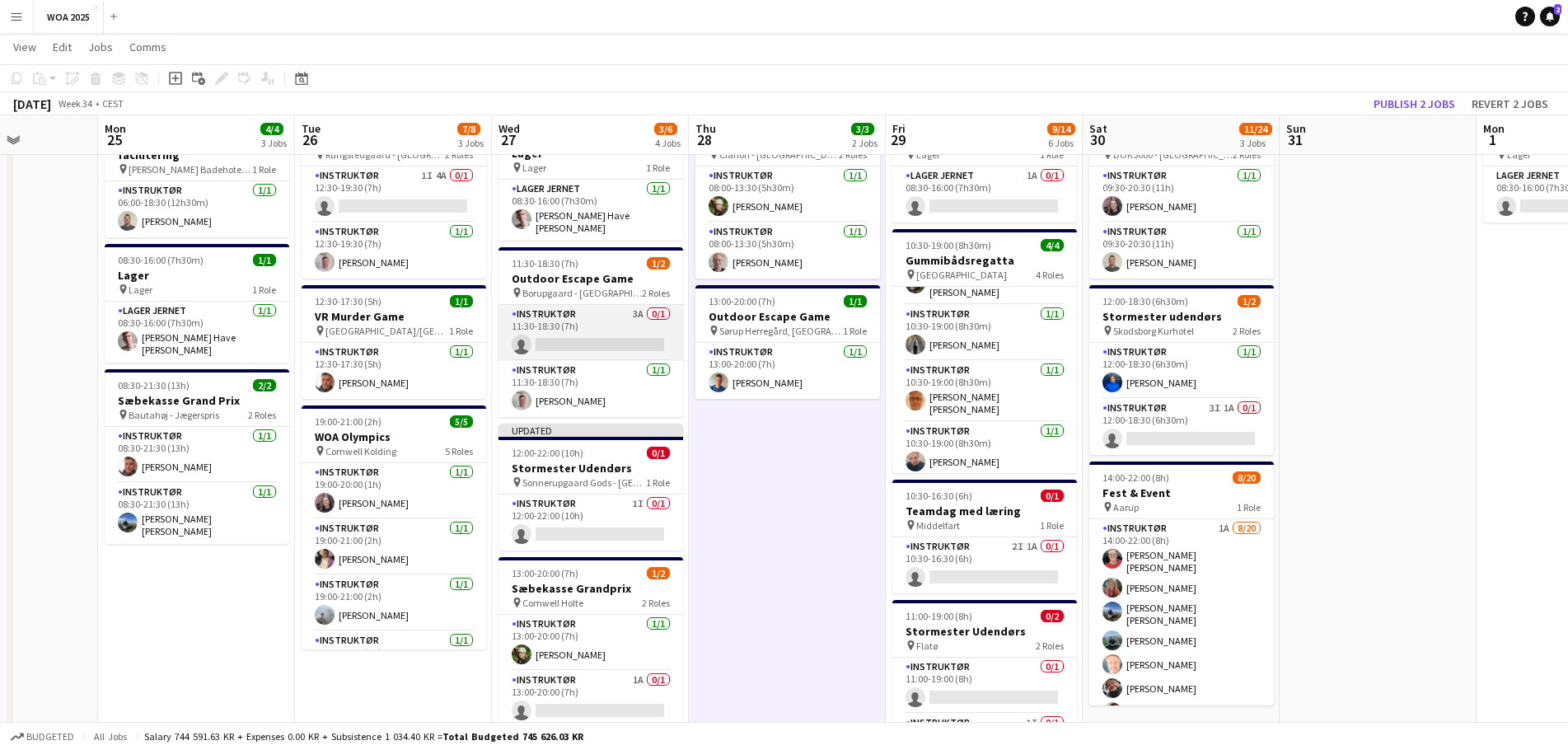
click at [586, 324] on app-card-role "Instruktør 3A 0/1 11:30-18:30 (7h) single-neutral-actions" at bounding box center [591, 332] width 185 height 56
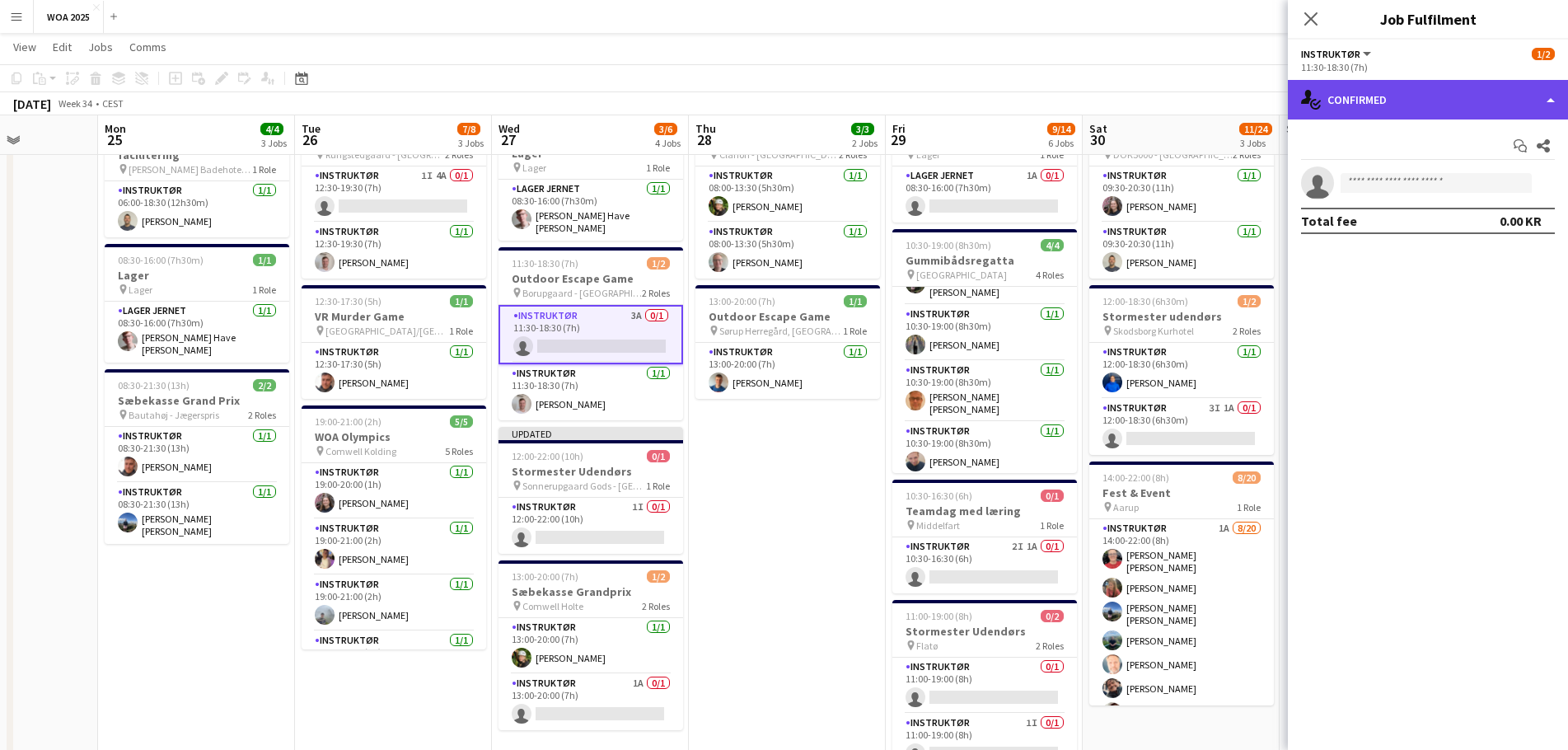
click at [1401, 104] on div "single-neutral-actions-check-2 Confirmed" at bounding box center [1428, 100] width 280 height 40
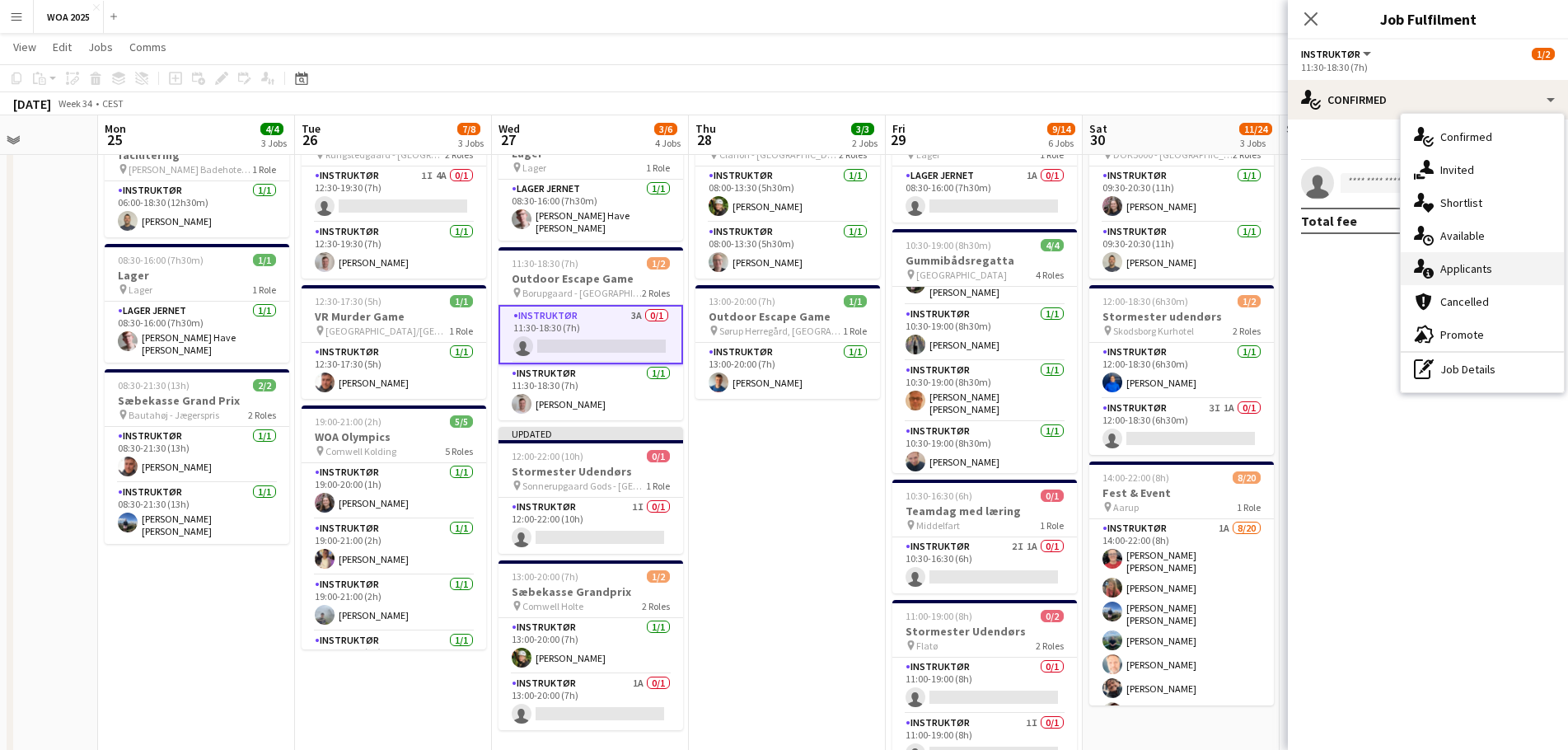
click at [1465, 273] on div "single-neutral-actions-information Applicants" at bounding box center [1482, 268] width 163 height 33
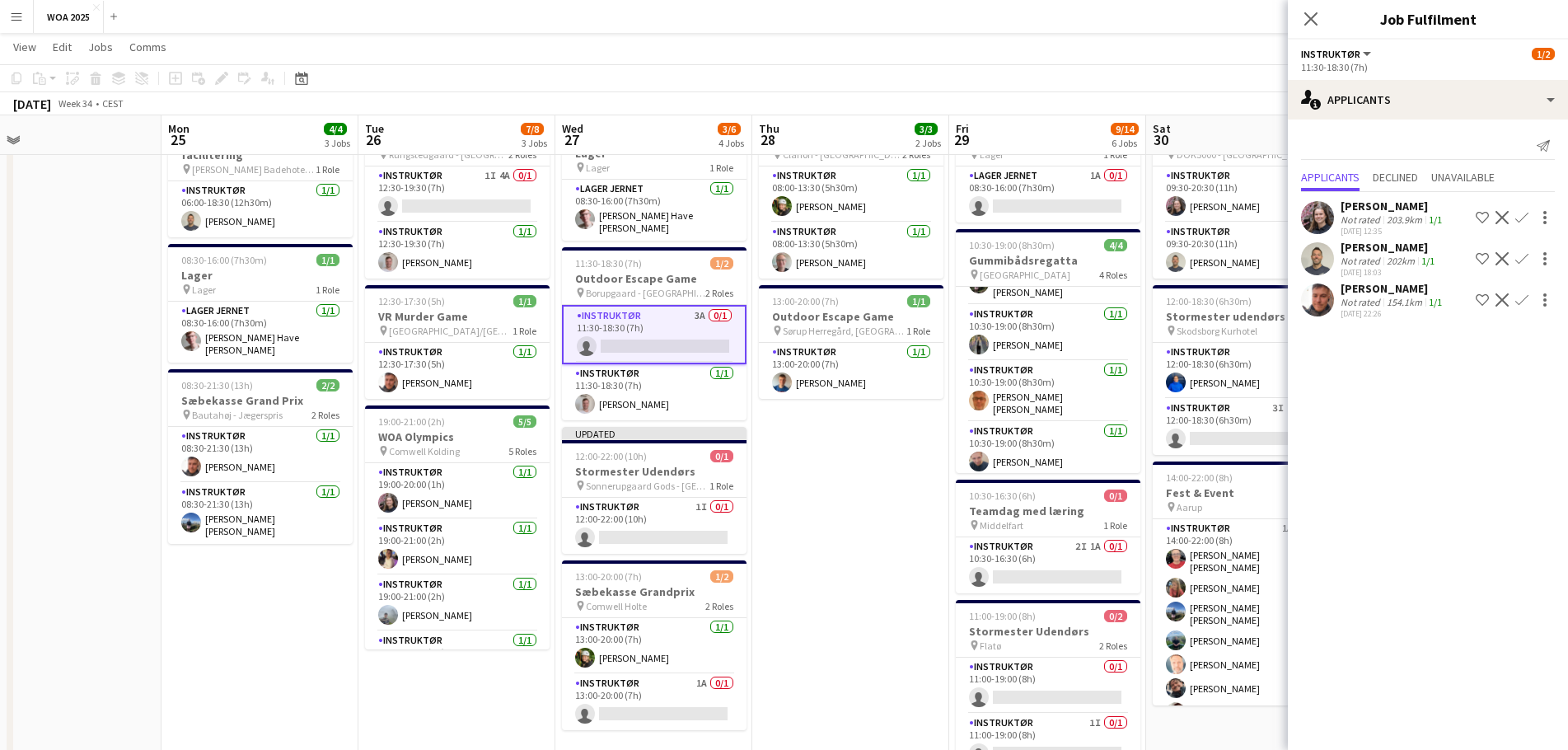
scroll to position [0, 417]
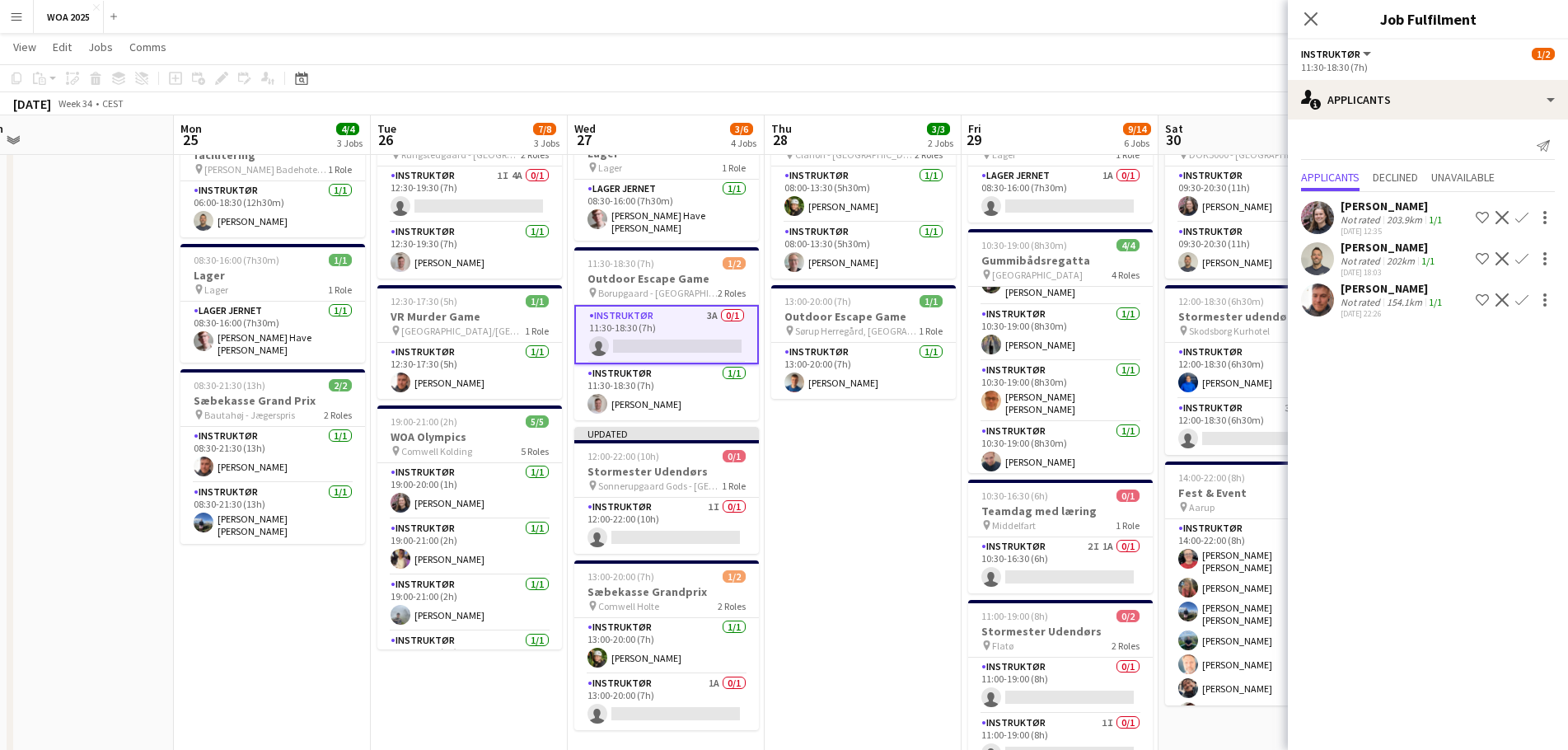
drag, startPoint x: 803, startPoint y: 467, endPoint x: 860, endPoint y: 473, distance: 57.3
click at [860, 473] on app-calendar-viewport "Fri 22 26/28 3 Jobs Sat 23 2/2 2 Jobs Sun 24 Mon 25 4/4 3 Jobs Tue 26 7/8 3 Job…" at bounding box center [784, 580] width 1568 height 1197
click at [861, 463] on app-date-cell "08:00-13:30 (5h30m) 2/2 Optimizer pin Clarion - [GEOGRAPHIC_DATA] 2 Roles Instr…" at bounding box center [863, 640] width 197 height 1076
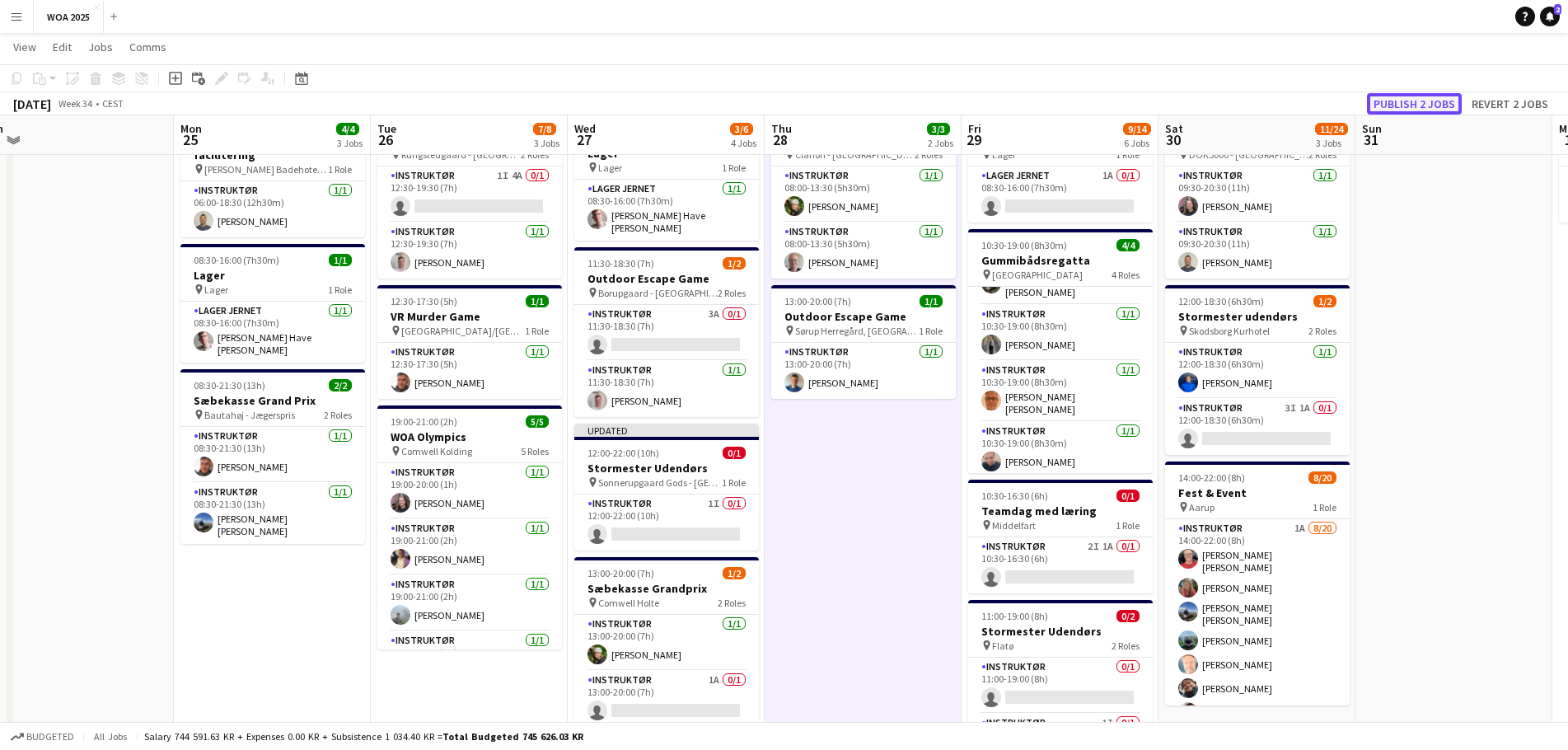
click at [1390, 100] on button "Publish 2 jobs" at bounding box center [1414, 104] width 95 height 22
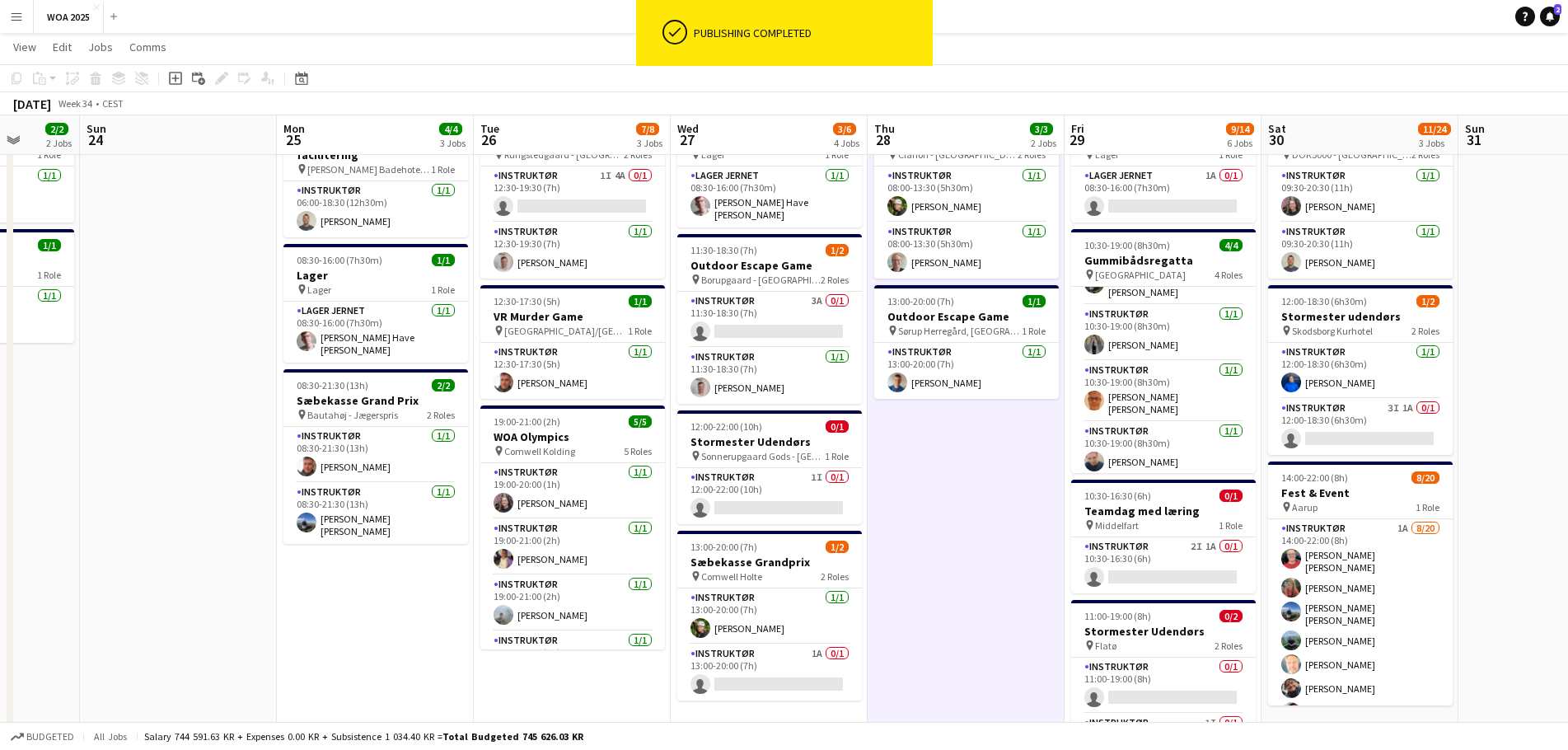
scroll to position [0, 510]
drag, startPoint x: 867, startPoint y: 504, endPoint x: 960, endPoint y: 505, distance: 93.0
click at [960, 505] on app-calendar-viewport "Thu 21 10/11 6 Jobs Fri 22 26/28 3 Jobs Sat 23 2/2 2 Jobs Sun 24 Mon 25 4/4 3 J…" at bounding box center [784, 580] width 1568 height 1197
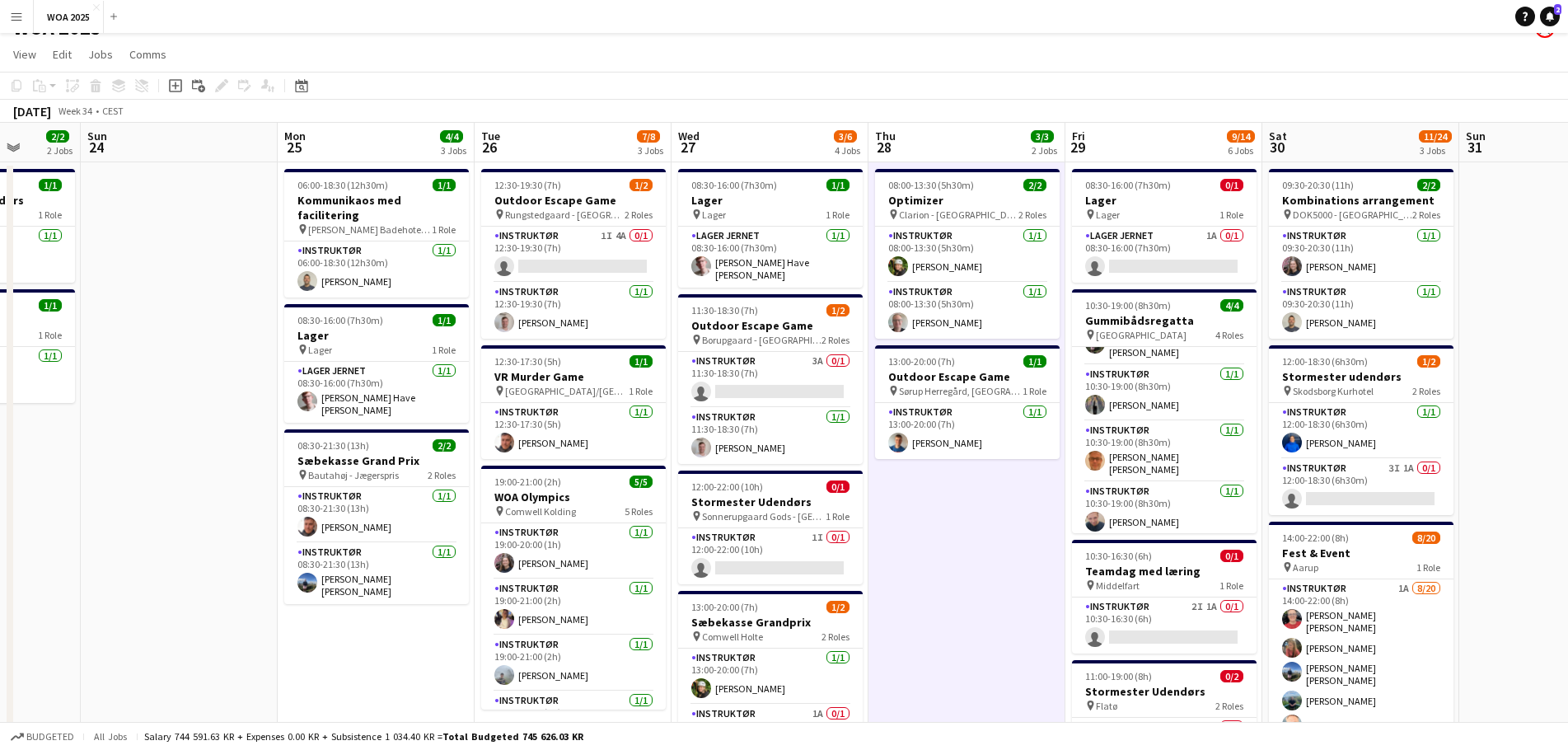
scroll to position [0, 0]
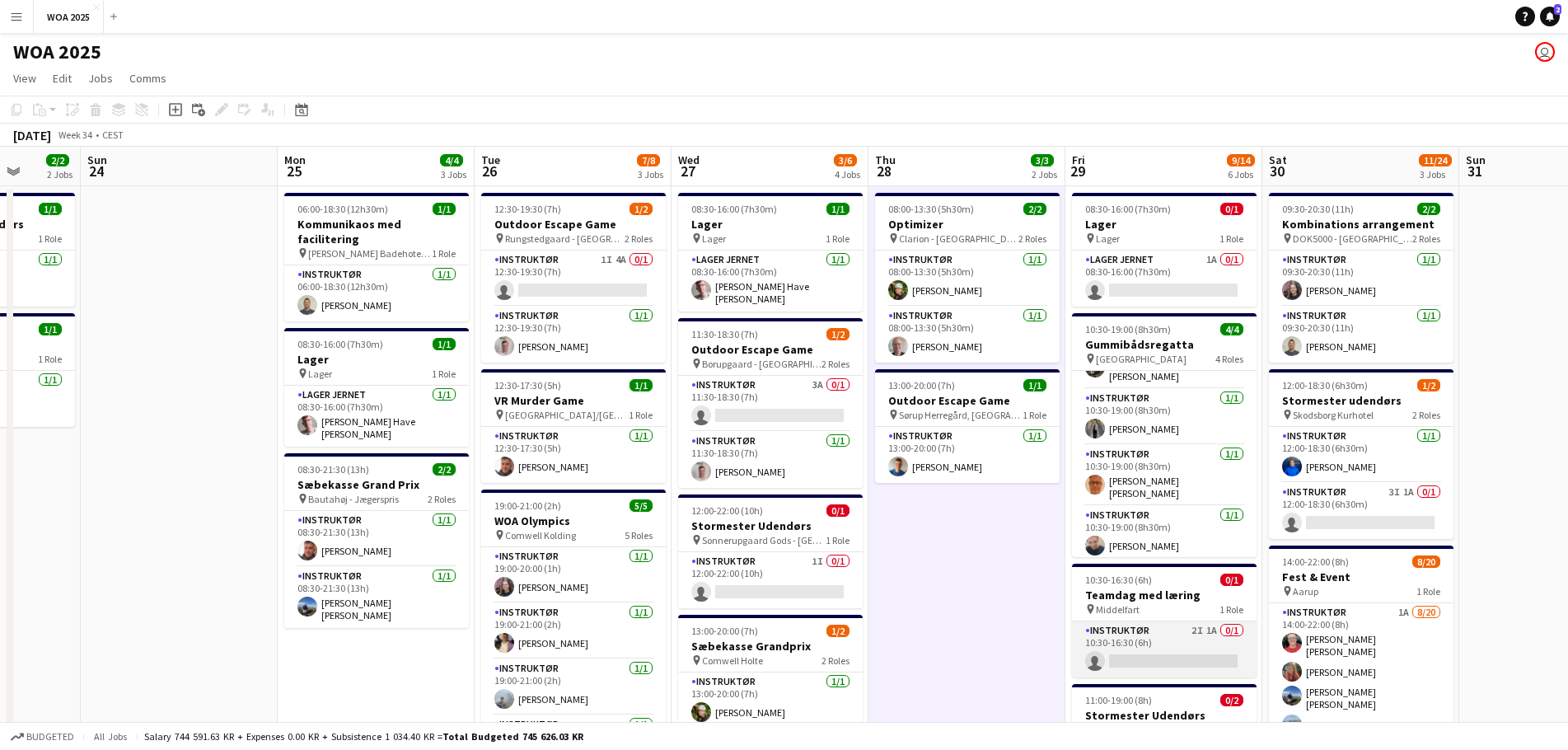
click at [1164, 640] on app-card-role "Instruktør 2I 1A 0/1 10:30-16:30 (6h) single-neutral-actions" at bounding box center [1164, 649] width 185 height 56
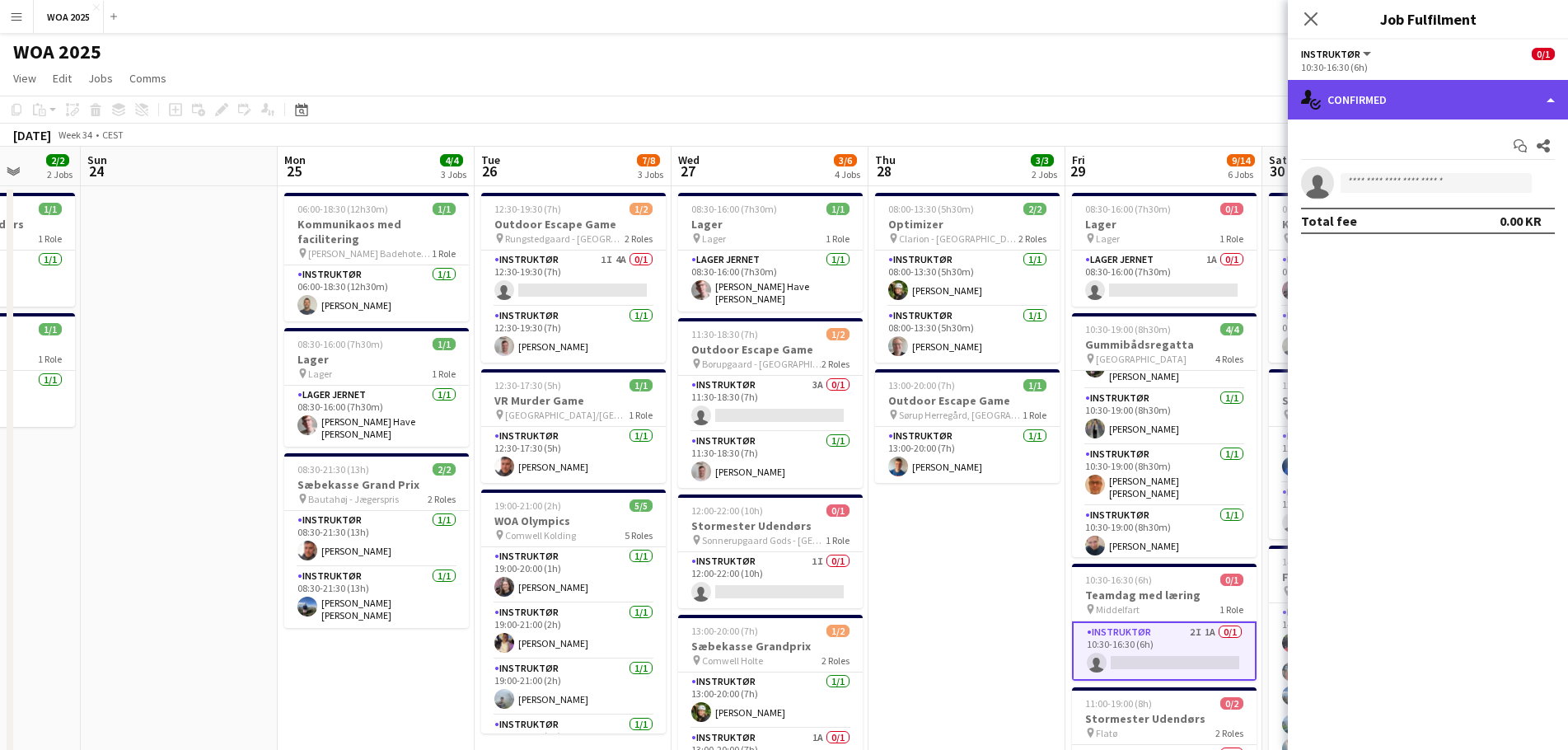
click at [1426, 103] on div "single-neutral-actions-check-2 Confirmed" at bounding box center [1428, 100] width 280 height 40
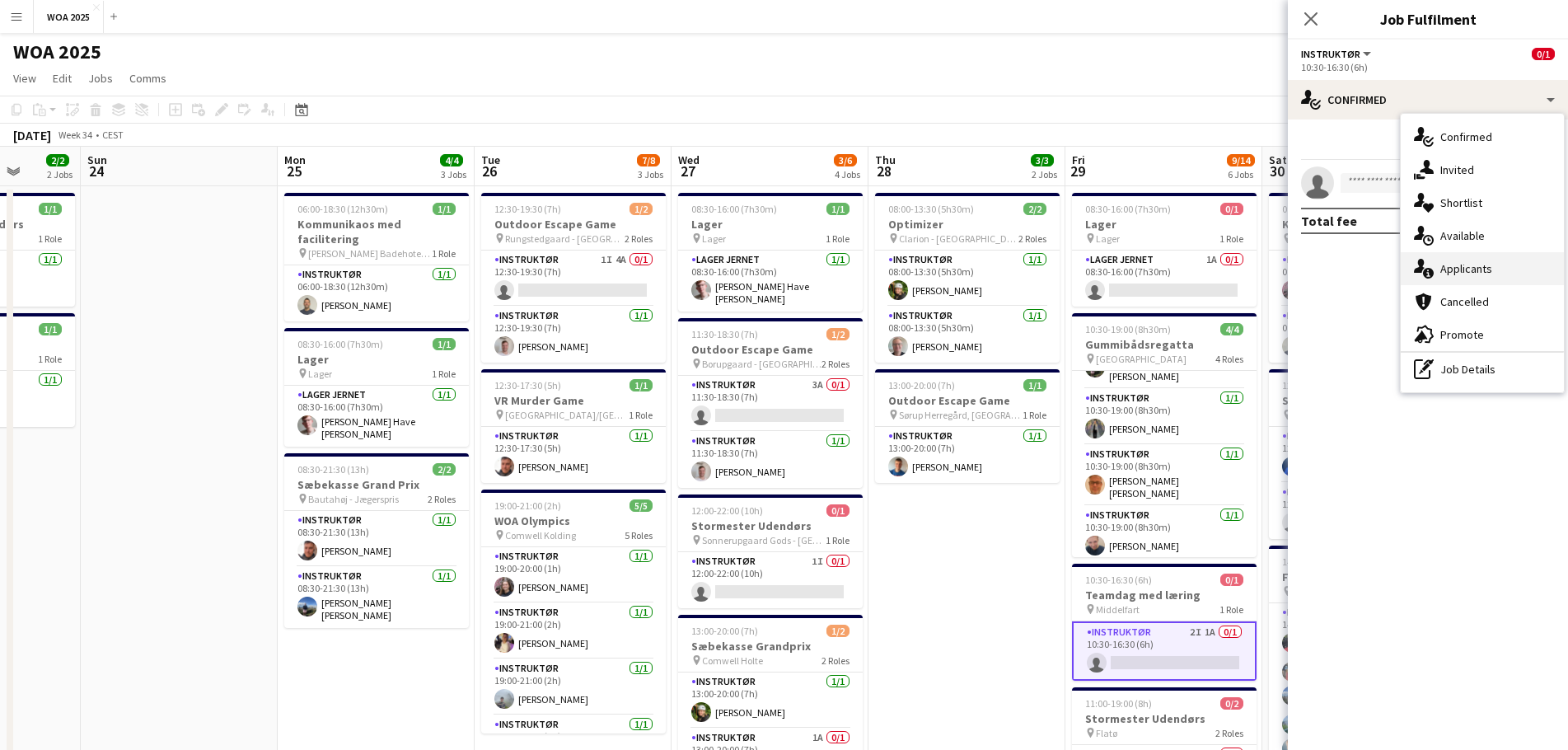
click at [1478, 268] on div "single-neutral-actions-information Applicants" at bounding box center [1482, 268] width 163 height 33
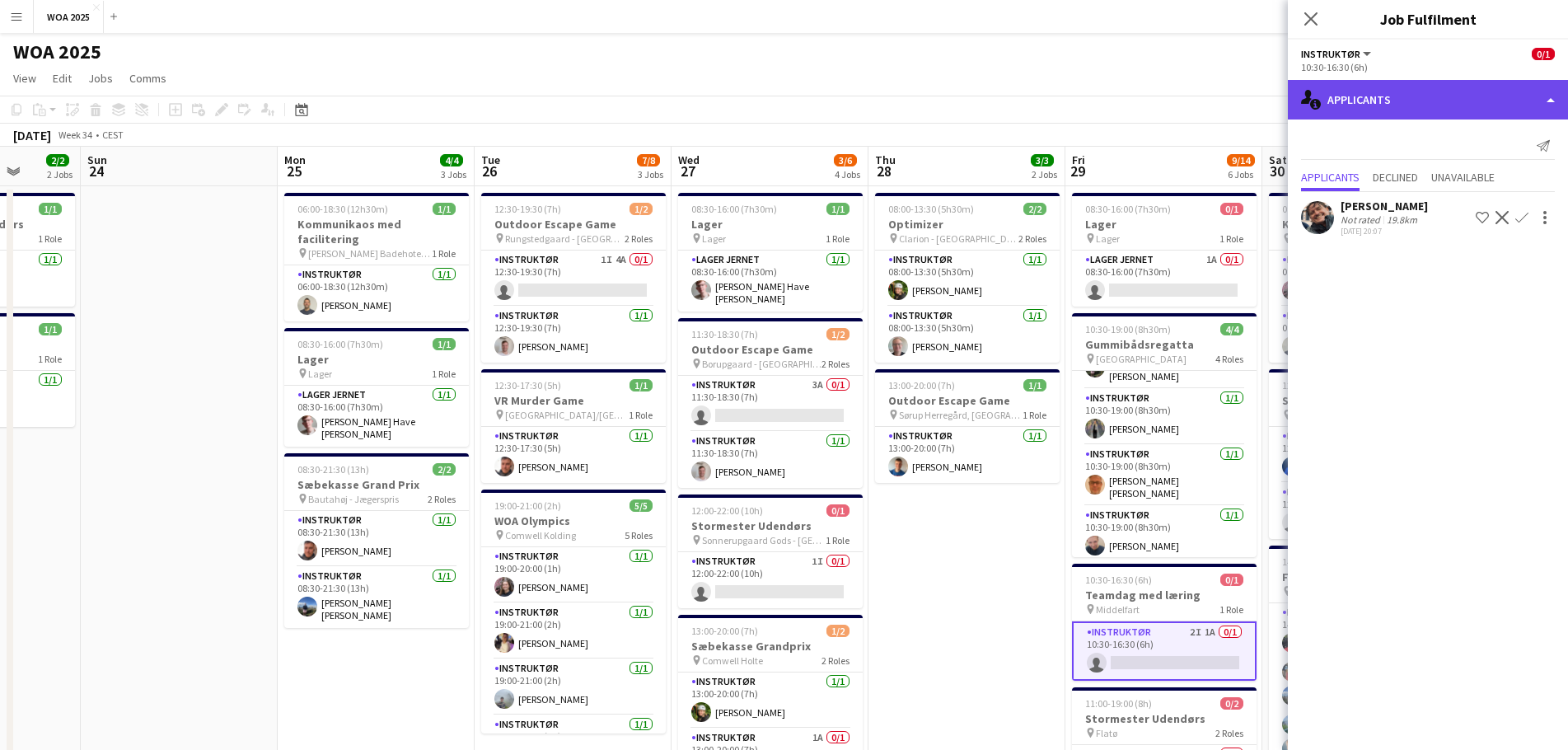
click at [1414, 101] on div "single-neutral-actions-information Applicants" at bounding box center [1428, 100] width 280 height 40
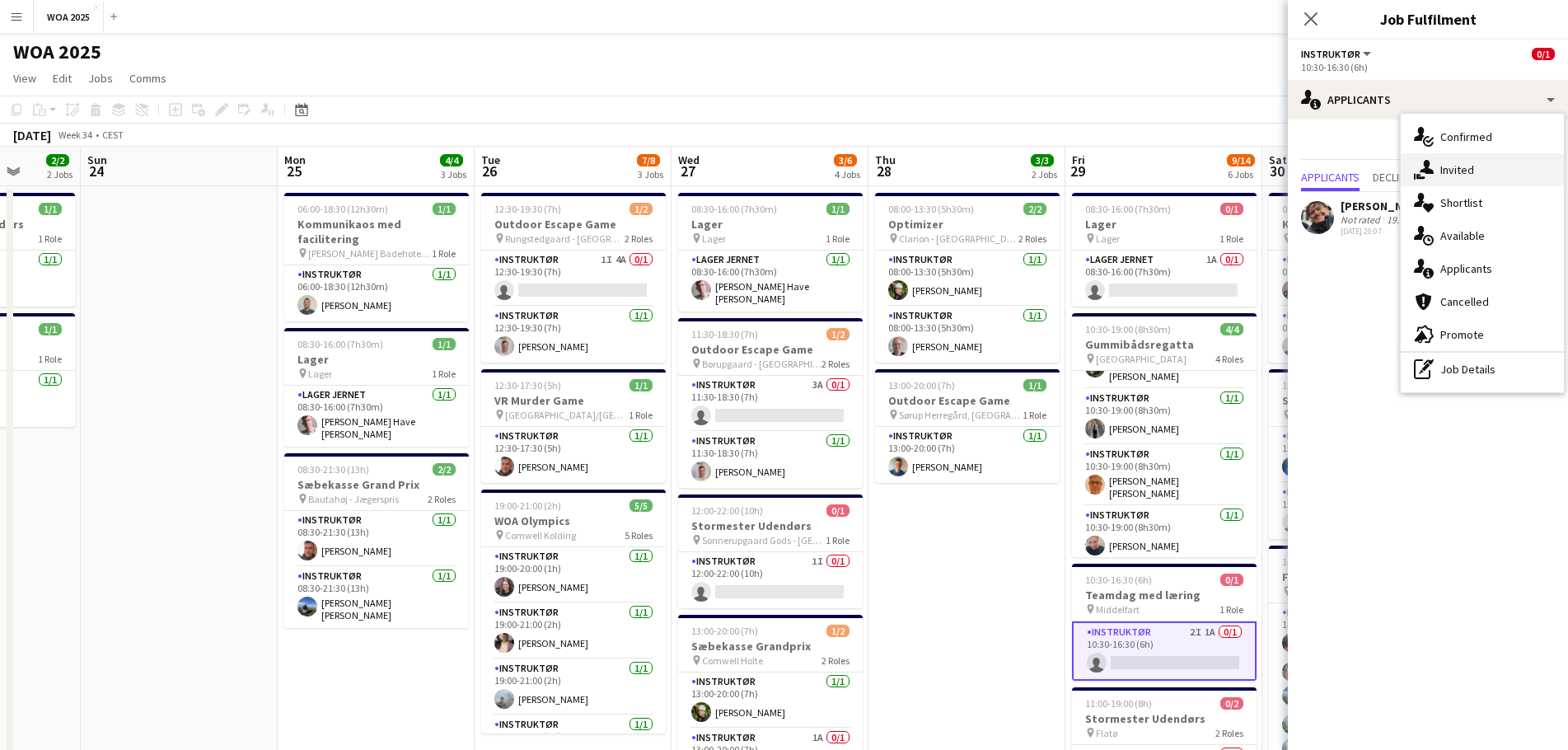
click at [1464, 174] on div "single-neutral-actions-share-1 Invited" at bounding box center [1482, 170] width 163 height 33
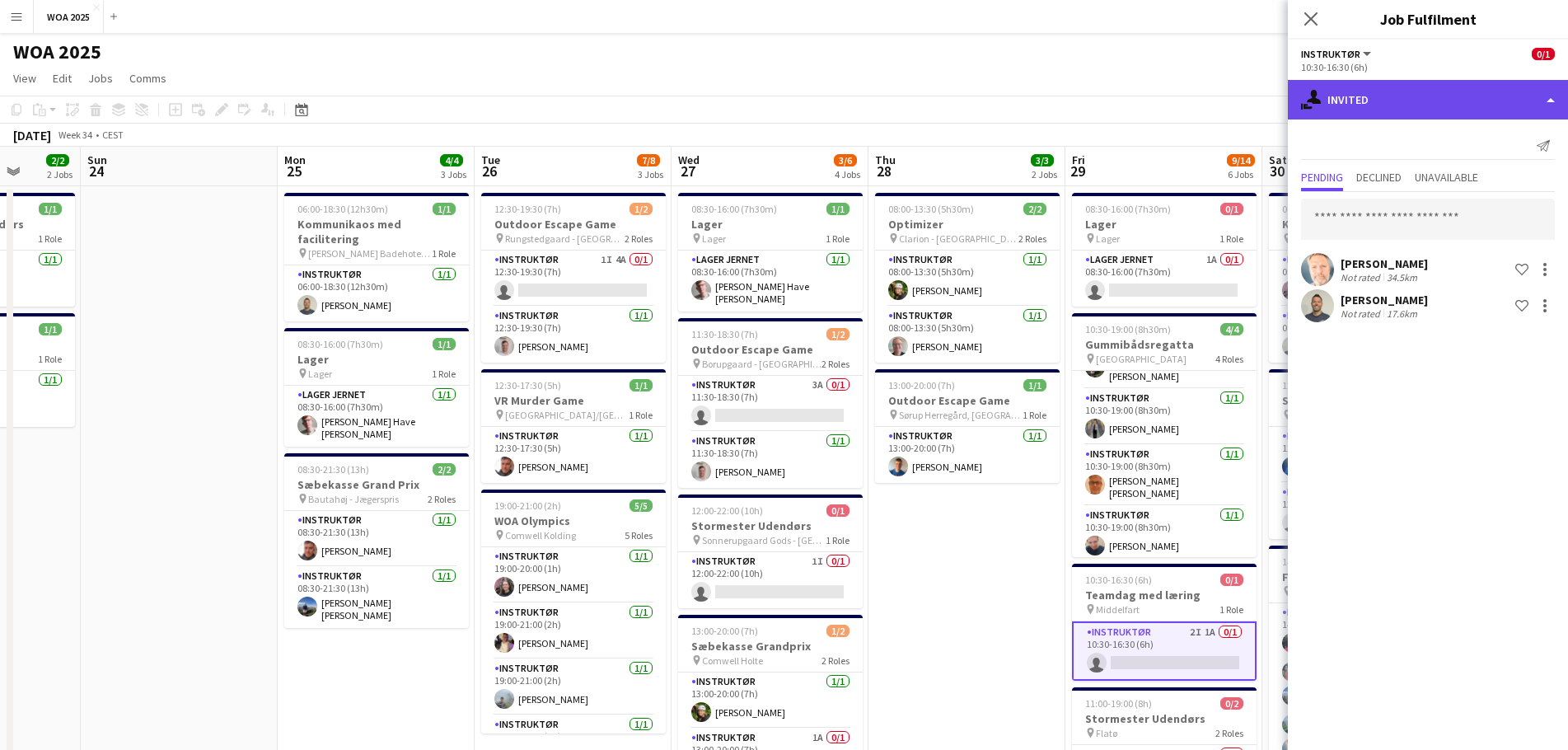
click at [1401, 107] on div "single-neutral-actions-share-1 Invited" at bounding box center [1428, 100] width 280 height 40
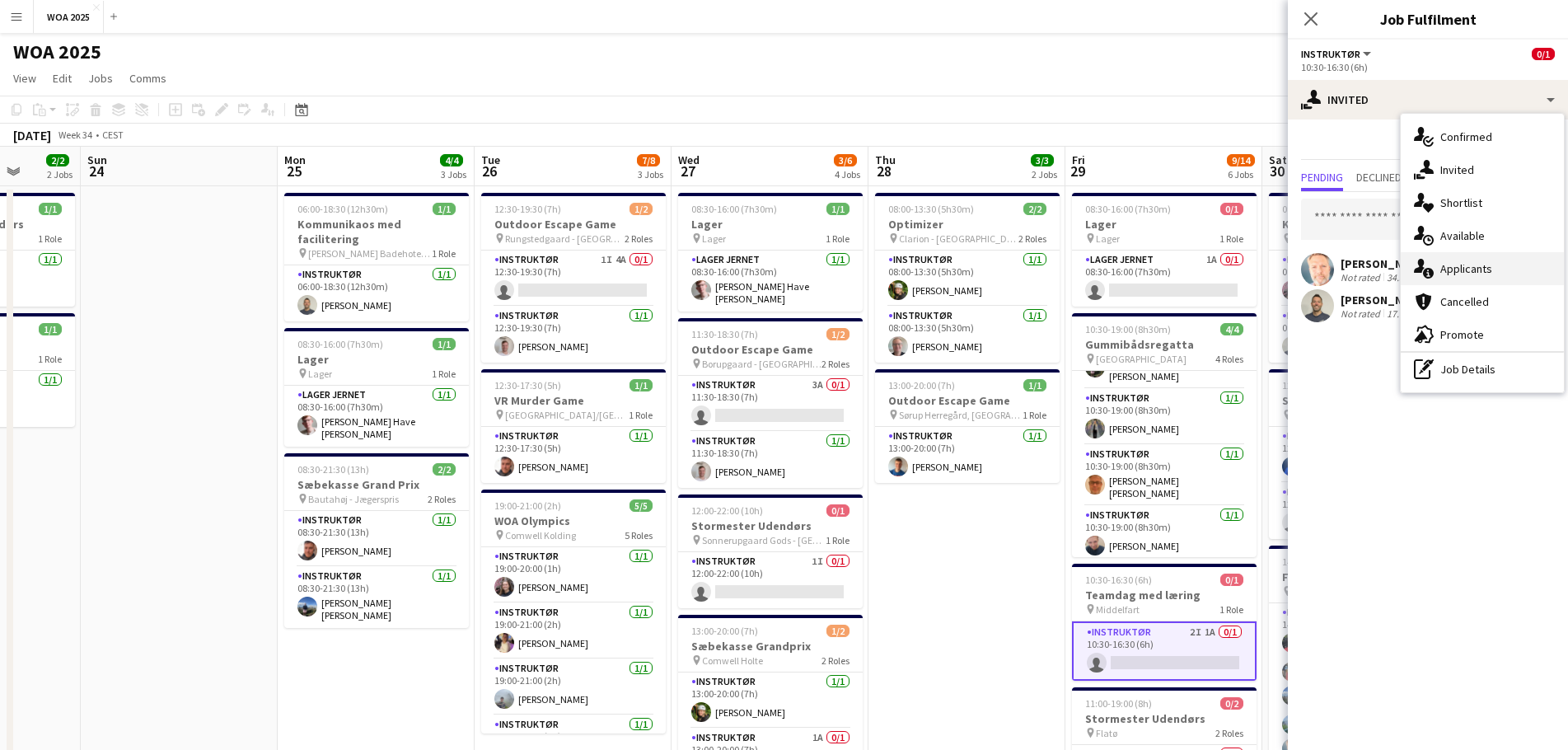
click at [1477, 272] on div "single-neutral-actions-information Applicants" at bounding box center [1482, 268] width 163 height 33
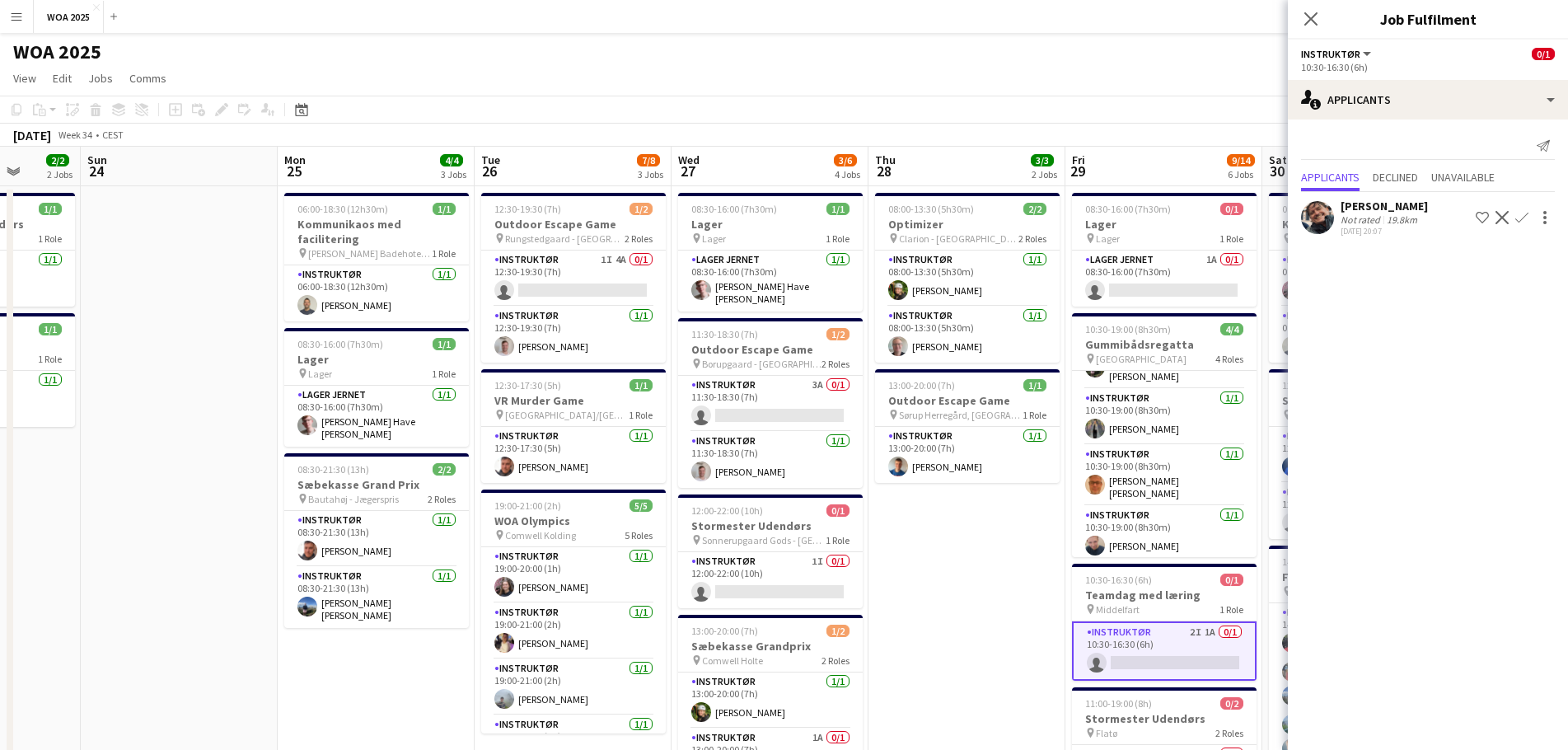
click at [1325, 211] on app-user-avatar at bounding box center [1318, 217] width 33 height 33
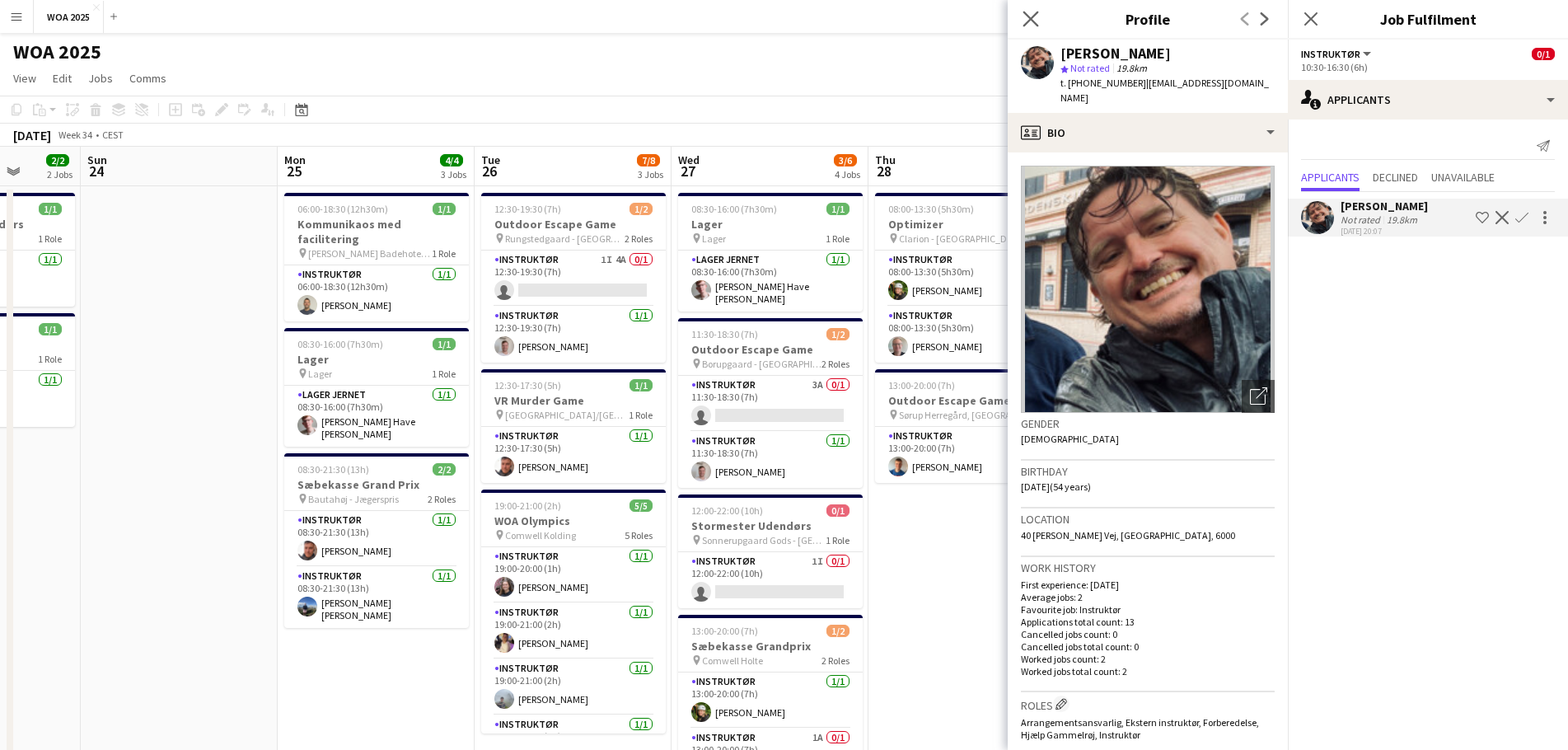
click at [1040, 28] on div "Close pop-in" at bounding box center [1030, 19] width 46 height 38
click at [1029, 22] on icon at bounding box center [1030, 18] width 16 height 16
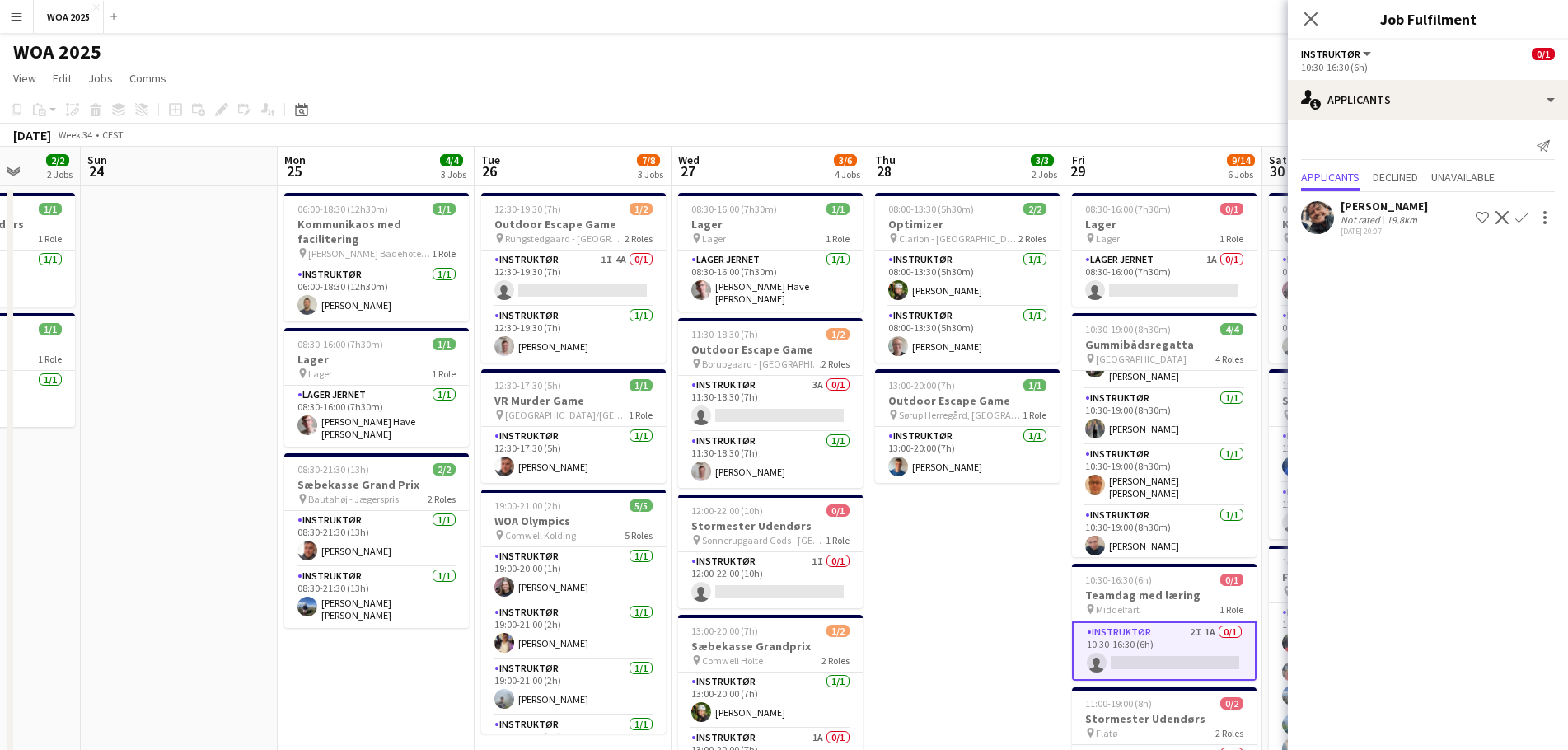
click at [966, 609] on app-date-cell "08:00-13:30 (5h30m) 2/2 Optimizer pin Clarion - [GEOGRAPHIC_DATA] 2 Roles Instr…" at bounding box center [967, 724] width 197 height 1076
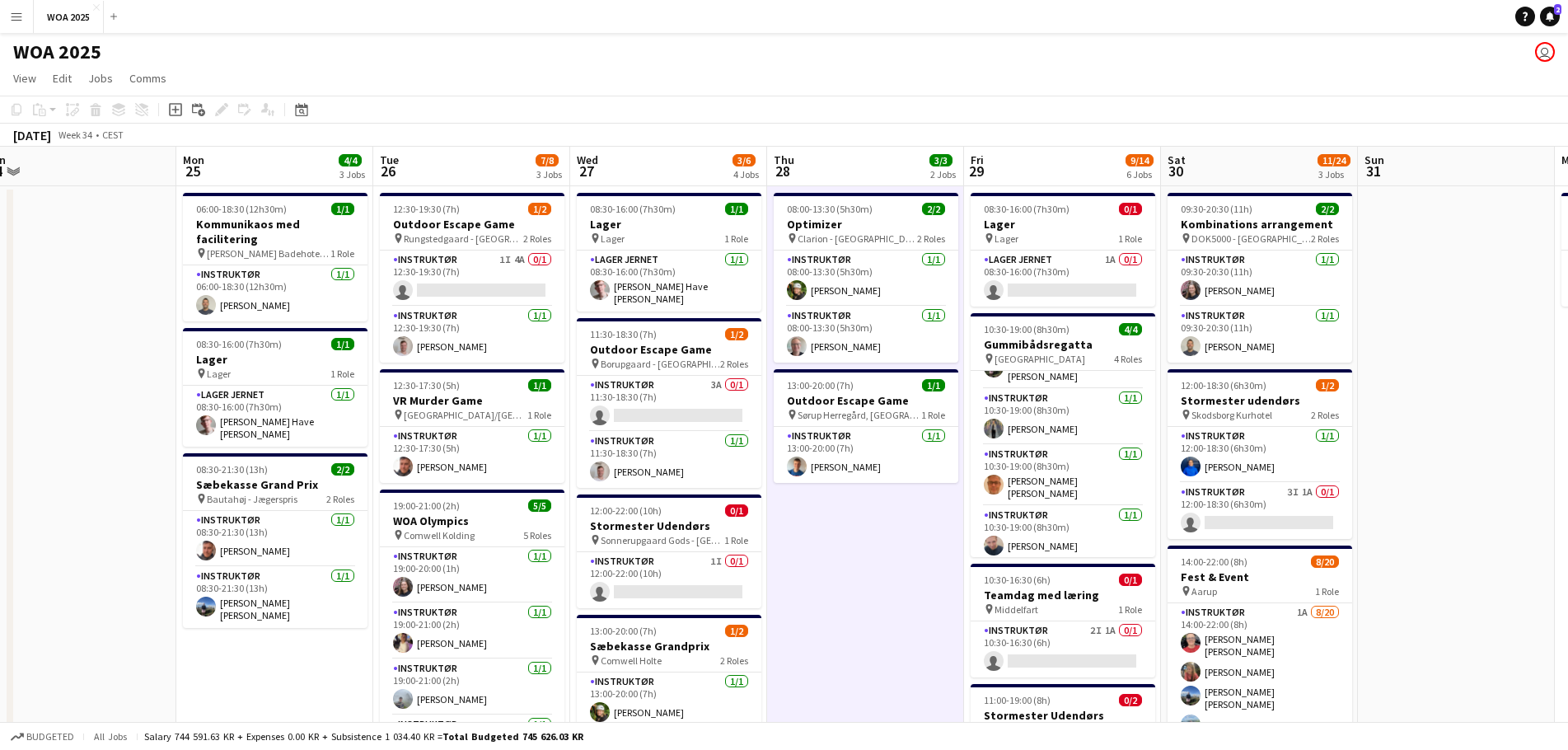
scroll to position [0, 615]
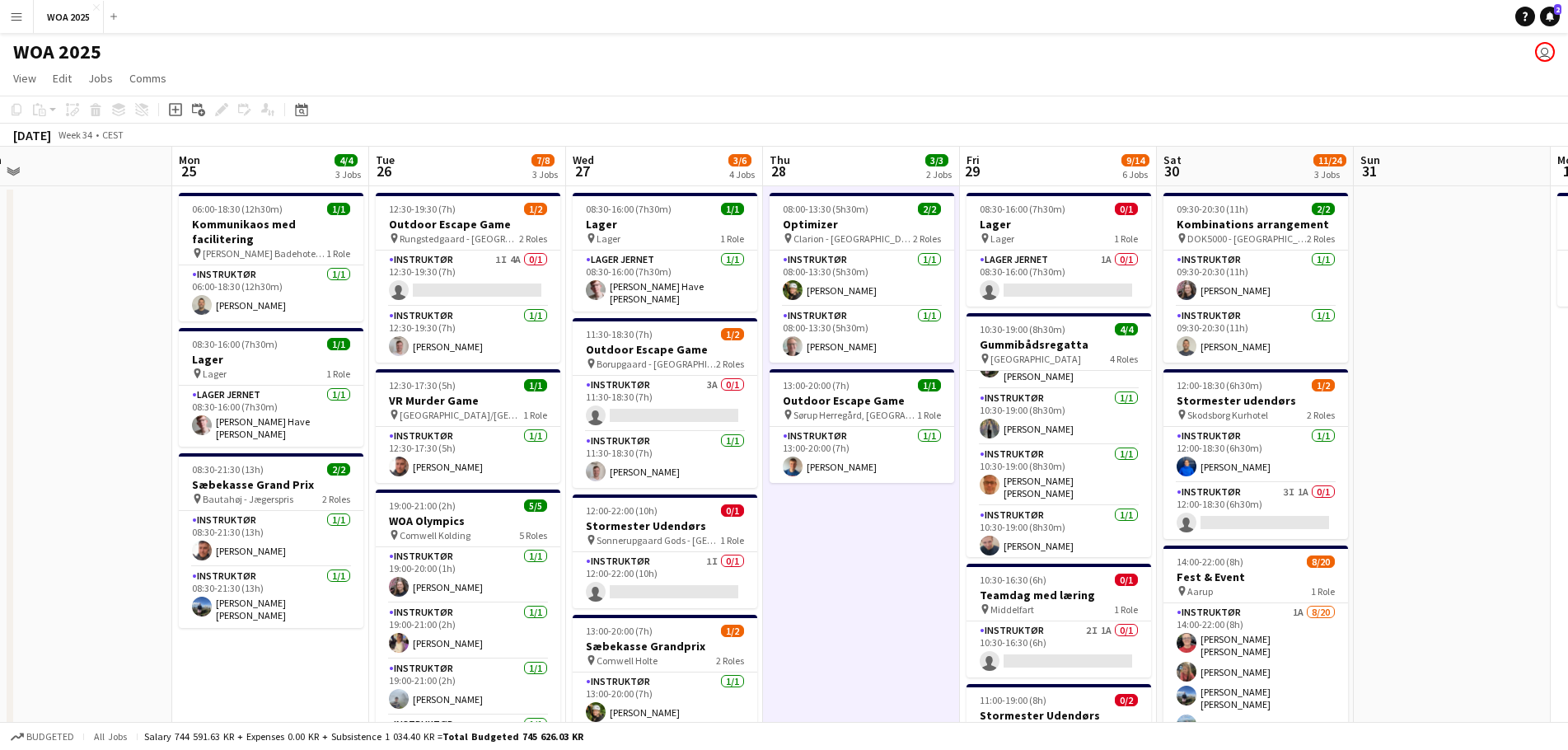
drag, startPoint x: 1036, startPoint y: 581, endPoint x: 934, endPoint y: 484, distance: 140.8
click at [934, 484] on app-calendar-viewport "Thu 21 10/11 6 Jobs Fri 22 26/28 3 Jobs Sat 23 2/2 2 Jobs Sun 24 Mon 25 4/4 3 J…" at bounding box center [784, 704] width 1568 height 1116
click at [1259, 510] on app-card-role "Instruktør 3I 1A 0/1 12:00-18:30 (6h30m) single-neutral-actions" at bounding box center [1256, 511] width 185 height 56
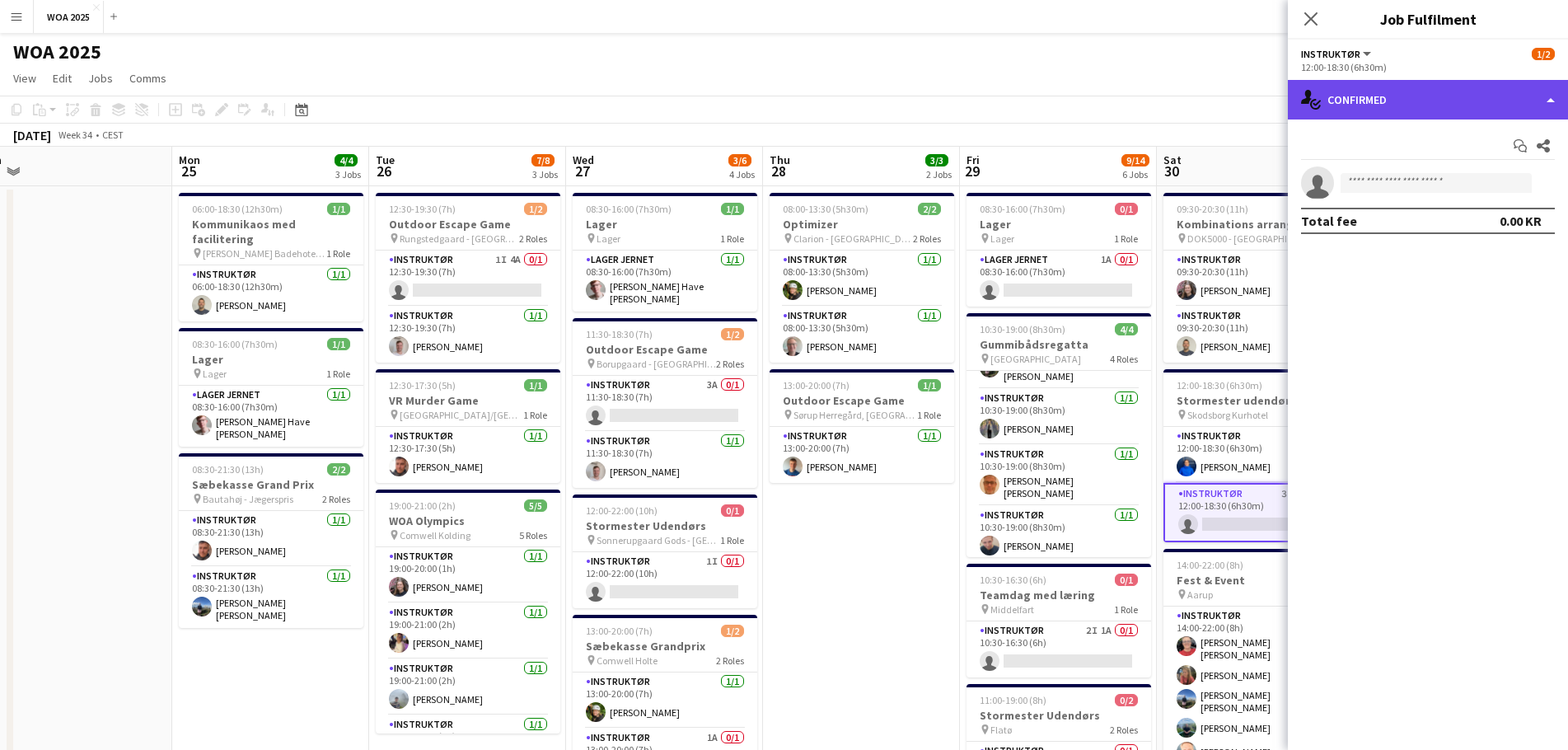
click at [1416, 113] on div "single-neutral-actions-check-2 Confirmed" at bounding box center [1428, 100] width 280 height 40
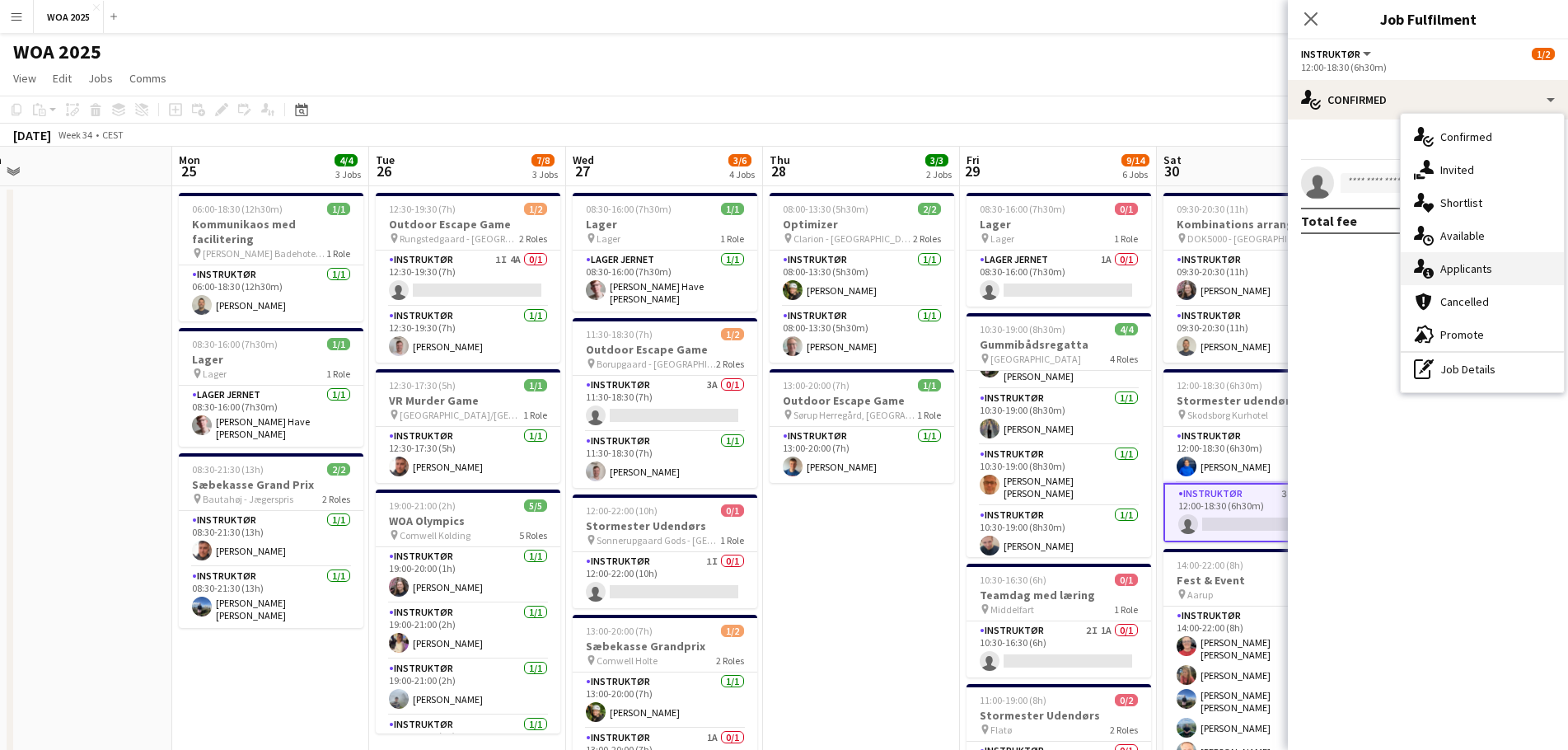
click at [1482, 264] on div "single-neutral-actions-information Applicants" at bounding box center [1482, 268] width 163 height 33
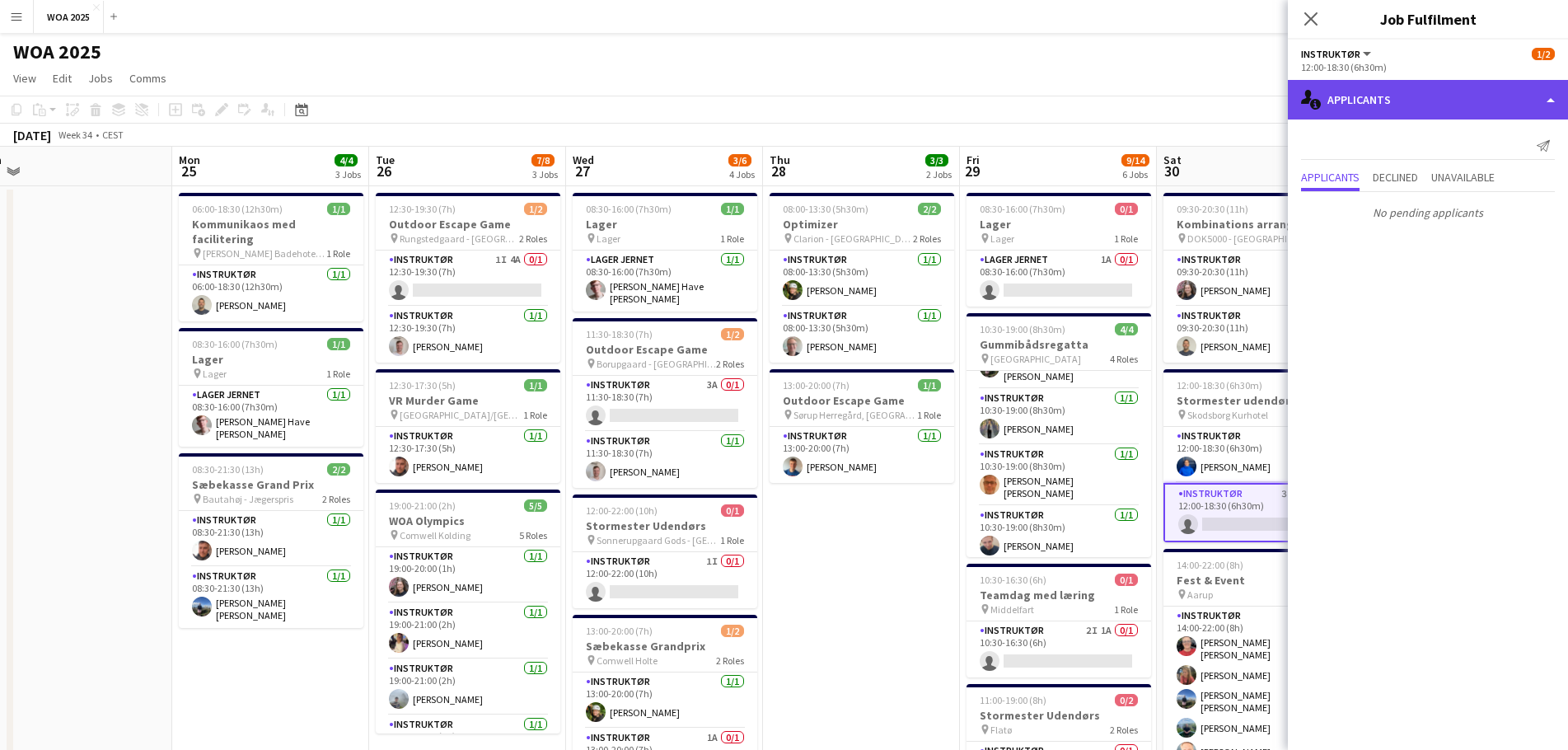
click at [1394, 102] on div "single-neutral-actions-information Applicants" at bounding box center [1428, 100] width 280 height 40
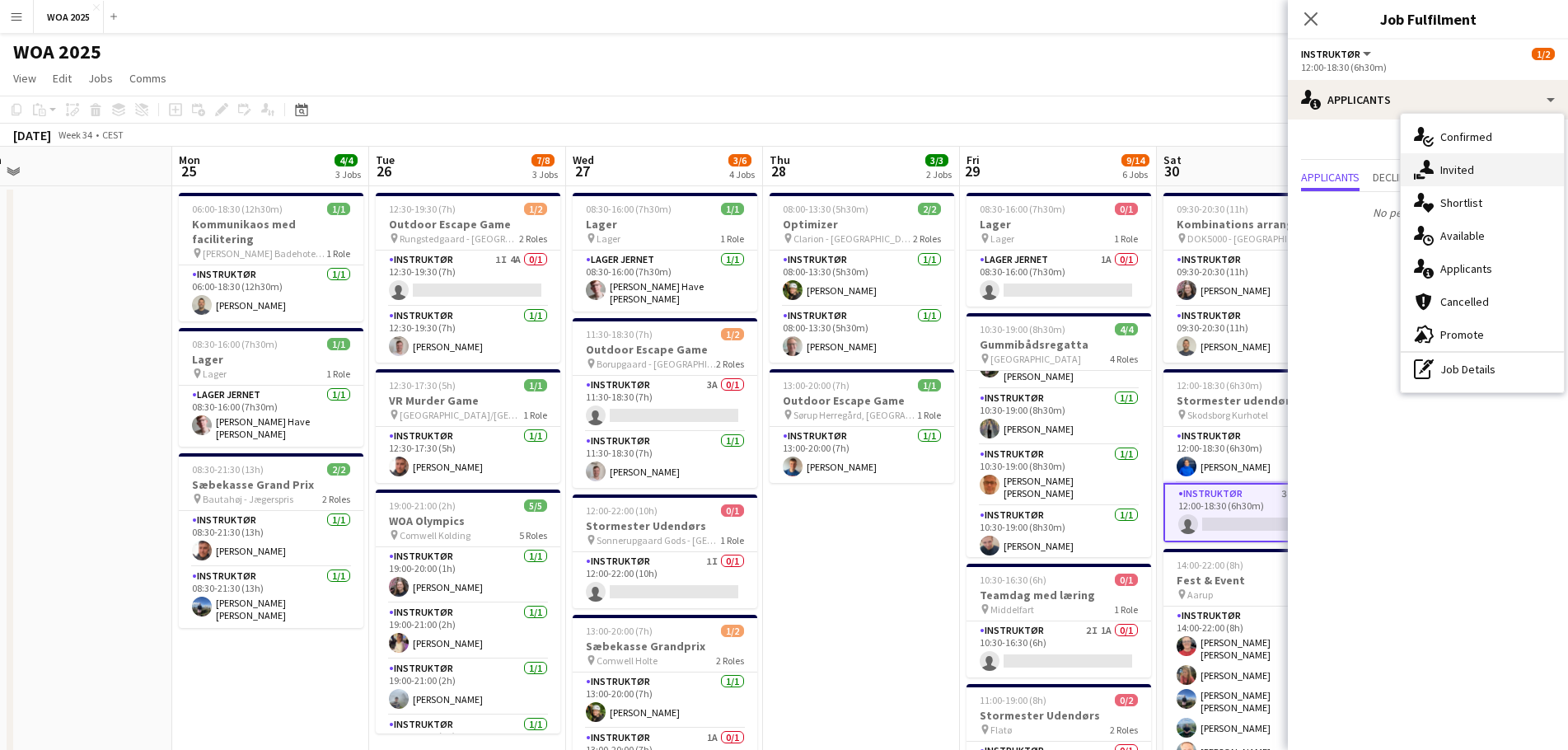
click at [1467, 175] on div "single-neutral-actions-share-1 Invited" at bounding box center [1482, 170] width 163 height 33
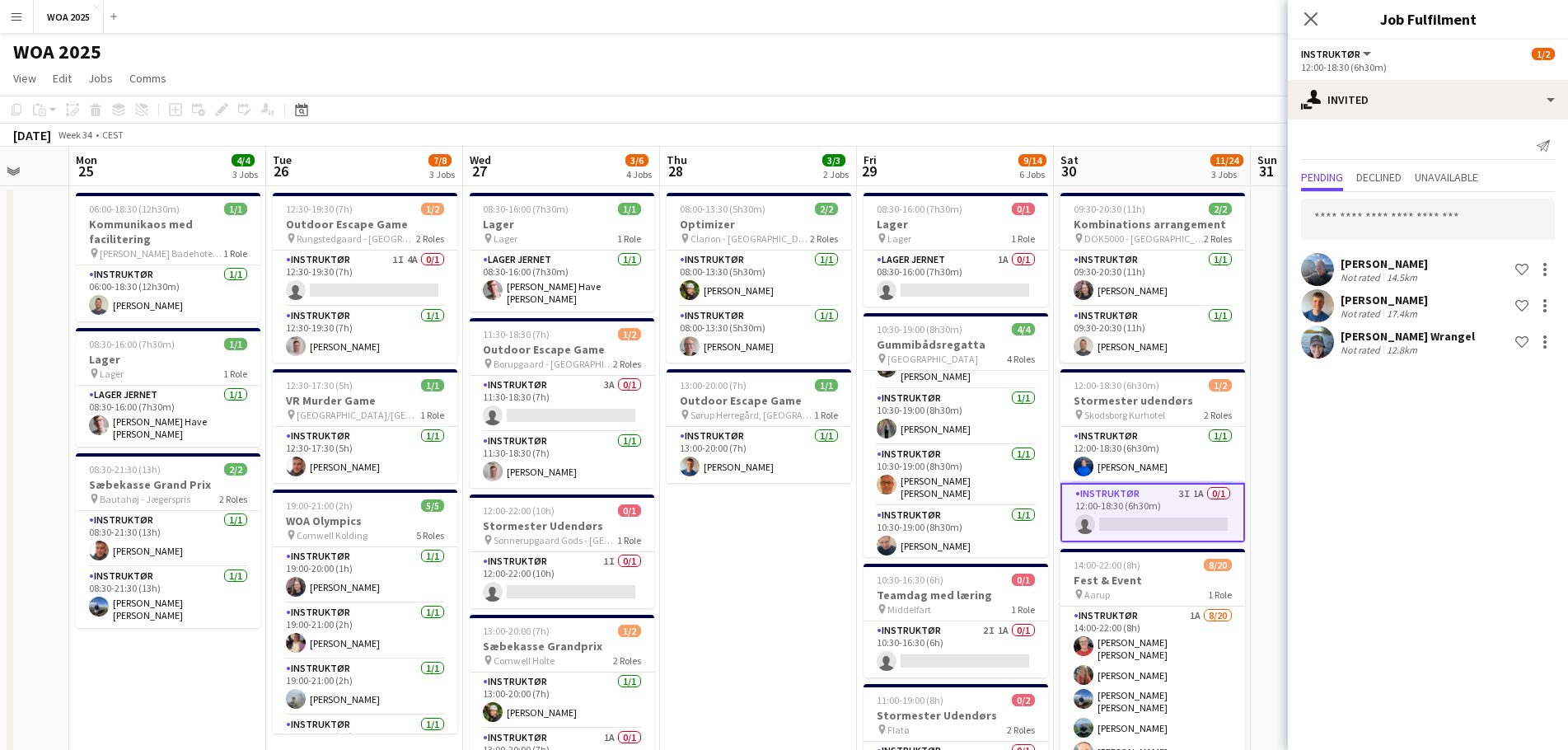
scroll to position [0, 530]
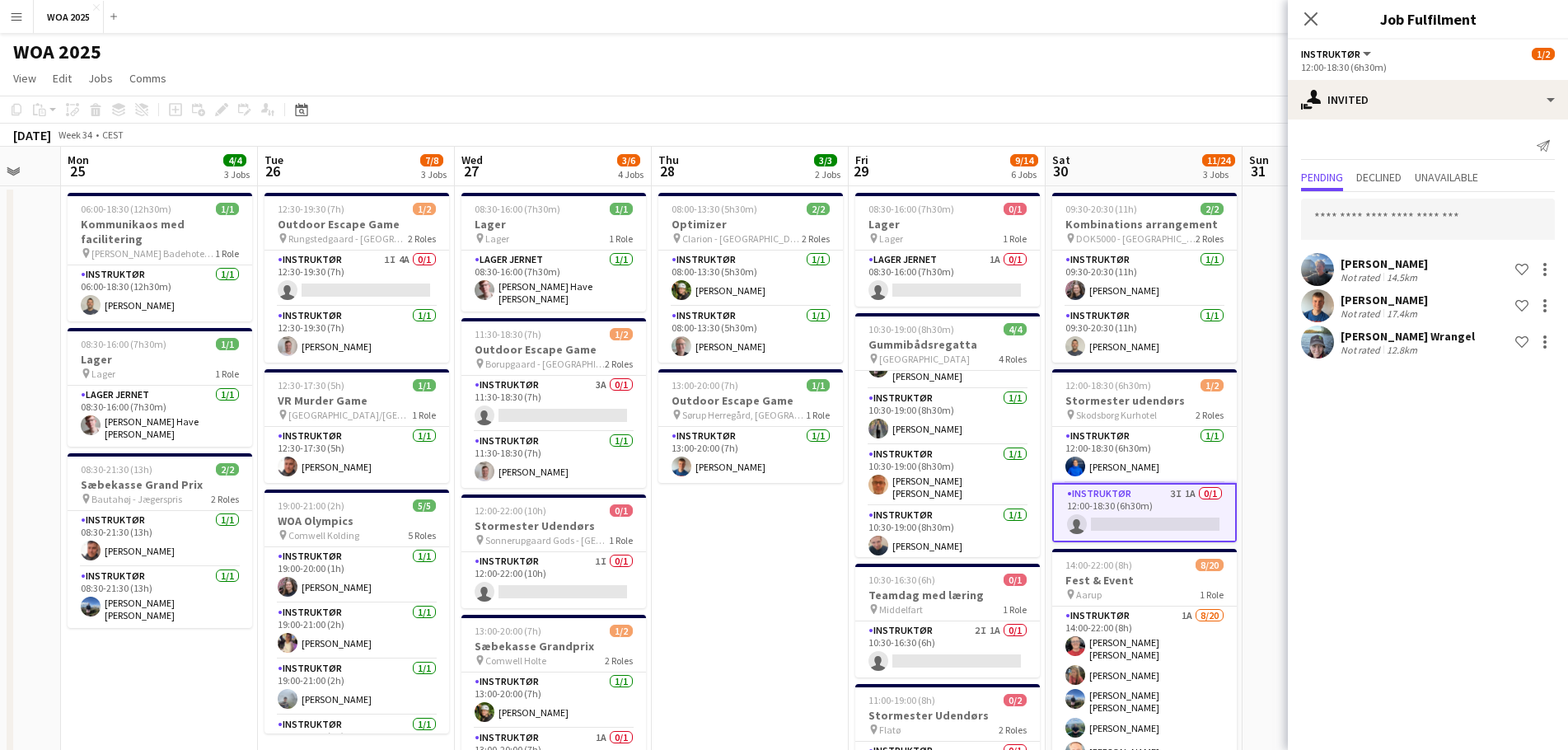
drag, startPoint x: 916, startPoint y: 491, endPoint x: 804, endPoint y: 492, distance: 112.0
click at [804, 492] on app-calendar-viewport "Fri 22 26/28 3 Jobs Sat 23 2/2 2 Jobs Sun 24 Mon 25 4/4 3 Jobs Tue 26 7/8 3 Job…" at bounding box center [784, 704] width 1568 height 1116
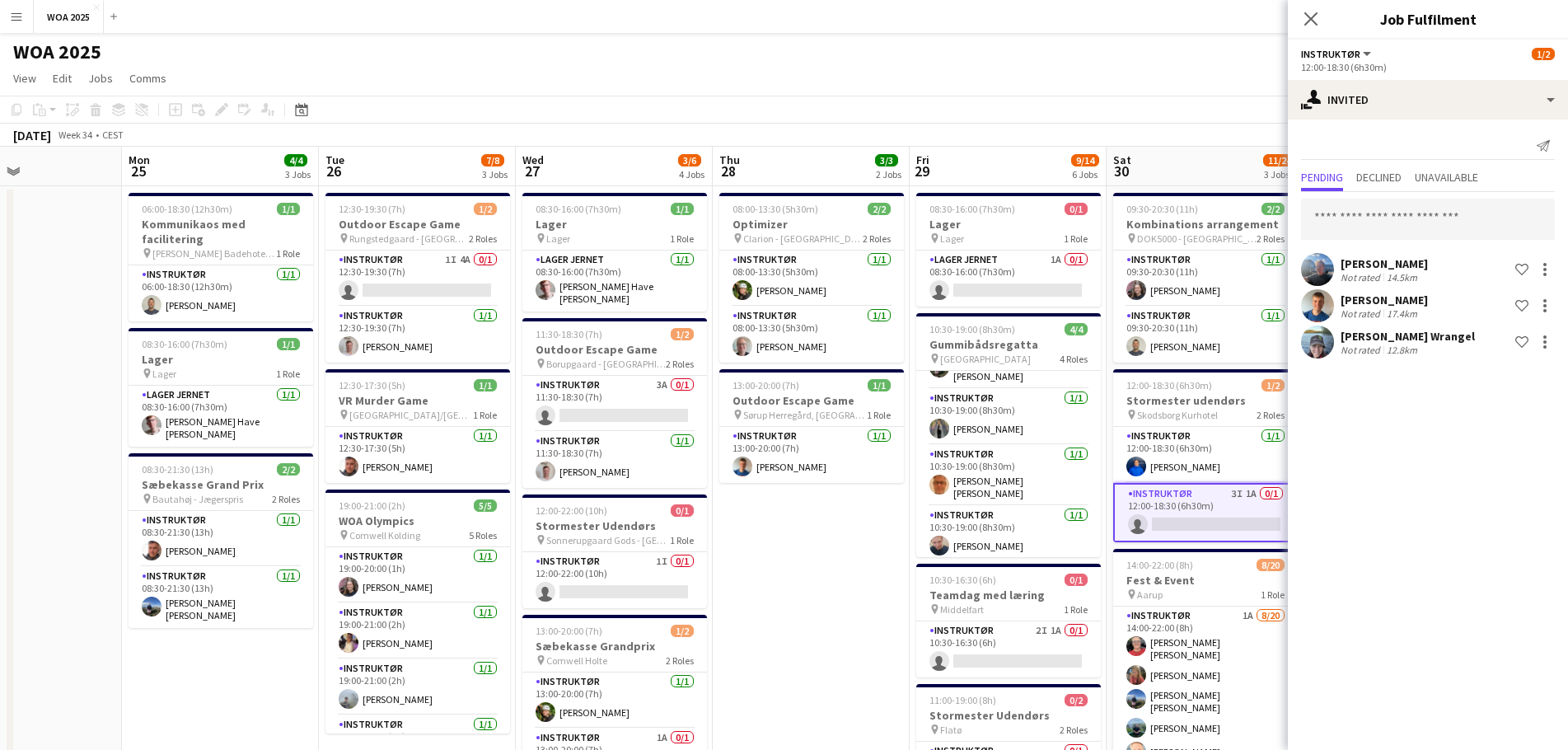
scroll to position [0, 457]
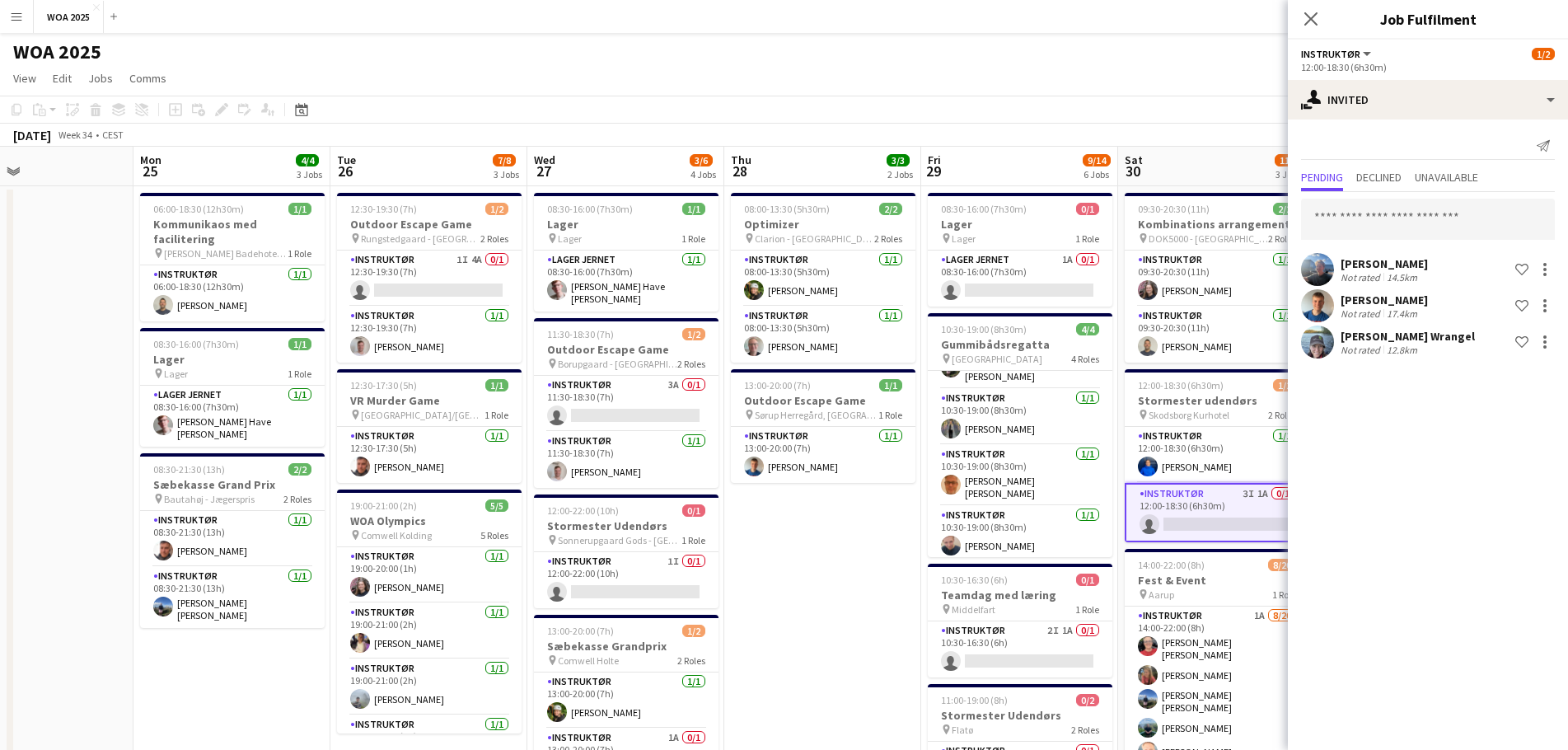
drag, startPoint x: 768, startPoint y: 539, endPoint x: 841, endPoint y: 541, distance: 73.0
click at [841, 541] on app-calendar-viewport "Fri 22 26/28 3 Jobs Sat 23 2/2 2 Jobs Sun 24 Mon 25 4/4 3 Jobs Tue 26 7/8 3 Job…" at bounding box center [784, 704] width 1568 height 1116
click at [648, 403] on app-card-role "Instruktør 3A 0/1 11:30-18:30 (7h) single-neutral-actions" at bounding box center [627, 403] width 185 height 56
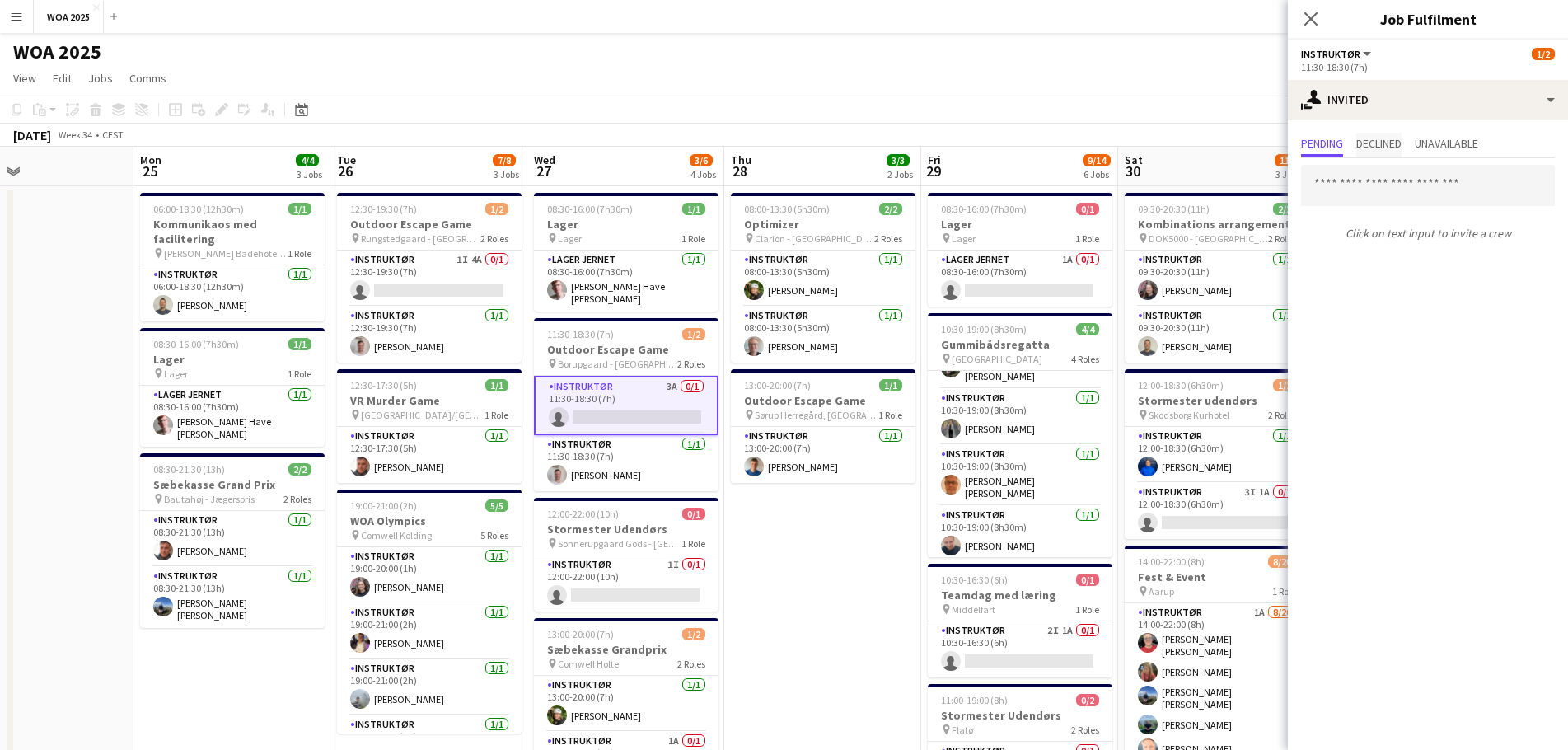
click at [1393, 149] on span "Declined" at bounding box center [1379, 142] width 46 height 11
click at [1442, 147] on span "Unavailable" at bounding box center [1447, 142] width 64 height 11
click at [1322, 146] on span "Pending" at bounding box center [1322, 142] width 42 height 11
click at [1380, 190] on input "text" at bounding box center [1428, 186] width 254 height 41
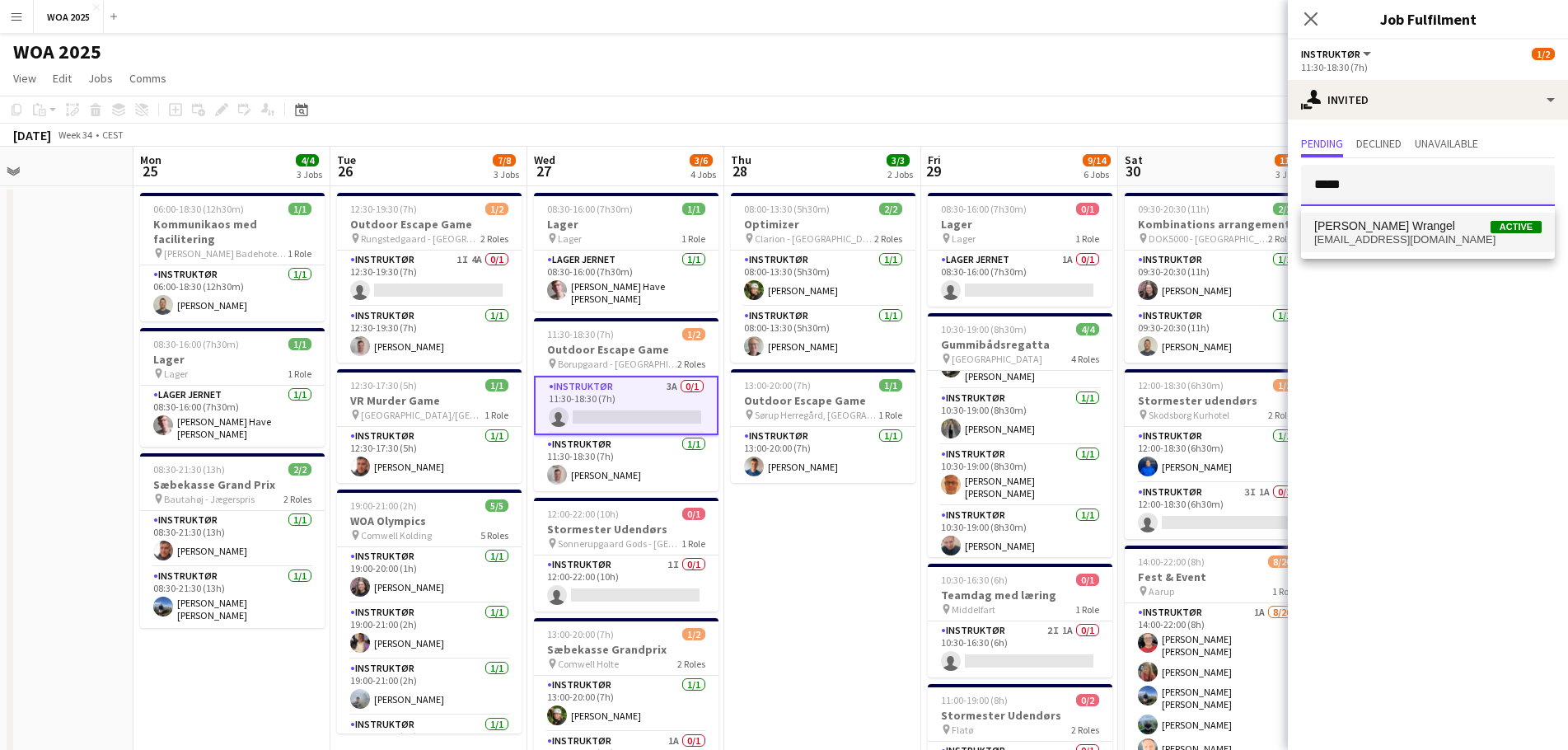
type input "*****"
click at [1375, 221] on span "[PERSON_NAME] Wrangel" at bounding box center [1384, 226] width 141 height 14
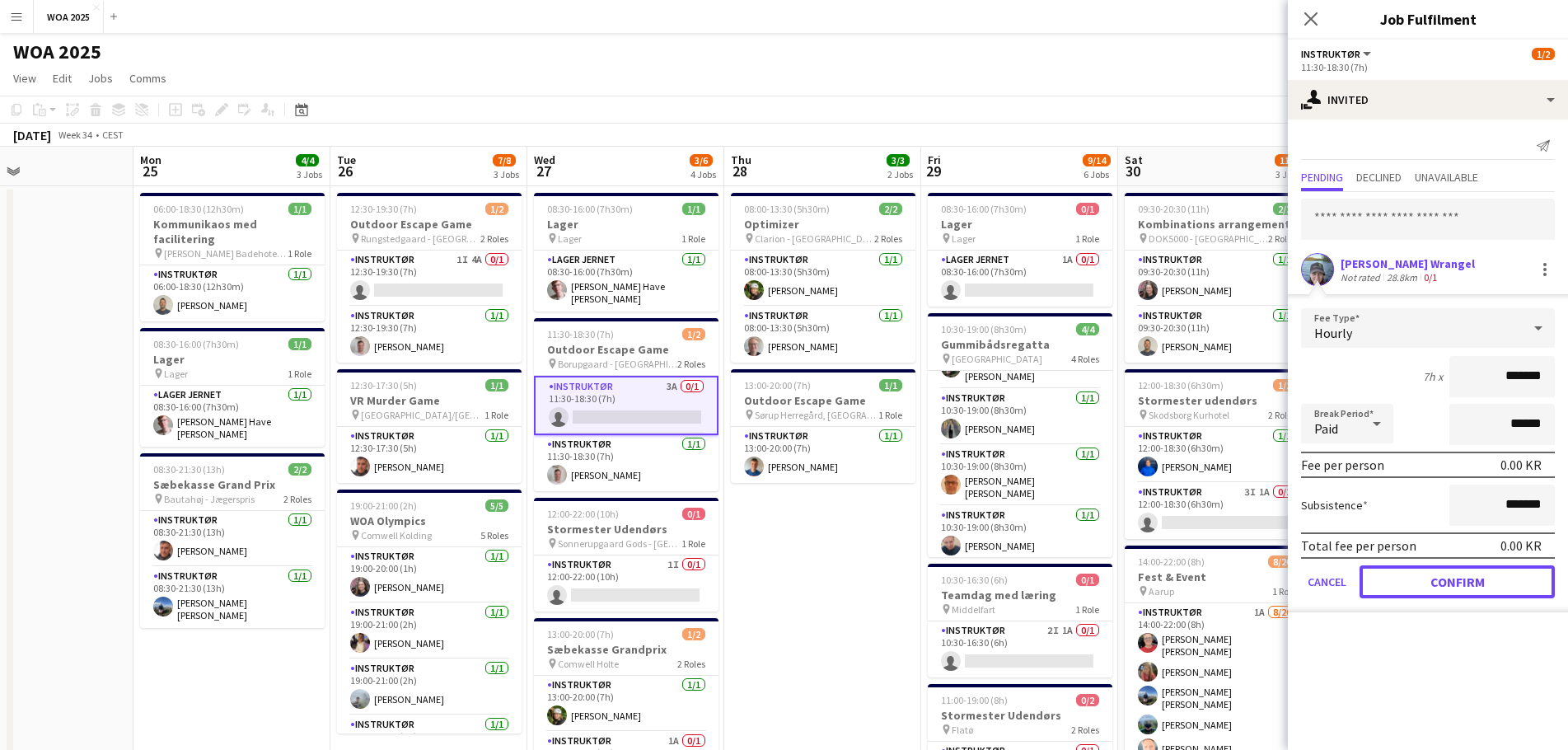
click at [1451, 578] on button "Confirm" at bounding box center [1458, 582] width 195 height 33
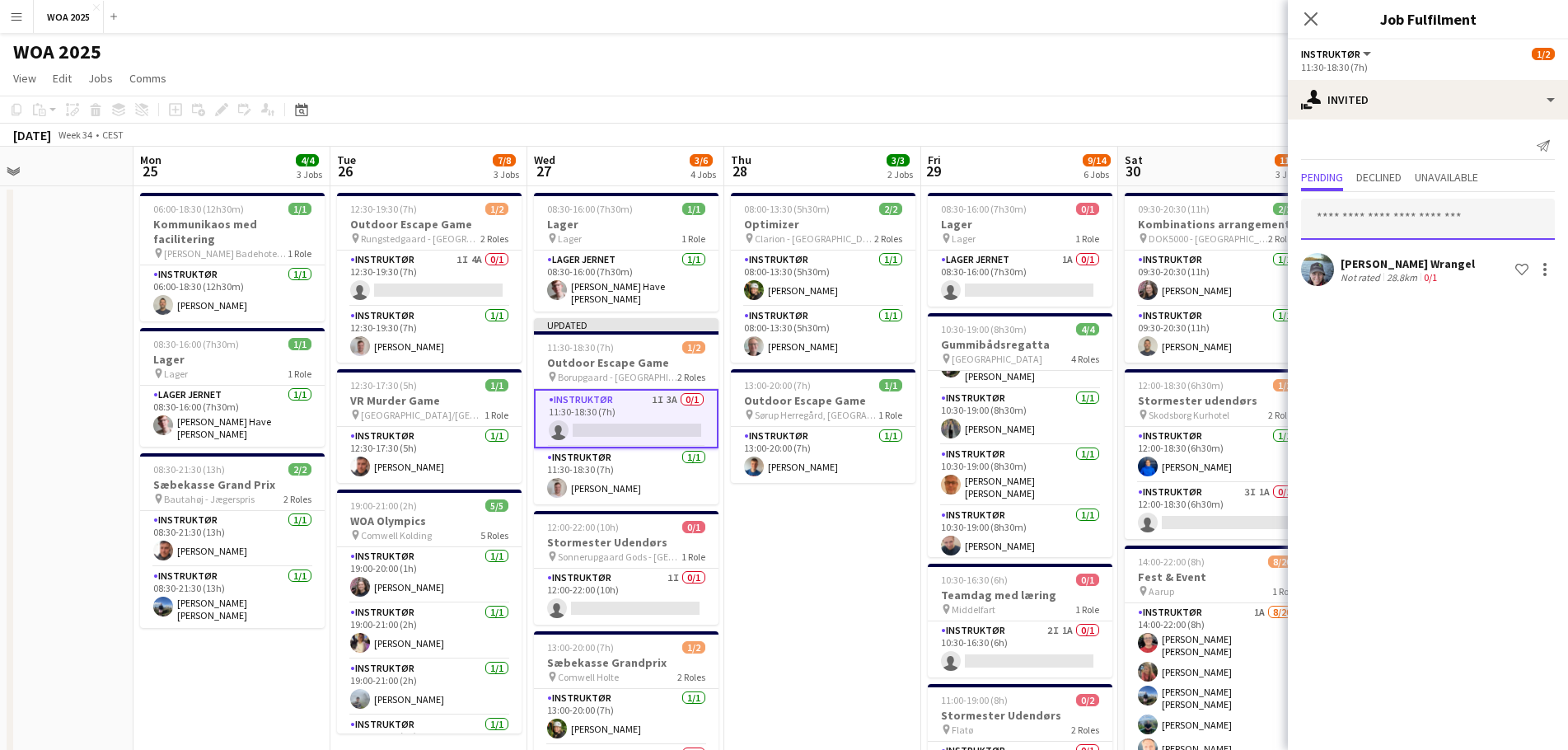
click at [1351, 217] on input "text" at bounding box center [1428, 219] width 254 height 41
type input "****"
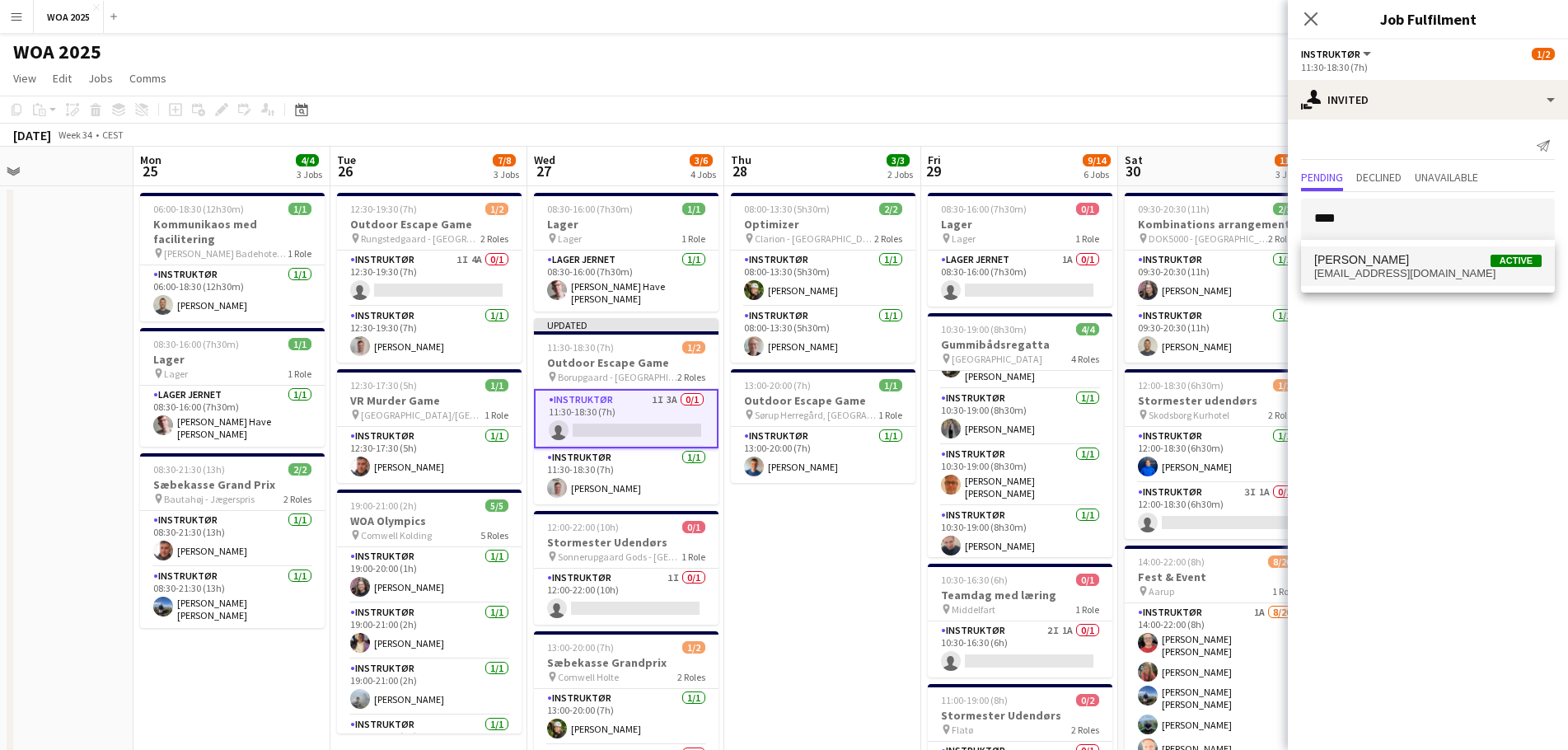
click at [1372, 257] on span "[PERSON_NAME]" at bounding box center [1362, 260] width 95 height 14
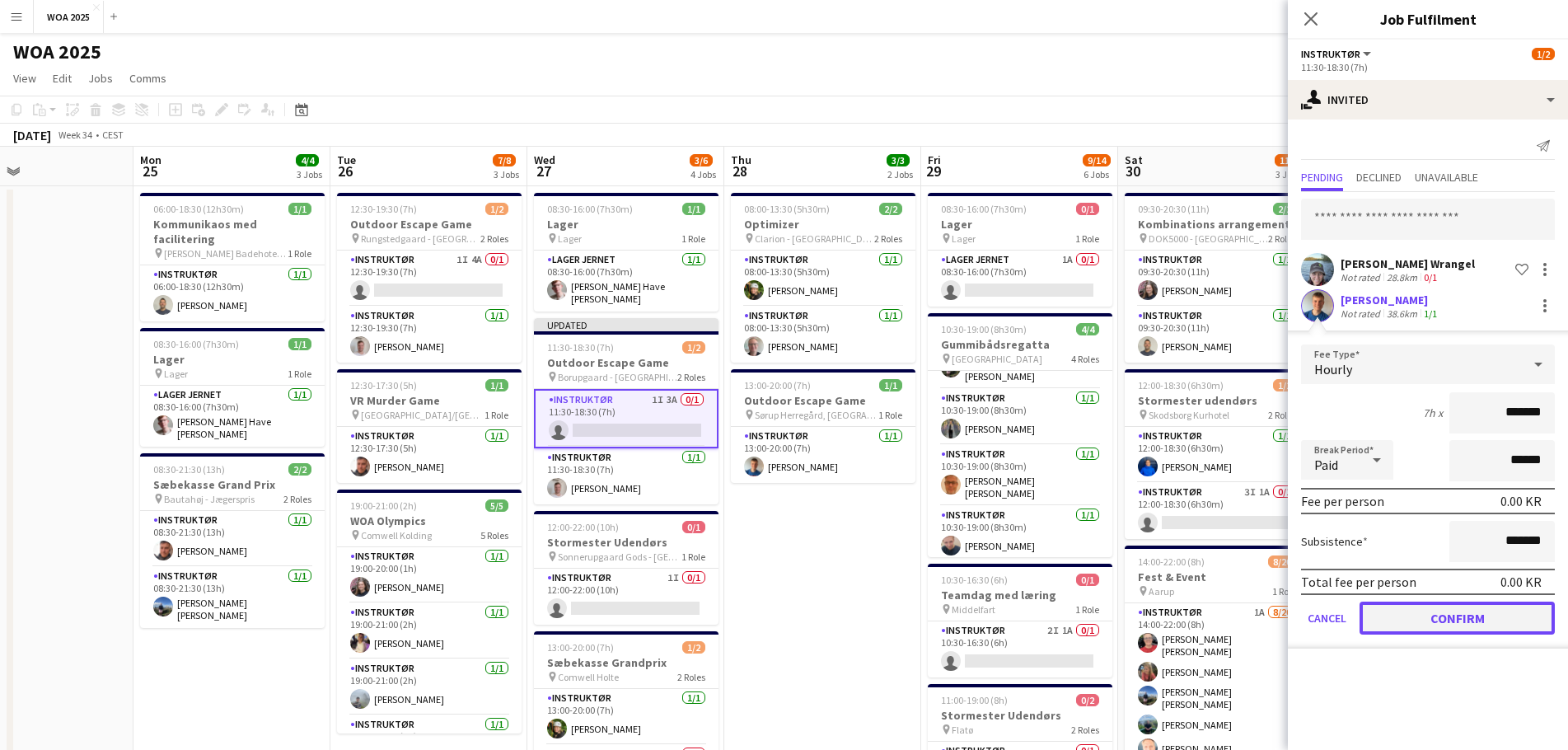
click at [1462, 623] on button "Confirm" at bounding box center [1458, 618] width 195 height 33
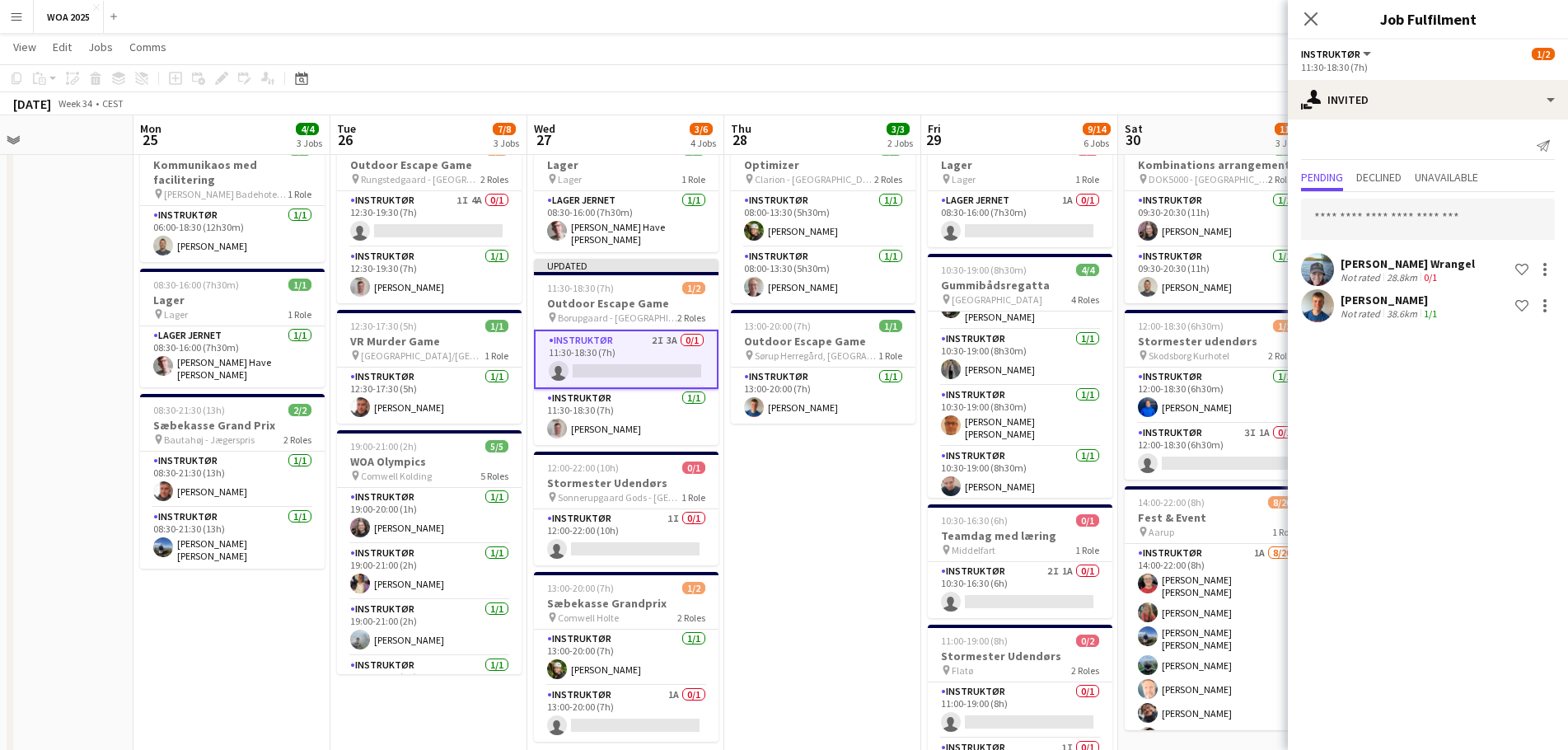
scroll to position [82, 0]
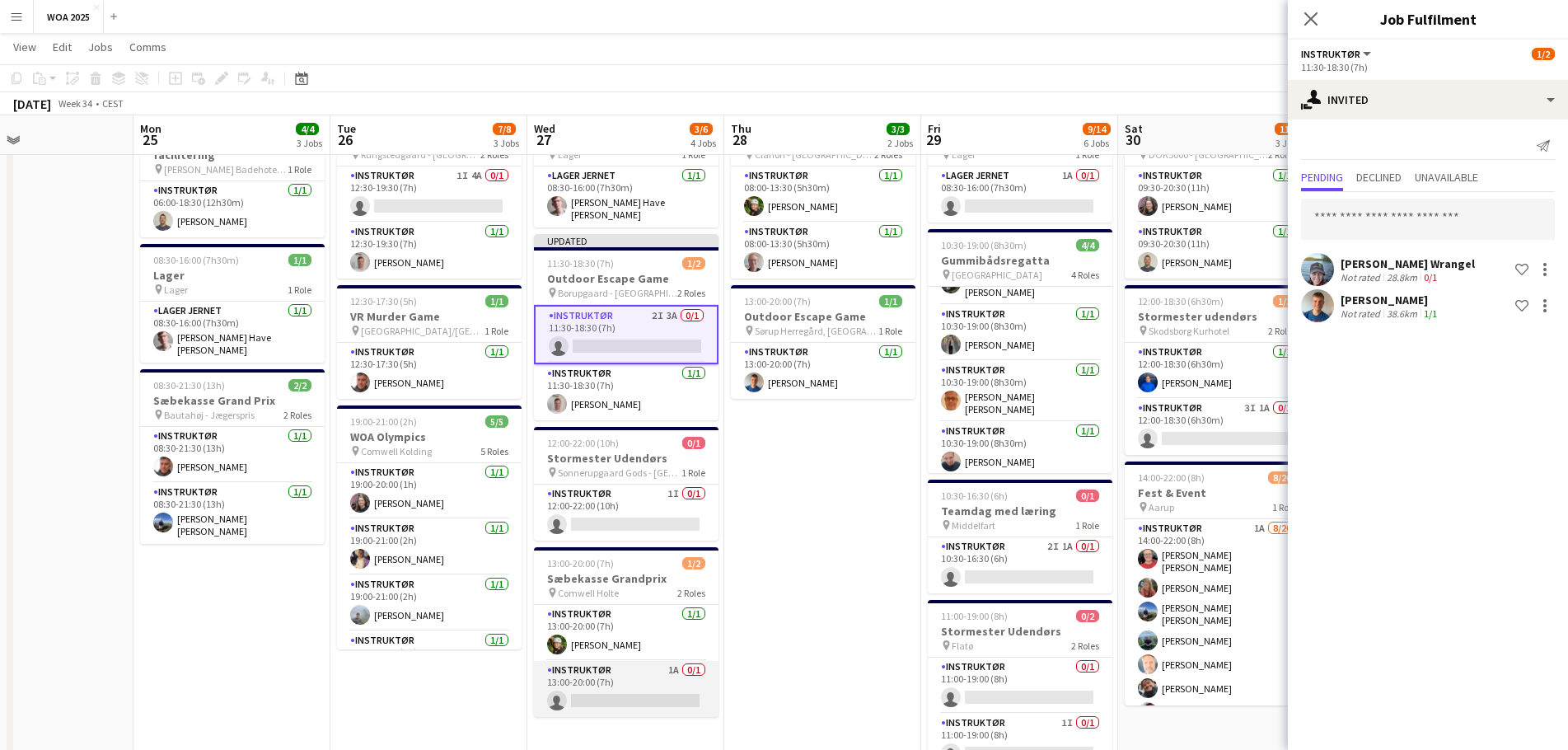
click at [625, 679] on app-card-role "Instruktør 1A 0/1 13:00-20:00 (7h) single-neutral-actions" at bounding box center [627, 689] width 185 height 56
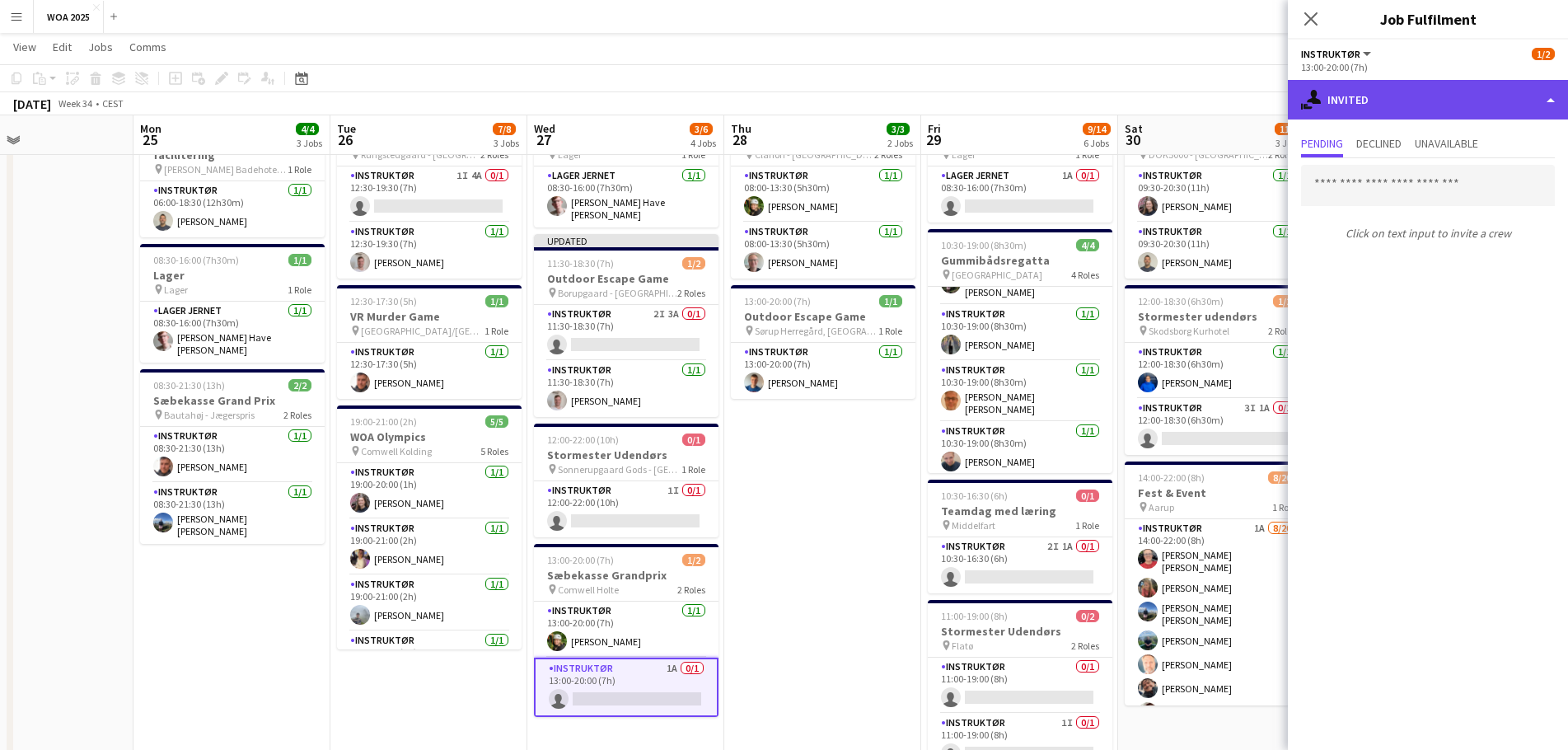
click at [1406, 112] on div "single-neutral-actions-share-1 Invited" at bounding box center [1428, 100] width 280 height 40
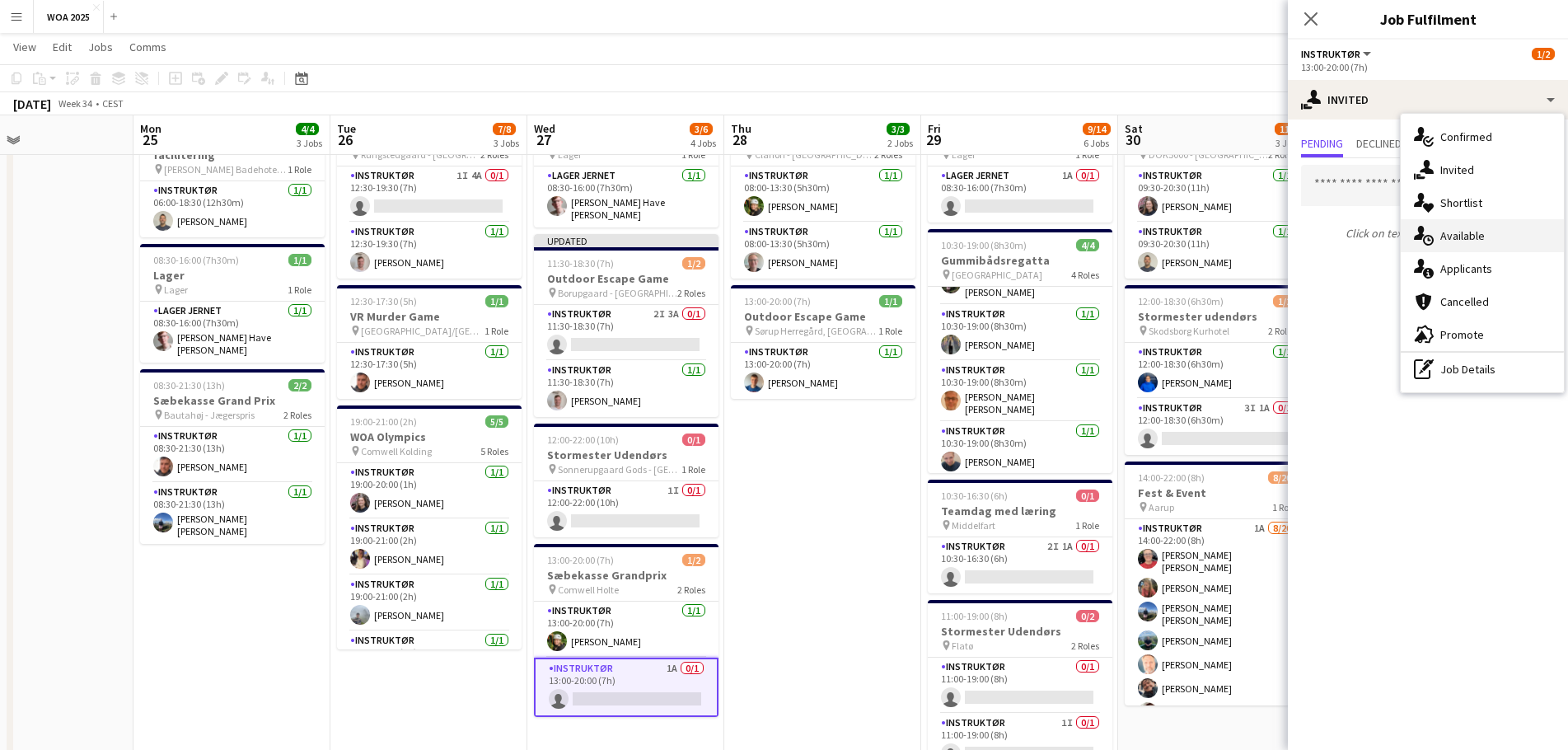
click at [1465, 236] on div "single-neutral-actions-upload Available" at bounding box center [1482, 236] width 163 height 33
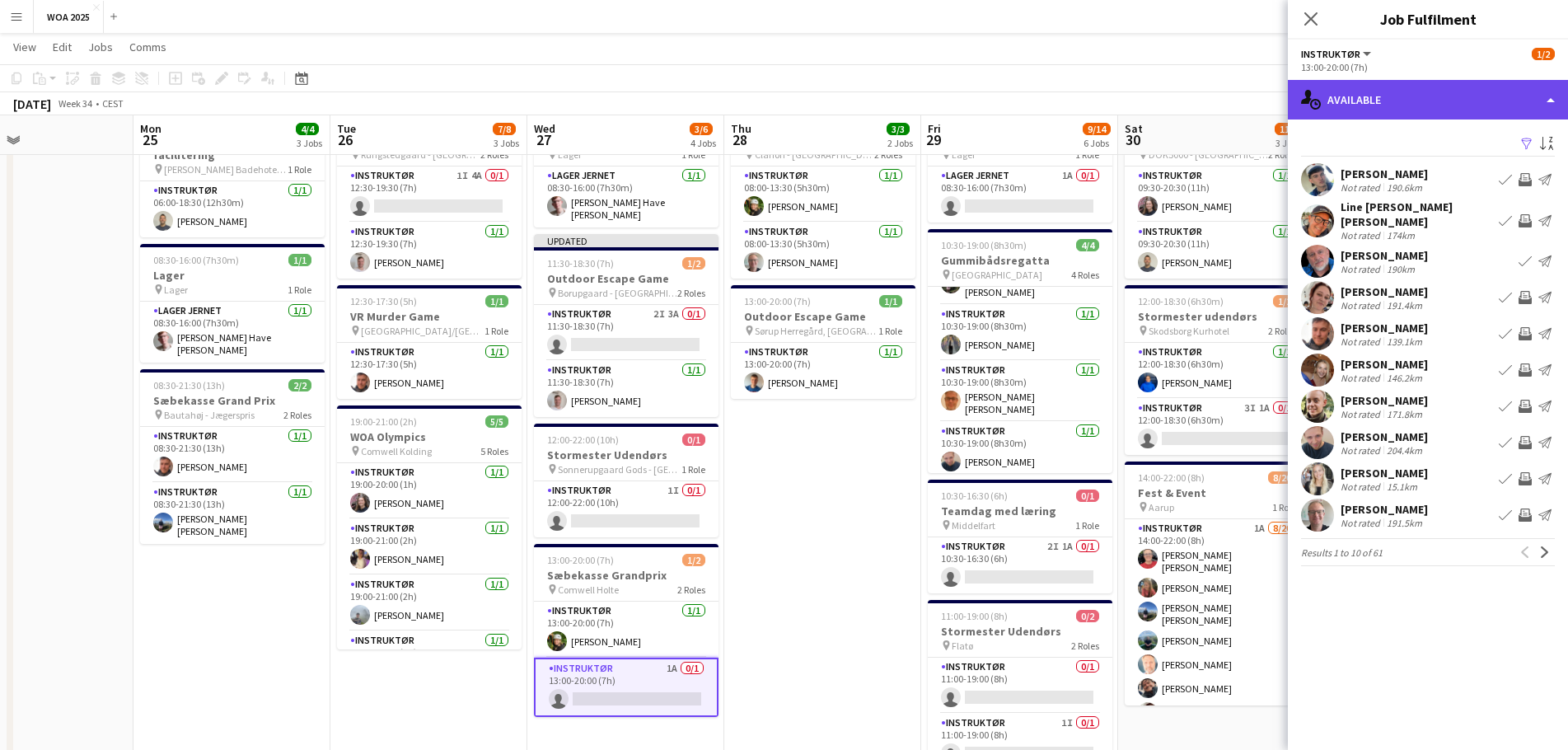
click at [1432, 107] on div "single-neutral-actions-upload Available" at bounding box center [1428, 100] width 280 height 40
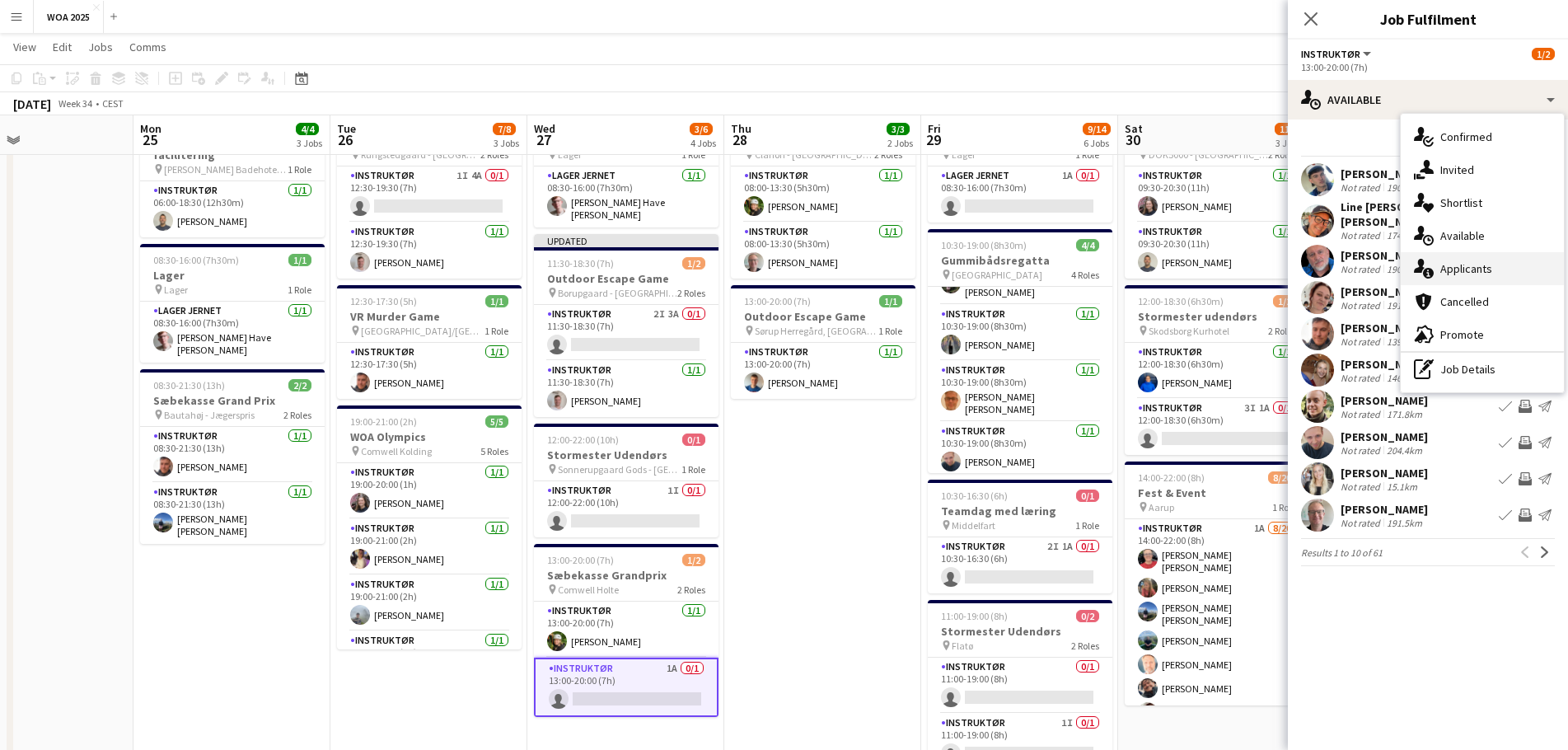
click at [1464, 269] on div "single-neutral-actions-information Applicants" at bounding box center [1482, 268] width 163 height 33
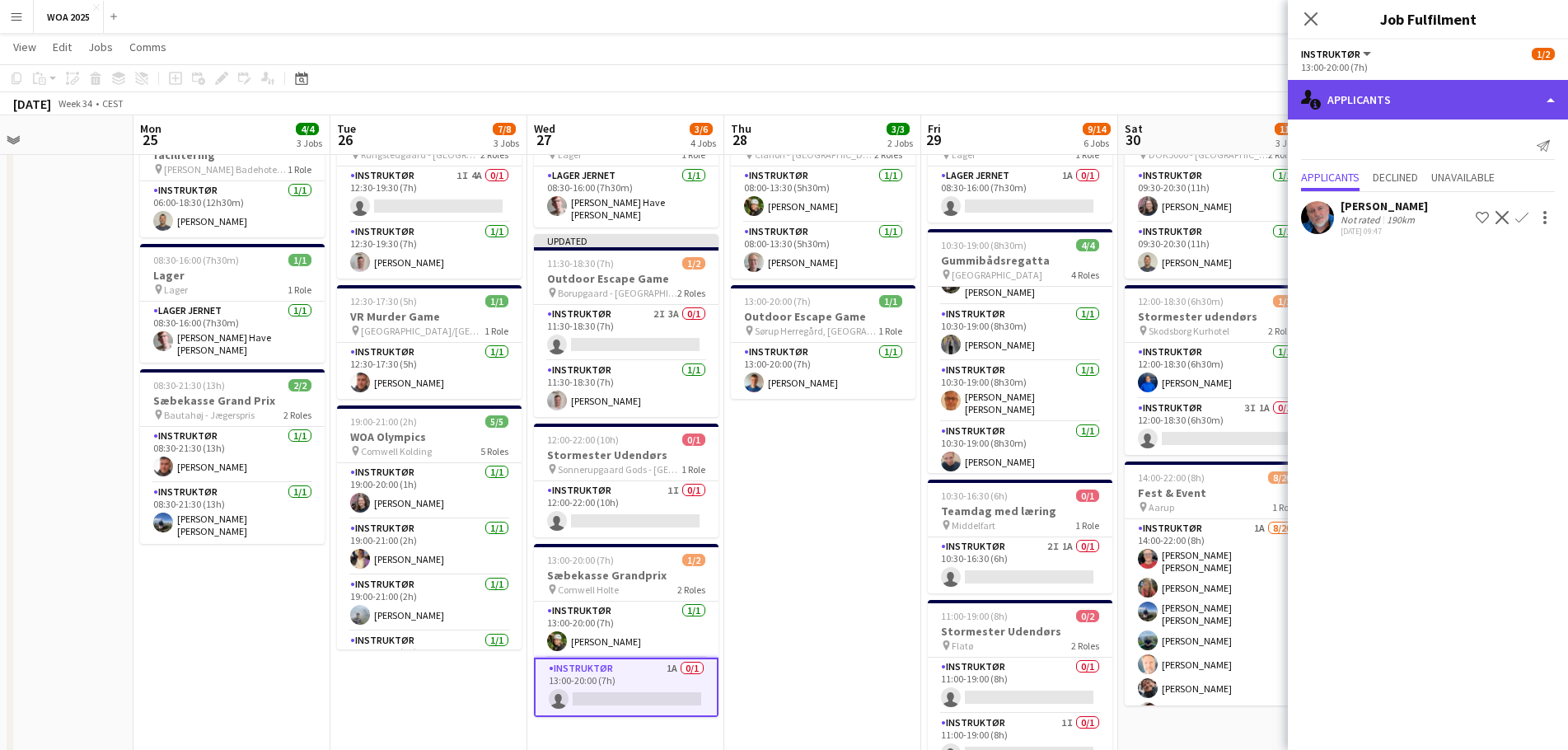
click at [1421, 93] on div "single-neutral-actions-information Applicants" at bounding box center [1428, 100] width 280 height 40
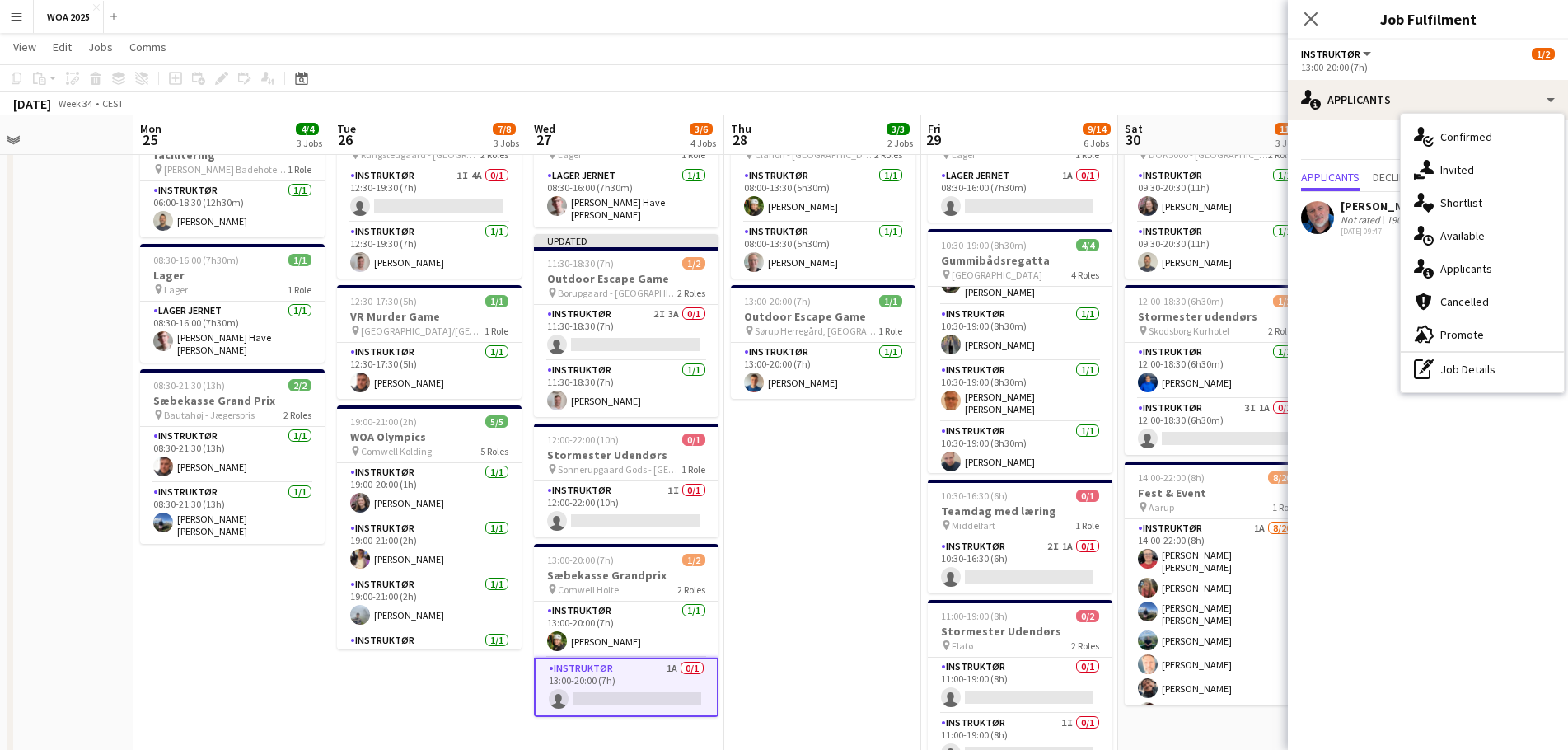
click at [1470, 173] on div "single-neutral-actions-share-1 Invited" at bounding box center [1482, 170] width 163 height 33
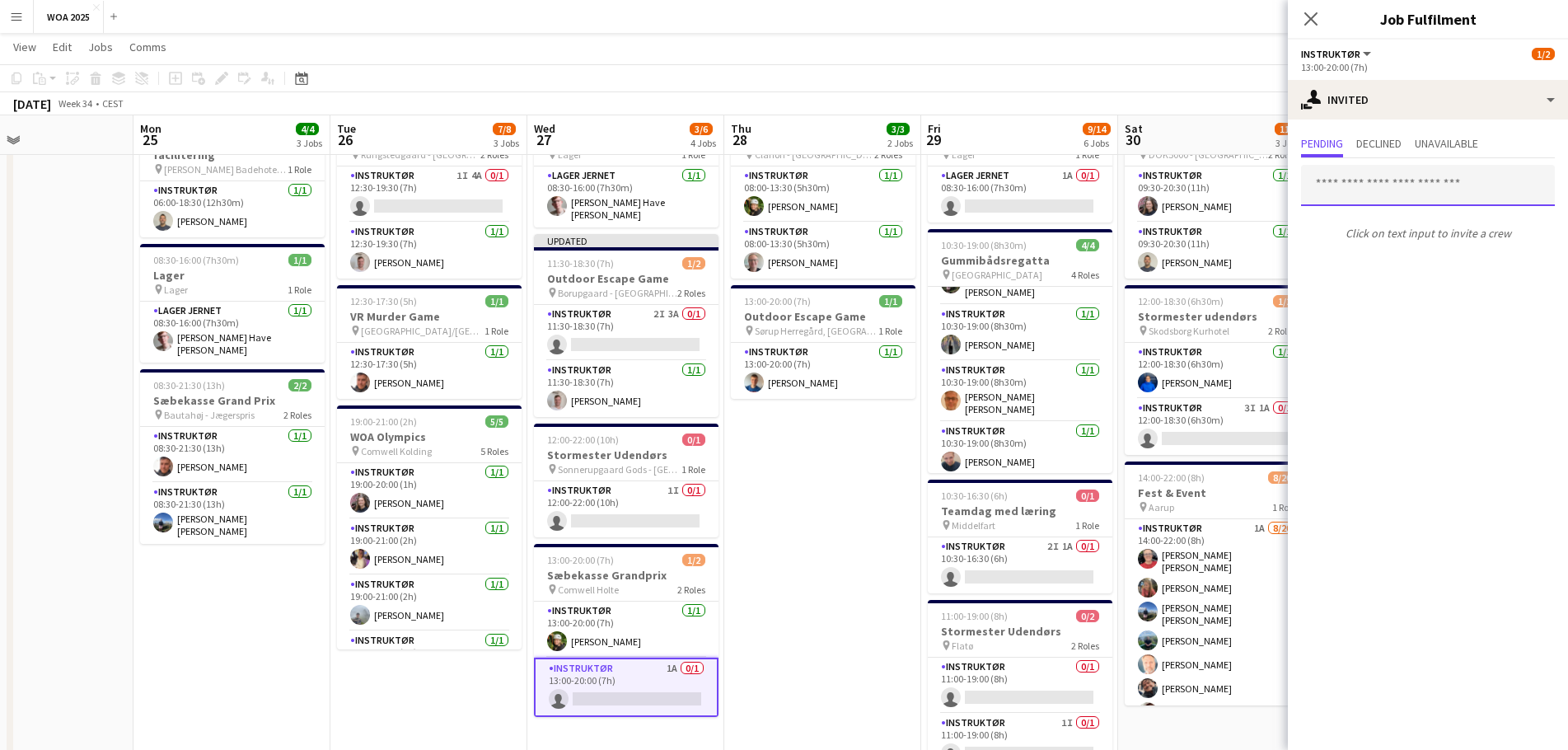
click at [1405, 190] on input "text" at bounding box center [1428, 186] width 254 height 41
click at [1206, 438] on app-card-role "Instruktør 3I 1A 0/1 12:00-18:30 (6h30m) single-neutral-actions" at bounding box center [1218, 426] width 185 height 56
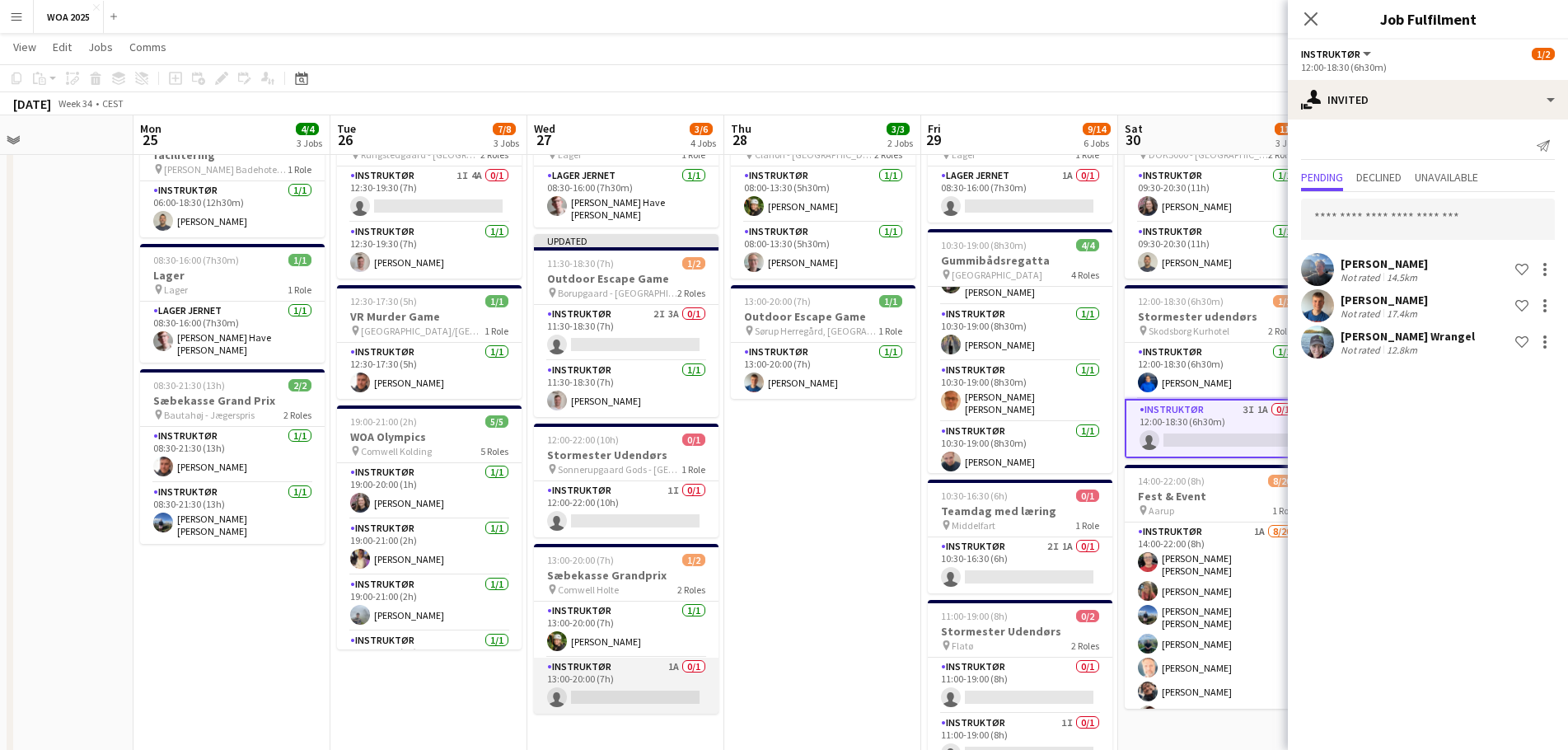
click at [627, 687] on app-card-role "Instruktør 1A 0/1 13:00-20:00 (7h) single-neutral-actions" at bounding box center [627, 685] width 185 height 56
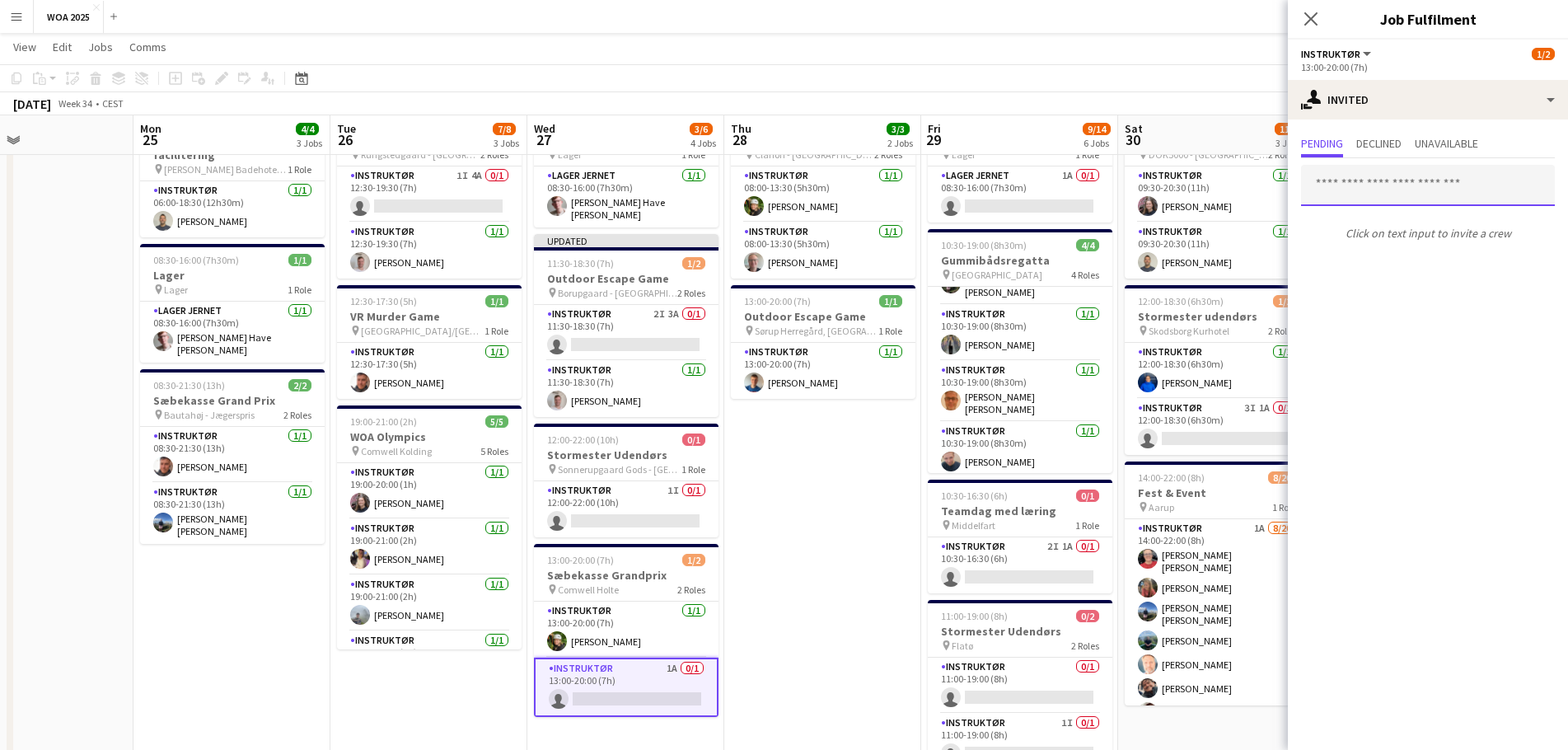
click at [1380, 180] on input "text" at bounding box center [1428, 186] width 254 height 41
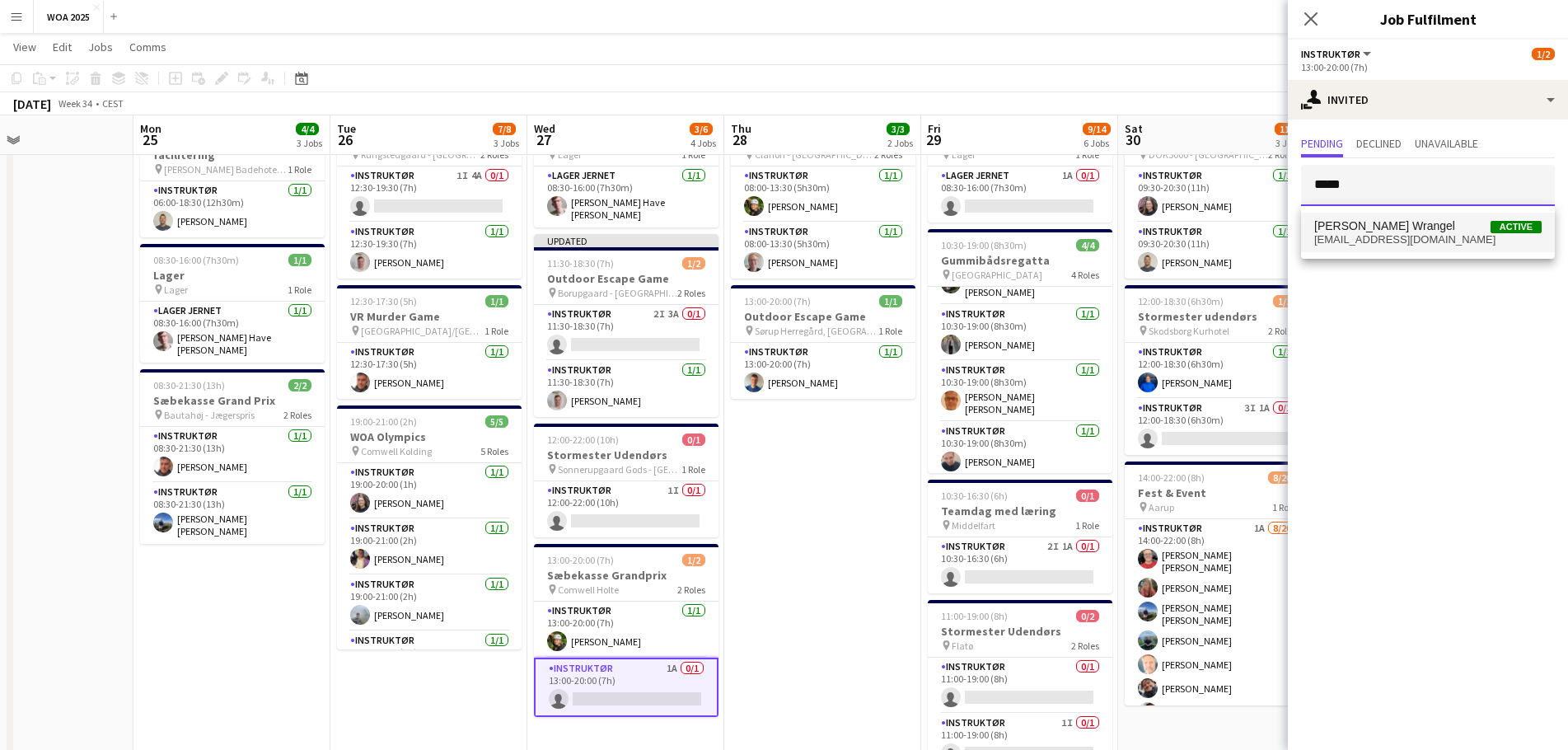
type input "*****"
click at [1350, 223] on span "[PERSON_NAME] Wrangel" at bounding box center [1384, 226] width 141 height 14
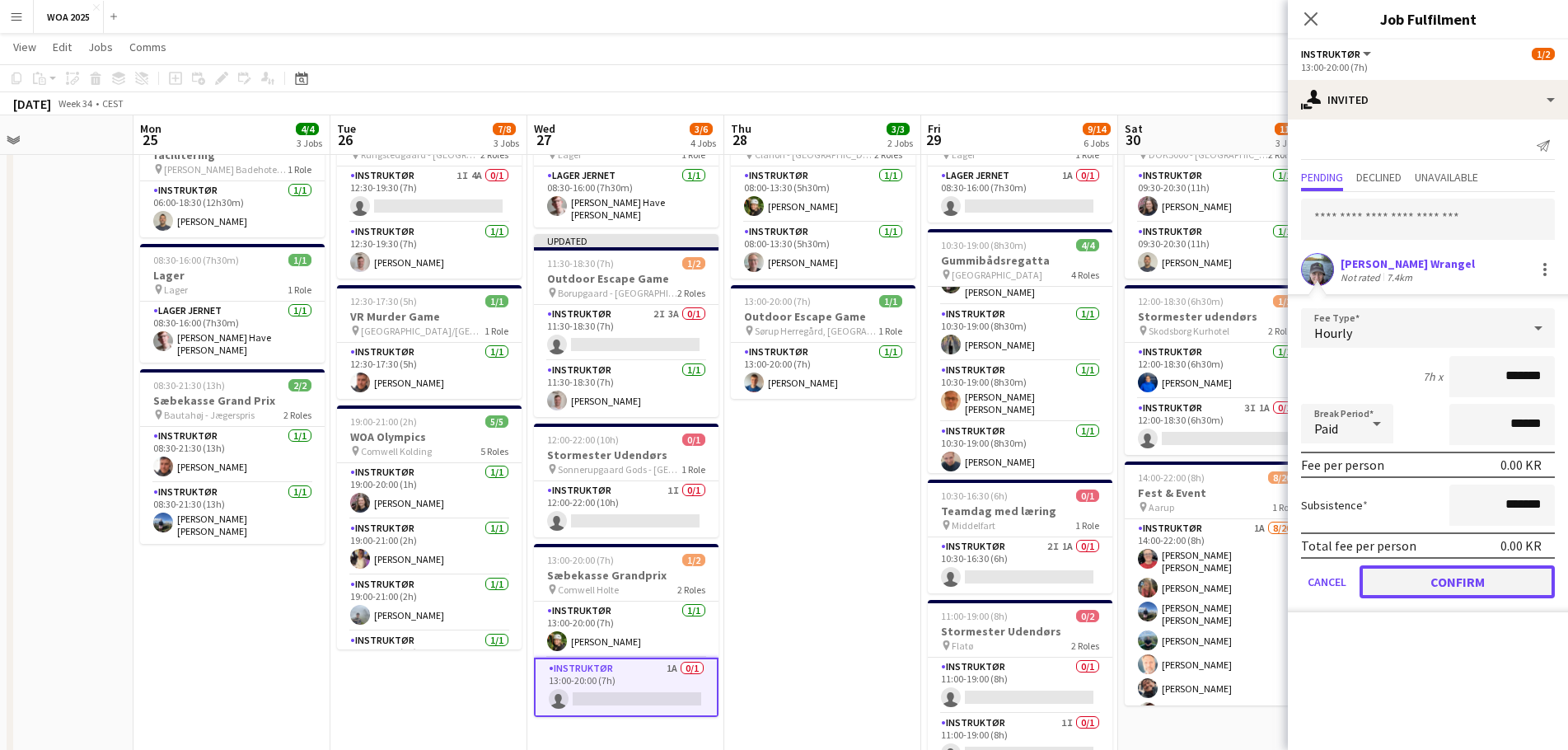
click at [1434, 582] on button "Confirm" at bounding box center [1458, 582] width 195 height 33
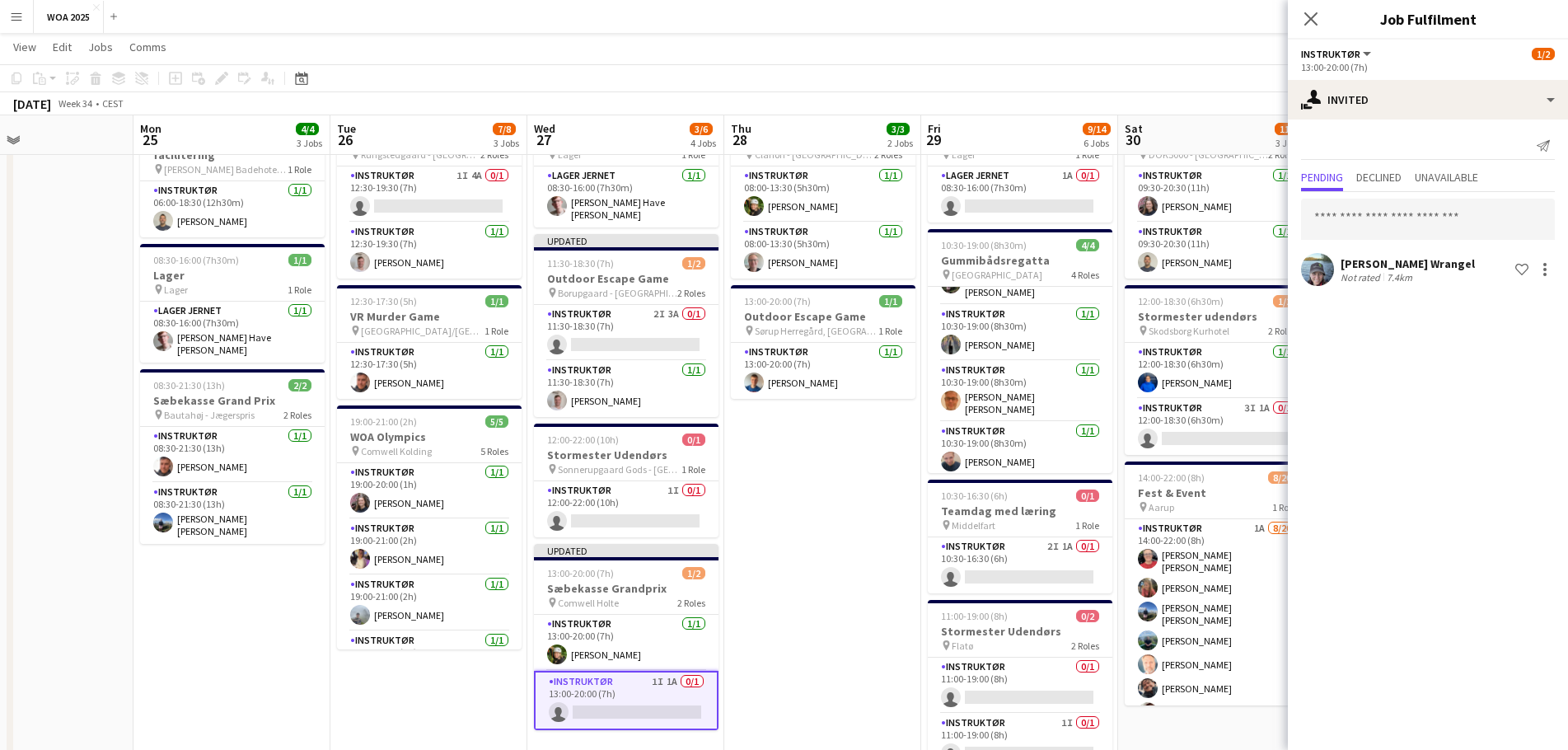
click at [843, 474] on app-date-cell "08:00-13:30 (5h30m) 2/2 Optimizer pin Clarion - [GEOGRAPHIC_DATA] 2 Roles Instr…" at bounding box center [822, 640] width 197 height 1076
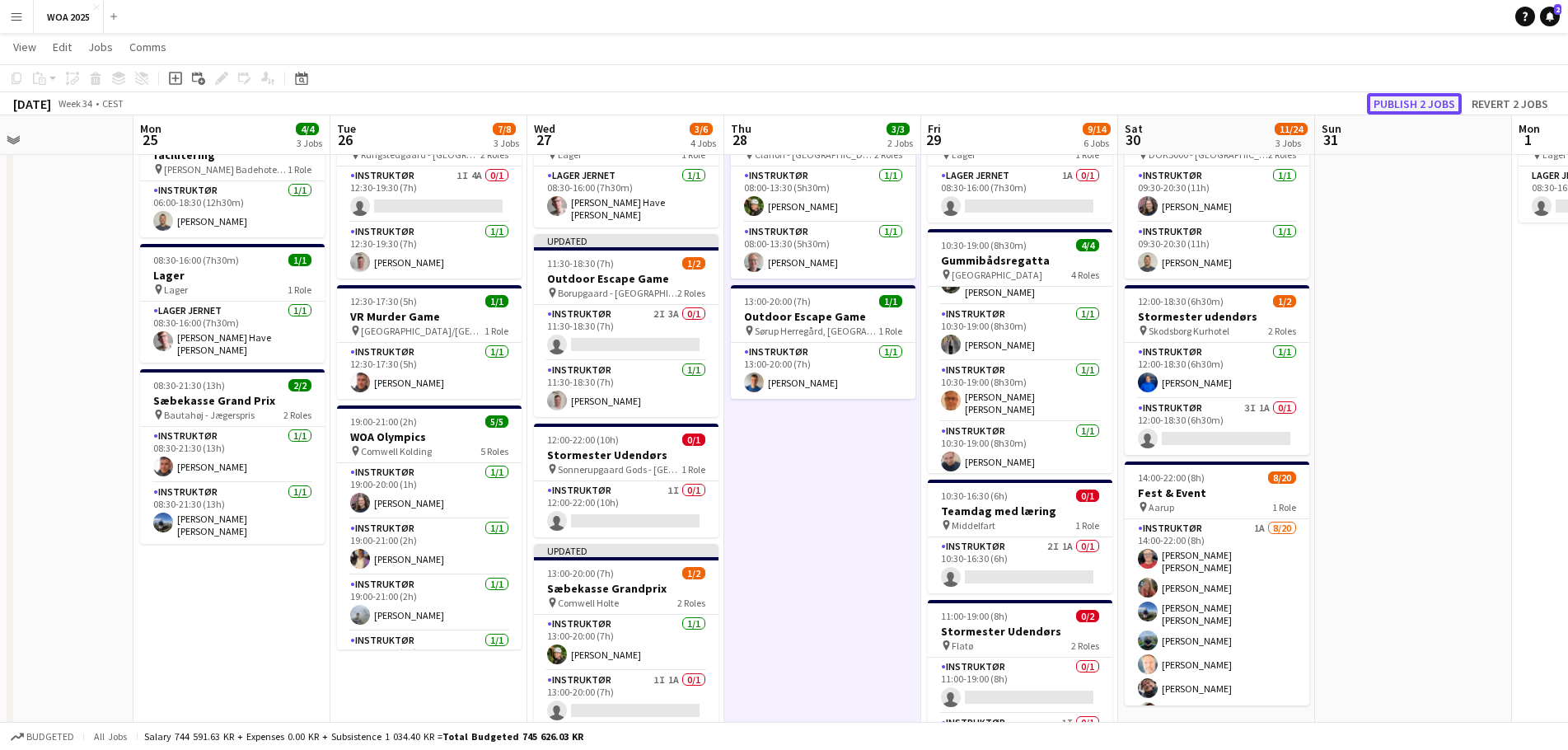
click at [1396, 110] on button "Publish 2 jobs" at bounding box center [1414, 104] width 95 height 22
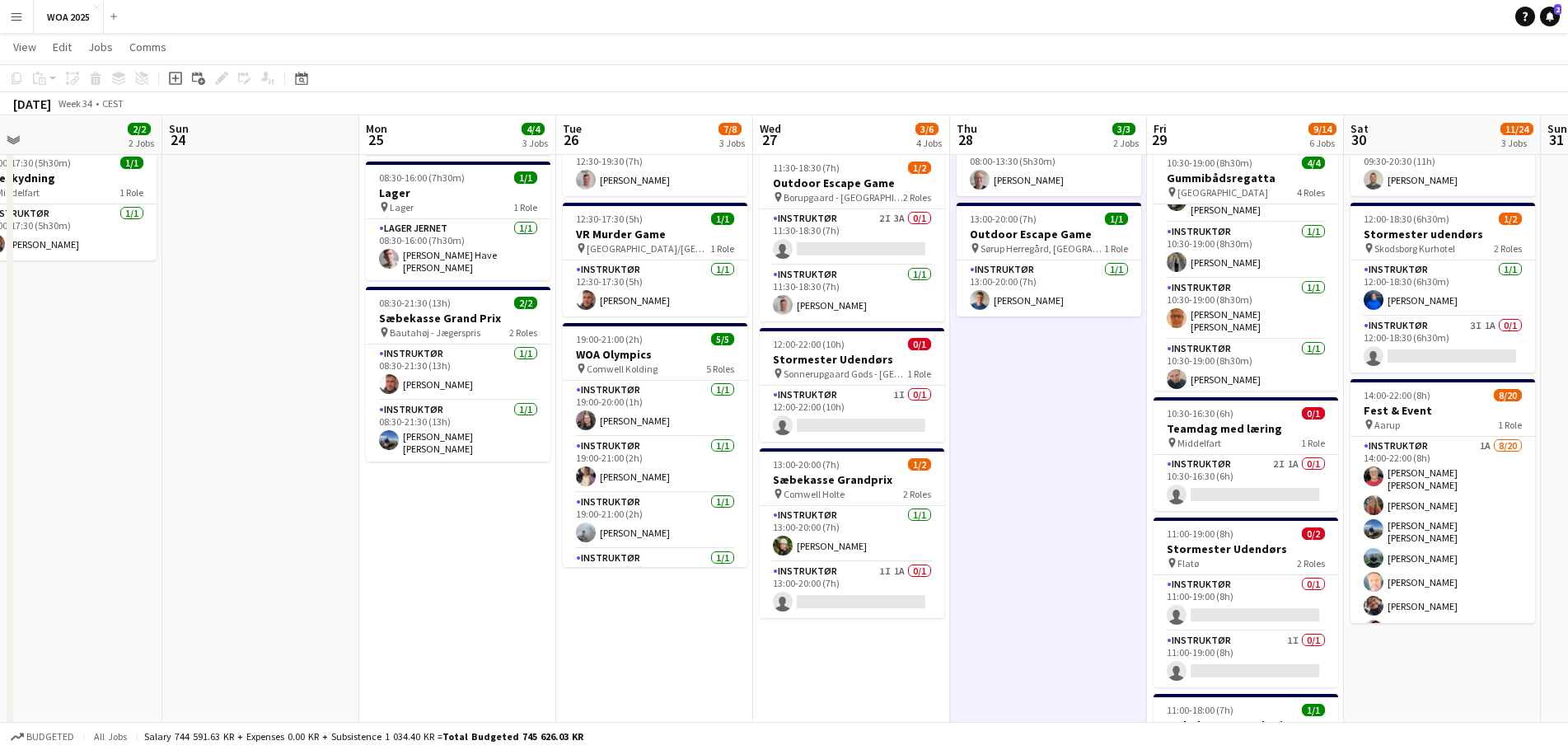
scroll to position [0, 427]
drag, startPoint x: 806, startPoint y: 449, endPoint x: 1034, endPoint y: 448, distance: 228.0
click at [1034, 448] on app-calendar-viewport "Thu 21 10/11 6 Jobs Fri 22 26/28 3 Jobs Sat 23 2/2 2 Jobs Sun 24 Mon 25 4/4 3 J…" at bounding box center [784, 497] width 1568 height 1197
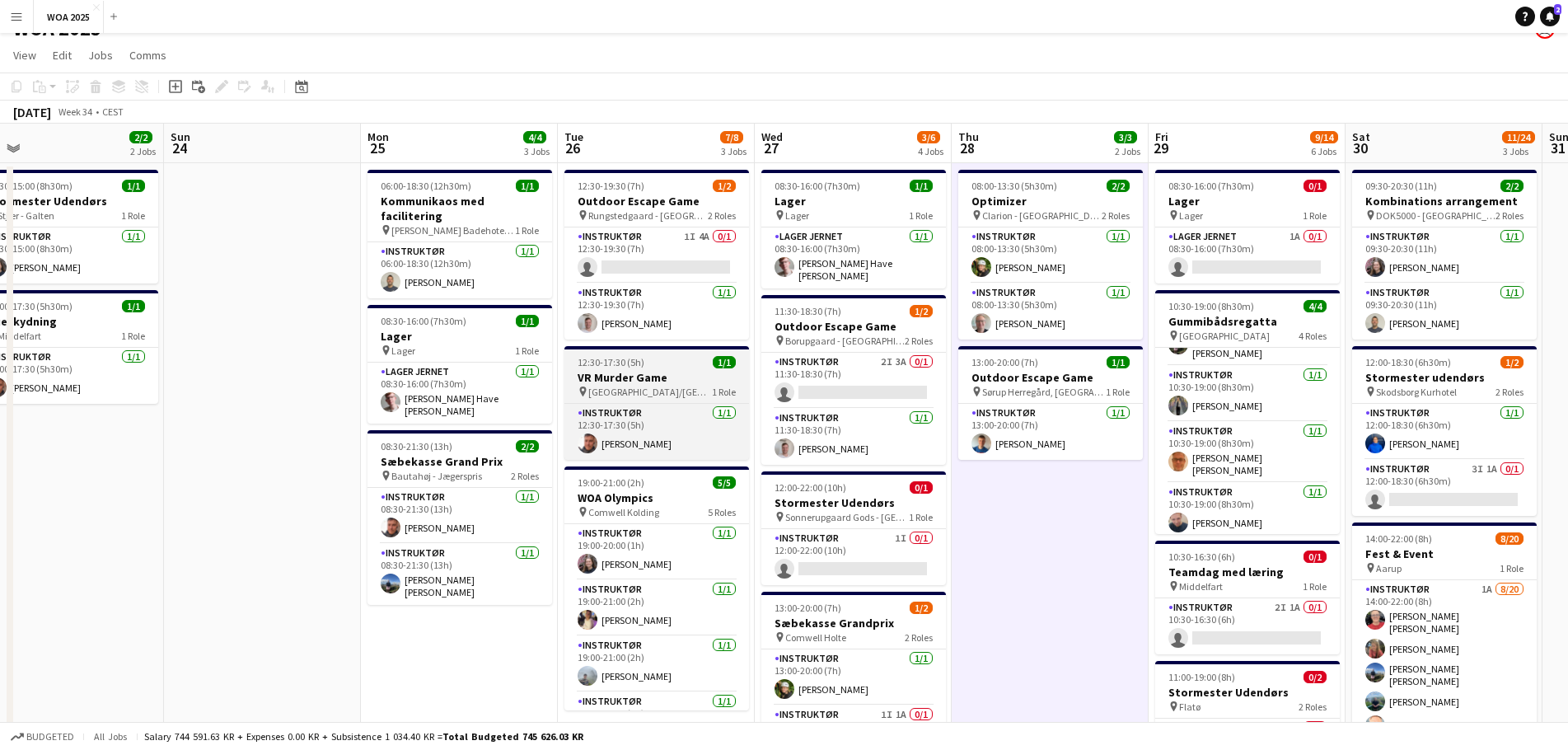
scroll to position [0, 0]
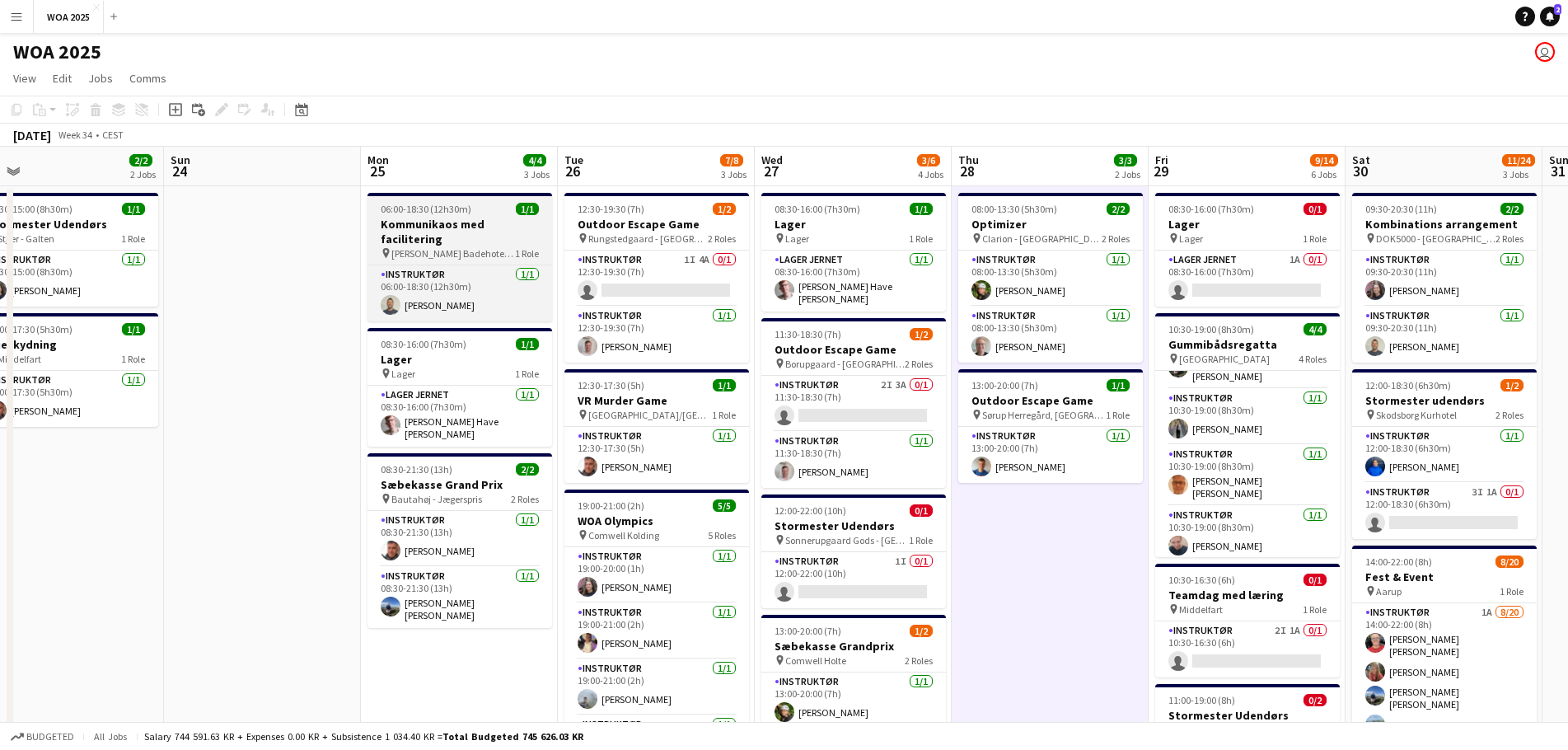
click at [463, 228] on h3 "Kommunikaos med facilitering" at bounding box center [460, 231] width 185 height 29
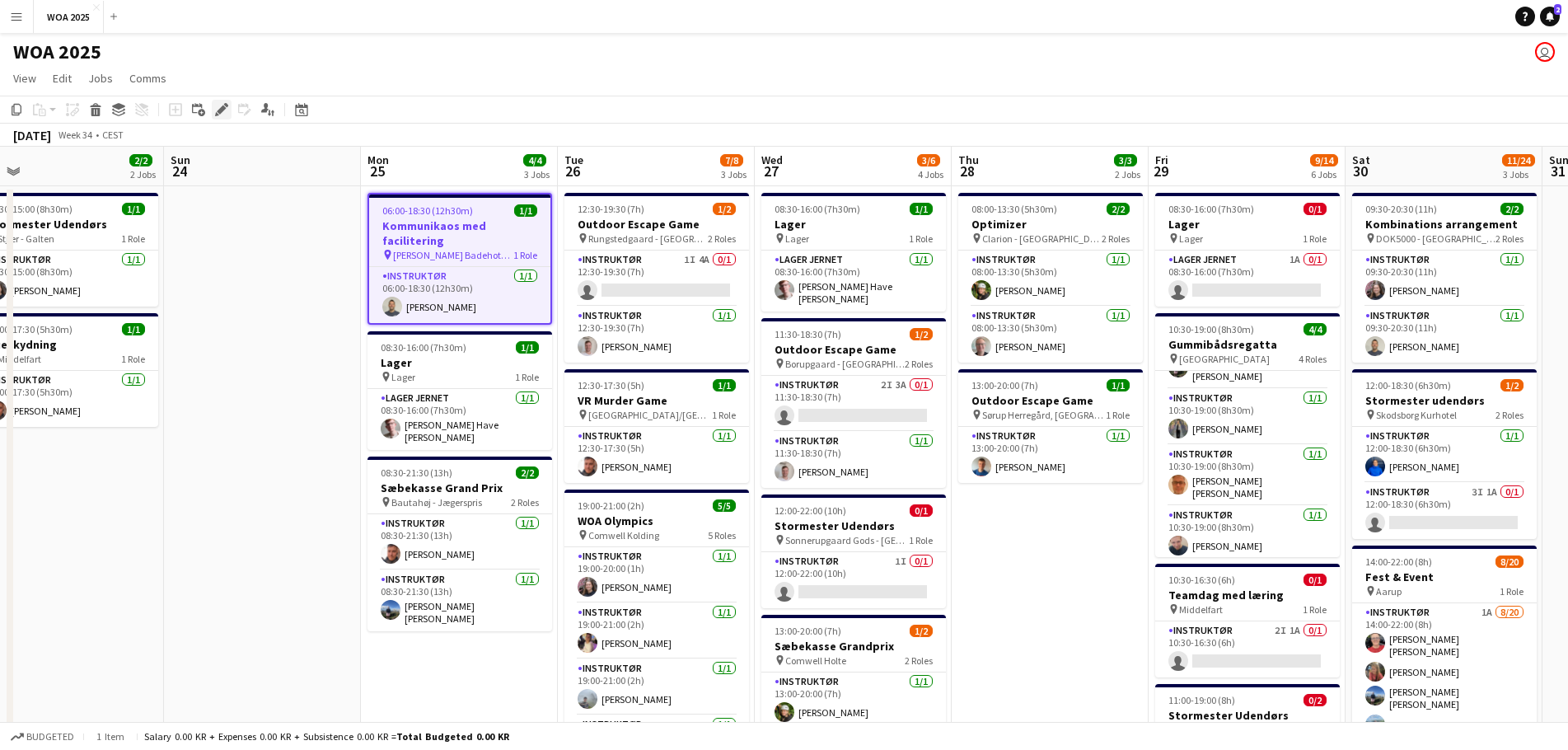
click at [220, 109] on icon at bounding box center [221, 110] width 9 height 9
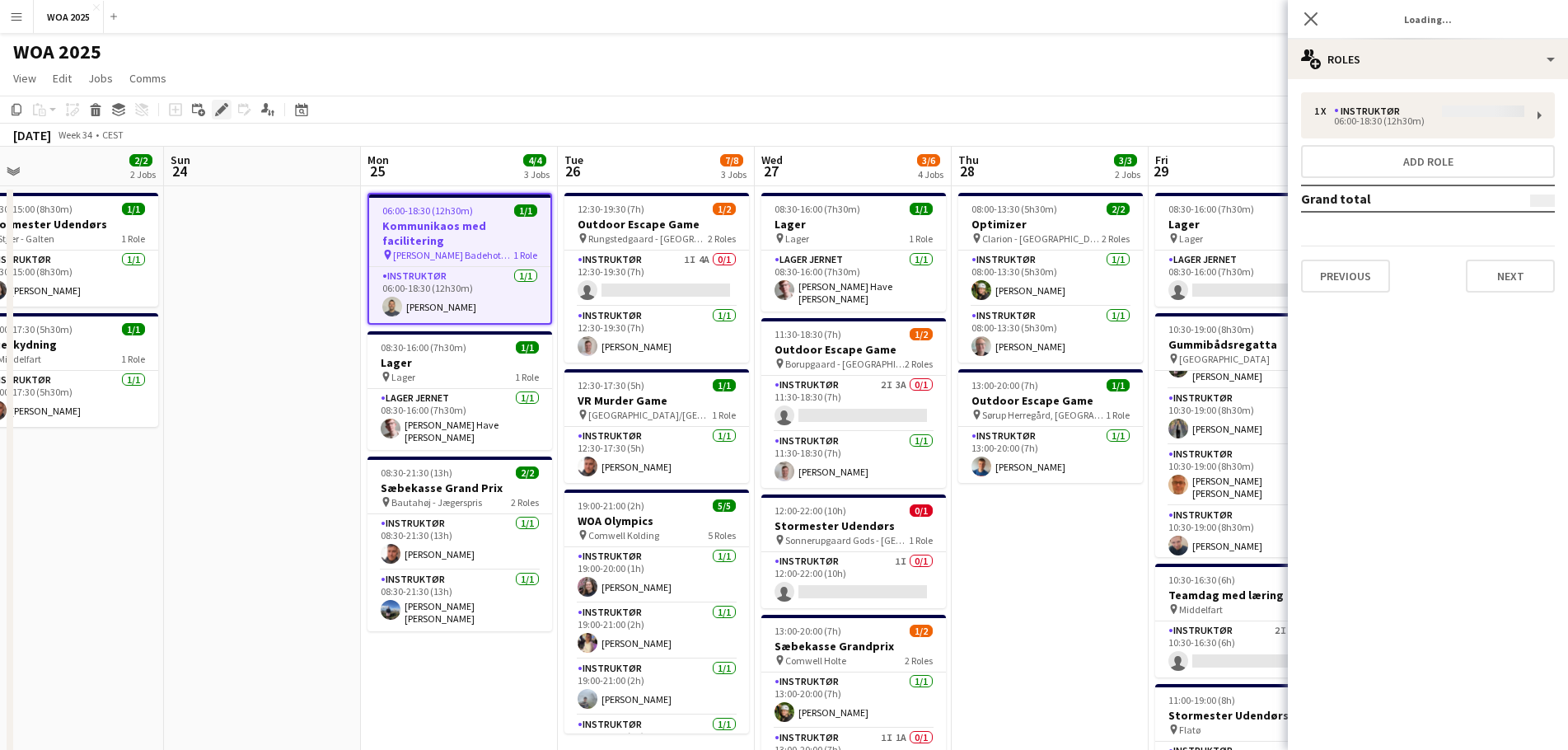
type input "**********"
click at [1417, 79] on div "1 x Instruktør 0.00 KR 06:00-18:30 (12h30m) Add role Grand total 0.00 KR Previo…" at bounding box center [1428, 192] width 280 height 227
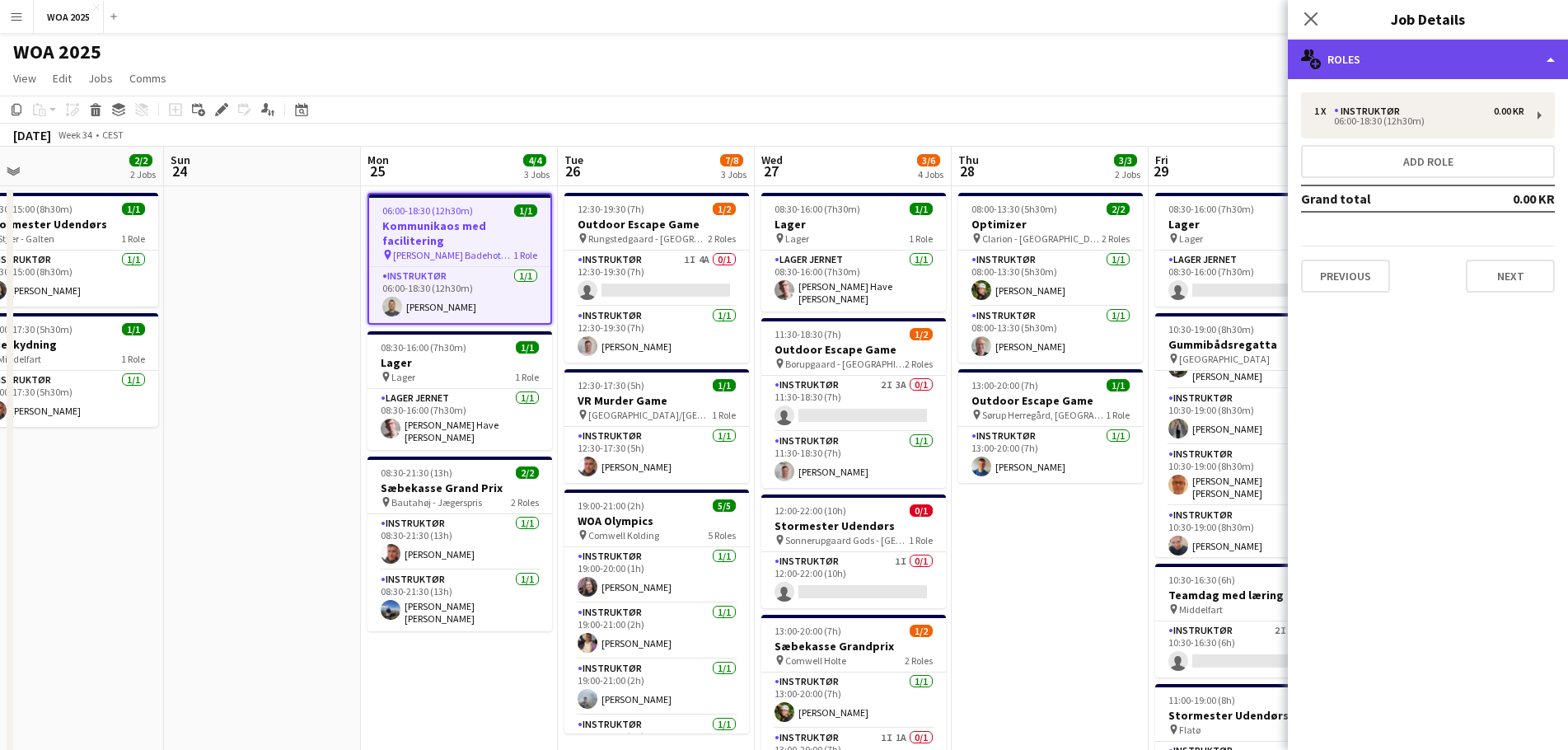
click at [1423, 67] on div "multiple-users-add Roles" at bounding box center [1428, 60] width 280 height 40
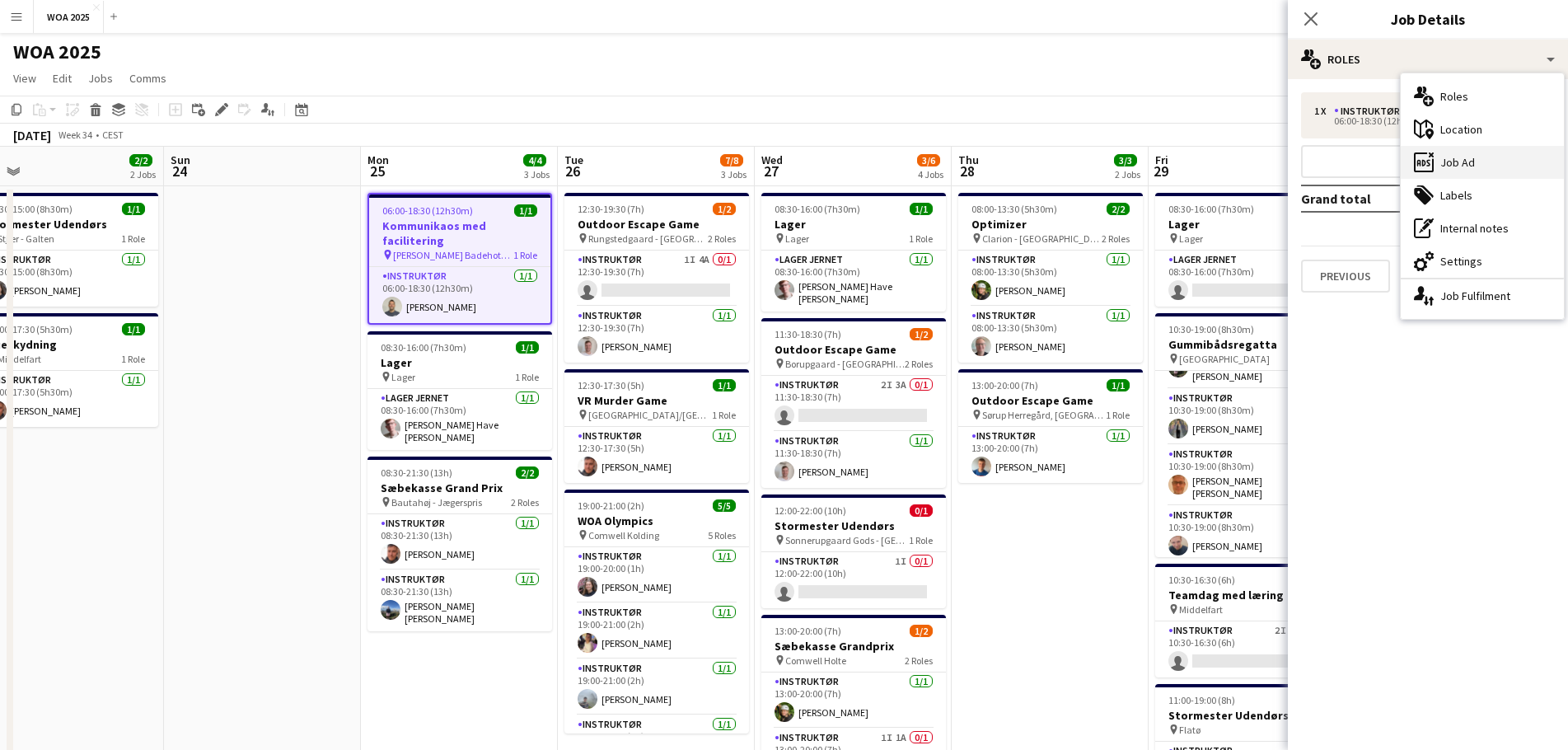
click at [1473, 164] on div "ads-window Job Ad" at bounding box center [1482, 162] width 163 height 33
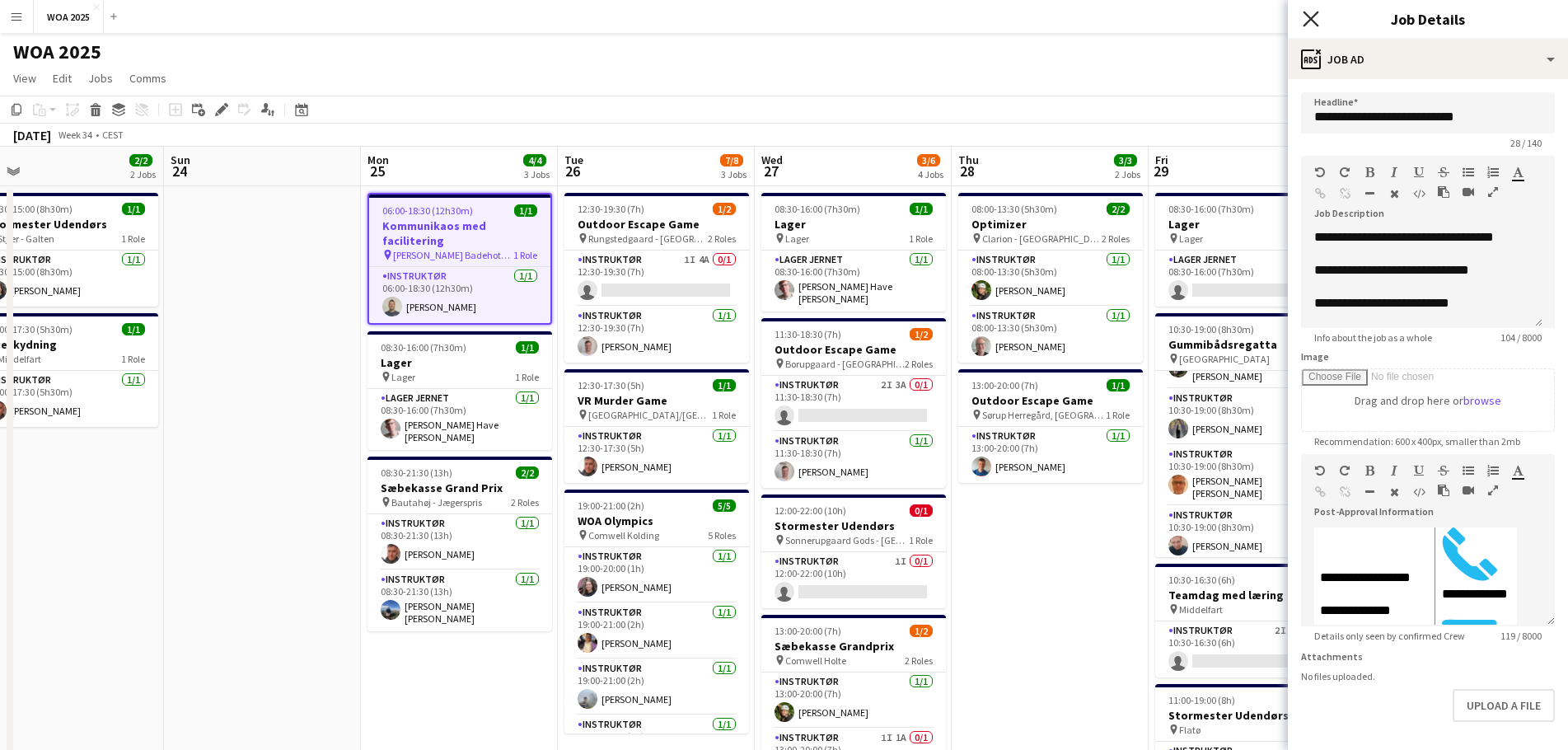
click at [1310, 25] on icon "Close pop-in" at bounding box center [1311, 18] width 16 height 16
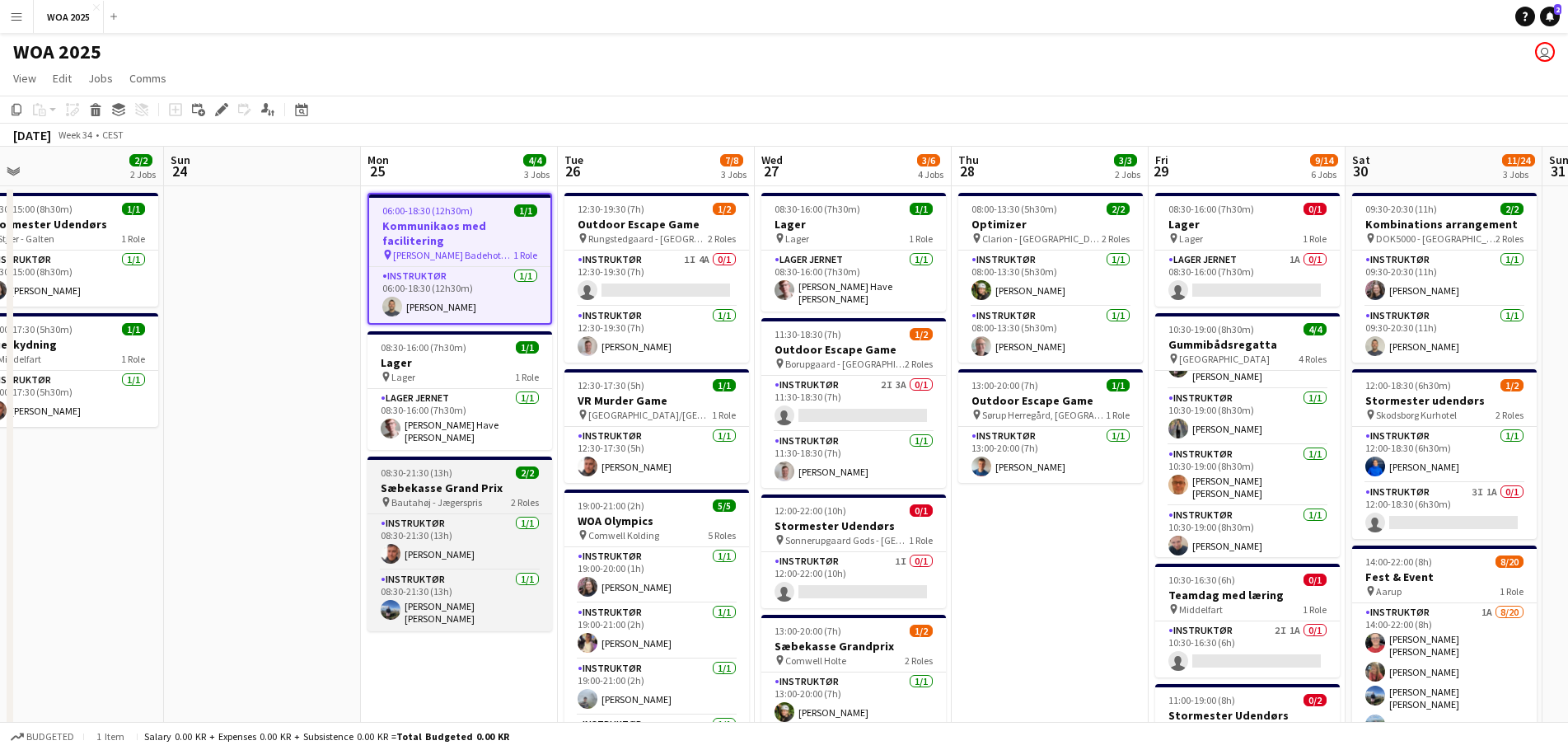
click at [475, 485] on h3 "Sæbekasse Grand Prix" at bounding box center [460, 488] width 185 height 15
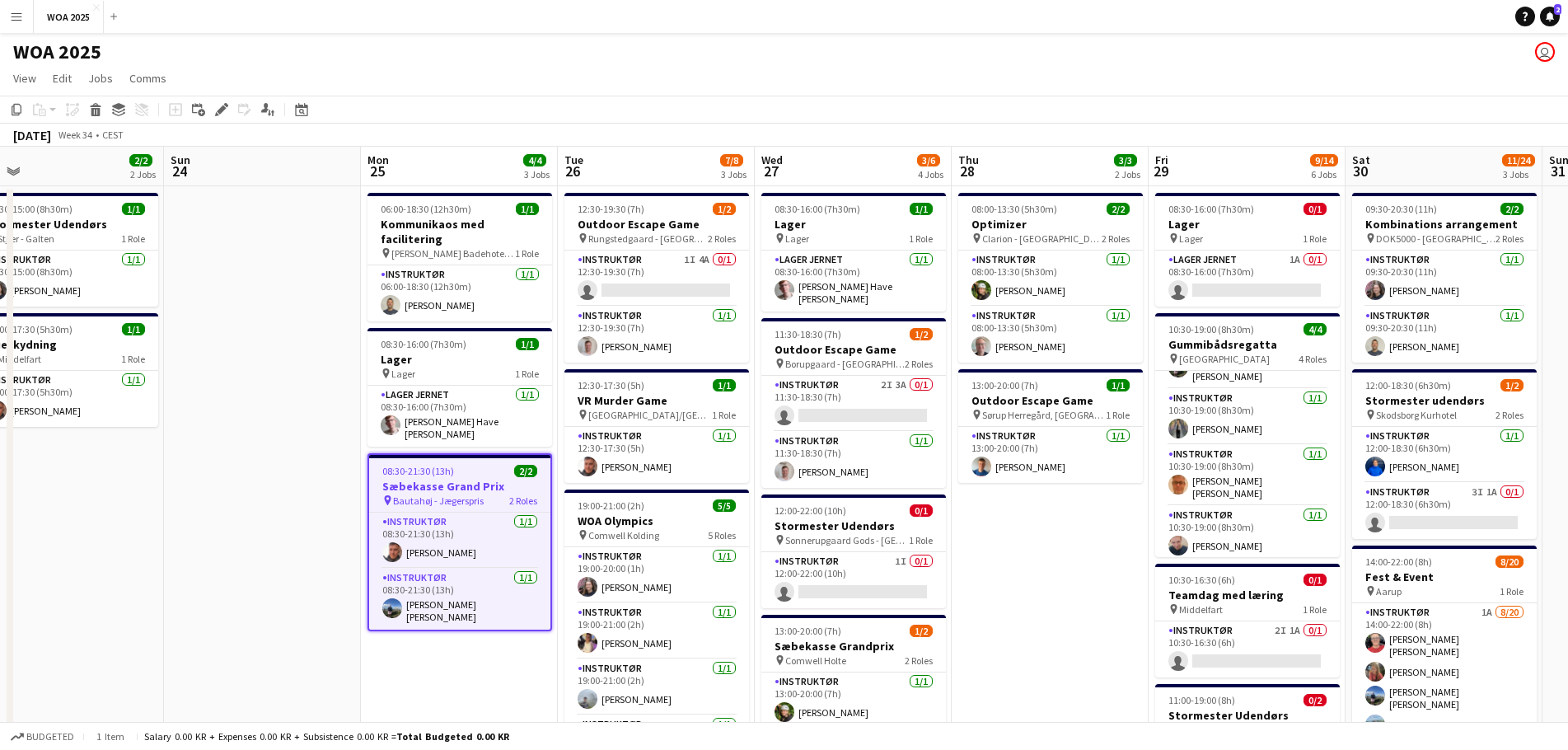
click at [466, 465] on div "08:30-21:30 (13h) 2/2" at bounding box center [460, 471] width 181 height 12
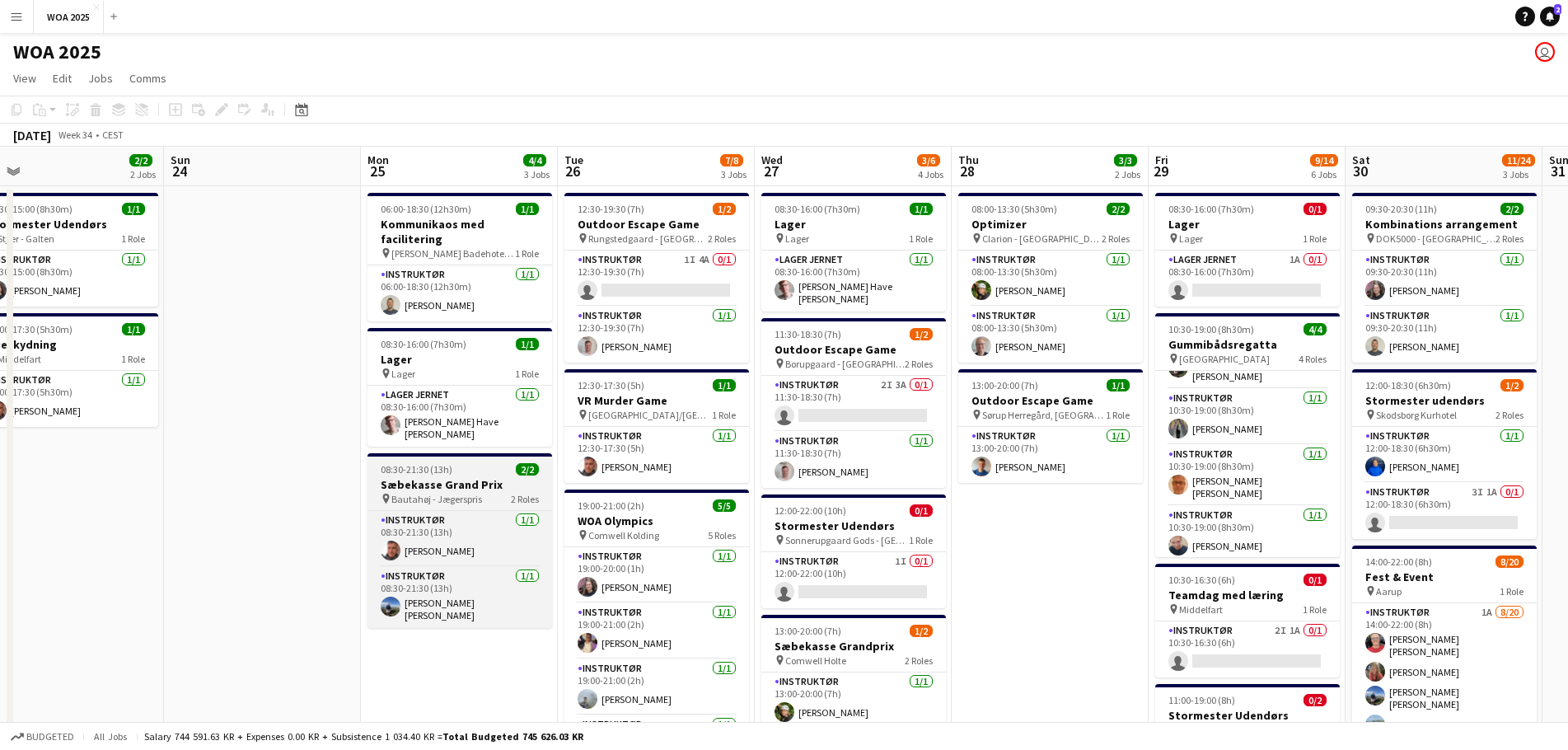
click at [458, 463] on div "08:30-21:30 (13h) 2/2" at bounding box center [460, 470] width 185 height 12
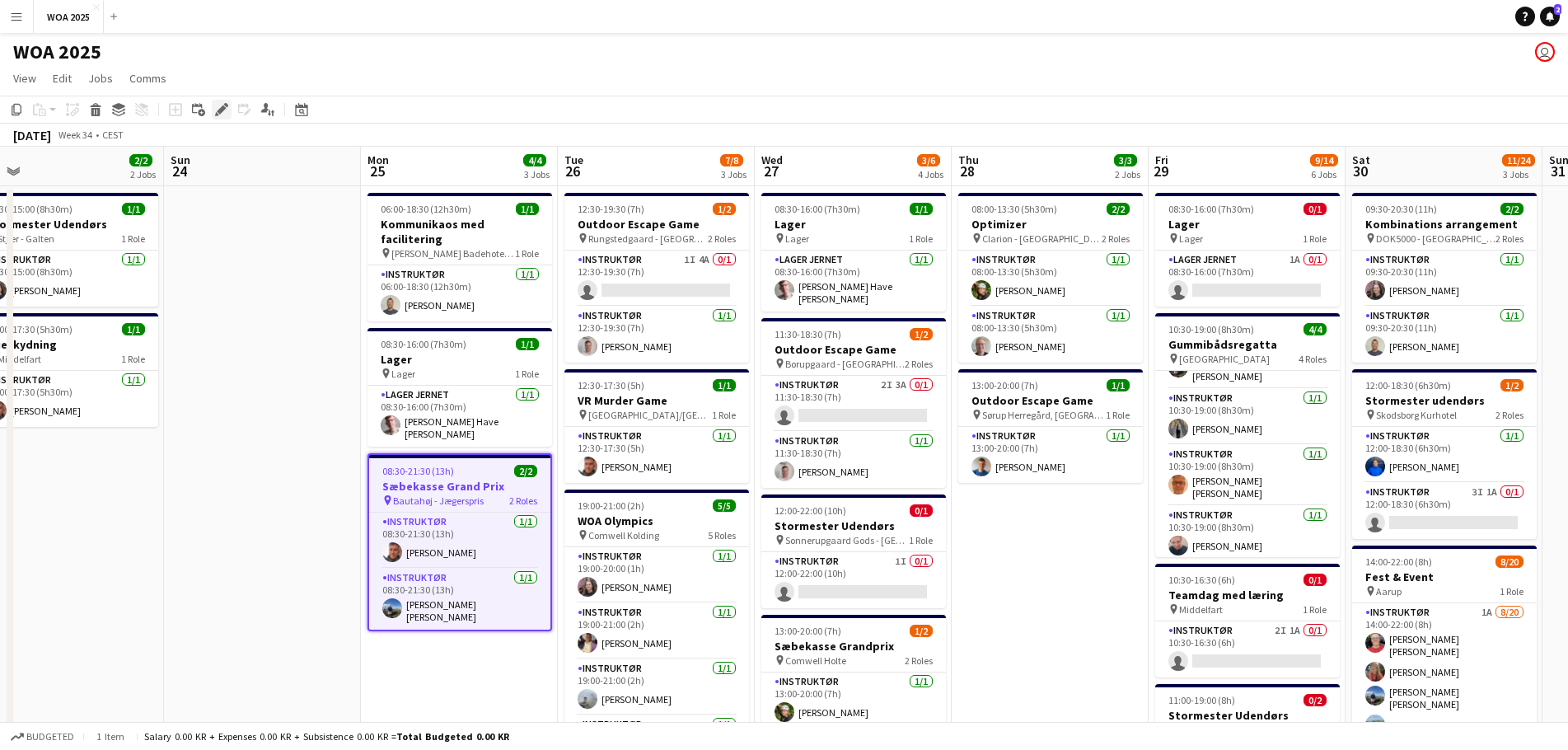
click at [222, 112] on icon at bounding box center [221, 110] width 9 height 9
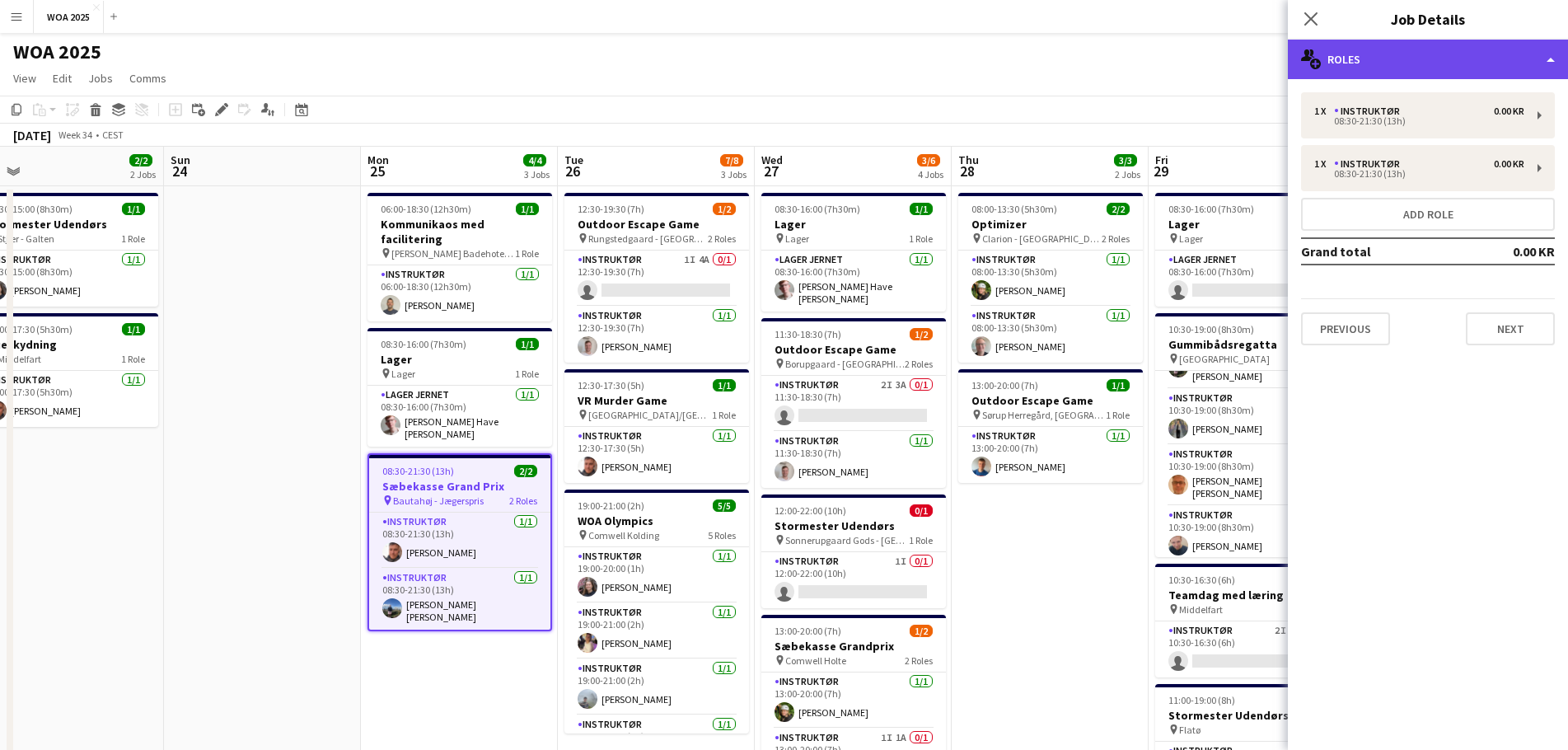
click at [1406, 73] on div "multiple-users-add Roles" at bounding box center [1428, 60] width 280 height 40
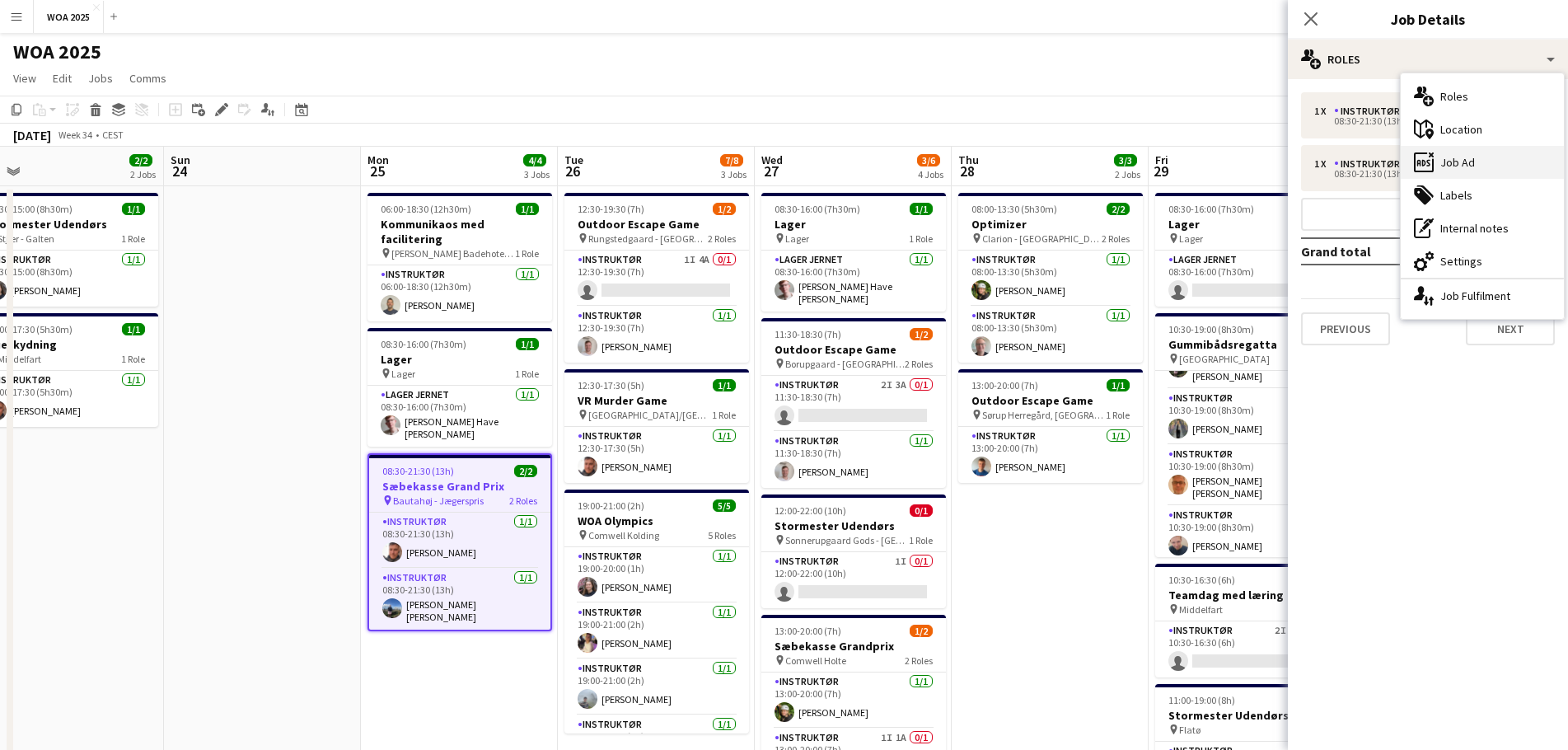
click at [1455, 162] on div "ads-window Job Ad" at bounding box center [1482, 162] width 163 height 33
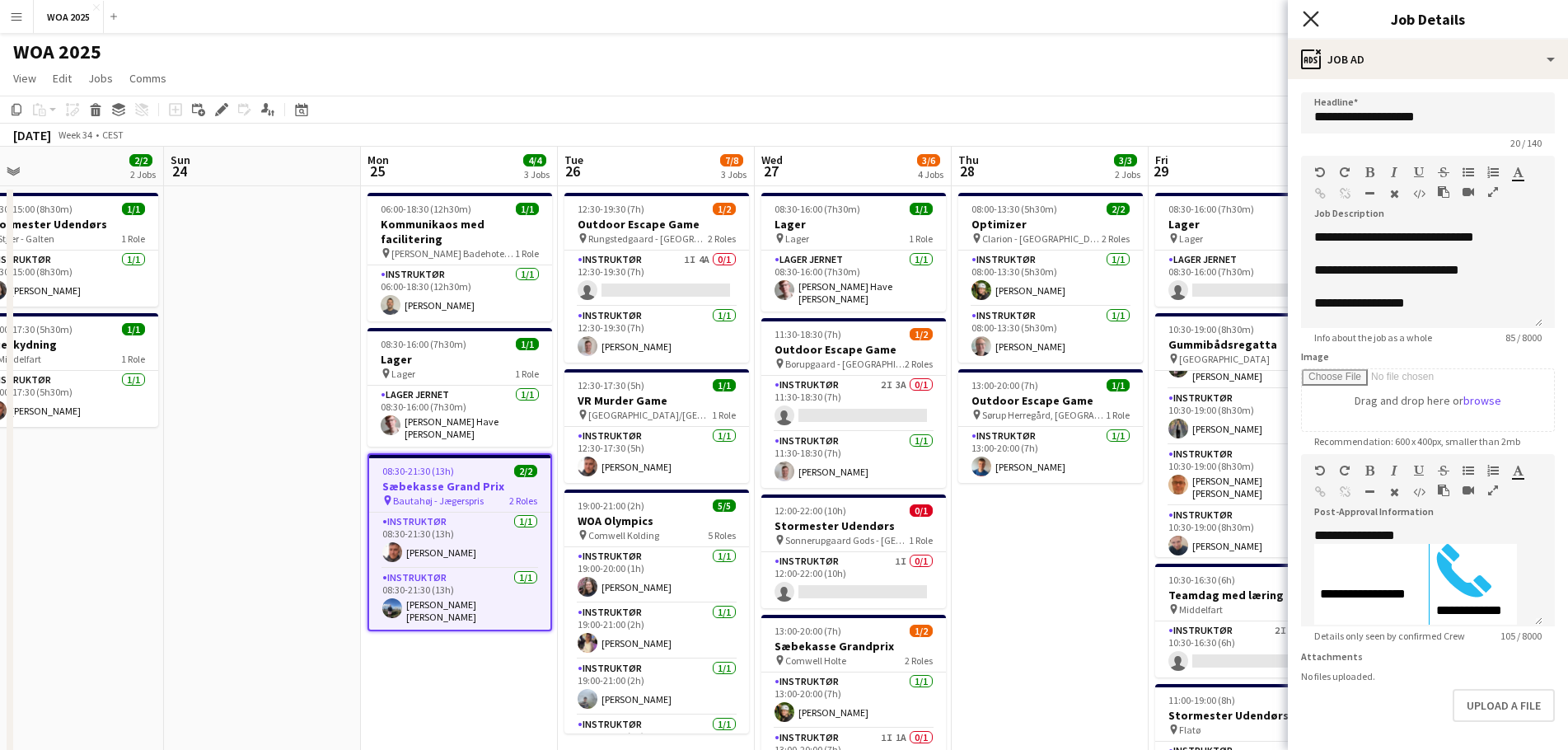
click at [1317, 26] on icon at bounding box center [1311, 18] width 16 height 16
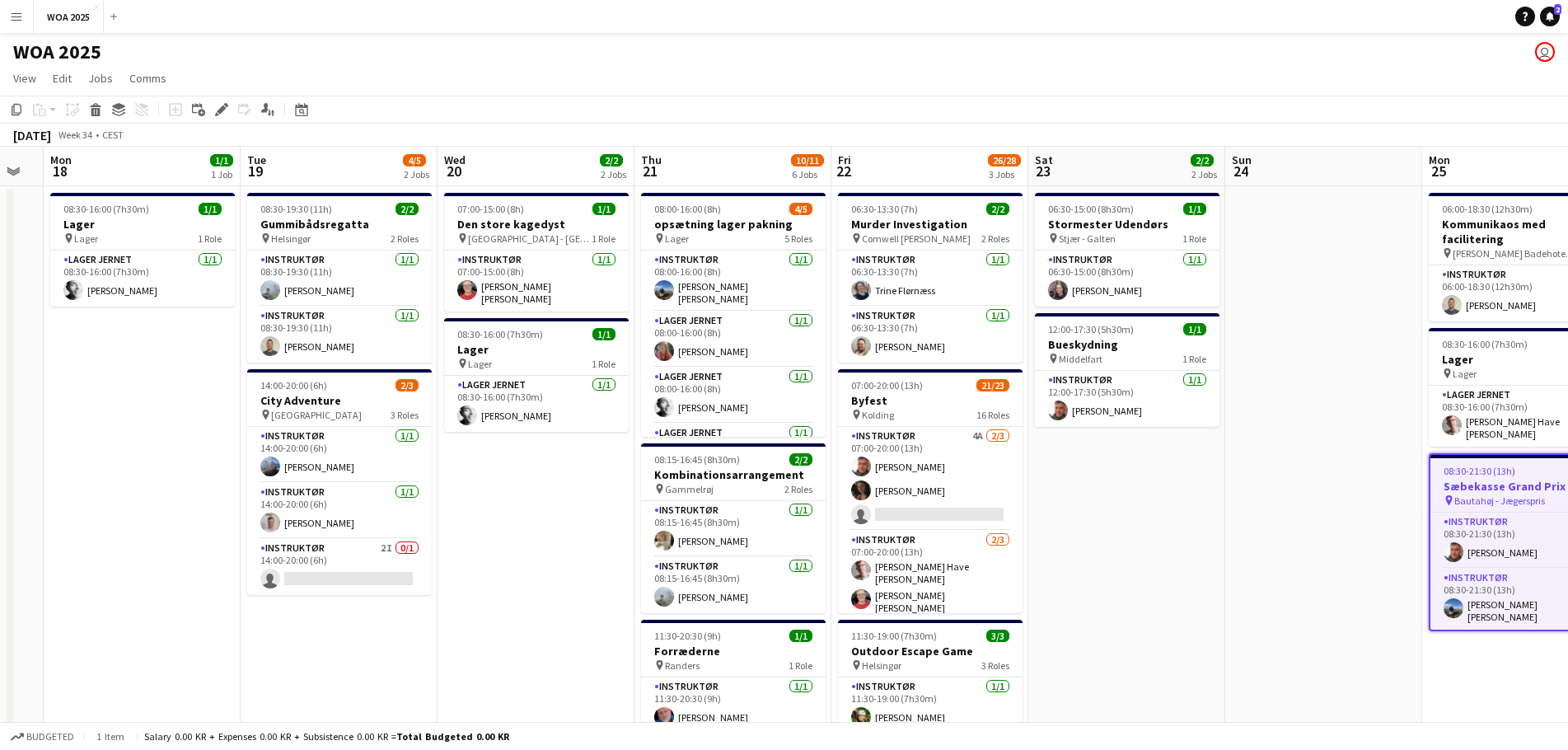
scroll to position [0, 492]
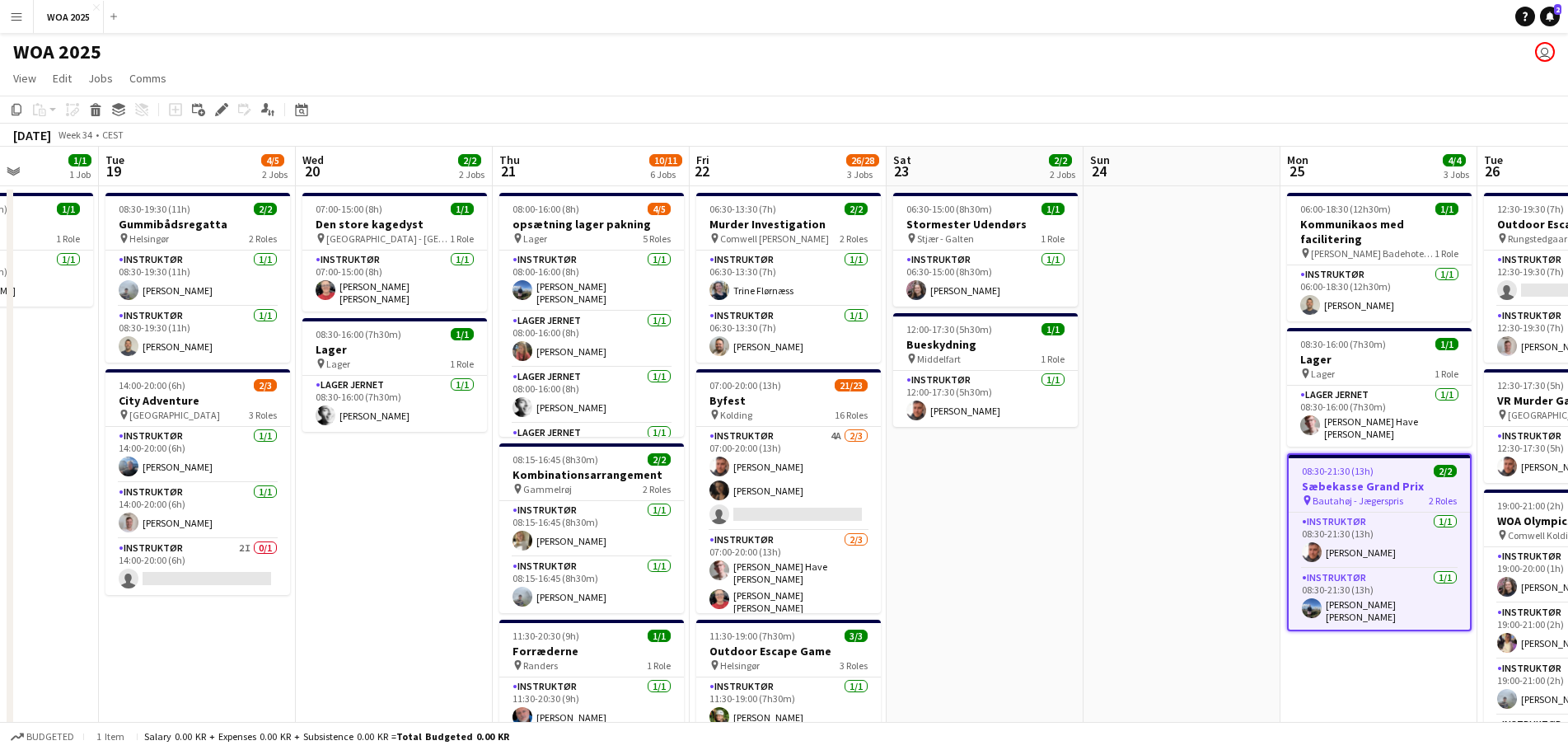
drag, startPoint x: 259, startPoint y: 381, endPoint x: 1149, endPoint y: 388, distance: 890.0
click at [1149, 388] on app-calendar-viewport "Sat 16 Sun 17 Mon 18 1/1 1 Job Tue 19 4/5 2 Jobs Wed 20 2/2 2 Jobs Thu 21 10/11…" at bounding box center [784, 704] width 1568 height 1116
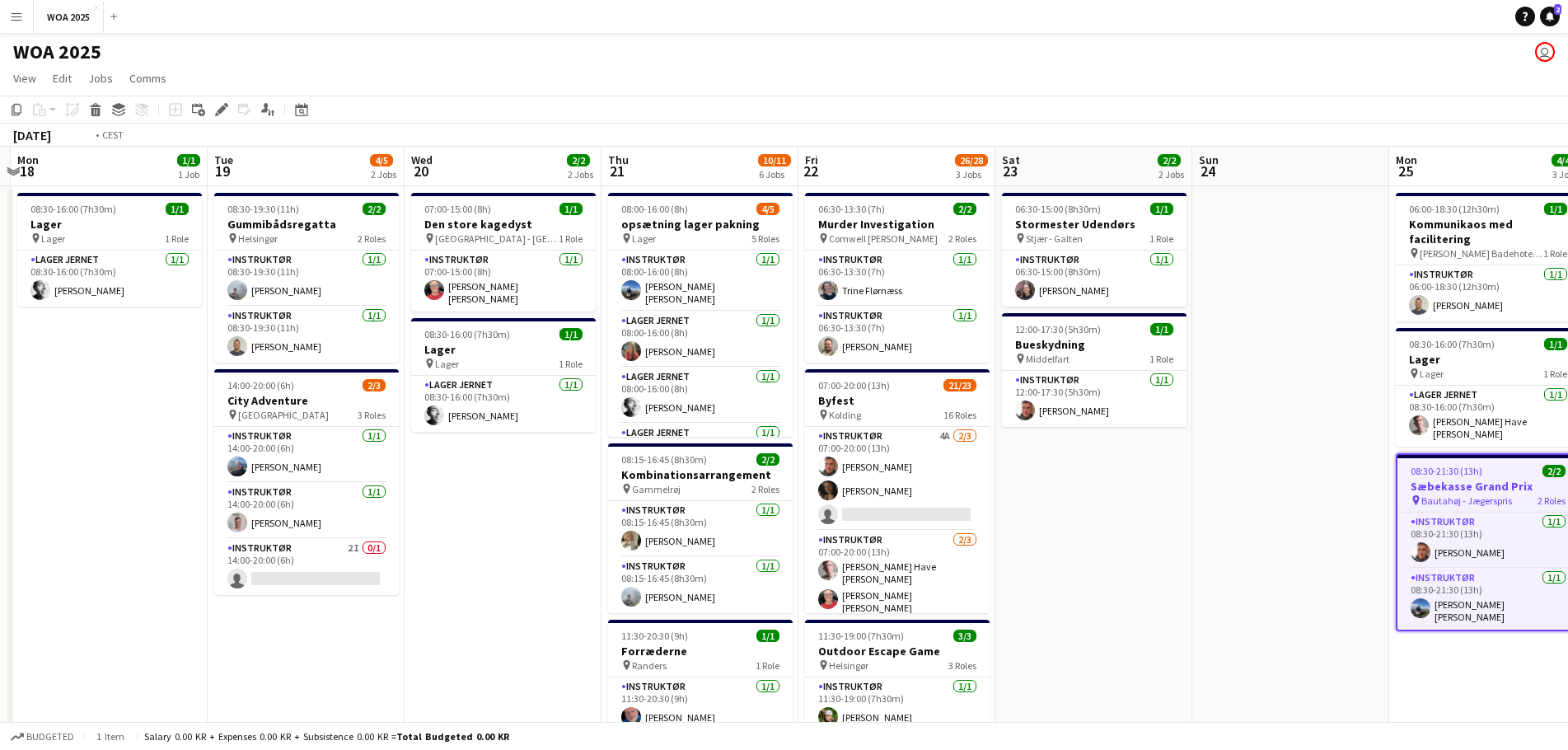
drag, startPoint x: 799, startPoint y: 424, endPoint x: 1434, endPoint y: 419, distance: 635.0
click at [1430, 418] on app-calendar-viewport "Sat 16 Sun 17 Mon 18 1/1 1 Job Tue 19 4/5 2 Jobs Wed 20 2/2 2 Jobs Thu 21 10/11…" at bounding box center [784, 704] width 1568 height 1116
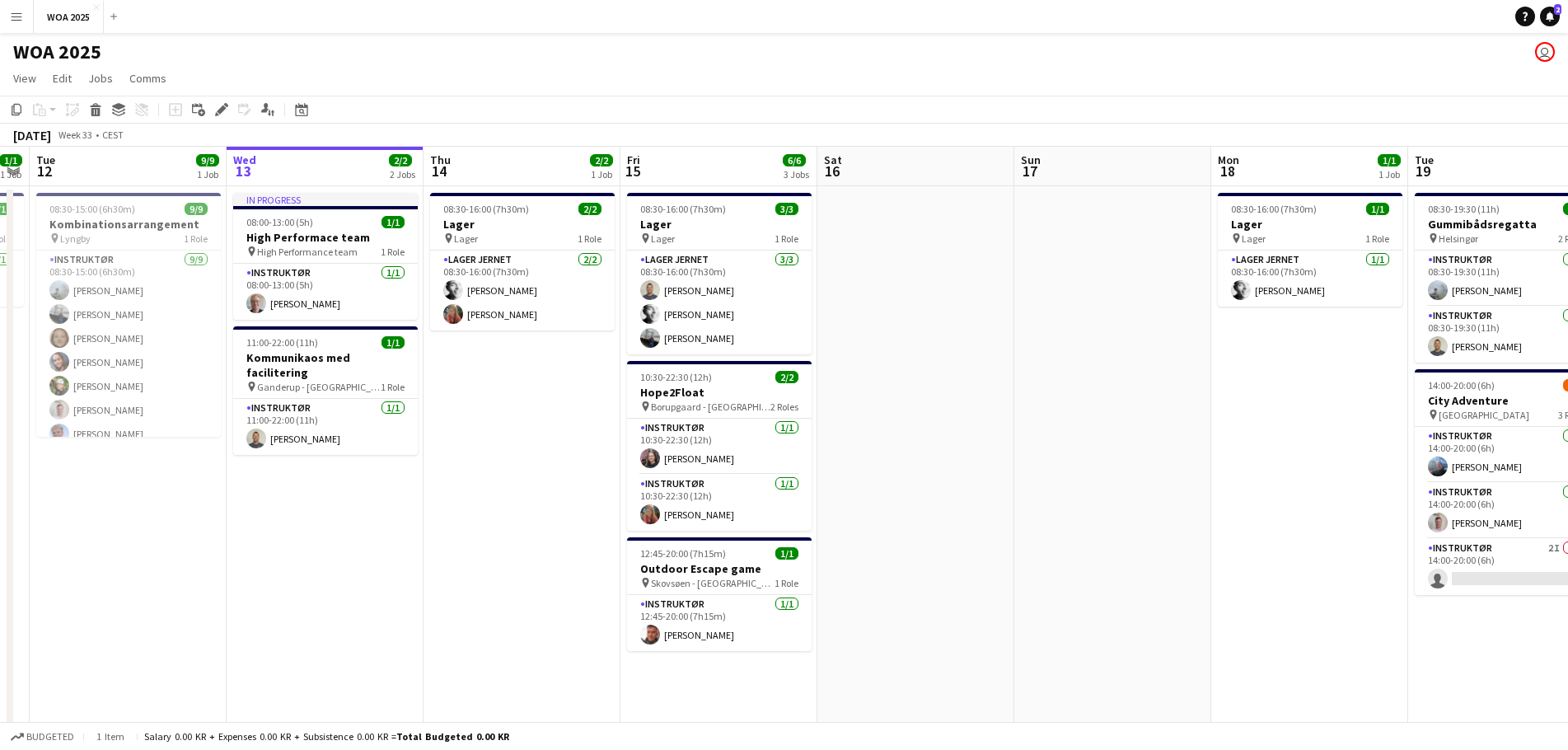
scroll to position [0, 463]
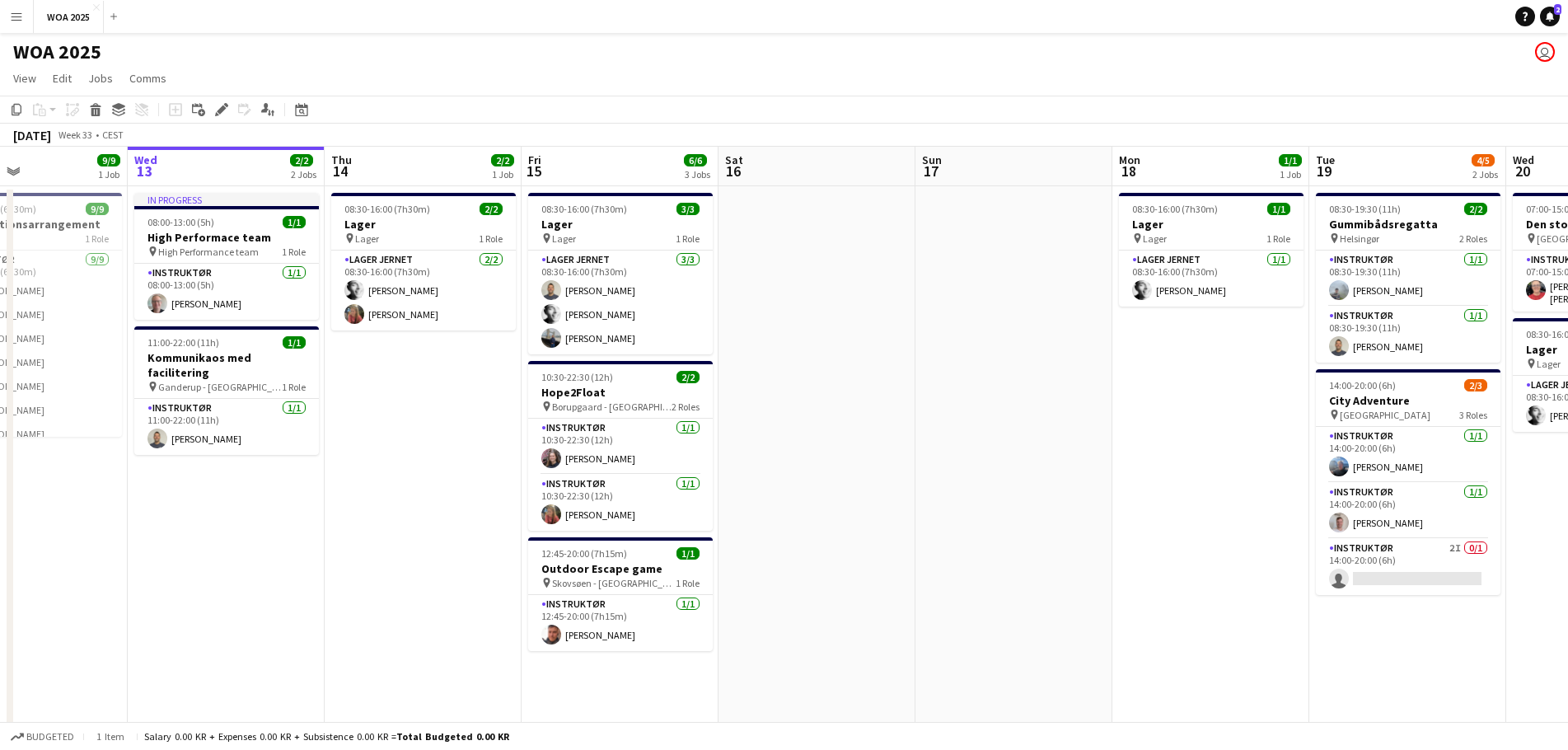
drag, startPoint x: 518, startPoint y: 434, endPoint x: 1077, endPoint y: 419, distance: 559.2
click at [1077, 419] on app-calendar-viewport "Sun 10 Mon 11 1/1 1 Job Tue 12 9/9 1 Job Wed 13 2/2 2 Jobs Thu 14 2/2 1 Job Fri…" at bounding box center [784, 704] width 1568 height 1116
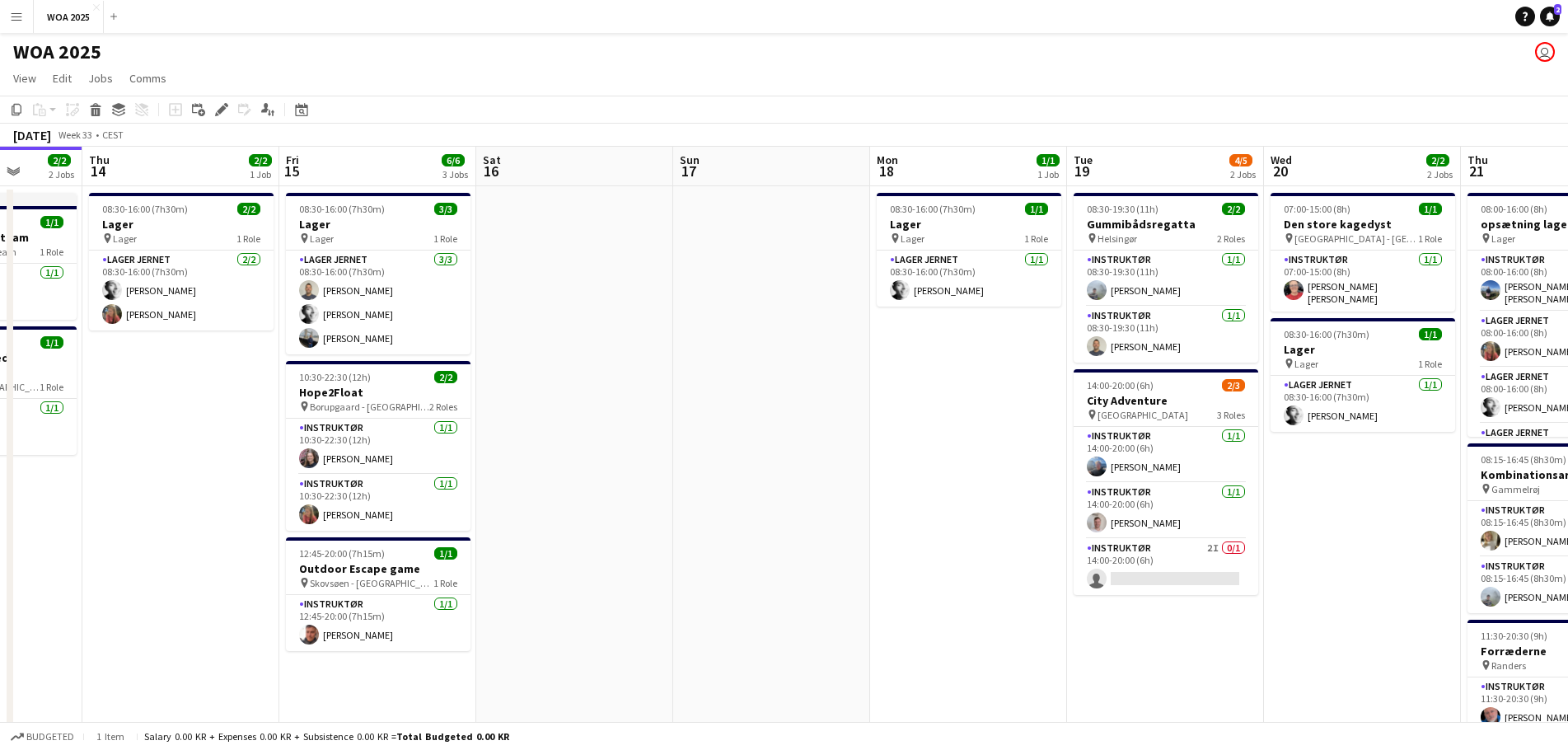
drag, startPoint x: 911, startPoint y: 461, endPoint x: 423, endPoint y: 450, distance: 488.1
click at [425, 450] on app-calendar-viewport "Mon 11 1/1 1 Job Tue 12 9/9 1 Job Wed 13 2/2 2 Jobs Thu 14 2/2 1 Job Fri 15 6/6…" at bounding box center [784, 704] width 1568 height 1116
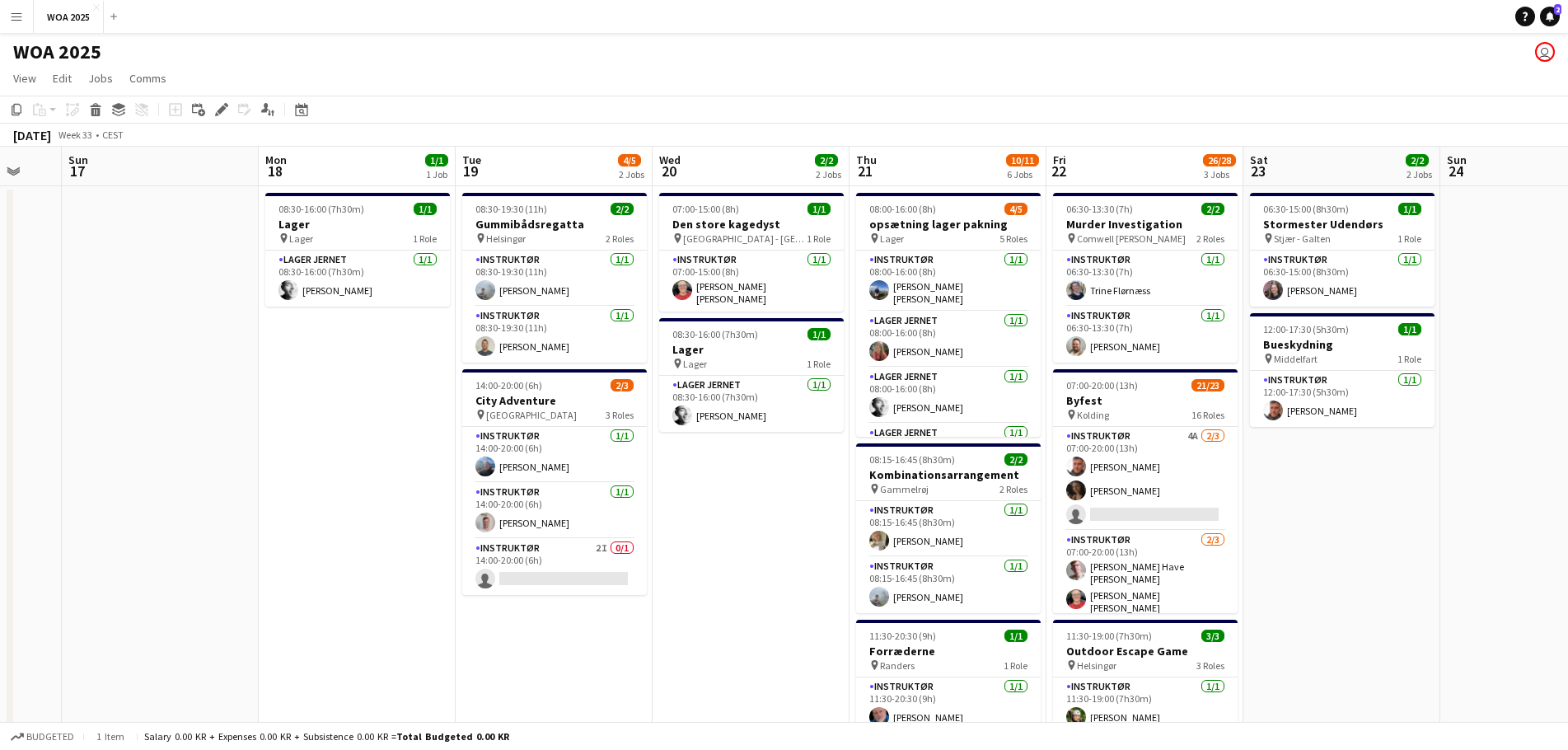
drag, startPoint x: 415, startPoint y: 482, endPoint x: 144, endPoint y: 444, distance: 273.7
click at [144, 444] on app-calendar-viewport "Thu 14 2/2 1 Job Fri 15 6/6 3 Jobs Sat 16 Sun 17 Mon 18 1/1 1 Job Tue 19 4/5 2 …" at bounding box center [784, 704] width 1568 height 1116
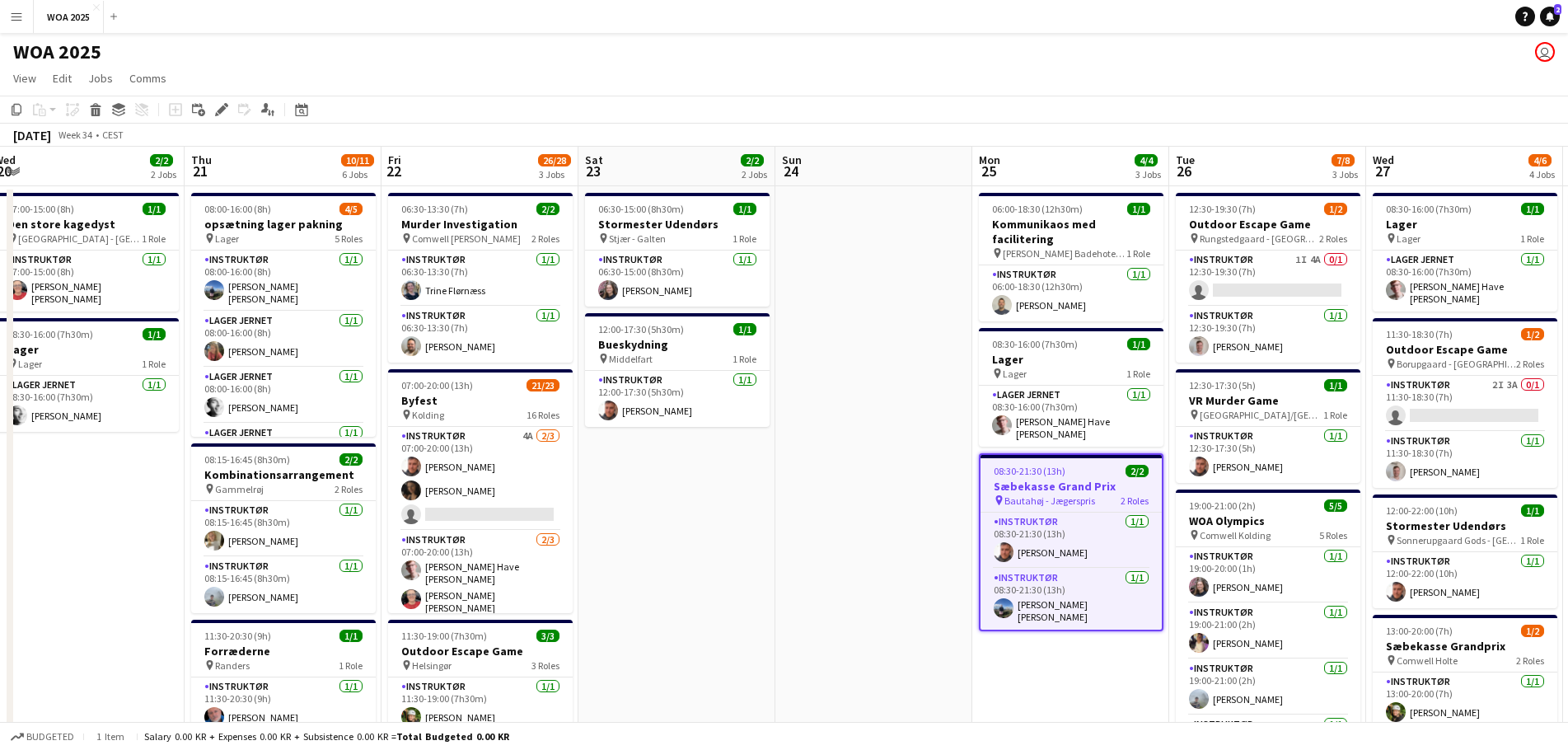
scroll to position [0, 605]
drag, startPoint x: 1144, startPoint y: 510, endPoint x: 757, endPoint y: 498, distance: 387.2
click at [757, 498] on app-calendar-viewport "Sun 17 Mon 18 1/1 1 Job Tue 19 4/5 2 Jobs Wed 20 2/2 2 Jobs Thu 21 10/11 6 Jobs…" at bounding box center [784, 704] width 1568 height 1116
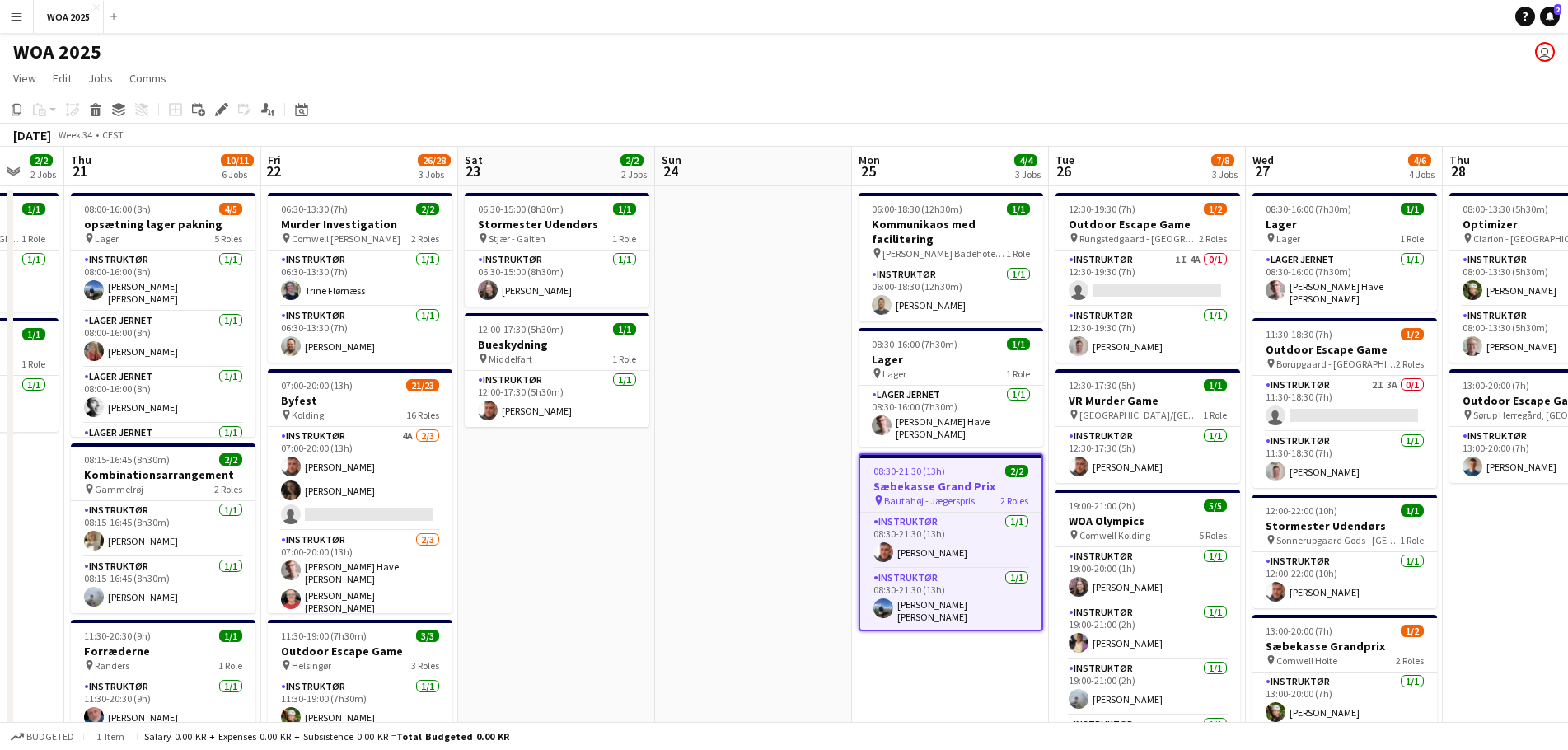
drag, startPoint x: 917, startPoint y: 397, endPoint x: 792, endPoint y: 393, distance: 125.1
click at [792, 393] on app-calendar-viewport "Mon 18 1/1 1 Job Tue 19 4/5 2 Jobs Wed 20 2/2 2 Jobs Thu 21 10/11 6 Jobs Fri 22…" at bounding box center [784, 704] width 1568 height 1116
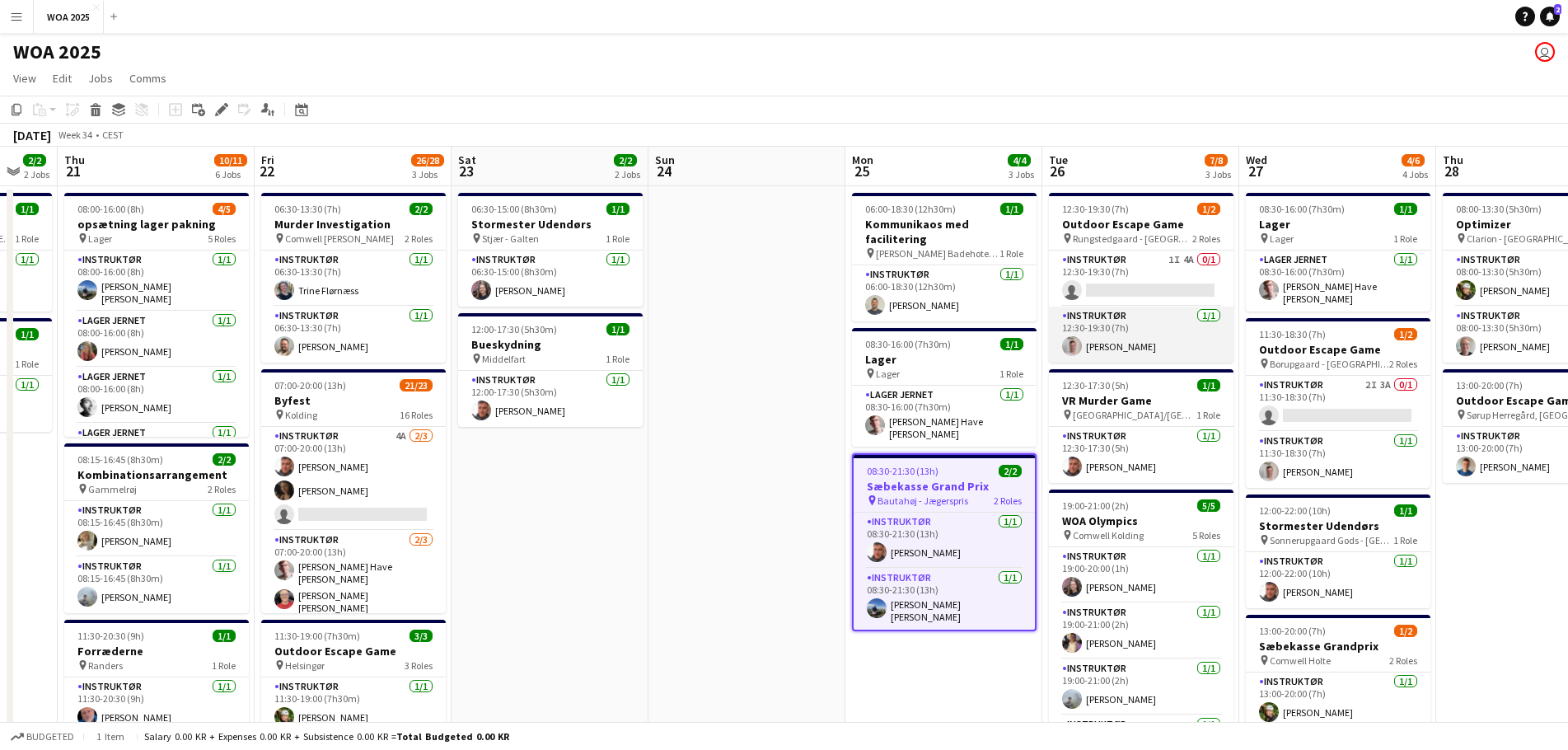
click at [1151, 328] on app-card-role "Instruktør [DATE] 12:30-19:30 (7h) [PERSON_NAME]" at bounding box center [1142, 334] width 185 height 56
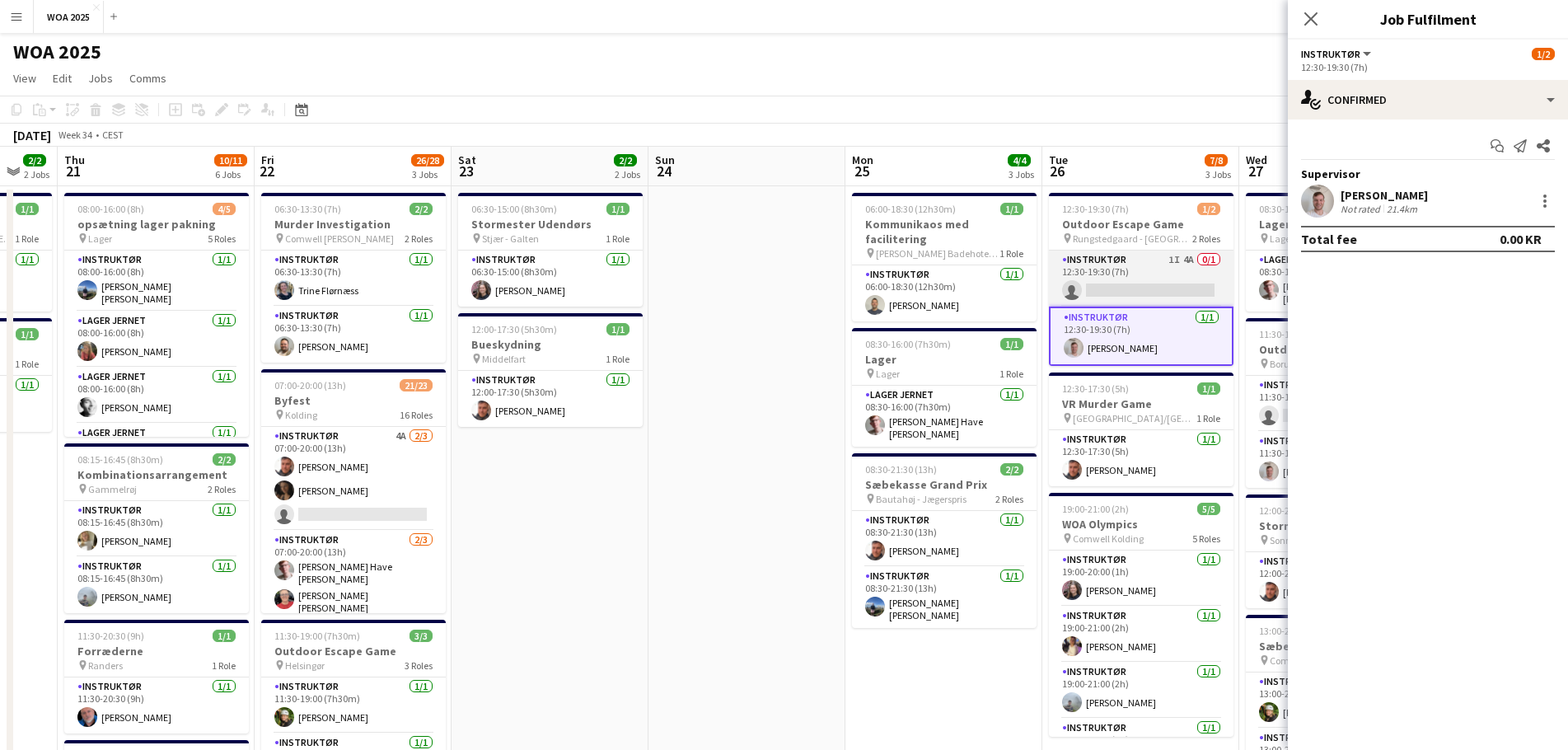
click at [1146, 286] on app-card-role "Instruktør 1I 4A 0/1 12:30-19:30 (7h) single-neutral-actions" at bounding box center [1142, 278] width 185 height 56
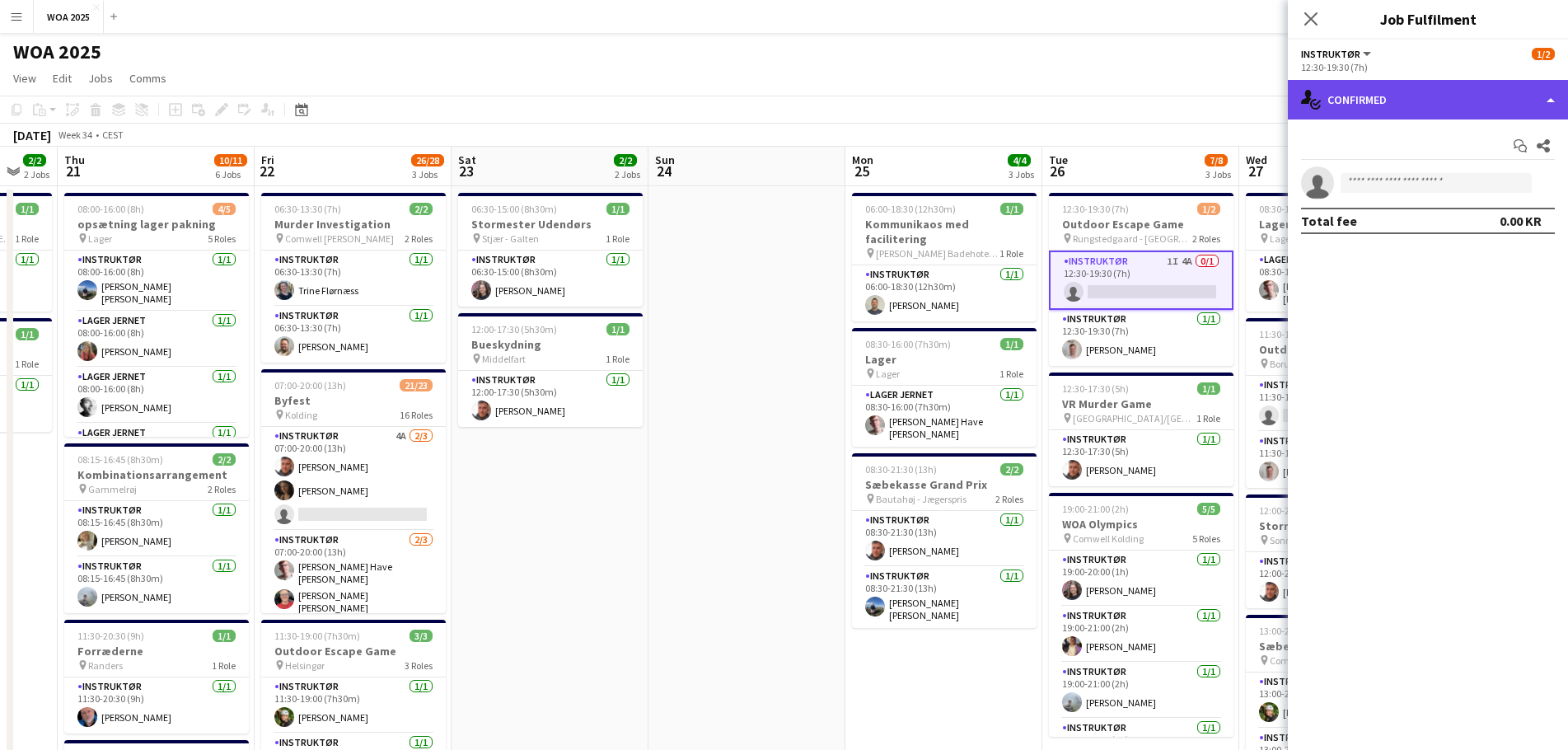
click at [1413, 113] on div "single-neutral-actions-check-2 Confirmed" at bounding box center [1428, 100] width 280 height 40
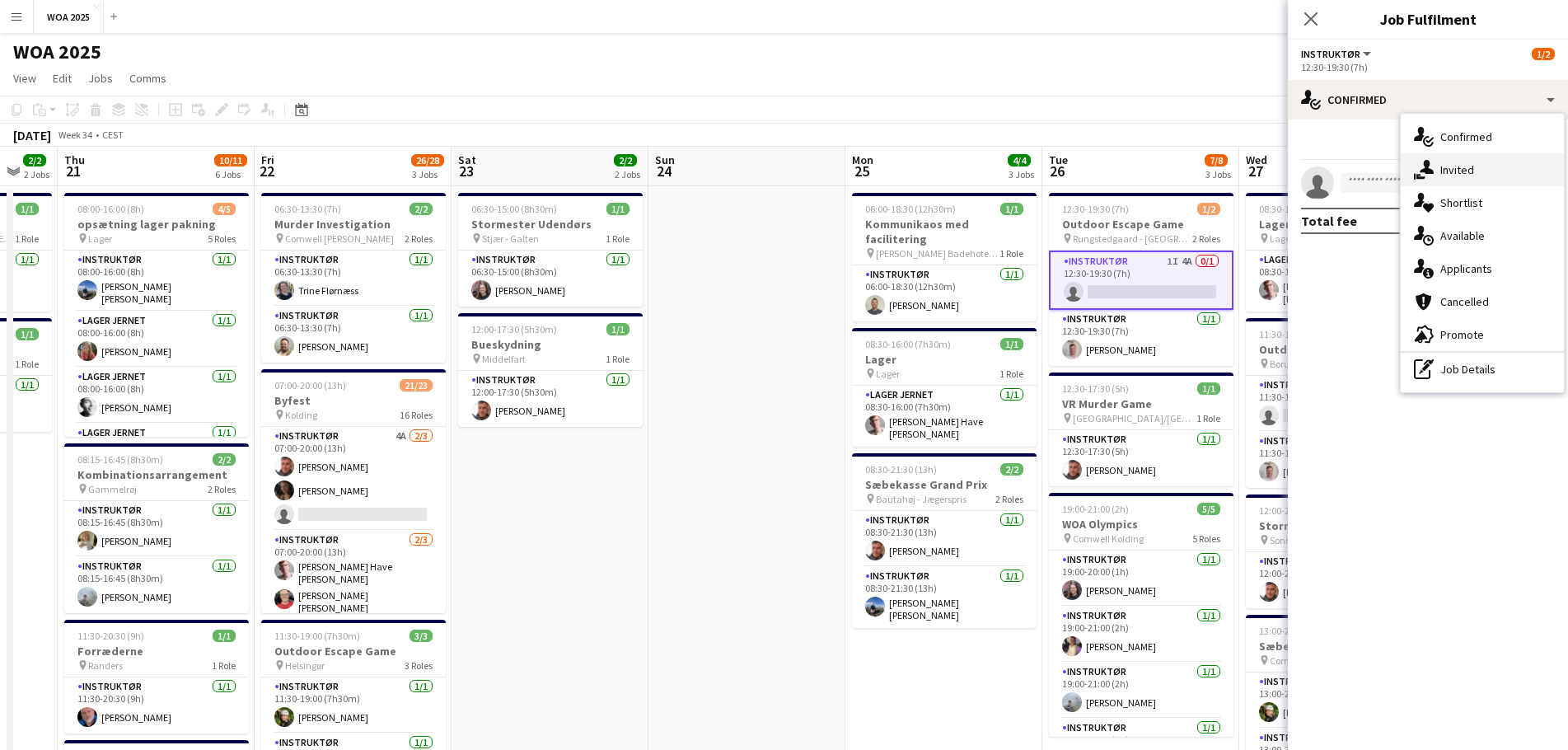
click at [1452, 173] on div "single-neutral-actions-share-1 Invited" at bounding box center [1482, 170] width 163 height 33
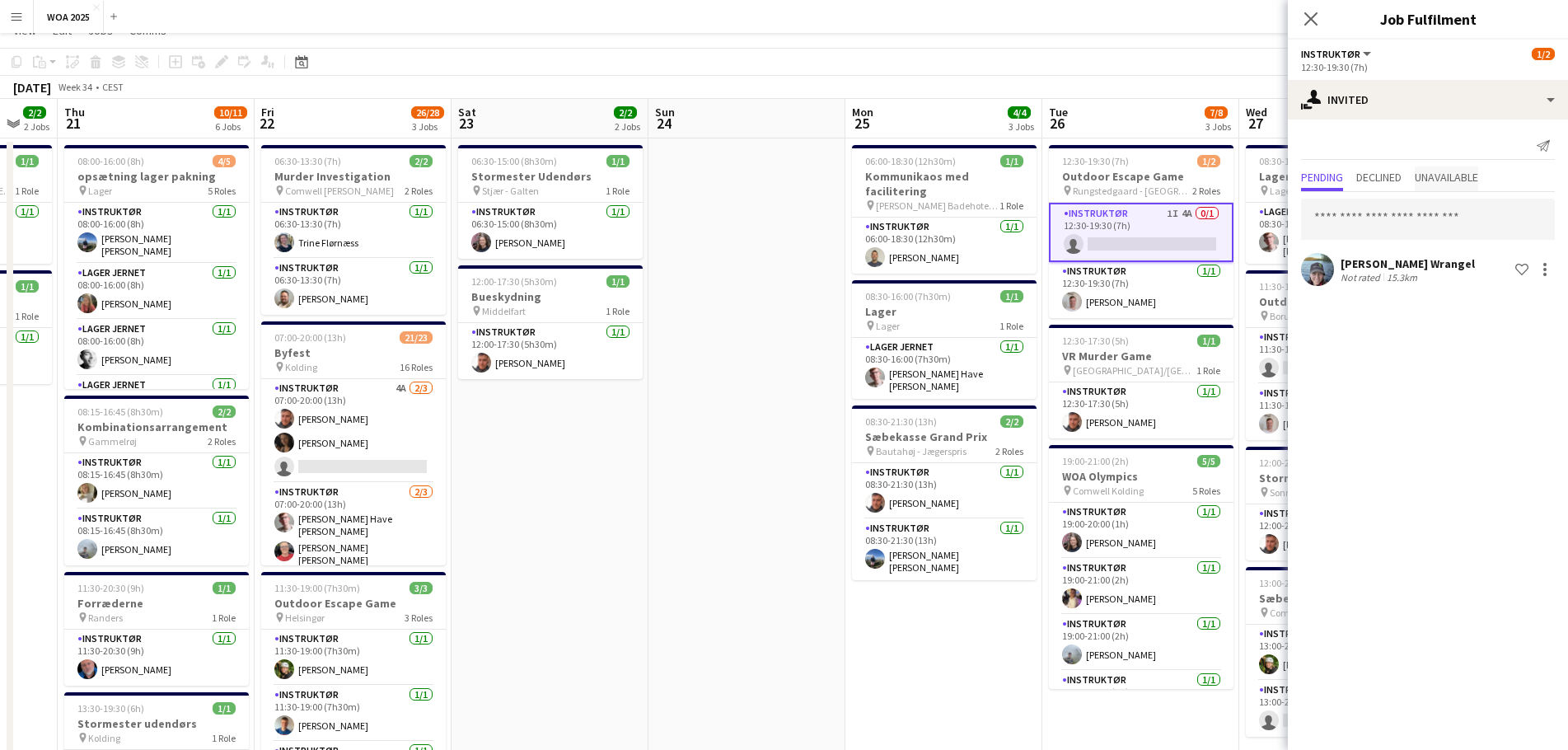
scroll to position [0, 0]
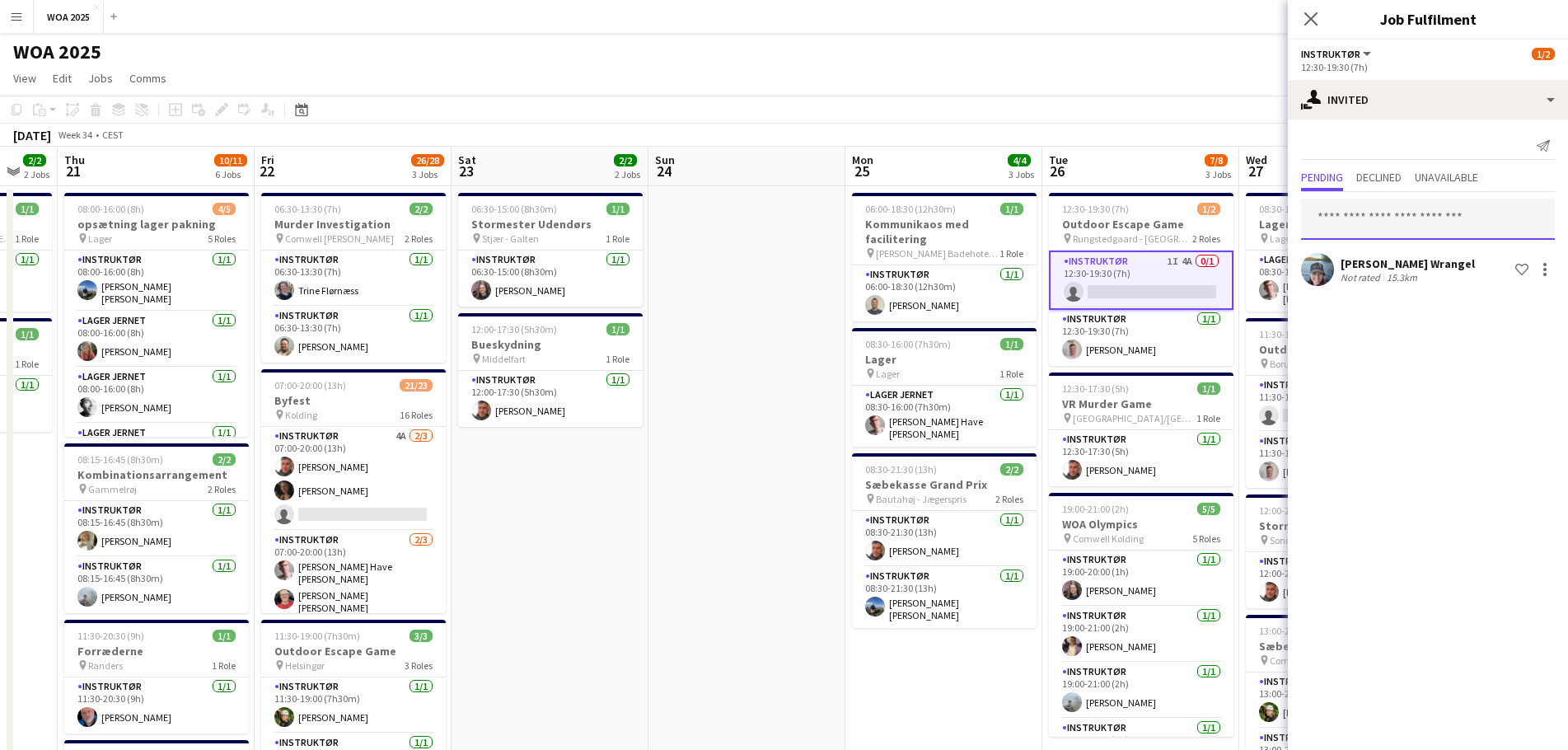
click at [1439, 219] on input "text" at bounding box center [1428, 219] width 254 height 41
type input "****"
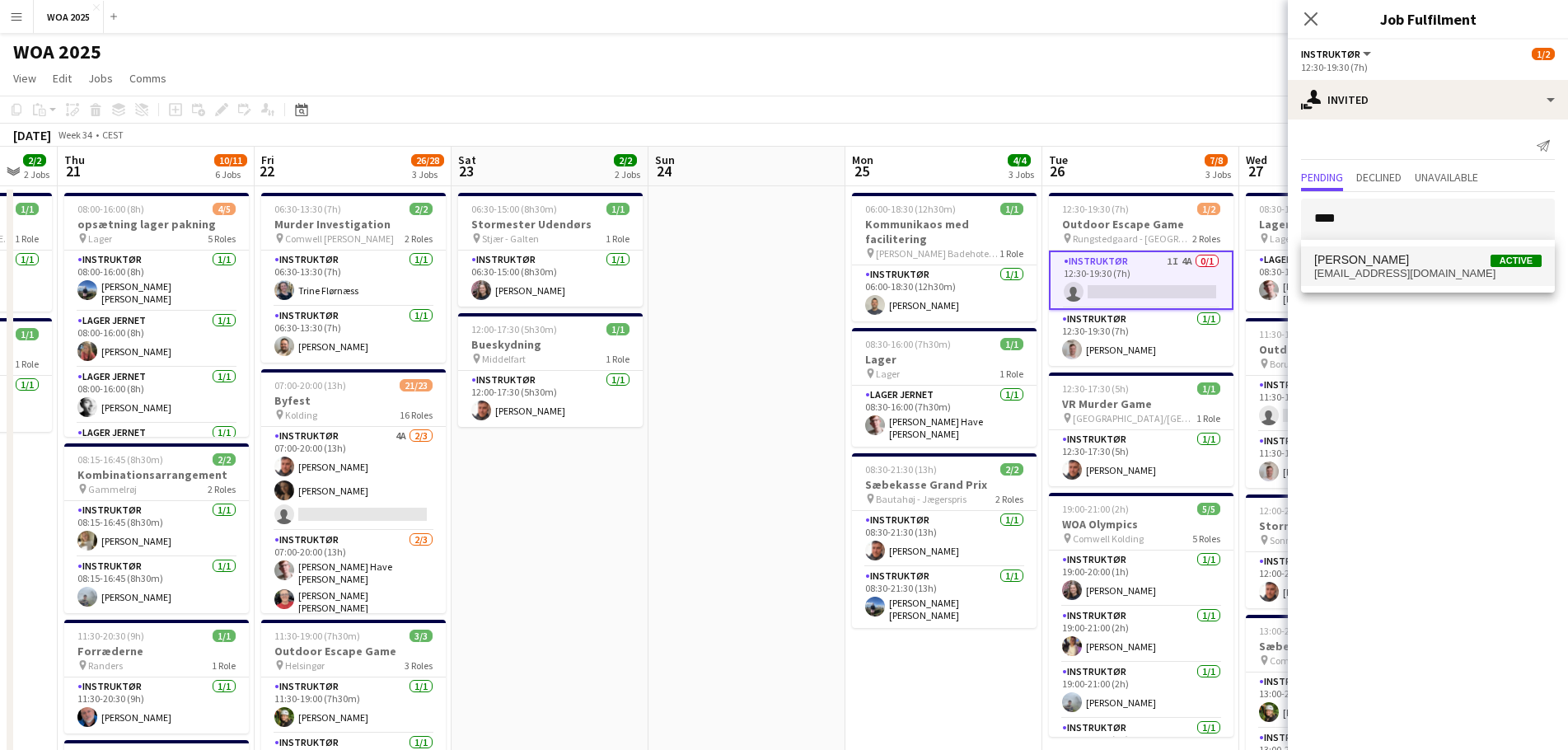
click at [1399, 264] on span "[PERSON_NAME]" at bounding box center [1362, 260] width 95 height 14
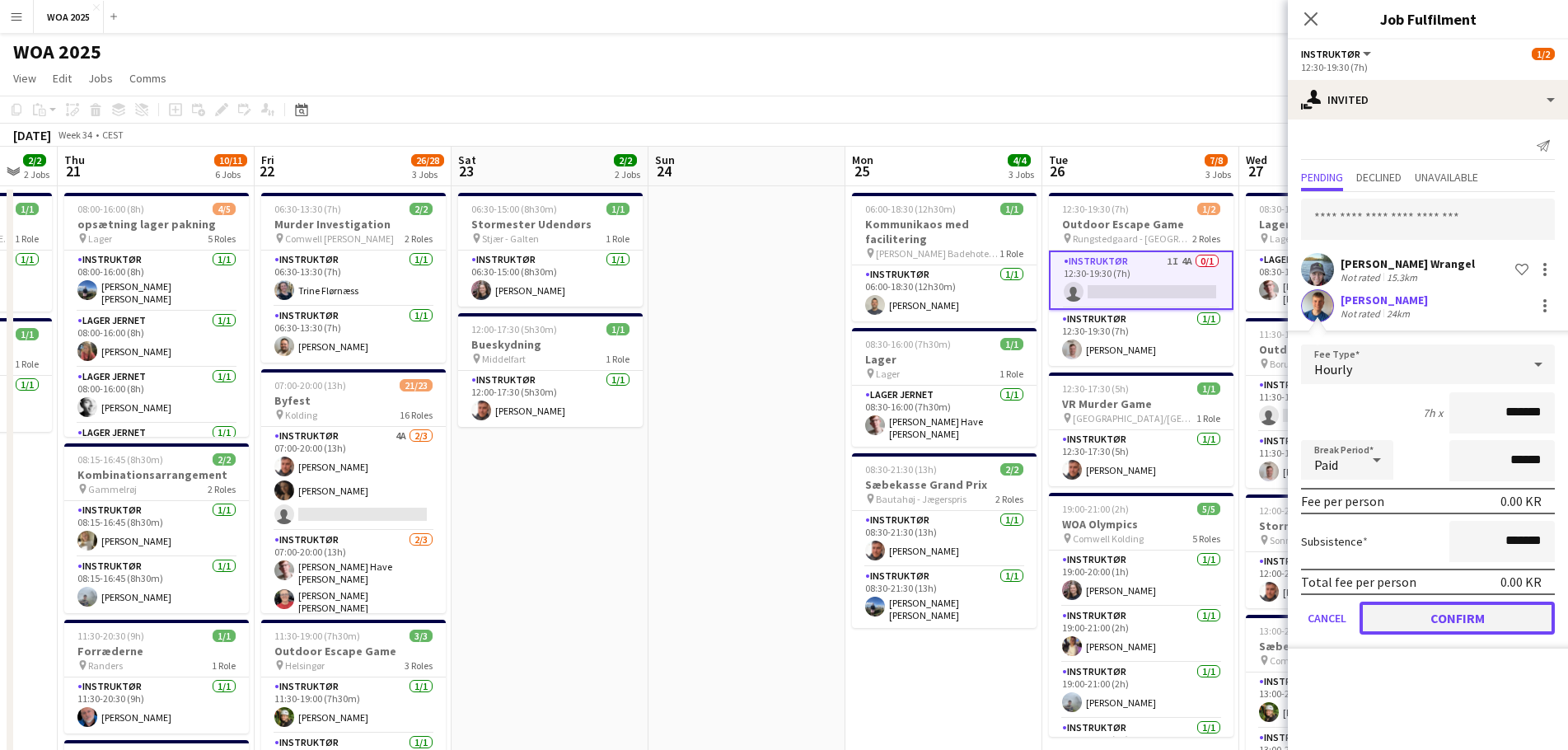
click at [1437, 607] on button "Confirm" at bounding box center [1458, 618] width 195 height 33
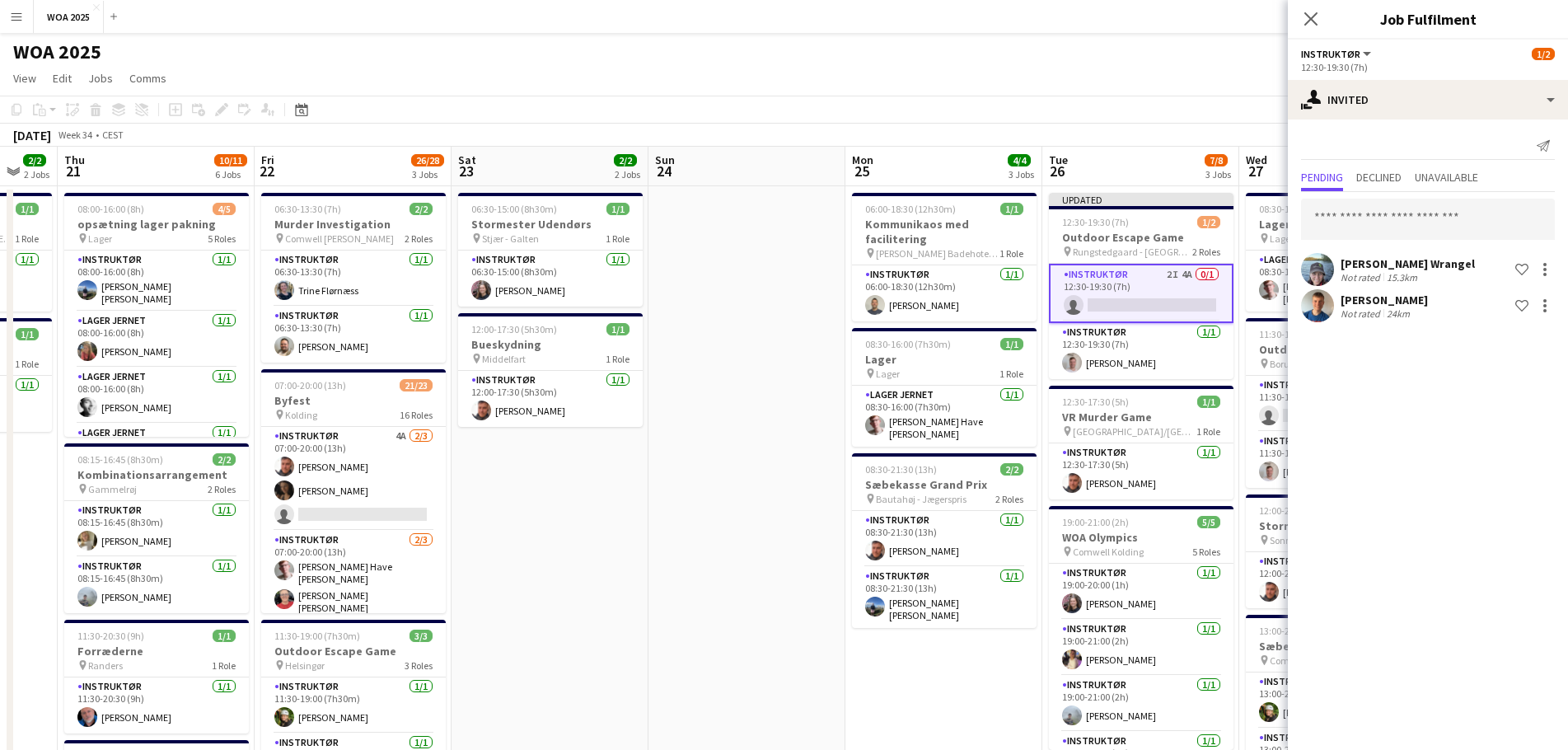
click at [1207, 124] on div "[DATE] Week 34 • CEST Publish 1 job Revert 1 job" at bounding box center [784, 135] width 1568 height 23
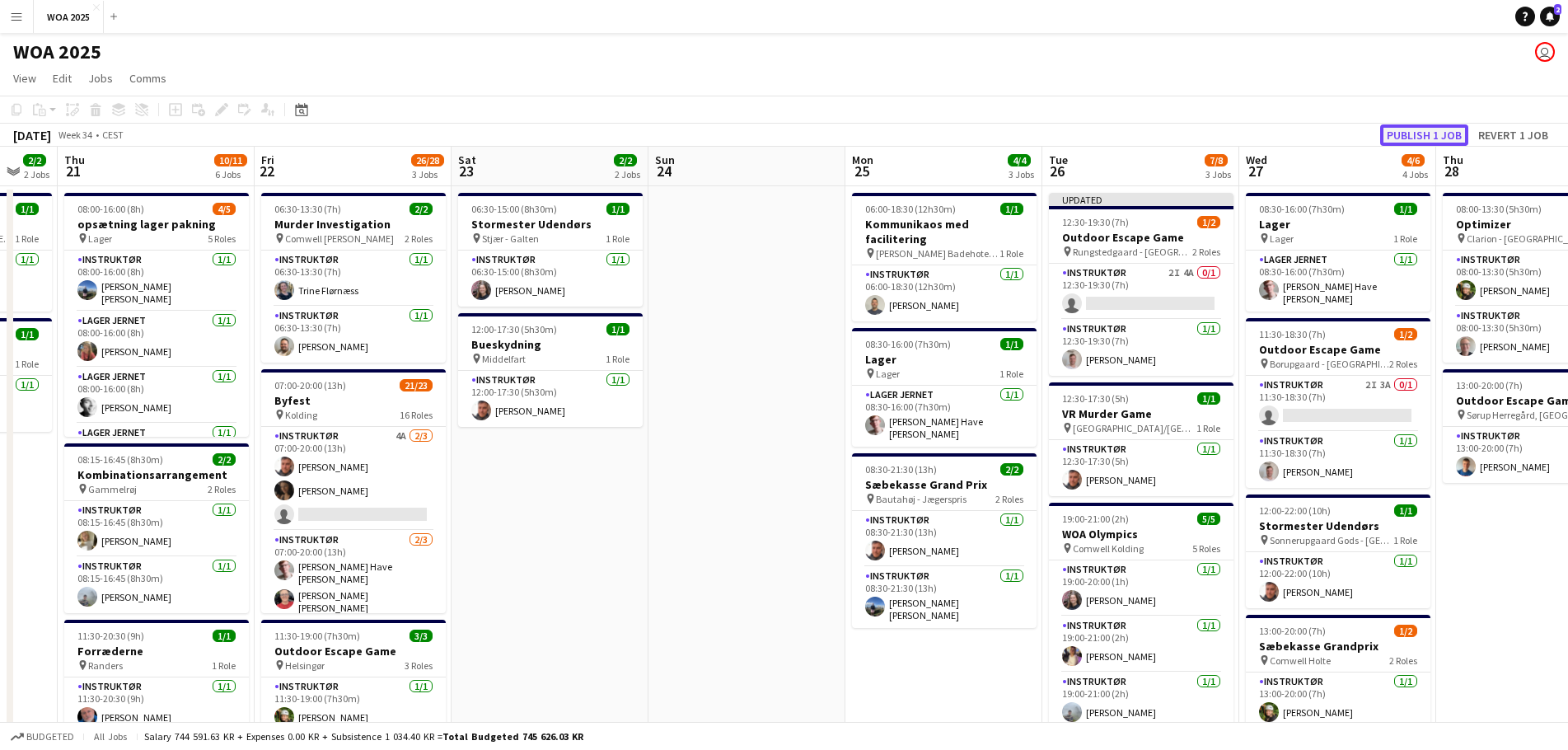
click at [1408, 139] on button "Publish 1 job" at bounding box center [1425, 135] width 88 height 22
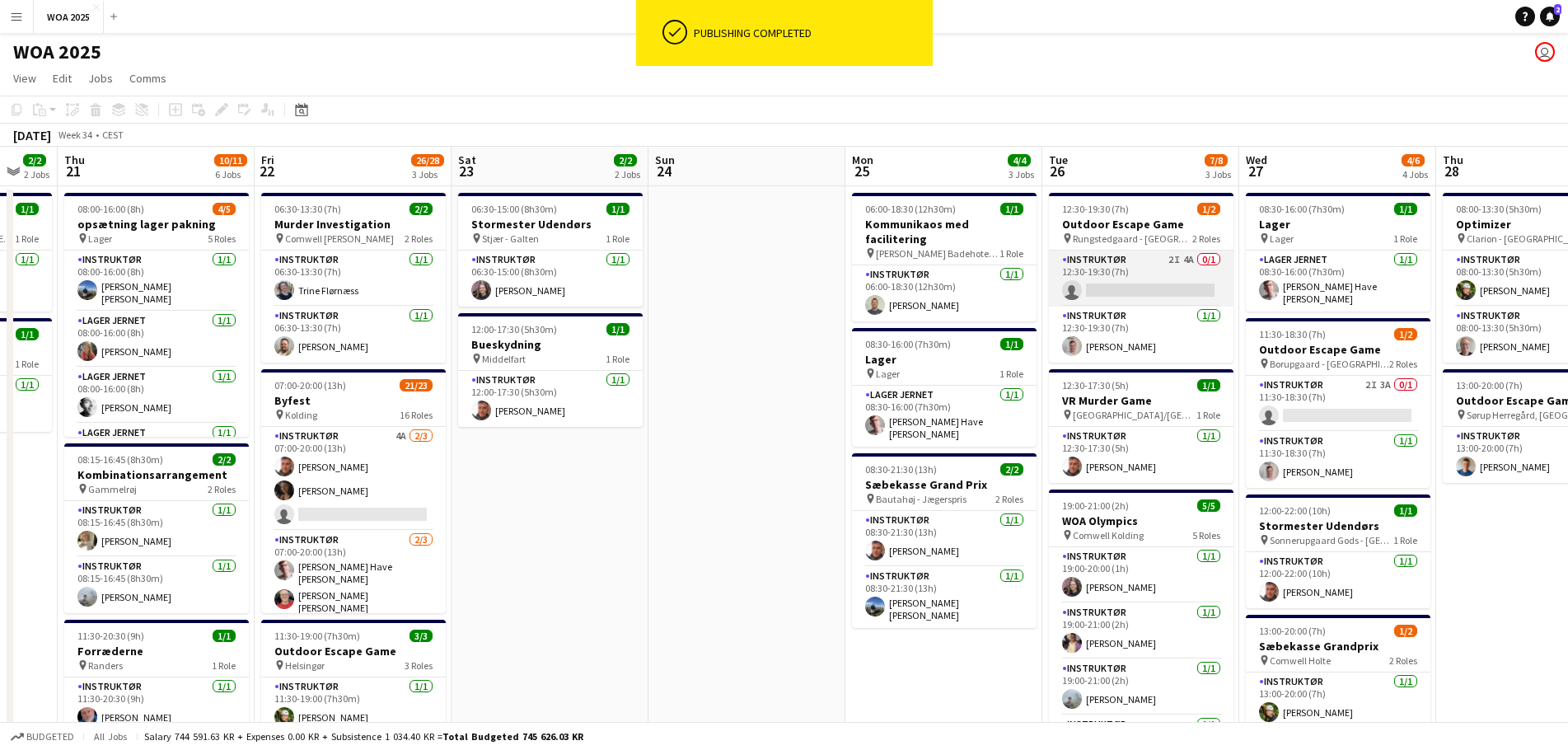
click at [1149, 293] on app-card-role "Instruktør 2I 4A 0/1 12:30-19:30 (7h) single-neutral-actions" at bounding box center [1142, 278] width 185 height 56
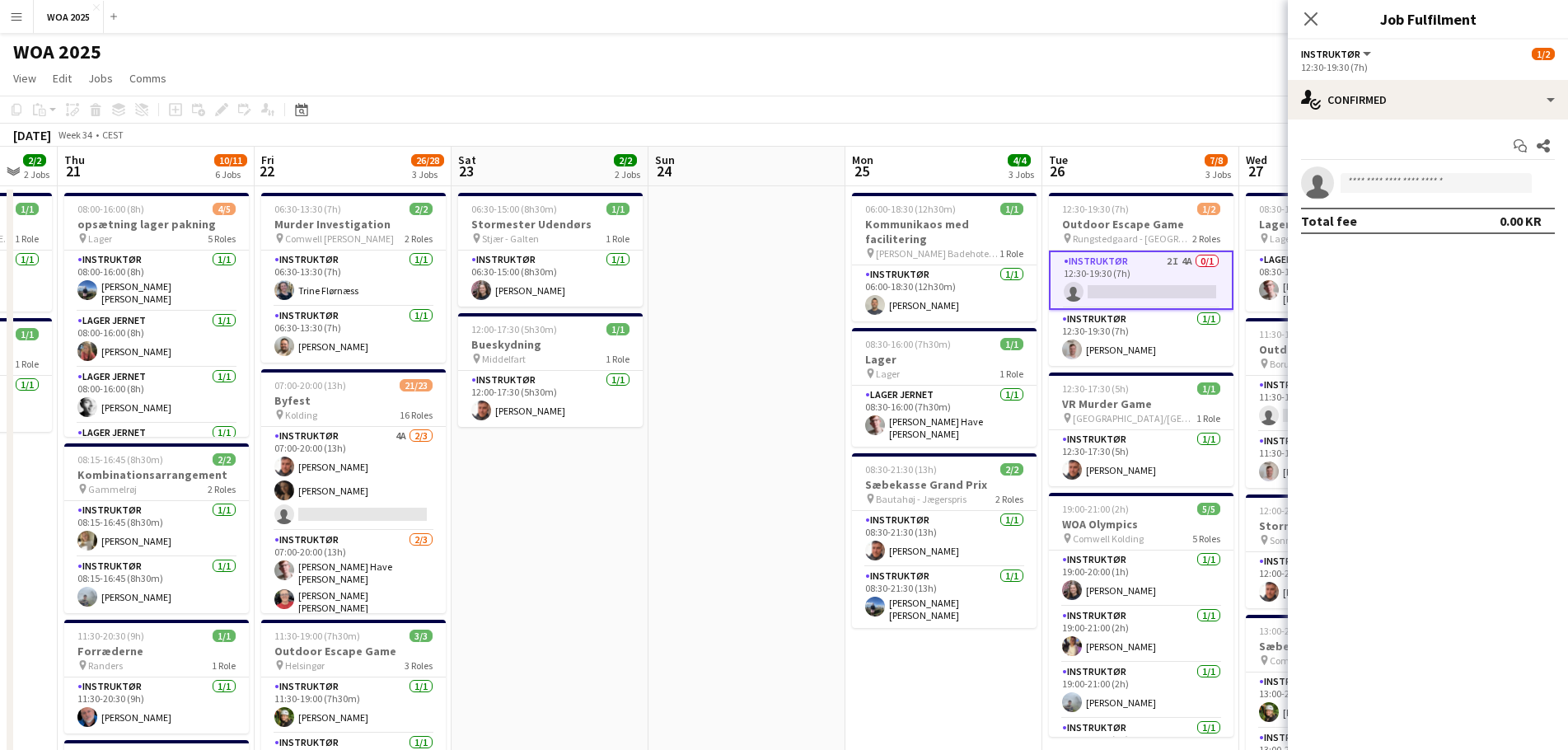
click at [797, 413] on app-date-cell at bounding box center [747, 724] width 197 height 1076
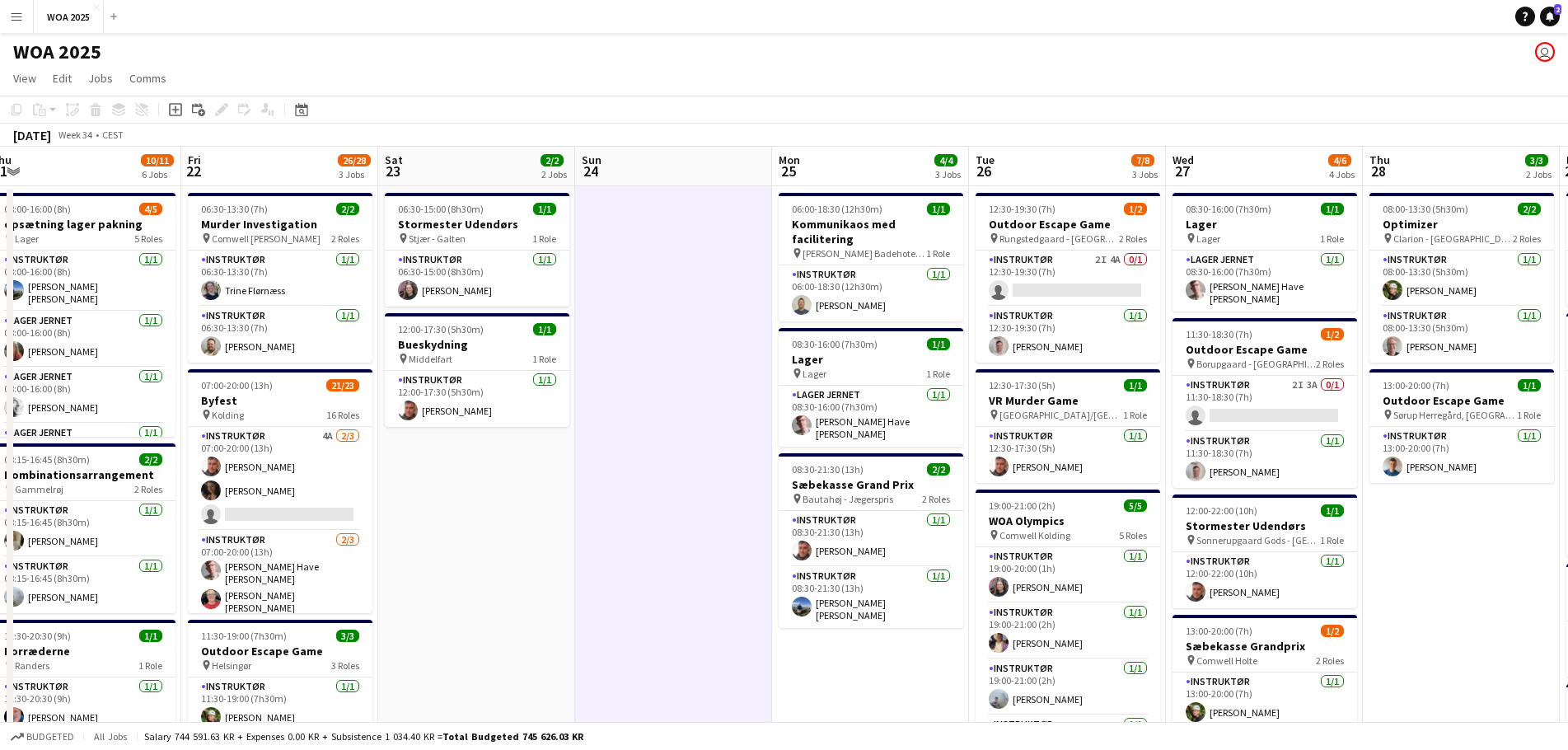
drag, startPoint x: 788, startPoint y: 351, endPoint x: 701, endPoint y: 331, distance: 89.3
click at [705, 336] on app-calendar-viewport "Mon 18 1/1 1 Job Tue 19 4/5 2 Jobs Wed 20 2/2 2 Jobs Thu 21 10/11 6 Jobs Fri 22…" at bounding box center [784, 704] width 1568 height 1116
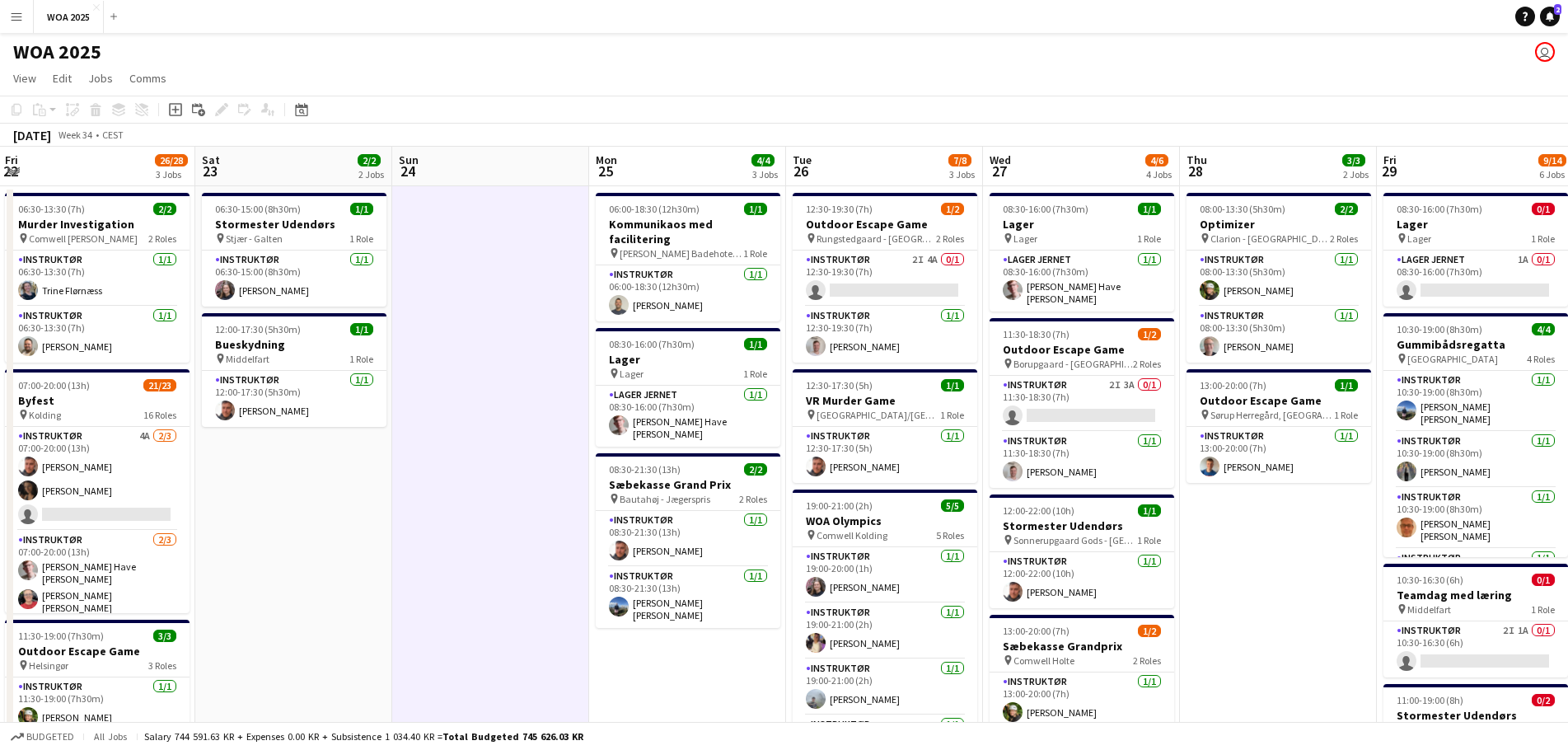
scroll to position [0, 595]
drag, startPoint x: 1154, startPoint y: 435, endPoint x: 979, endPoint y: 417, distance: 175.9
click at [979, 417] on app-calendar-viewport "Tue 19 4/5 2 Jobs Wed 20 2/2 2 Jobs Thu 21 10/11 6 Jobs Fri 22 26/28 3 Jobs Sat…" at bounding box center [784, 704] width 1568 height 1116
click at [1093, 393] on app-card-role "Instruktør 2I 3A 0/1 11:30-18:30 (7h) single-neutral-actions" at bounding box center [1080, 403] width 185 height 56
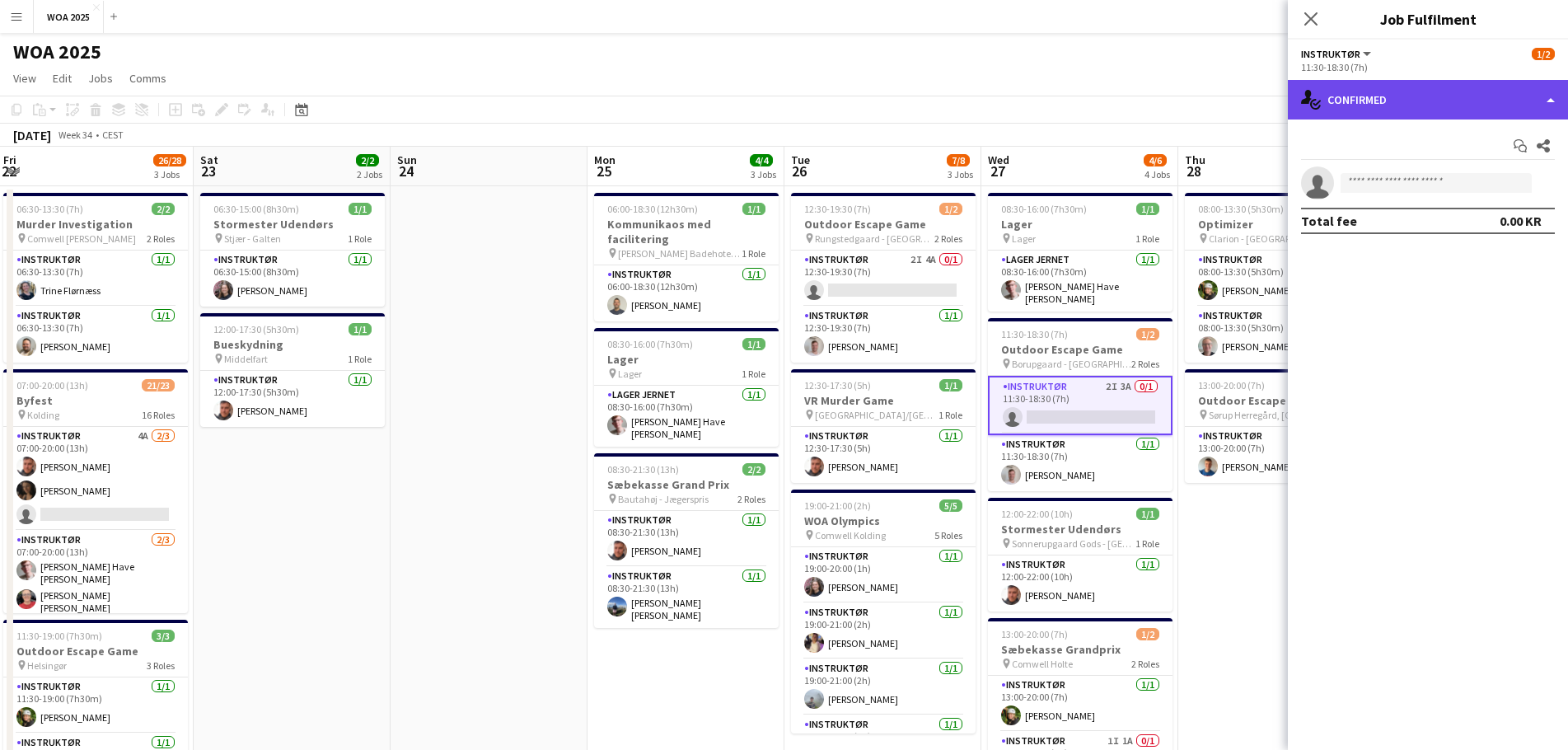
click at [1424, 114] on div "single-neutral-actions-check-2 Confirmed" at bounding box center [1428, 100] width 280 height 40
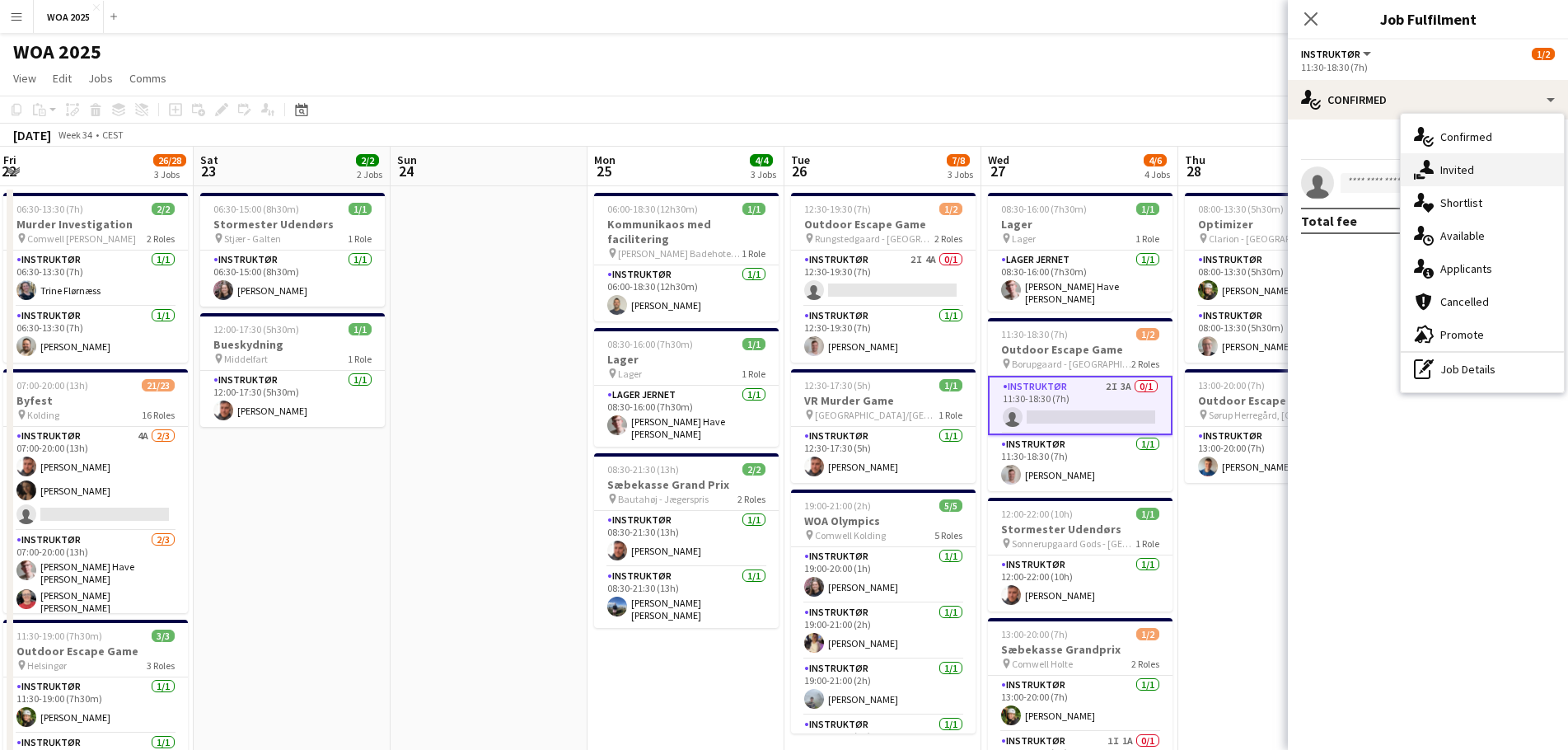
click at [1454, 181] on div "single-neutral-actions-share-1 Invited" at bounding box center [1482, 170] width 163 height 33
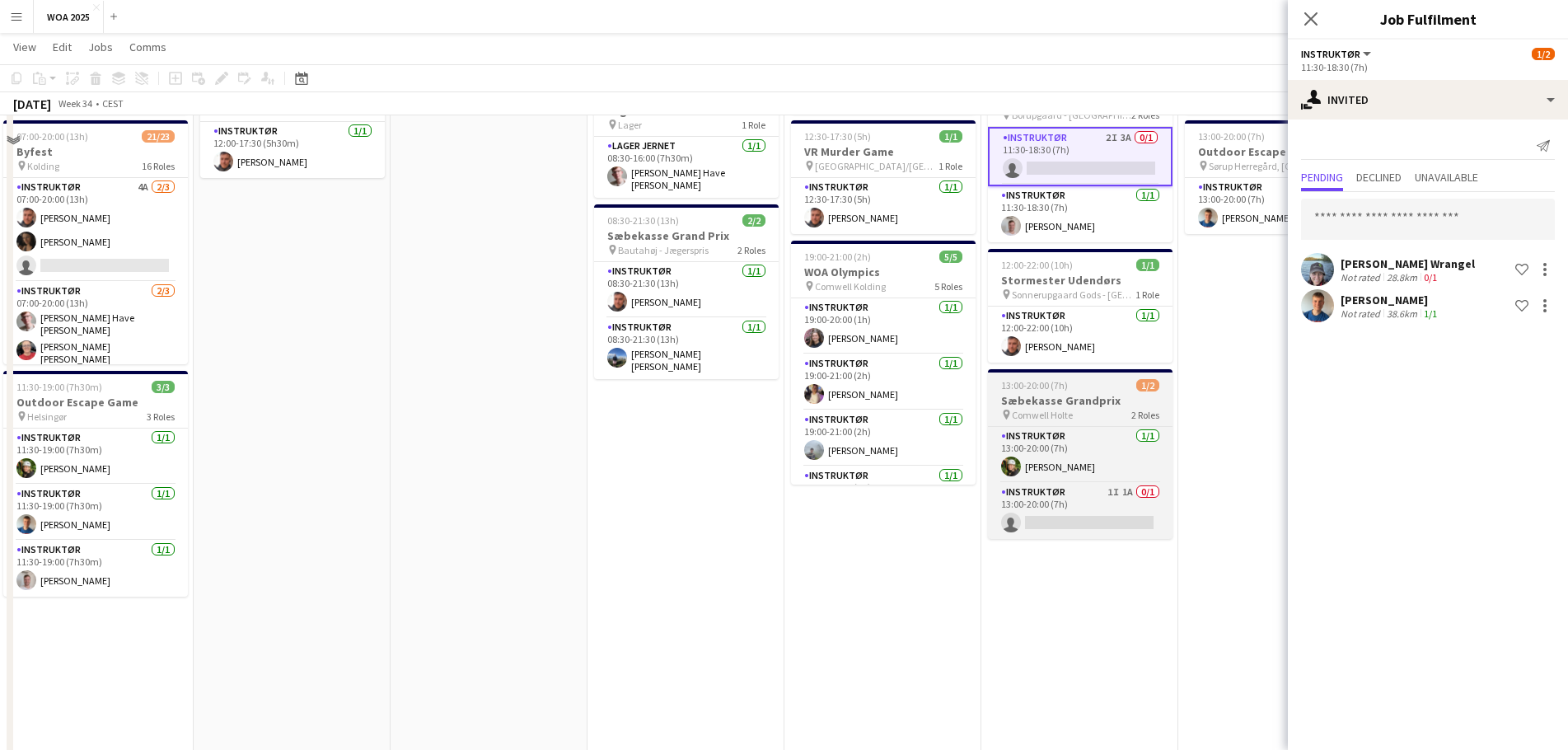
scroll to position [82, 0]
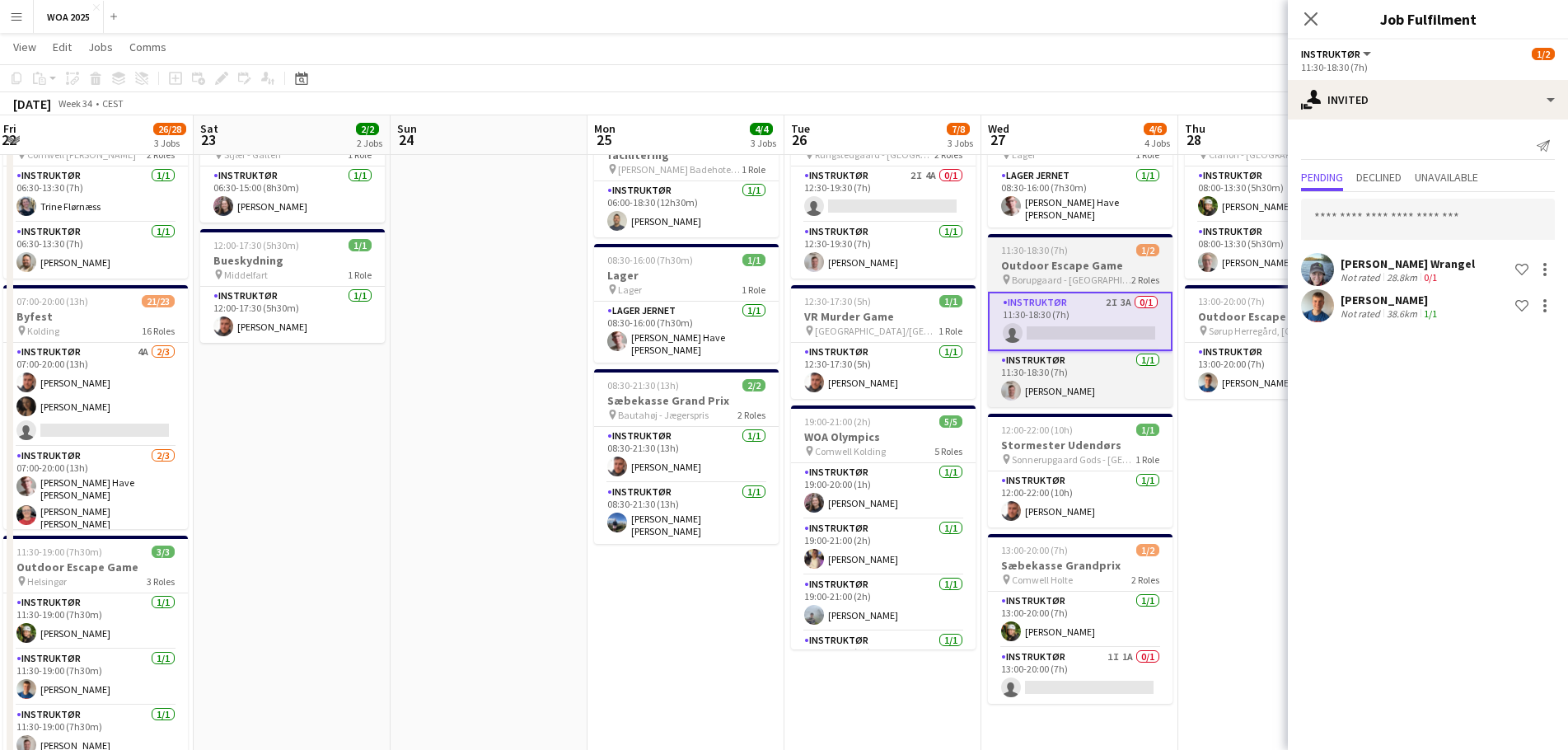
click at [1092, 263] on h3 "Outdoor Escape Game" at bounding box center [1080, 265] width 185 height 15
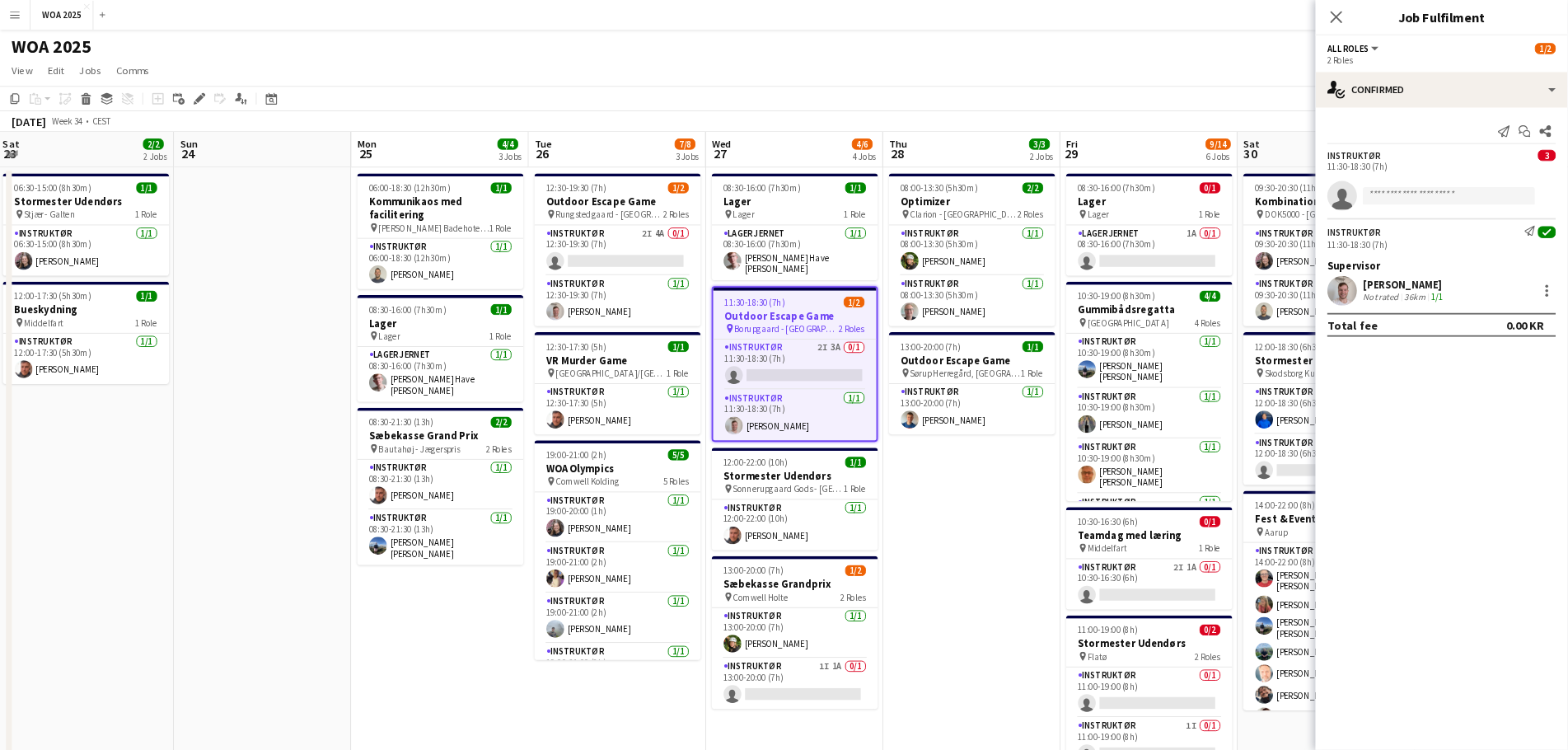
scroll to position [0, 595]
